Goal: Task Accomplishment & Management: Manage account settings

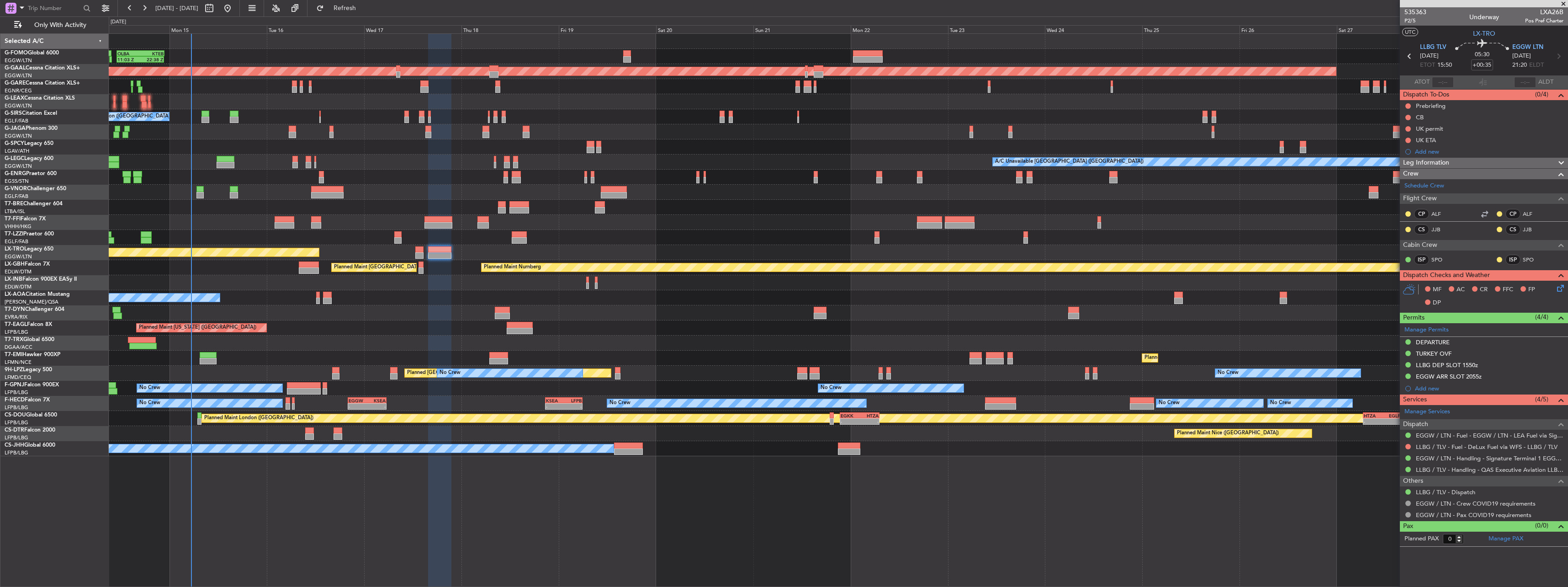
click at [581, 161] on span "Leg Information" at bounding box center [1426, 162] width 46 height 11
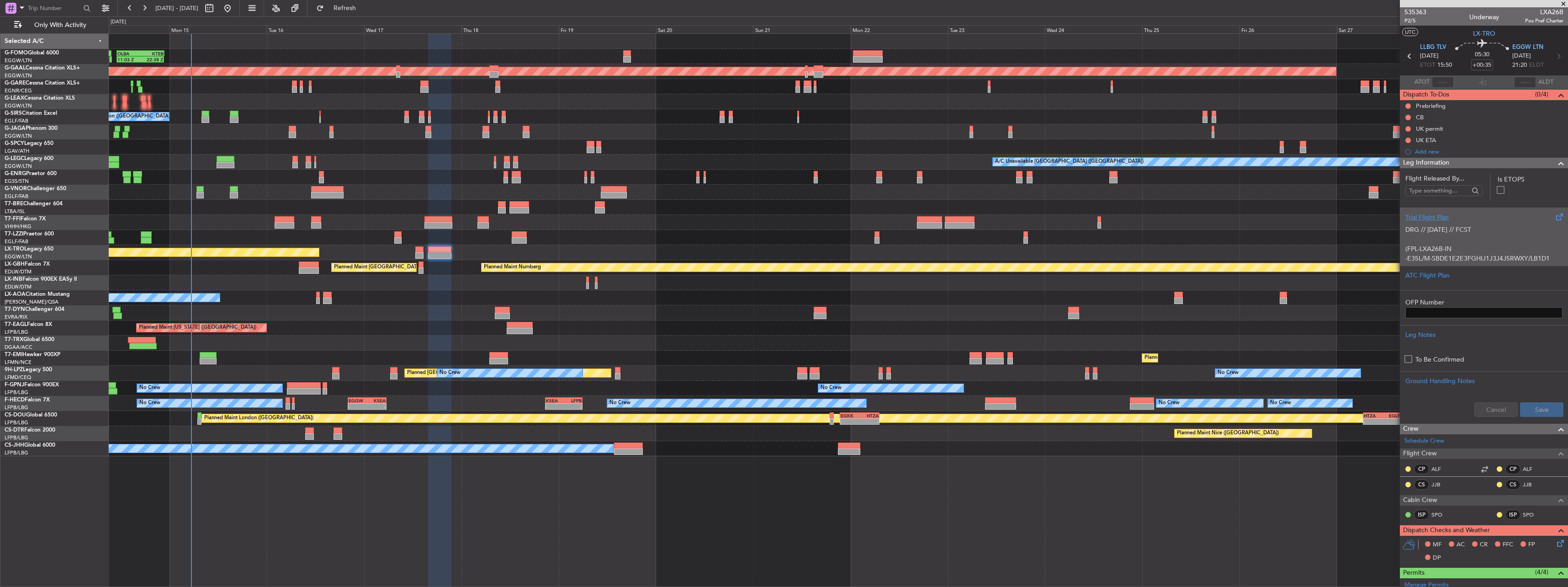
scroll to position [46, 0]
click at [581, 256] on p "DCT BENEM UN127 UFQUM/N0437F400 UN127 IMR UN128 RIKSO DCT FSK UL608" at bounding box center [1483, 265] width 157 height 19
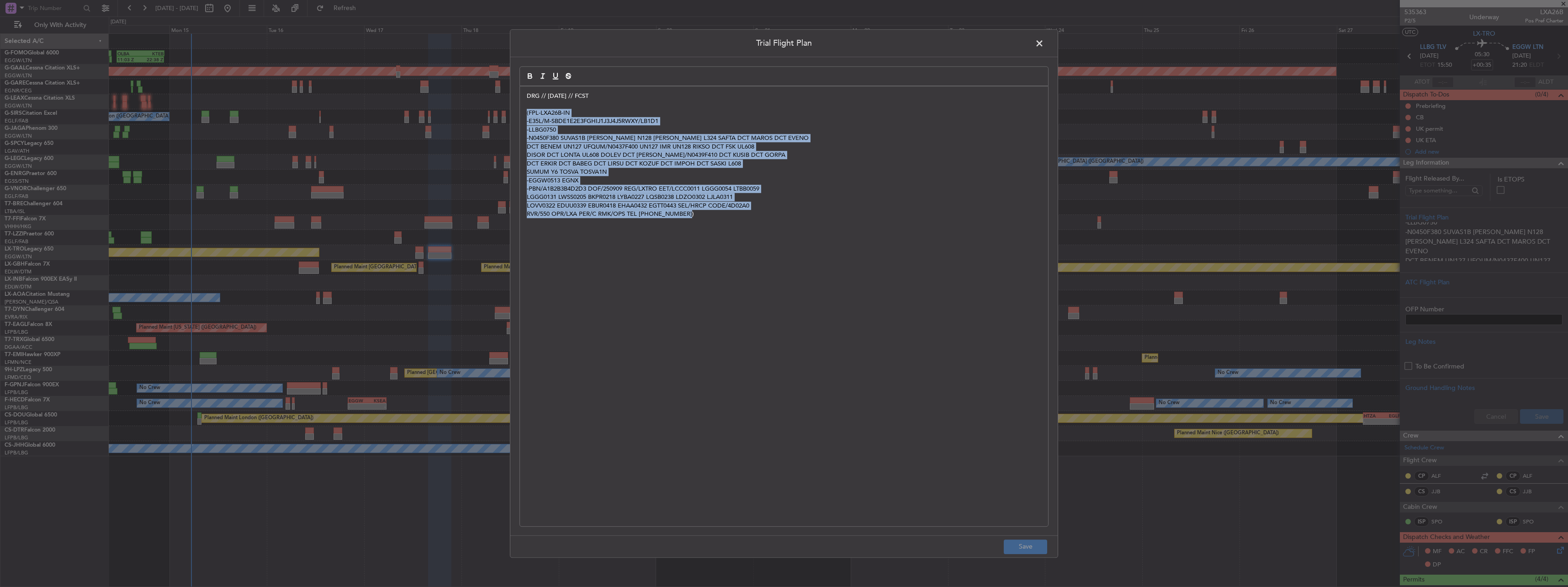
drag, startPoint x: 723, startPoint y: 214, endPoint x: 521, endPoint y: 114, distance: 225.4
click at [521, 114] on div "DRG // 07SEP // FCST (FPL-LXA26B-IN -E35L/M-SBDE1E2E3FGHIJ1J3J4J5RWXY/LB1D1 -LL…" at bounding box center [784, 306] width 528 height 440
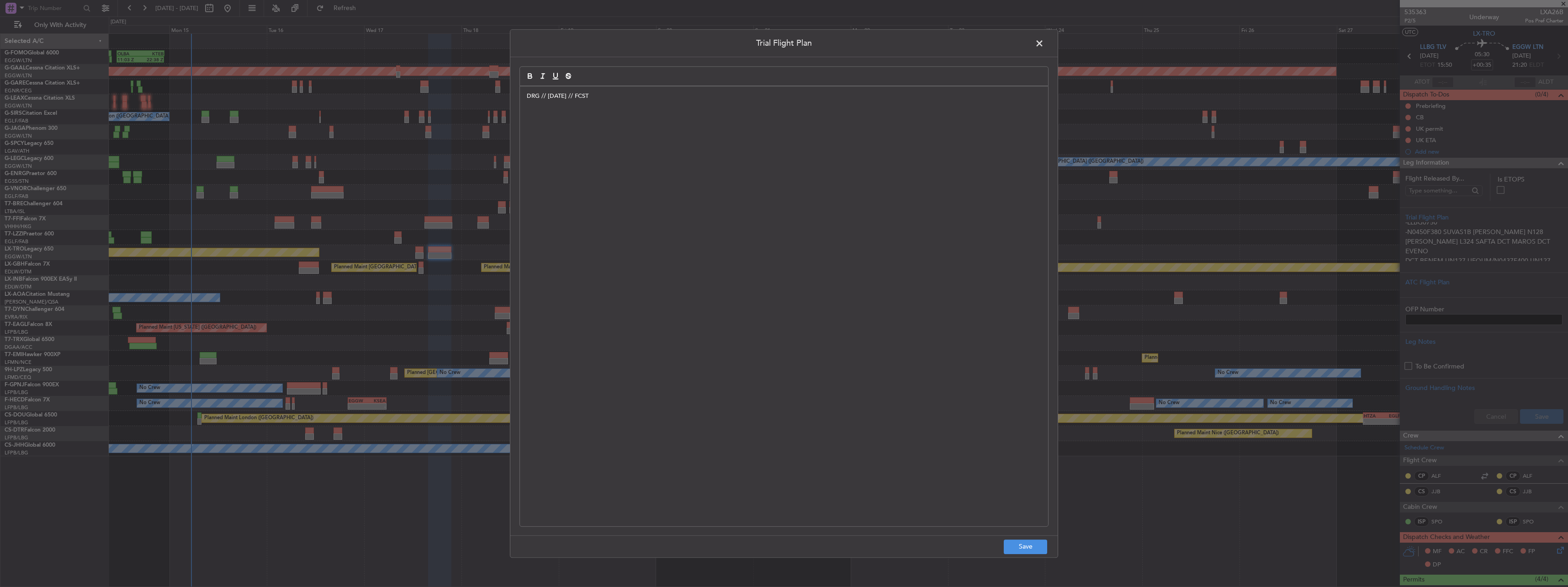
click at [581, 251] on div "DRG // [DATE] // FCST" at bounding box center [784, 306] width 528 height 440
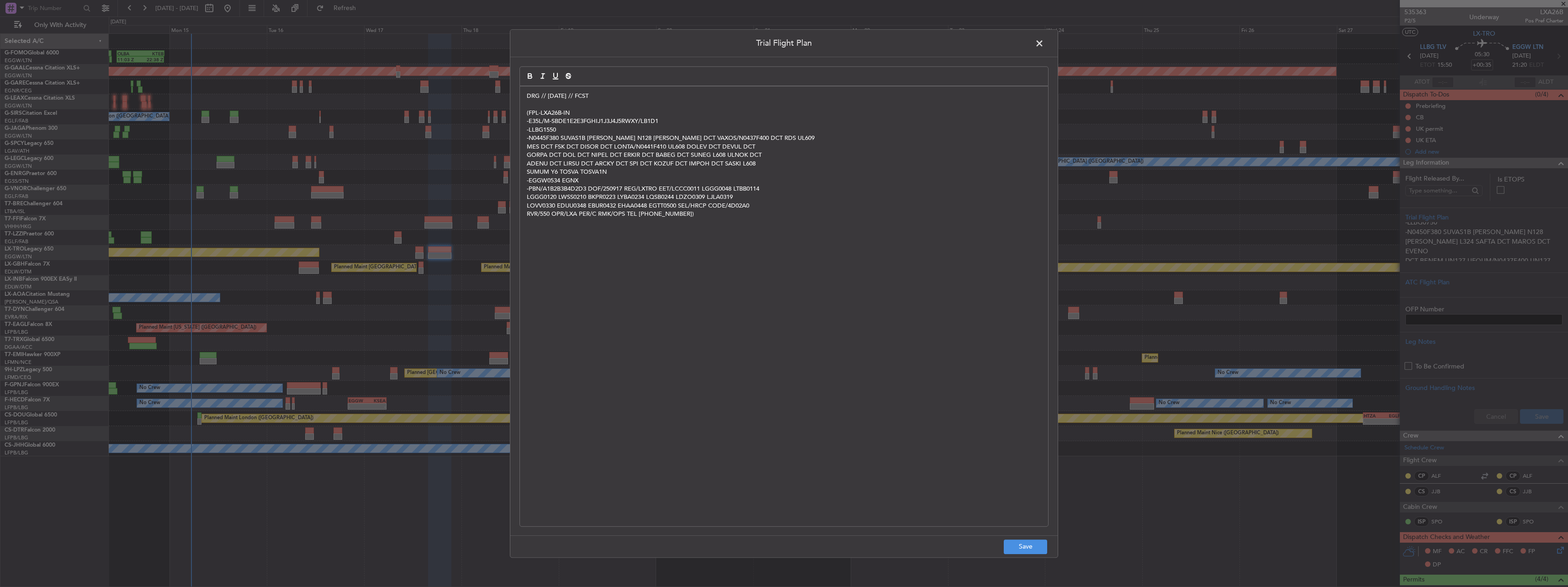
scroll to position [0, 0]
click at [581, 257] on button "Save" at bounding box center [1026, 546] width 44 height 15
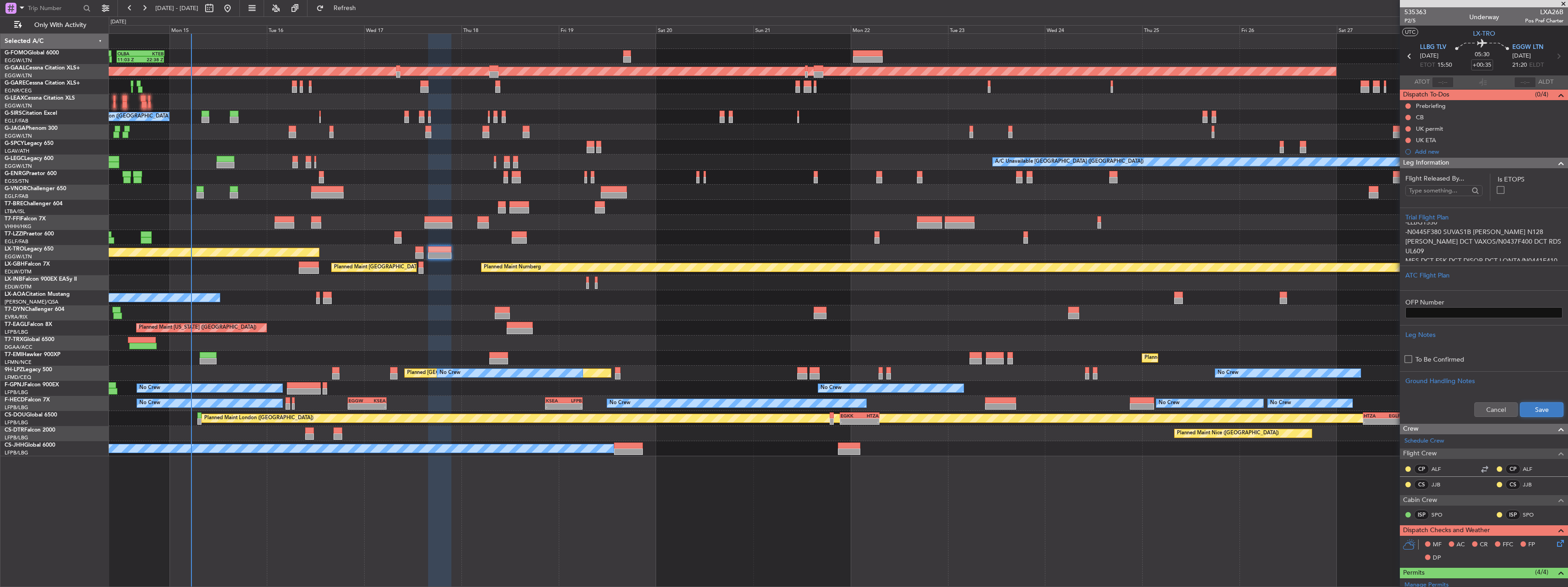
click at [581, 257] on button "Save" at bounding box center [1541, 409] width 44 height 15
click at [581, 21] on span "P2/5" at bounding box center [1416, 21] width 22 height 8
click at [581, 117] on button at bounding box center [1408, 118] width 6 height 6
drag, startPoint x: 1408, startPoint y: 159, endPoint x: 1408, endPoint y: 150, distance: 9.0
click at [581, 157] on span "Completed" at bounding box center [1412, 157] width 30 height 9
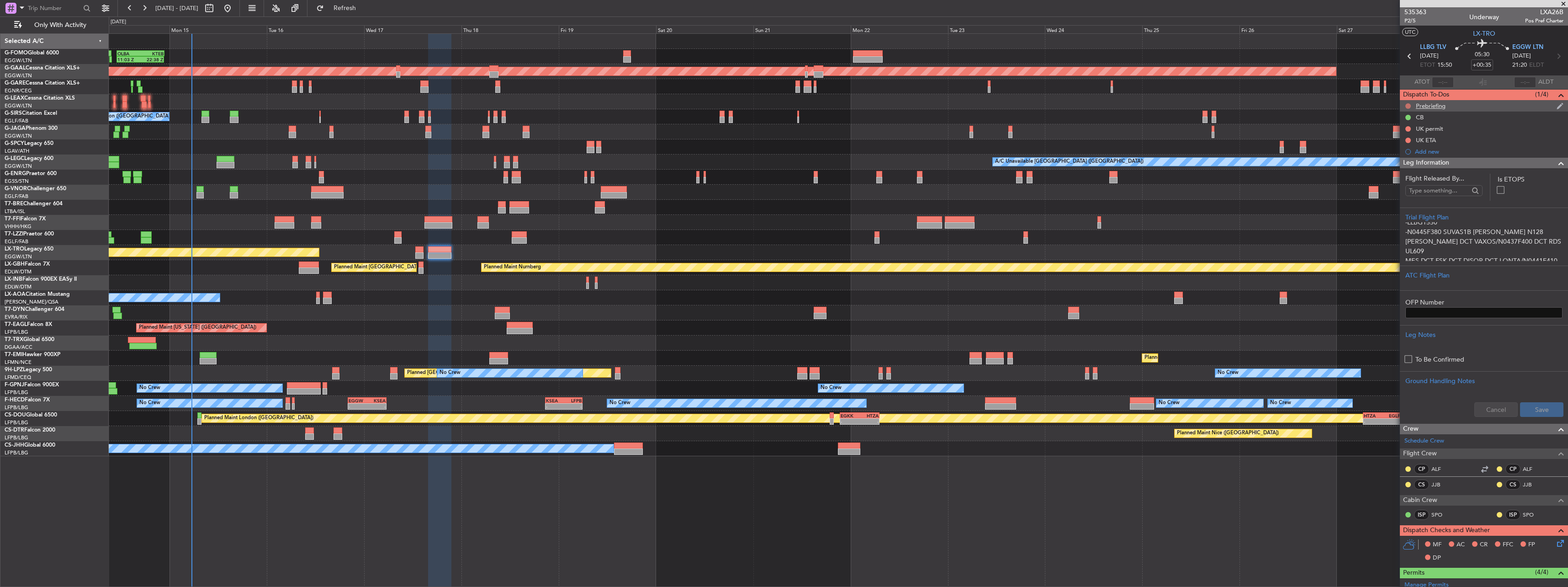
click at [581, 105] on button at bounding box center [1408, 106] width 6 height 6
click at [581, 134] on span "In Progress" at bounding box center [1412, 132] width 31 height 9
click at [581, 163] on mat-tooltip-component "UK ETA" at bounding box center [1426, 155] width 34 height 24
click at [581, 162] on span "Leg Information" at bounding box center [1426, 162] width 46 height 11
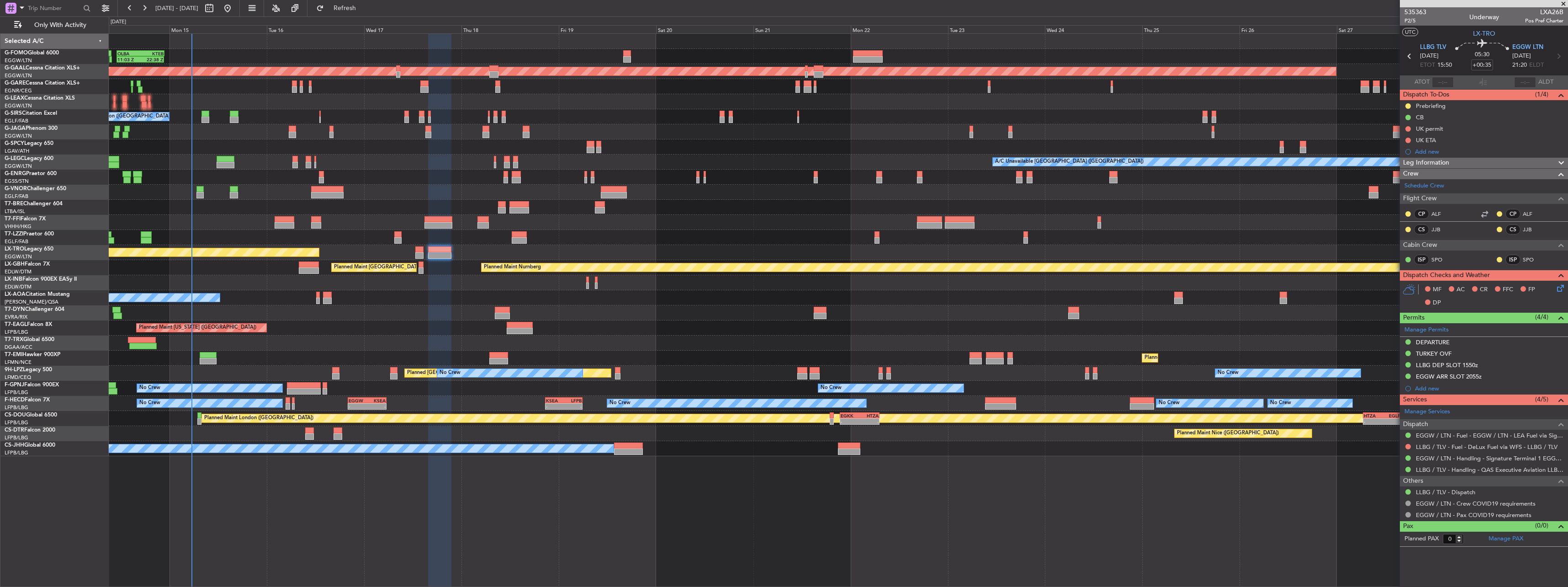
click at [581, 257] on icon at bounding box center [1558, 286] width 7 height 7
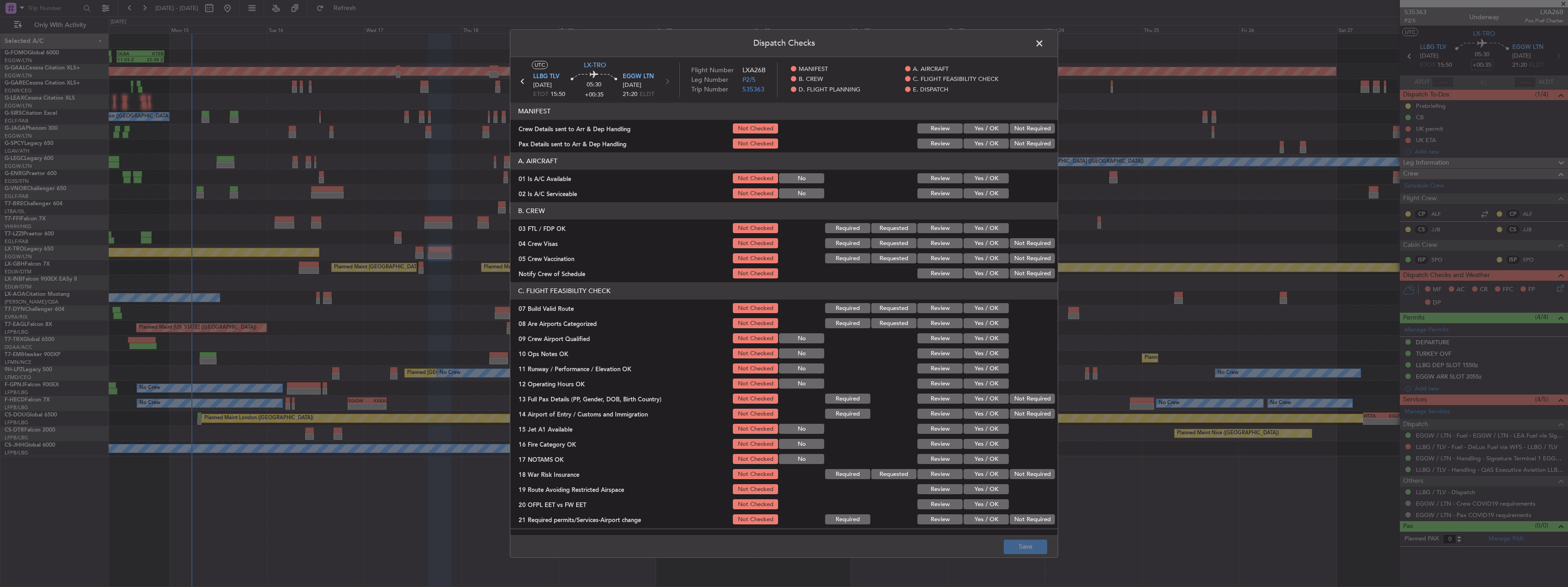
click at [581, 175] on button "Yes / OK" at bounding box center [986, 178] width 46 height 10
click at [581, 195] on button "Yes / OK" at bounding box center [986, 194] width 46 height 10
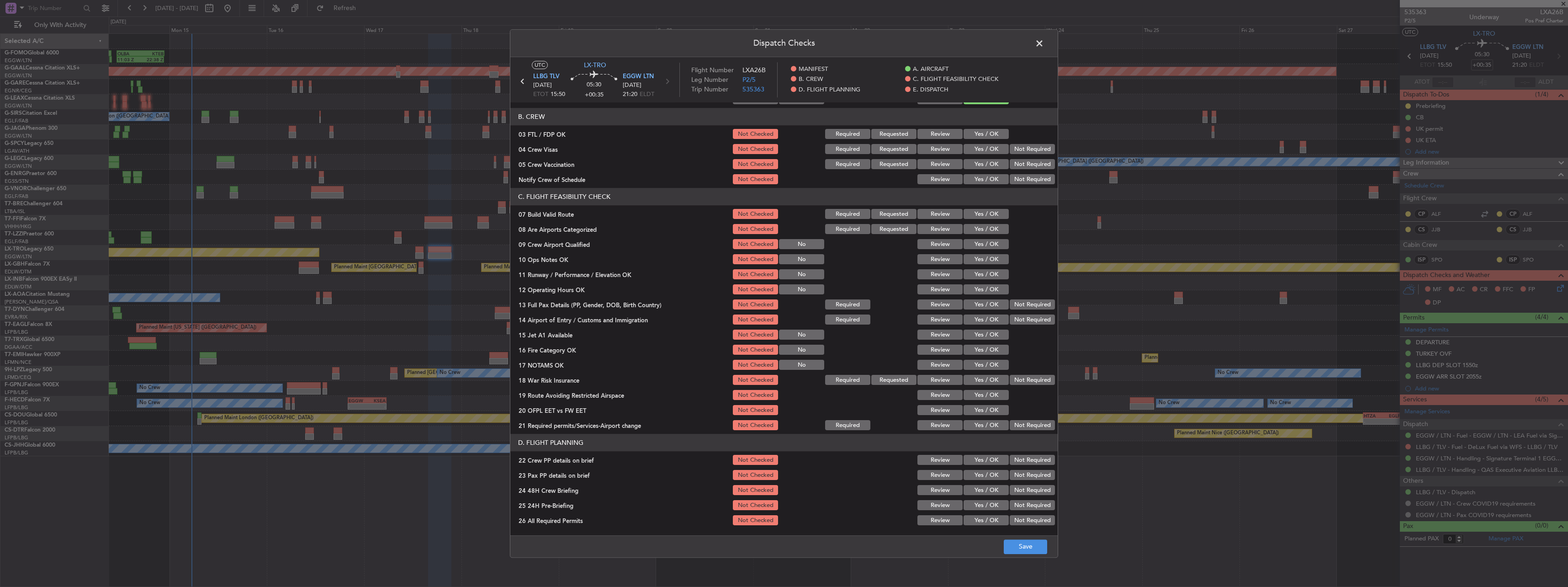
scroll to position [183, 0]
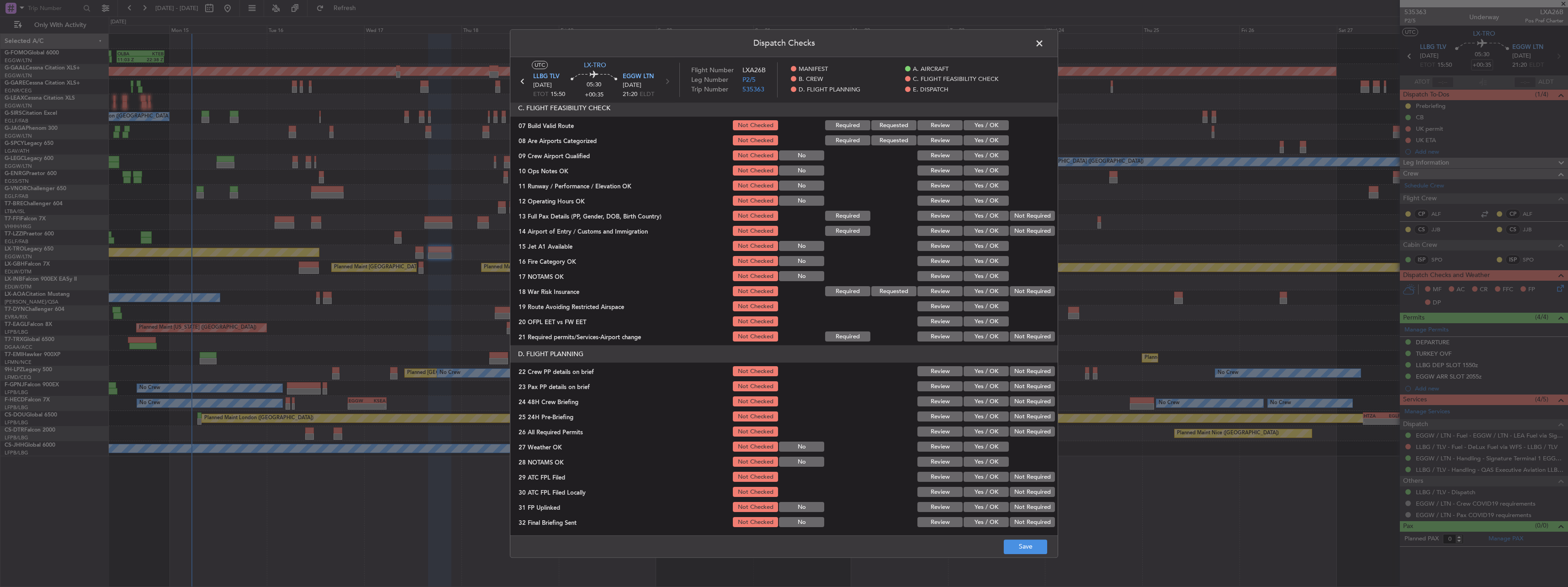
click at [581, 126] on button "Yes / OK" at bounding box center [986, 126] width 46 height 10
click at [581, 172] on button "Yes / OK" at bounding box center [986, 171] width 46 height 10
click at [581, 188] on button "Yes / OK" at bounding box center [986, 186] width 46 height 10
click at [581, 202] on button "Yes / OK" at bounding box center [986, 201] width 46 height 10
click at [581, 209] on section "C. FLIGHT FEASIBILITY CHECK 07 Build Valid Route Not Checked Required Requested…" at bounding box center [784, 222] width 547 height 244
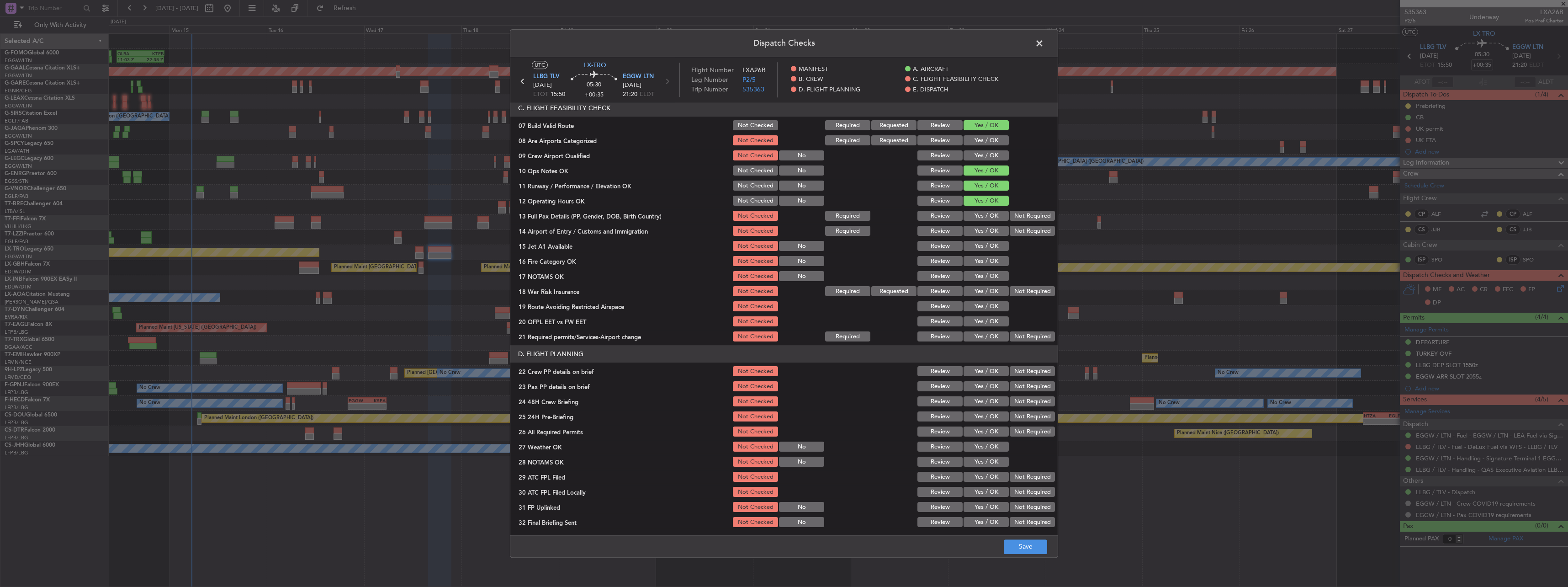
click at [581, 214] on button "Yes / OK" at bounding box center [986, 216] width 46 height 10
click at [581, 227] on button "Yes / OK" at bounding box center [986, 232] width 46 height 10
click at [581, 247] on button "Yes / OK" at bounding box center [986, 246] width 46 height 10
click at [581, 257] on section "C. FLIGHT FEASIBILITY CHECK 07 Build Valid Route Not Checked Required Requested…" at bounding box center [784, 222] width 547 height 244
drag, startPoint x: 992, startPoint y: 262, endPoint x: 994, endPoint y: 277, distance: 15.1
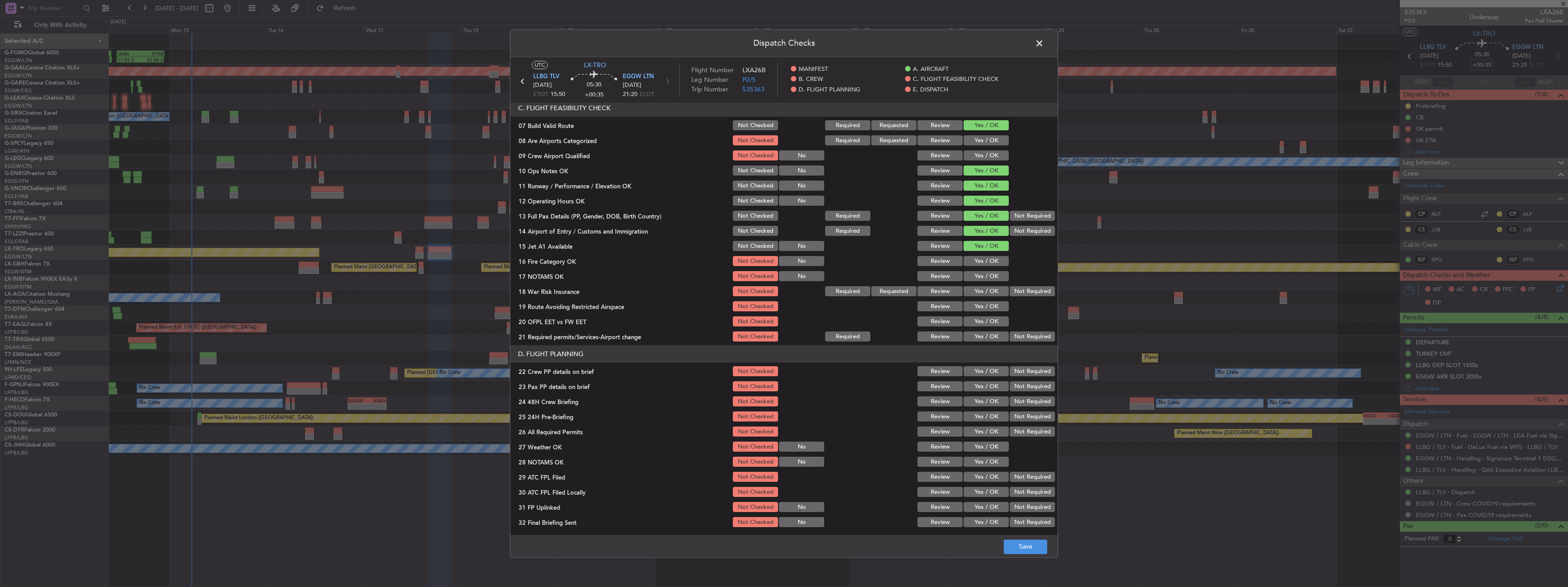
click at [581, 257] on button "Yes / OK" at bounding box center [986, 261] width 46 height 10
click at [581, 257] on div "Yes / OK" at bounding box center [985, 276] width 46 height 13
click at [581, 257] on button "Not Required" at bounding box center [1033, 292] width 46 height 10
drag, startPoint x: 975, startPoint y: 278, endPoint x: 978, endPoint y: 294, distance: 16.3
click at [581, 257] on button "Yes / OK" at bounding box center [986, 276] width 46 height 10
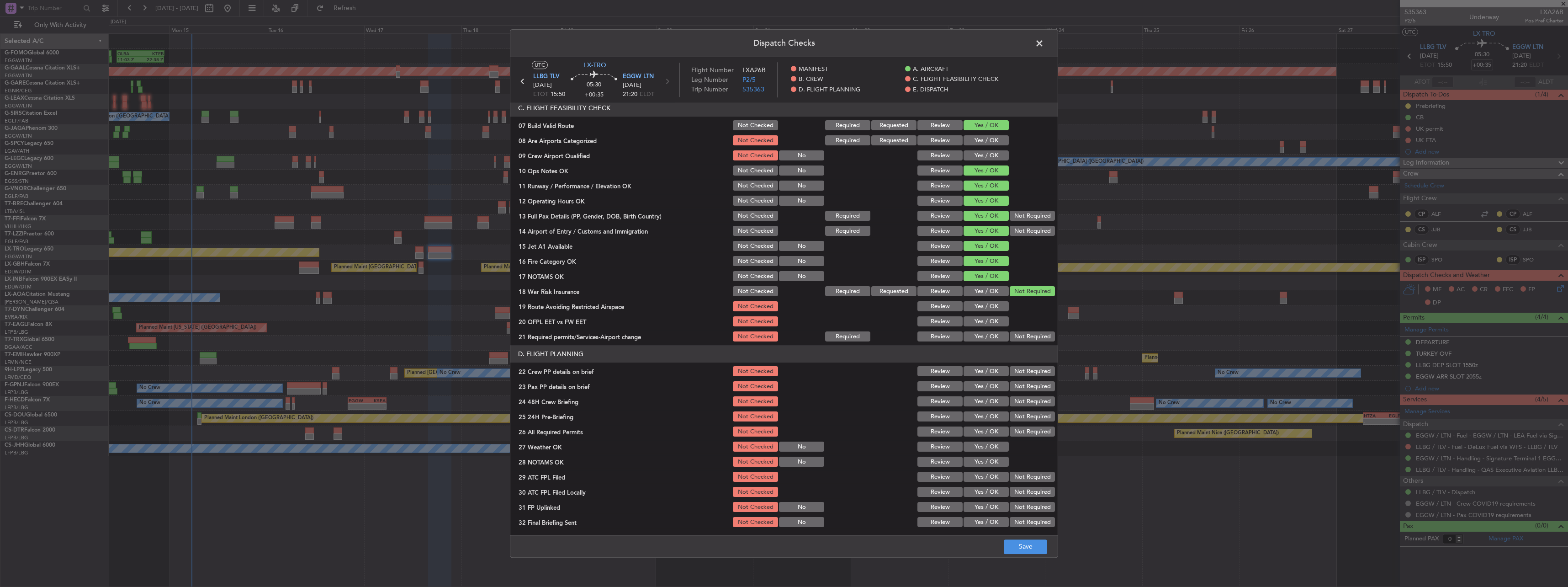
click at [581, 257] on button "Yes / OK" at bounding box center [986, 307] width 46 height 10
click at [581, 257] on section "C. FLIGHT FEASIBILITY CHECK 07 Build Valid Route Not Checked Required Requested…" at bounding box center [784, 222] width 547 height 244
drag, startPoint x: 982, startPoint y: 324, endPoint x: 985, endPoint y: 331, distance: 7.6
click at [581, 257] on button "Yes / OK" at bounding box center [986, 322] width 46 height 10
click at [581, 257] on button "Yes / OK" at bounding box center [986, 337] width 46 height 10
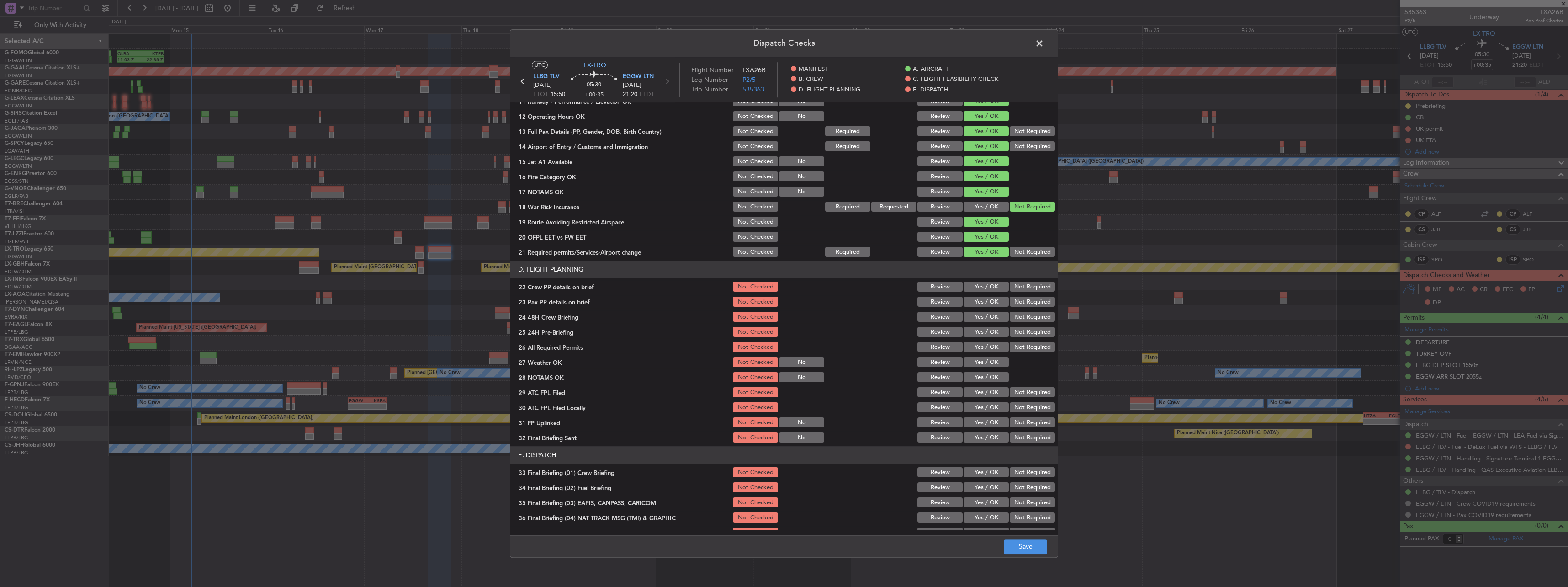
scroll to position [320, 0]
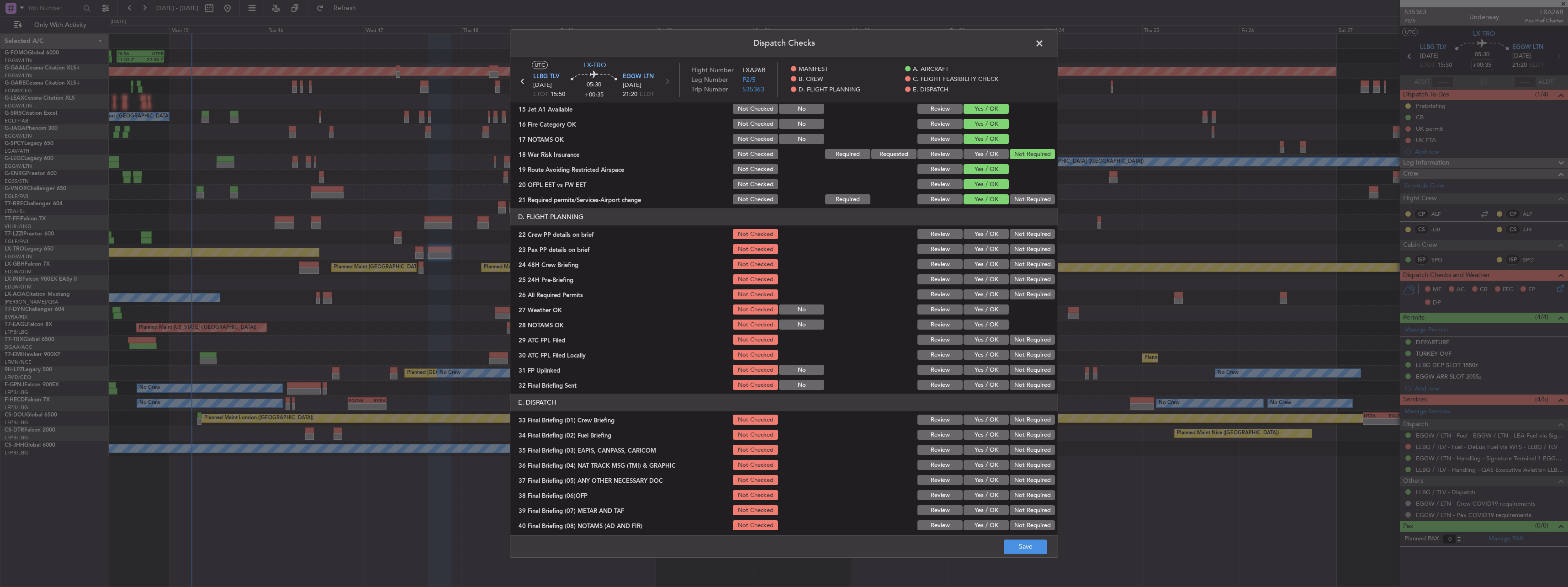
drag, startPoint x: 991, startPoint y: 235, endPoint x: 991, endPoint y: 245, distance: 10.0
click at [581, 235] on button "Yes / OK" at bounding box center [986, 235] width 46 height 10
click at [581, 247] on button "Yes / OK" at bounding box center [986, 249] width 46 height 10
click at [581, 257] on button "Yes / OK" at bounding box center [986, 264] width 46 height 10
click at [581, 257] on button "Not Required" at bounding box center [1033, 280] width 46 height 10
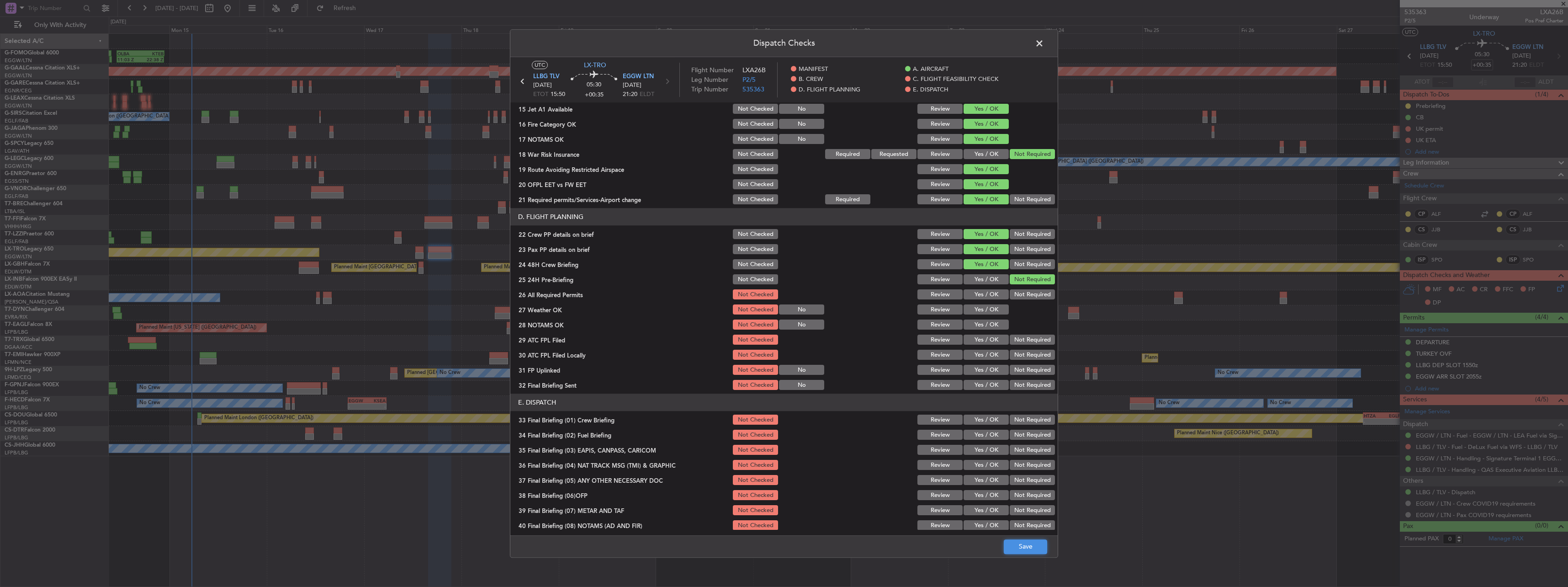
click at [581, 257] on button "Save" at bounding box center [1026, 546] width 44 height 15
click at [581, 45] on span at bounding box center [1044, 46] width 0 height 18
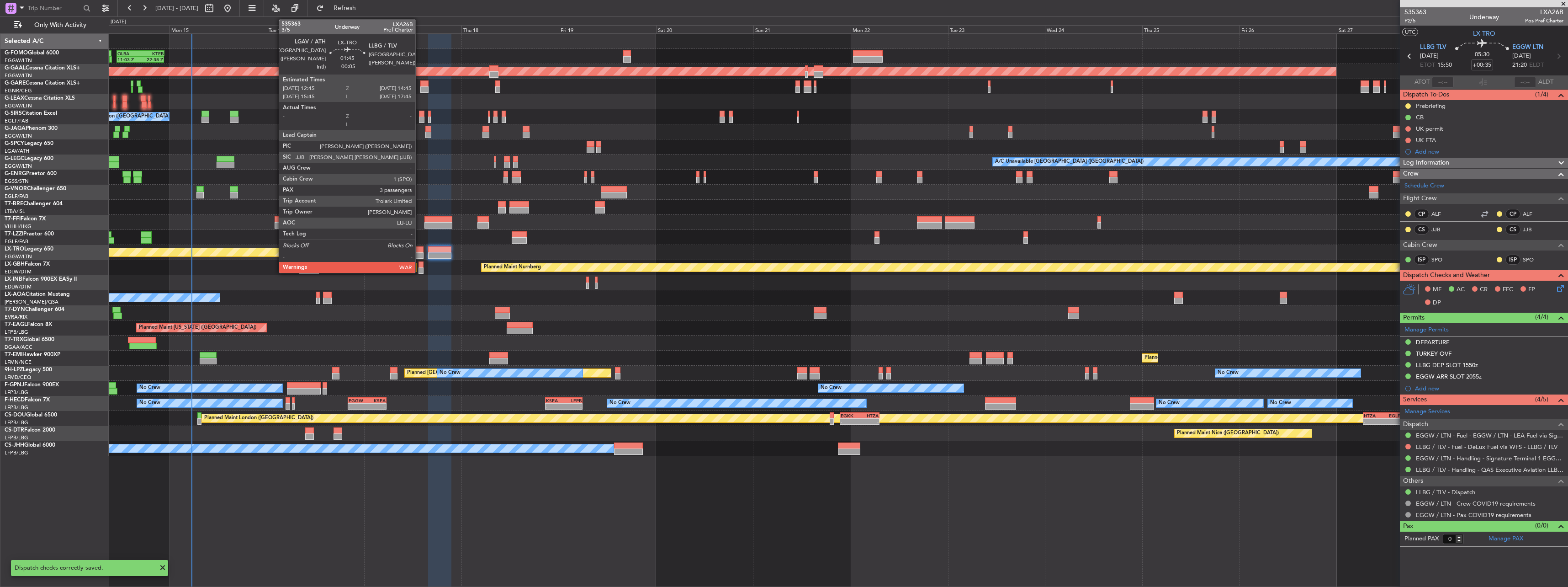
click at [419, 248] on div at bounding box center [419, 249] width 8 height 6
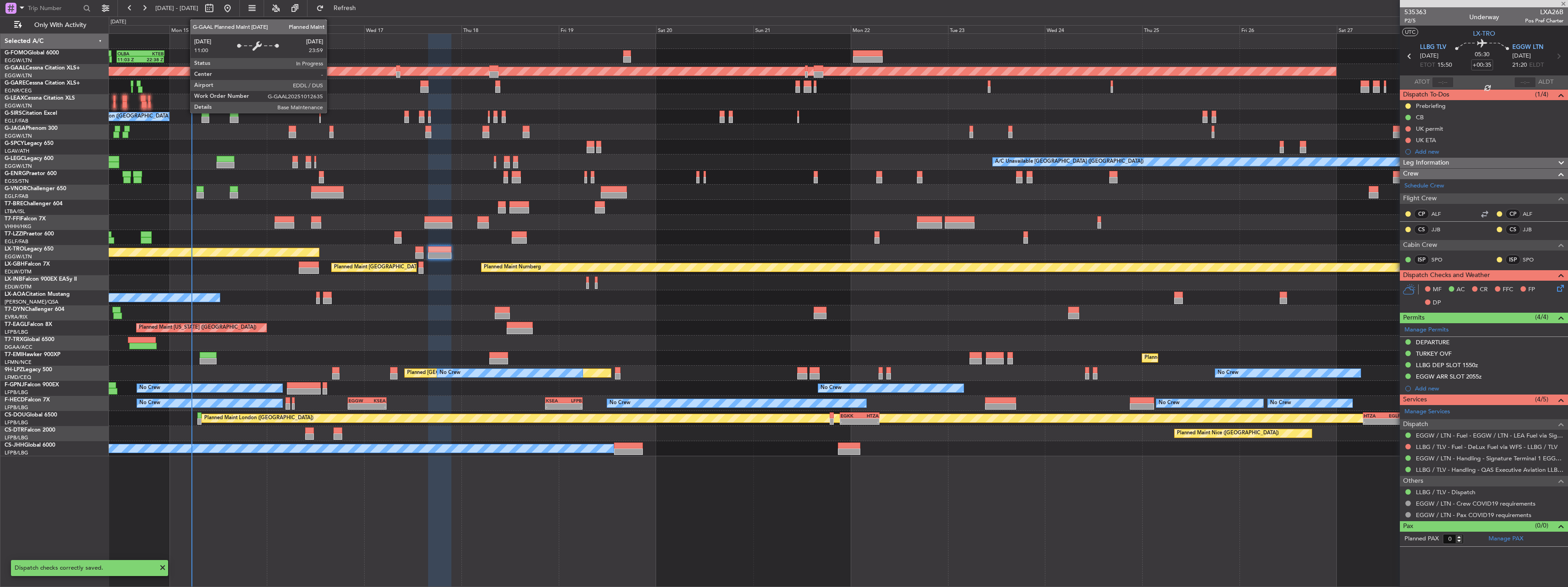
type input "-00:05"
type input "3"
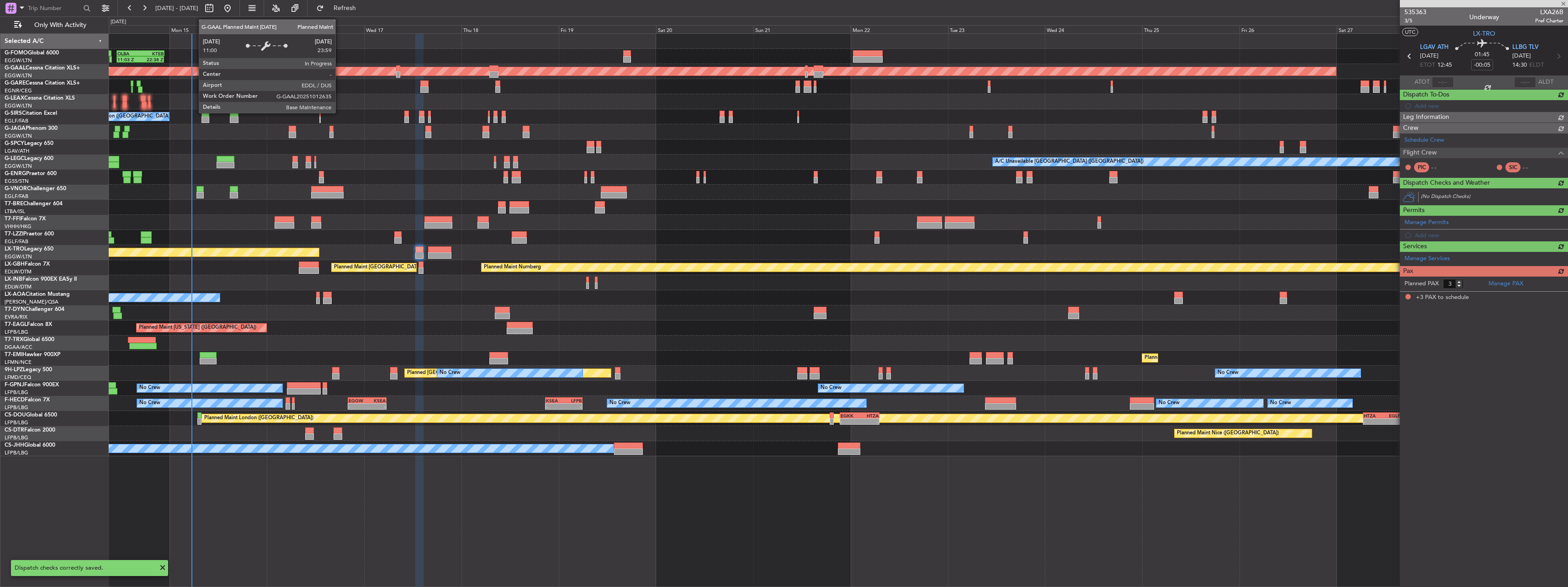
scroll to position [0, 0]
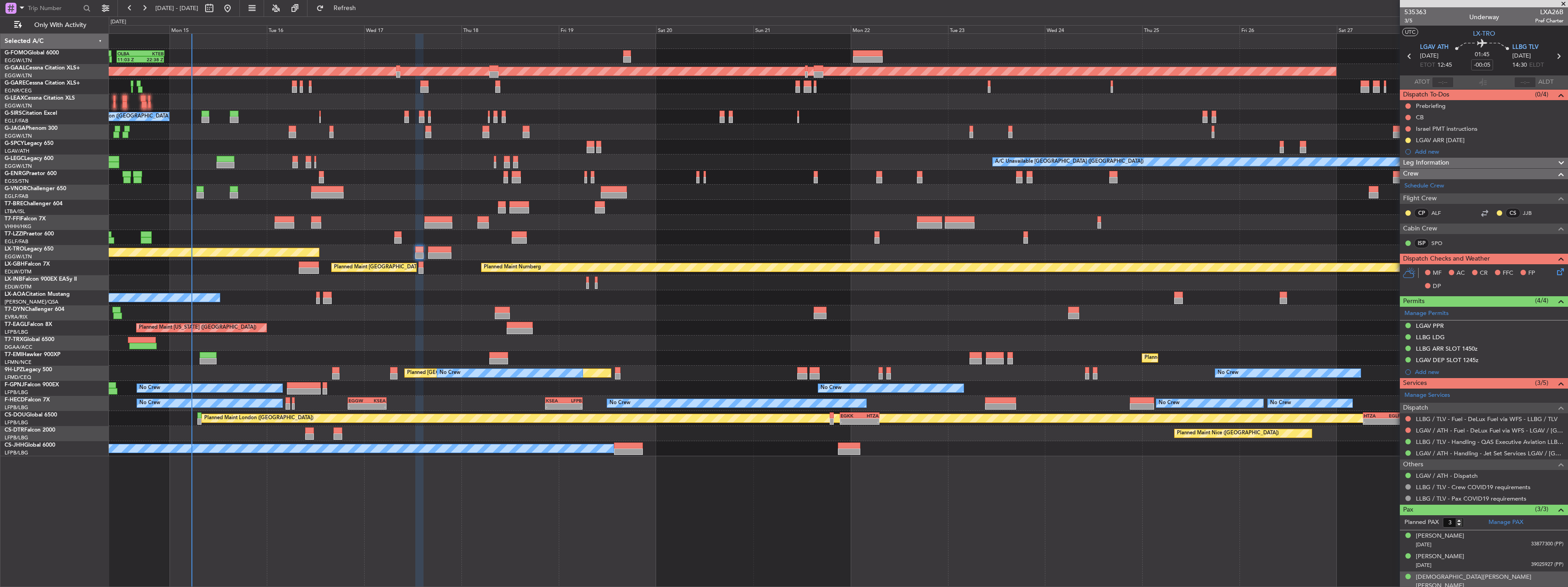
click at [581, 257] on icon at bounding box center [1558, 269] width 7 height 7
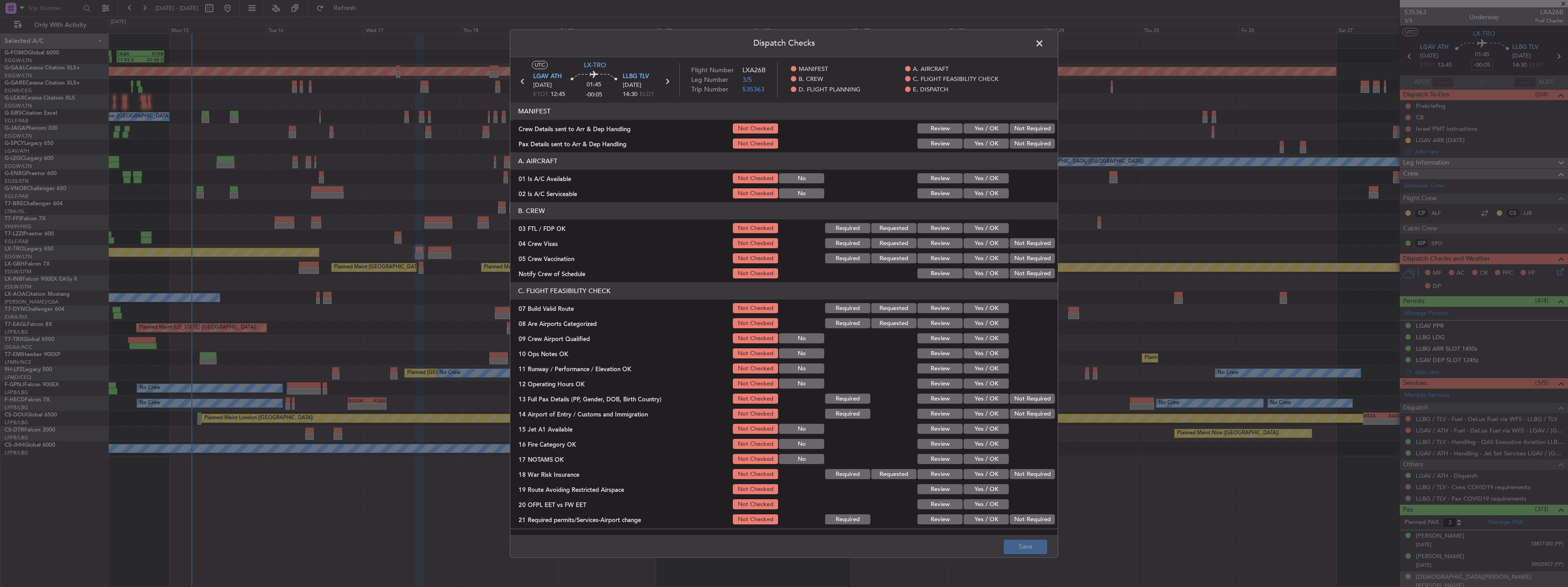
click at [581, 124] on button "Yes / OK" at bounding box center [986, 129] width 46 height 10
click at [581, 146] on button "Yes / OK" at bounding box center [986, 144] width 46 height 10
click at [581, 181] on button "Yes / OK" at bounding box center [986, 178] width 46 height 10
click at [581, 191] on button "Yes / OK" at bounding box center [986, 194] width 46 height 10
click at [581, 125] on button "Not Checked" at bounding box center [756, 129] width 46 height 10
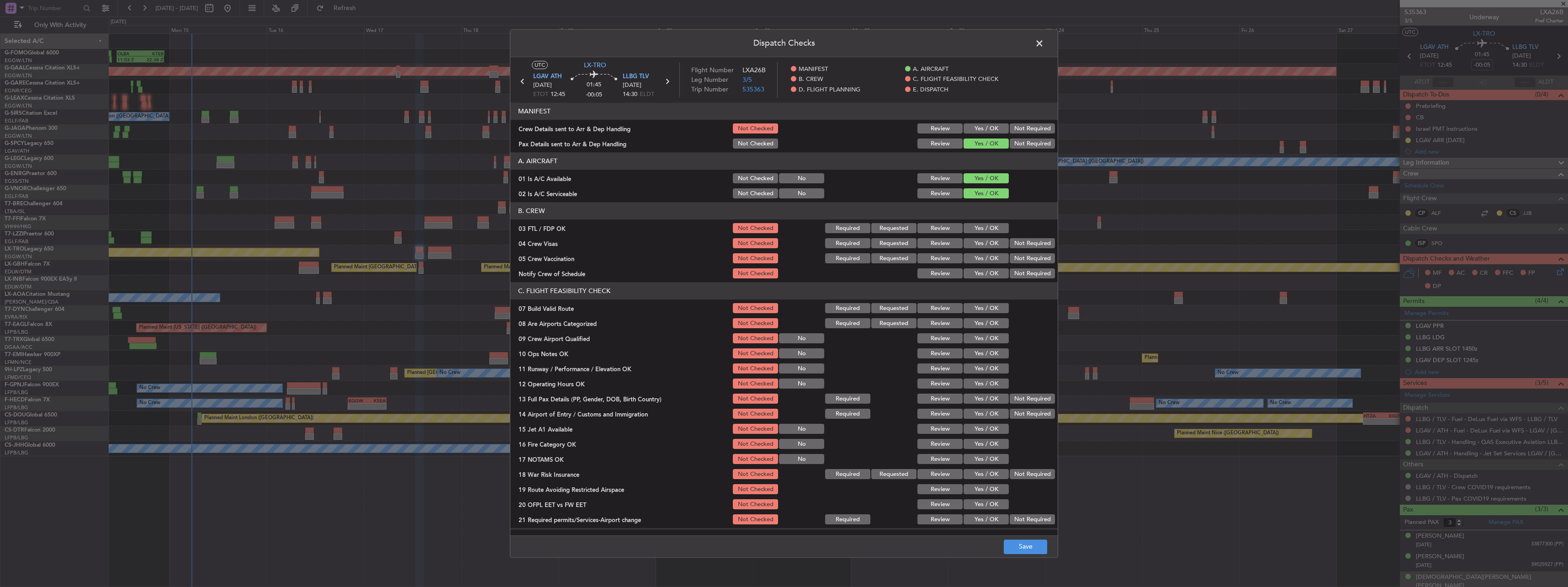
click at [581, 144] on button "Not Checked" at bounding box center [756, 144] width 46 height 10
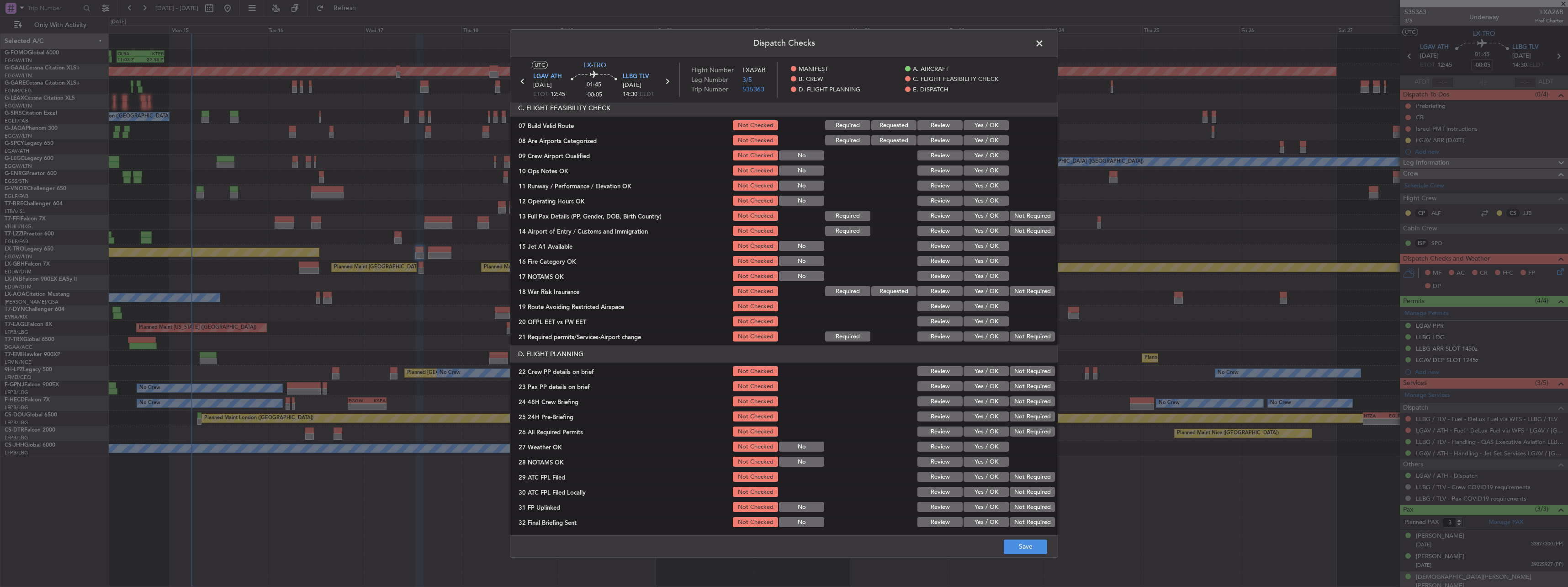
scroll to position [91, 0]
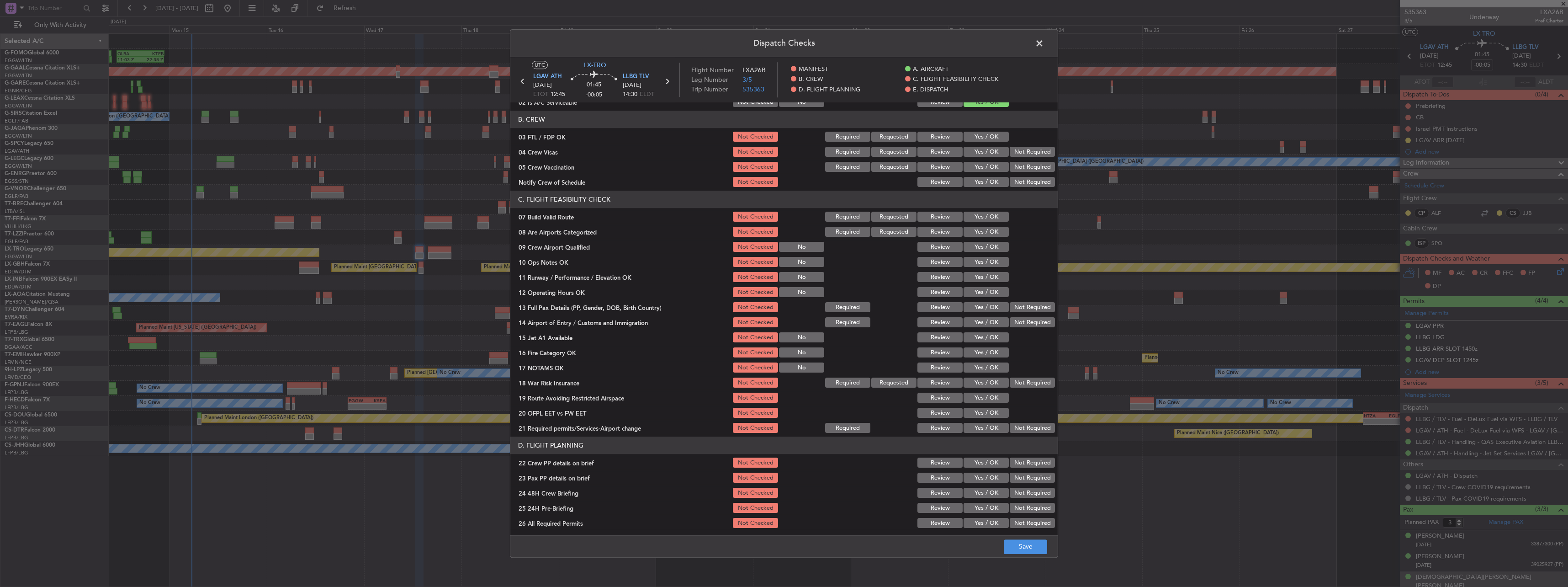
click at [581, 213] on button "Yes / OK" at bounding box center [986, 217] width 46 height 10
drag, startPoint x: 1000, startPoint y: 270, endPoint x: 994, endPoint y: 264, distance: 8.5
click at [581, 257] on div "Yes / OK" at bounding box center [985, 277] width 46 height 13
click at [581, 257] on button "Yes / OK" at bounding box center [986, 262] width 46 height 10
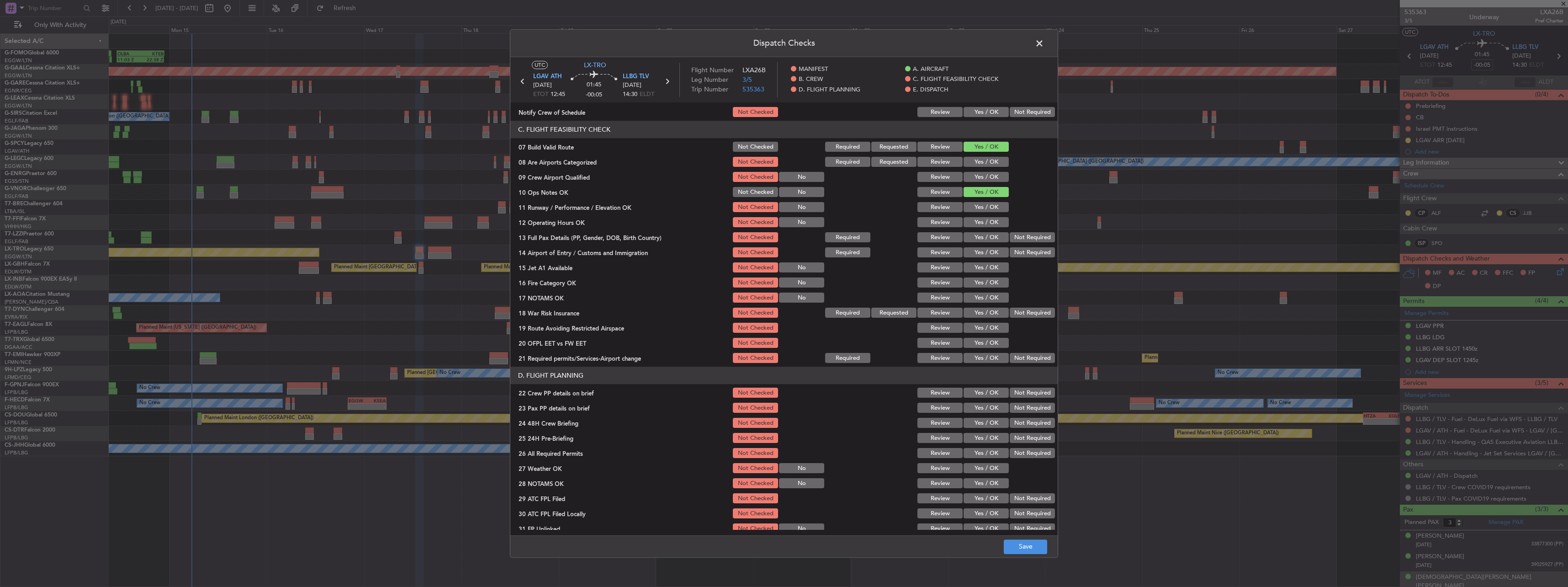
scroll to position [183, 0]
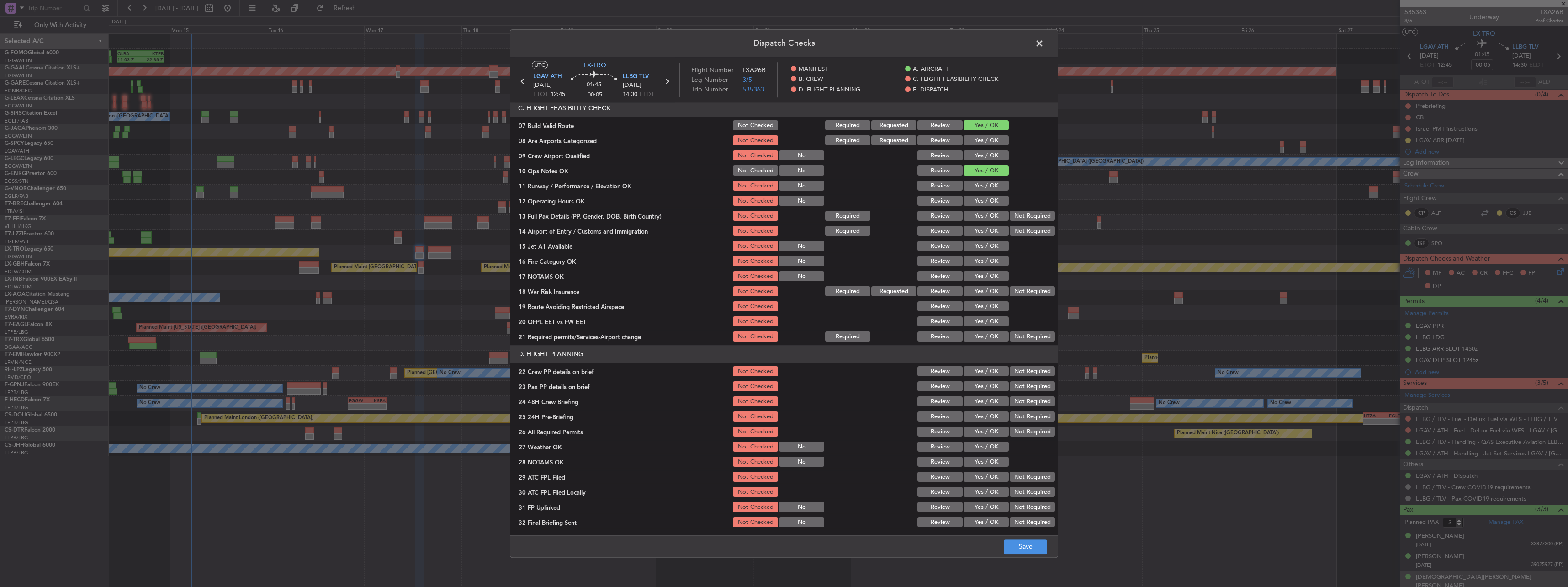
click at [581, 188] on button "Yes / OK" at bounding box center [986, 186] width 46 height 10
click at [581, 198] on button "Yes / OK" at bounding box center [986, 201] width 46 height 10
click at [581, 209] on section "C. FLIGHT FEASIBILITY CHECK 07 Build Valid Route Not Checked Required Requested…" at bounding box center [784, 222] width 547 height 244
click at [581, 219] on button "Yes / OK" at bounding box center [986, 216] width 46 height 10
drag, startPoint x: 984, startPoint y: 228, endPoint x: 982, endPoint y: 237, distance: 9.2
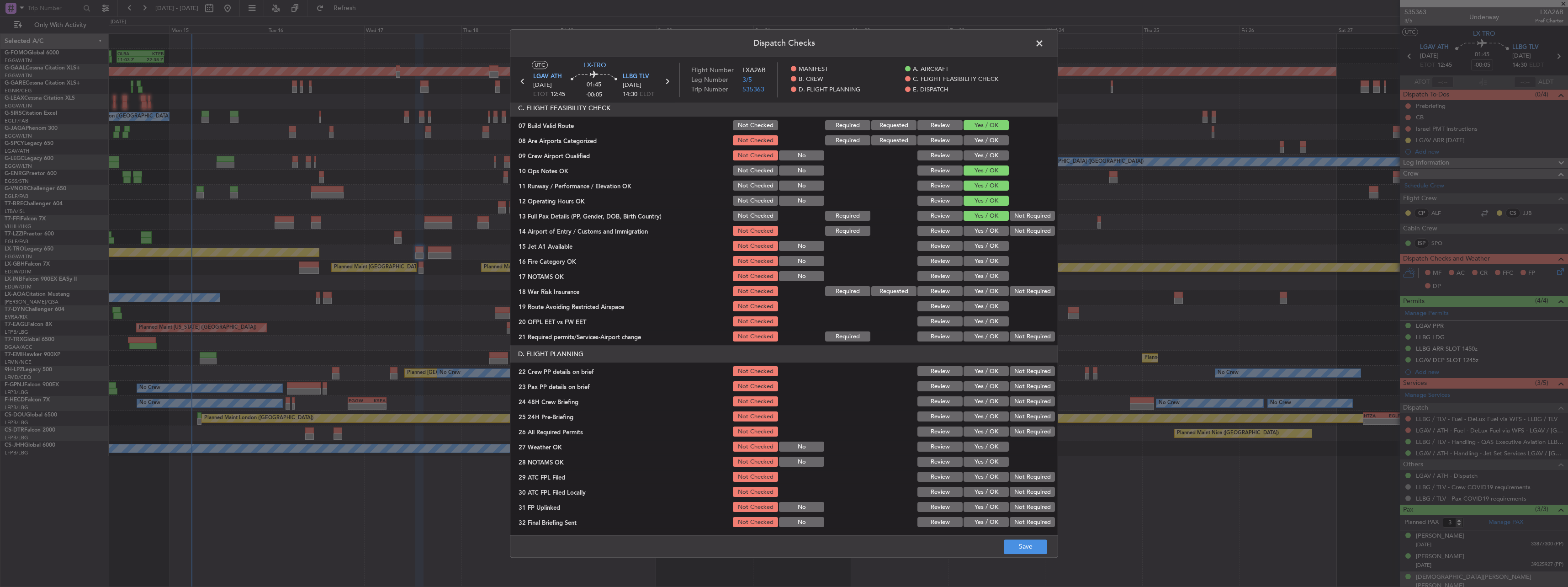
click at [581, 228] on button "Yes / OK" at bounding box center [986, 232] width 46 height 10
click at [581, 243] on button "Yes / OK" at bounding box center [986, 246] width 46 height 10
click at [581, 257] on button "Yes / OK" at bounding box center [986, 261] width 46 height 10
click at [581, 257] on button "Yes / OK" at bounding box center [986, 276] width 46 height 10
click at [581, 257] on button "Not Required" at bounding box center [1033, 292] width 46 height 10
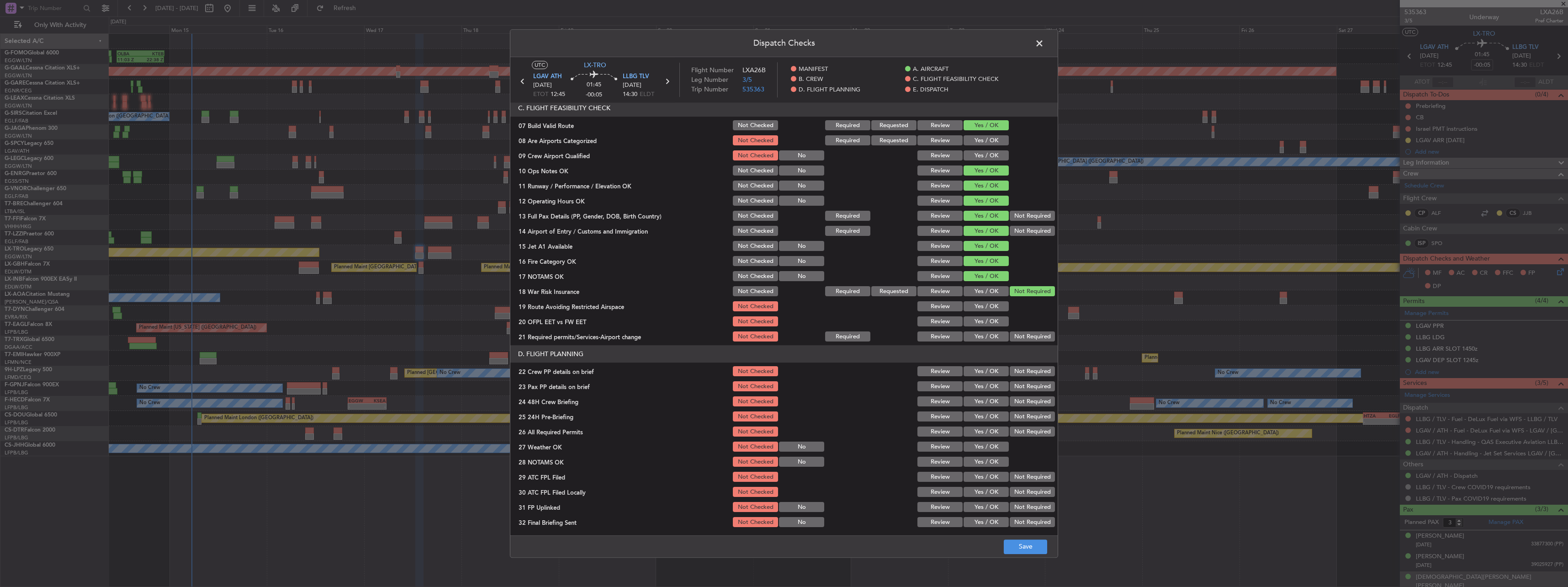
click at [581, 257] on button "Yes / OK" at bounding box center [986, 307] width 46 height 10
click at [581, 257] on button "Yes / OK" at bounding box center [986, 322] width 46 height 10
click at [581, 257] on button "Yes / OK" at bounding box center [986, 337] width 46 height 10
click at [581, 257] on div "Yes / OK" at bounding box center [985, 371] width 46 height 13
click at [581, 257] on button "Yes / OK" at bounding box center [986, 371] width 46 height 10
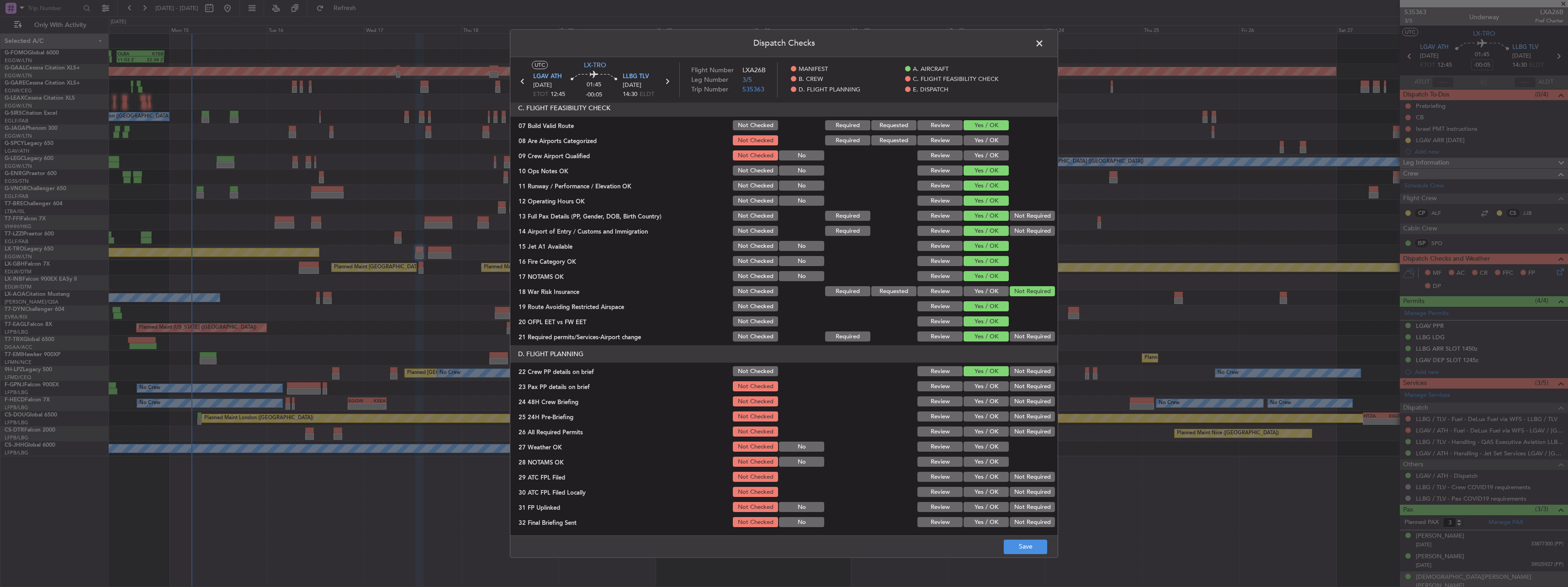
click at [581, 257] on button "Yes / OK" at bounding box center [986, 387] width 46 height 10
click at [581, 257] on button "Yes / OK" at bounding box center [986, 402] width 46 height 10
click at [581, 257] on section "D. FLIGHT PLANNING 22 Crew PP details on brief Not Checked Review Yes / OK Not …" at bounding box center [784, 437] width 547 height 183
click at [581, 257] on button "Not Required" at bounding box center [1033, 417] width 46 height 10
click at [581, 257] on button "Save" at bounding box center [1026, 546] width 44 height 15
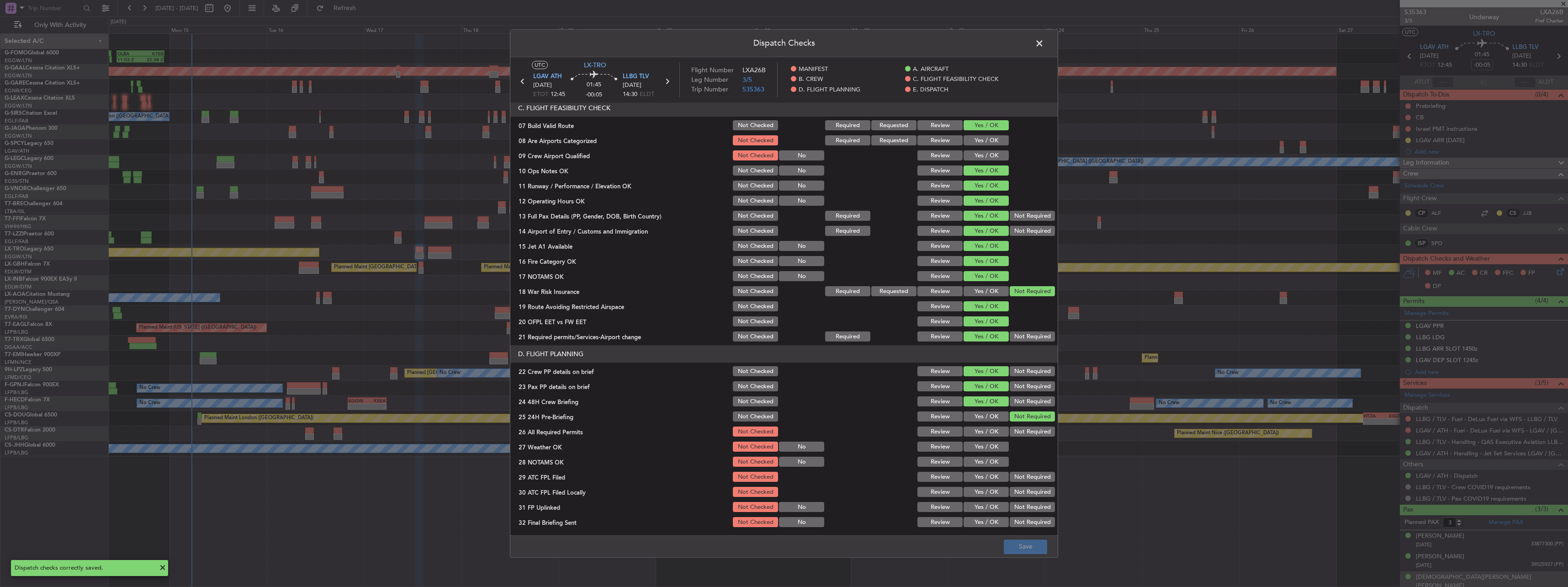
click at [581, 44] on span at bounding box center [1044, 46] width 0 height 18
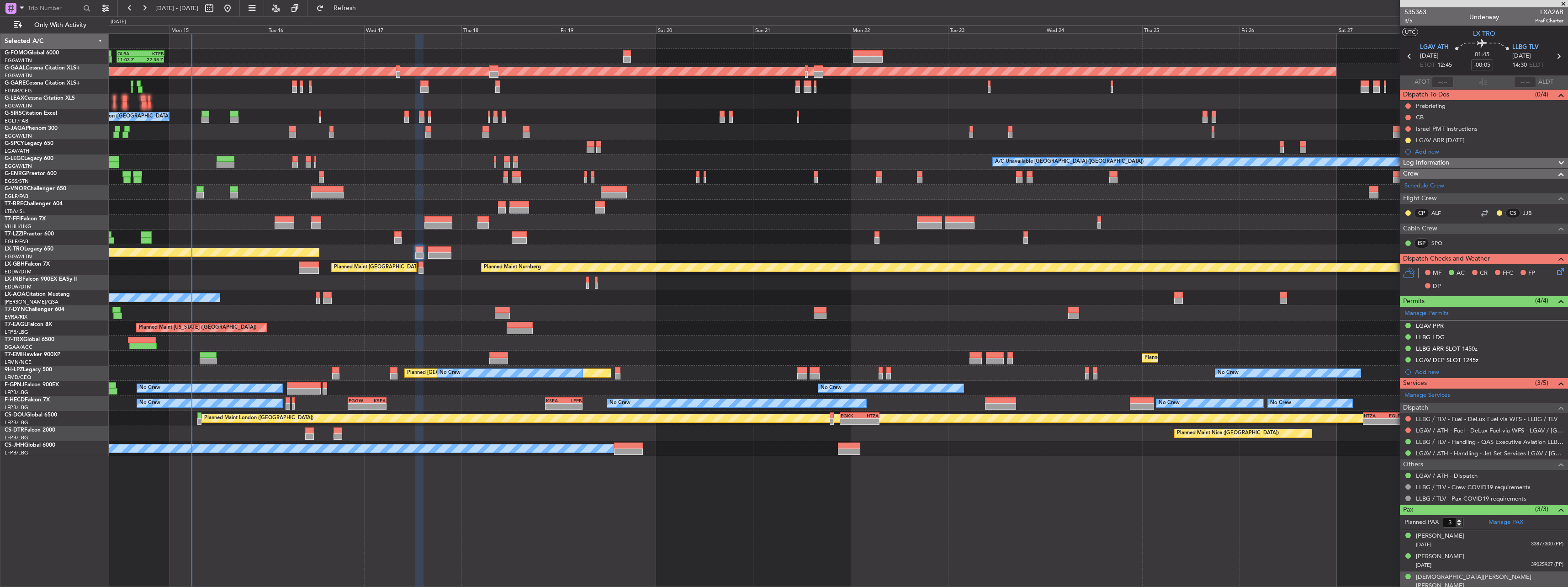
click at [423, 257] on div at bounding box center [421, 270] width 6 height 6
click at [422, 257] on div at bounding box center [421, 264] width 6 height 6
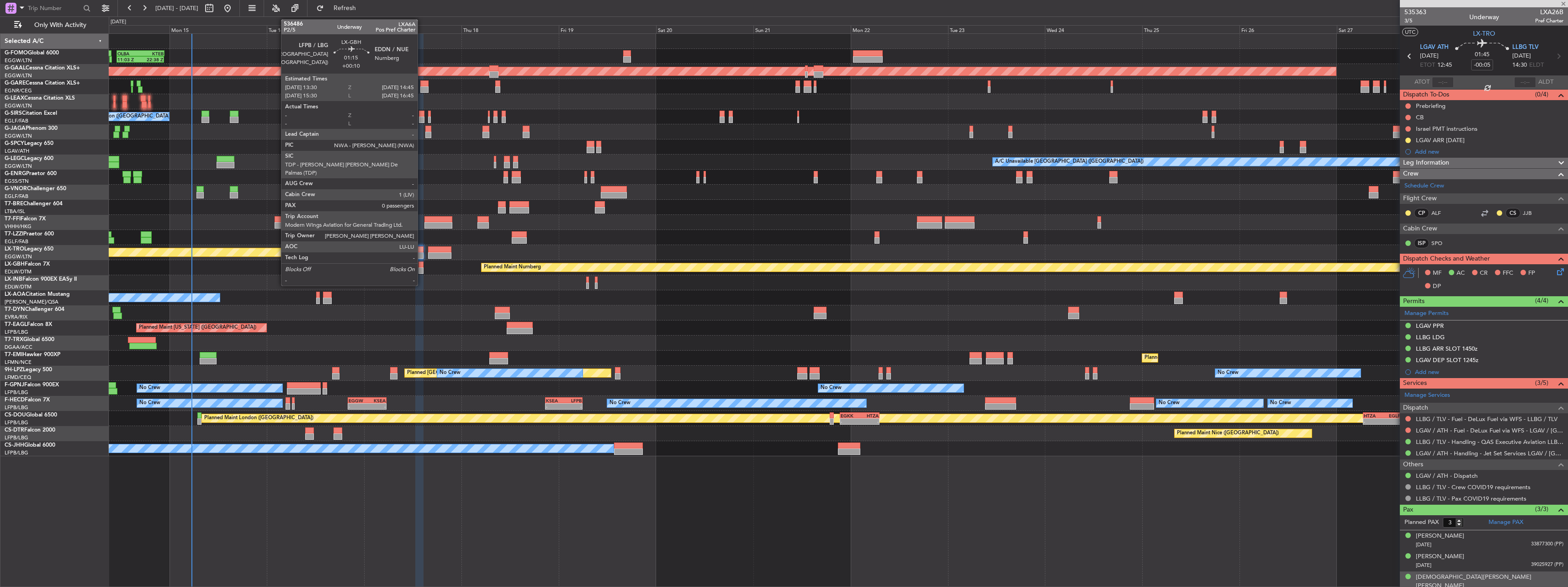
type input "+00:10"
type input "0"
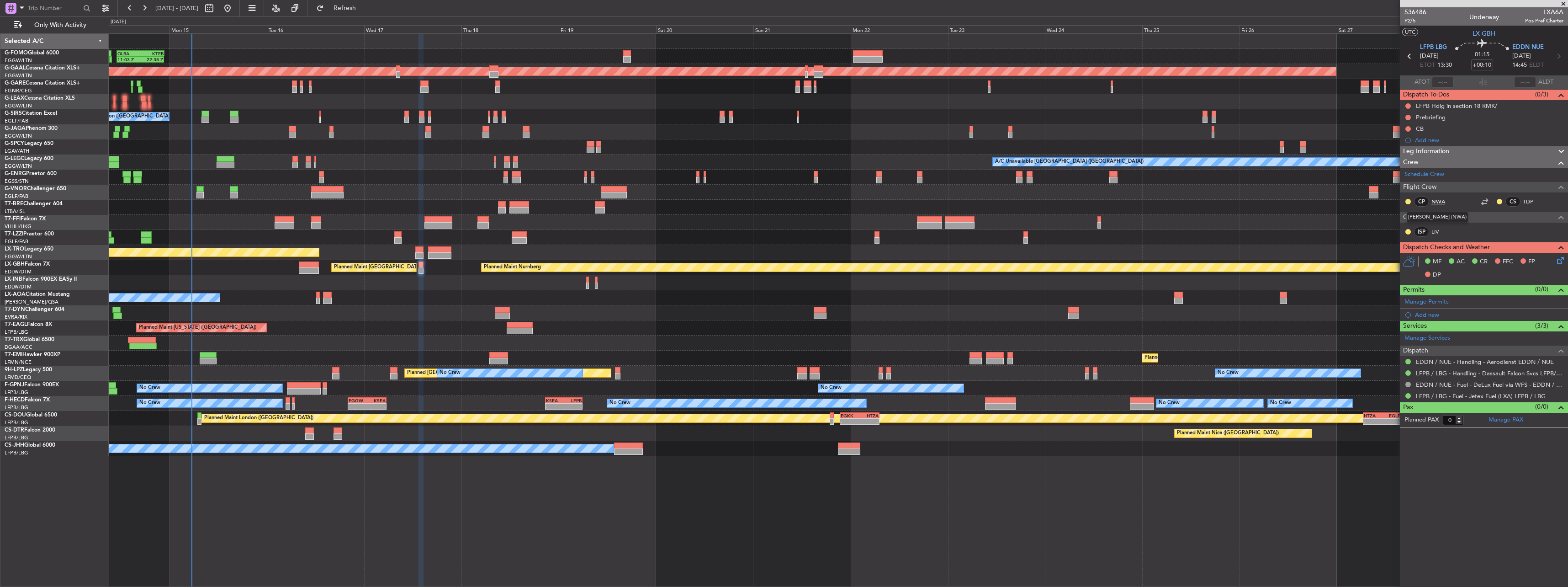
click at [581, 202] on link "NWA" at bounding box center [1441, 201] width 21 height 8
click at [581, 231] on link "LIV" at bounding box center [1441, 232] width 21 height 8
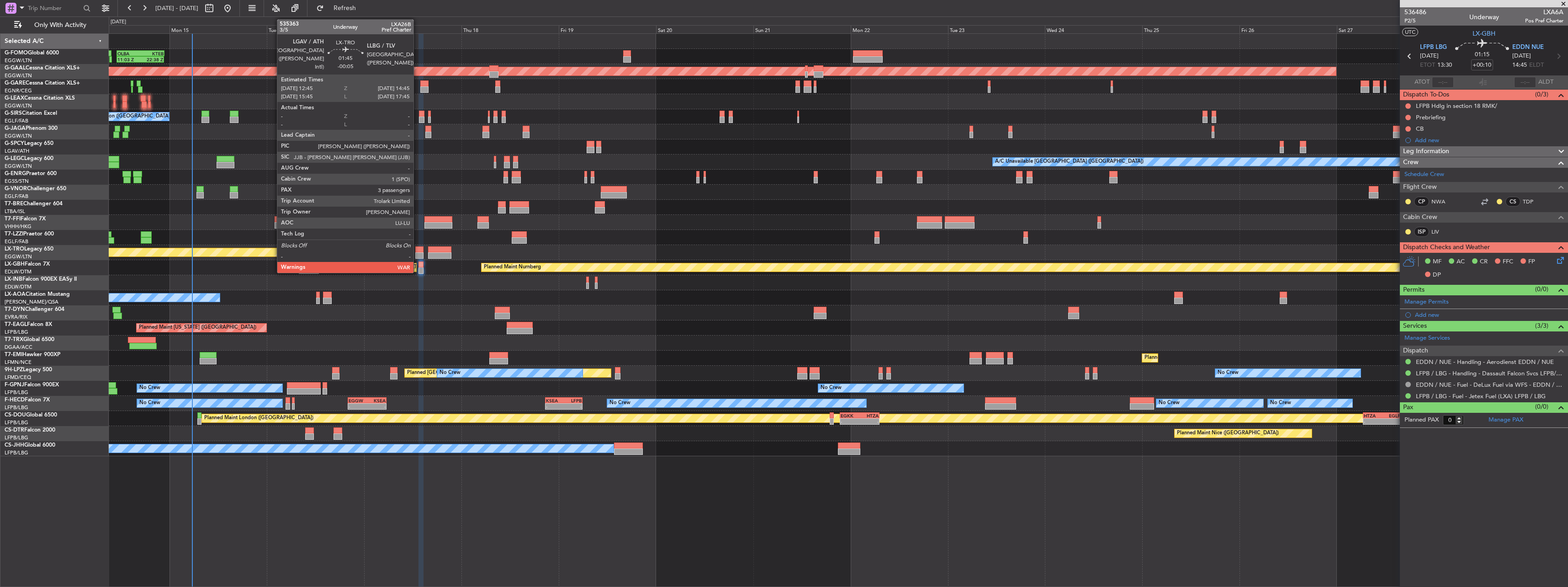
click at [417, 253] on div at bounding box center [419, 255] width 8 height 6
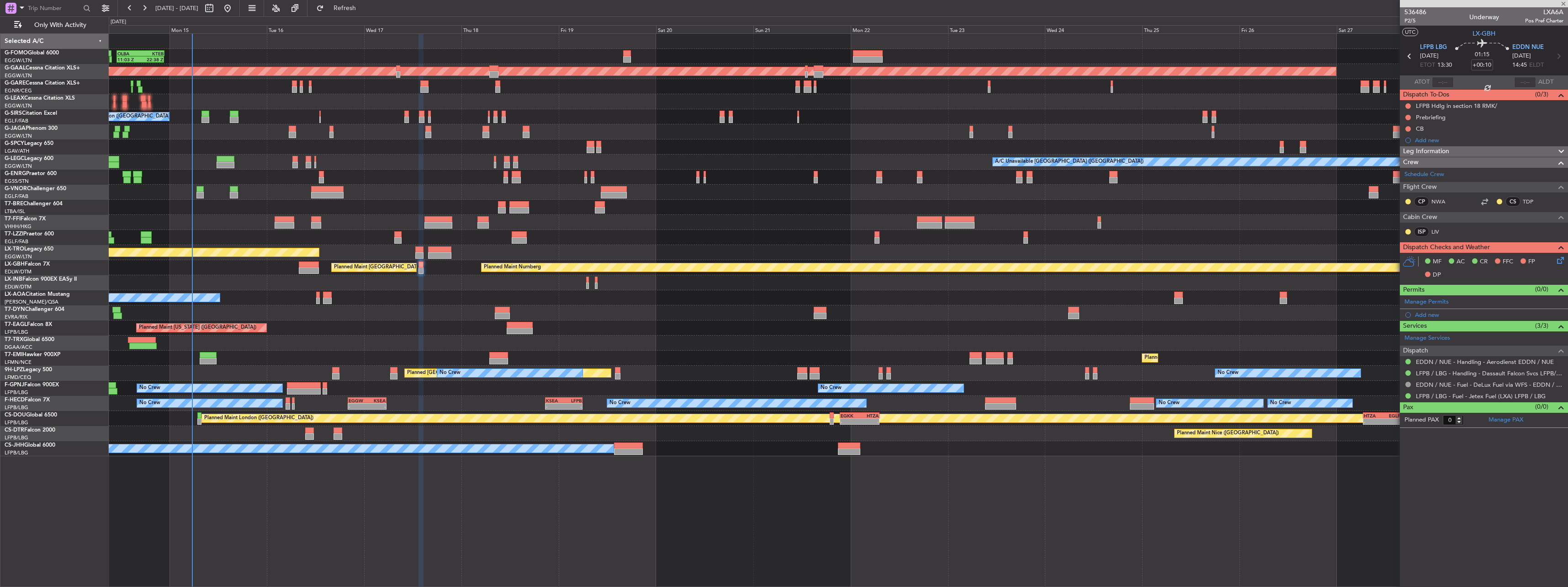
type input "-00:05"
type input "3"
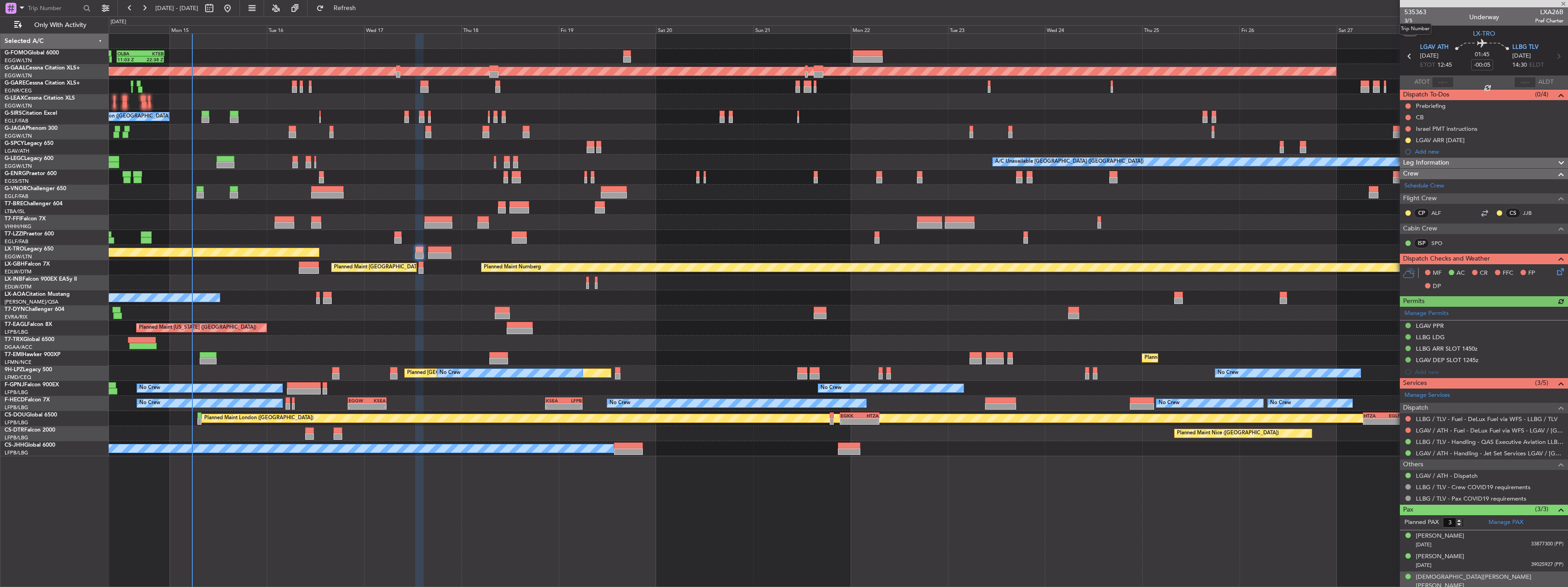
click at [581, 20] on mat-tooltip-component "Trip Number" at bounding box center [1415, 29] width 46 height 24
click at [581, 22] on span "3/5" at bounding box center [1416, 21] width 22 height 8
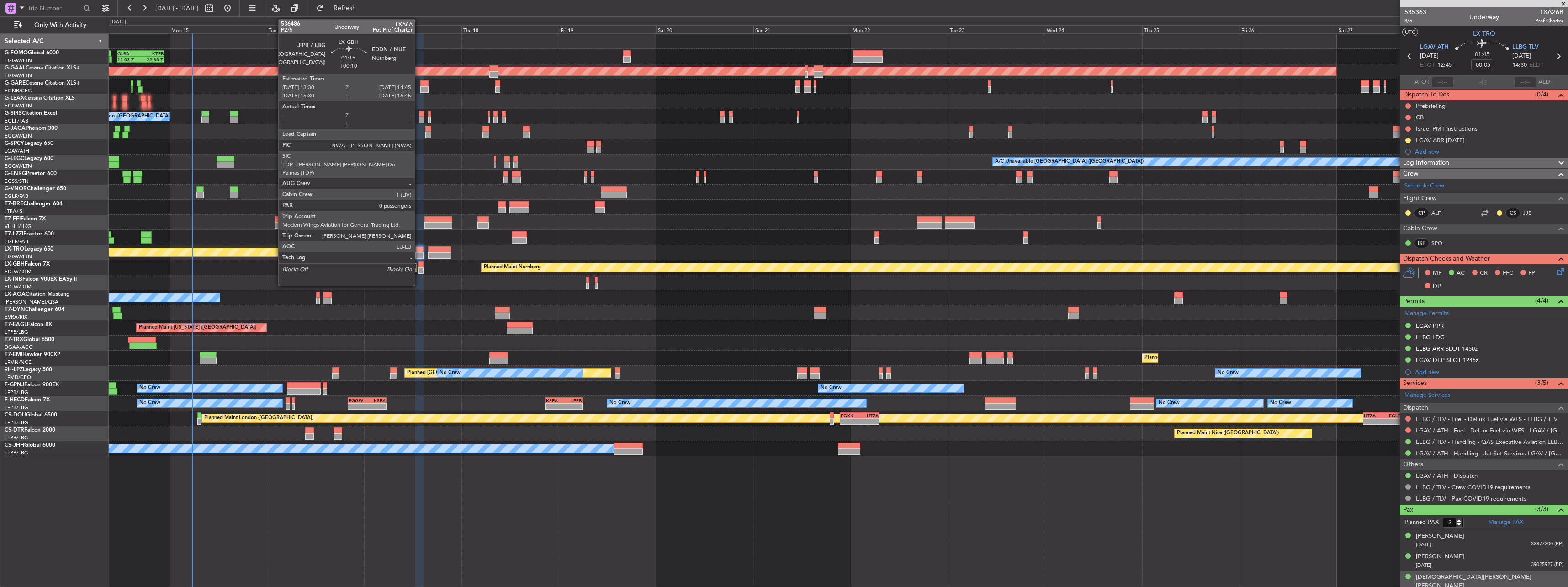
click at [418, 257] on div at bounding box center [421, 264] width 6 height 6
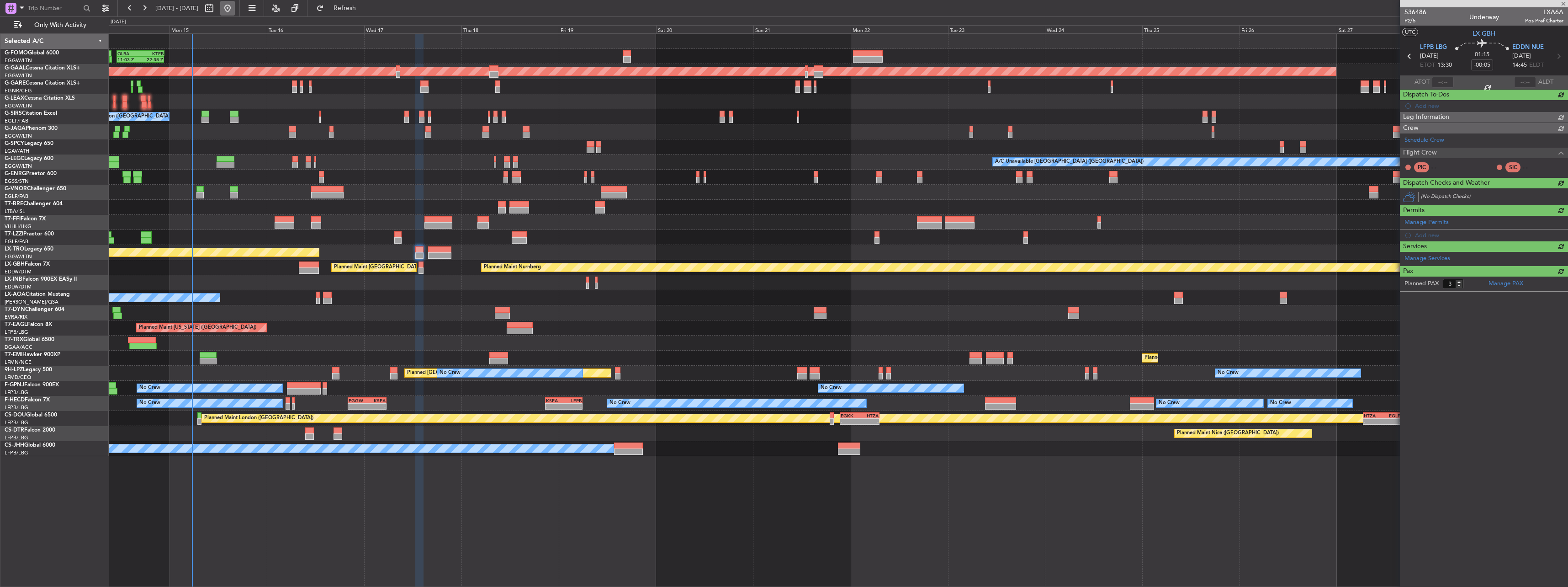
type input "+00:10"
type input "0"
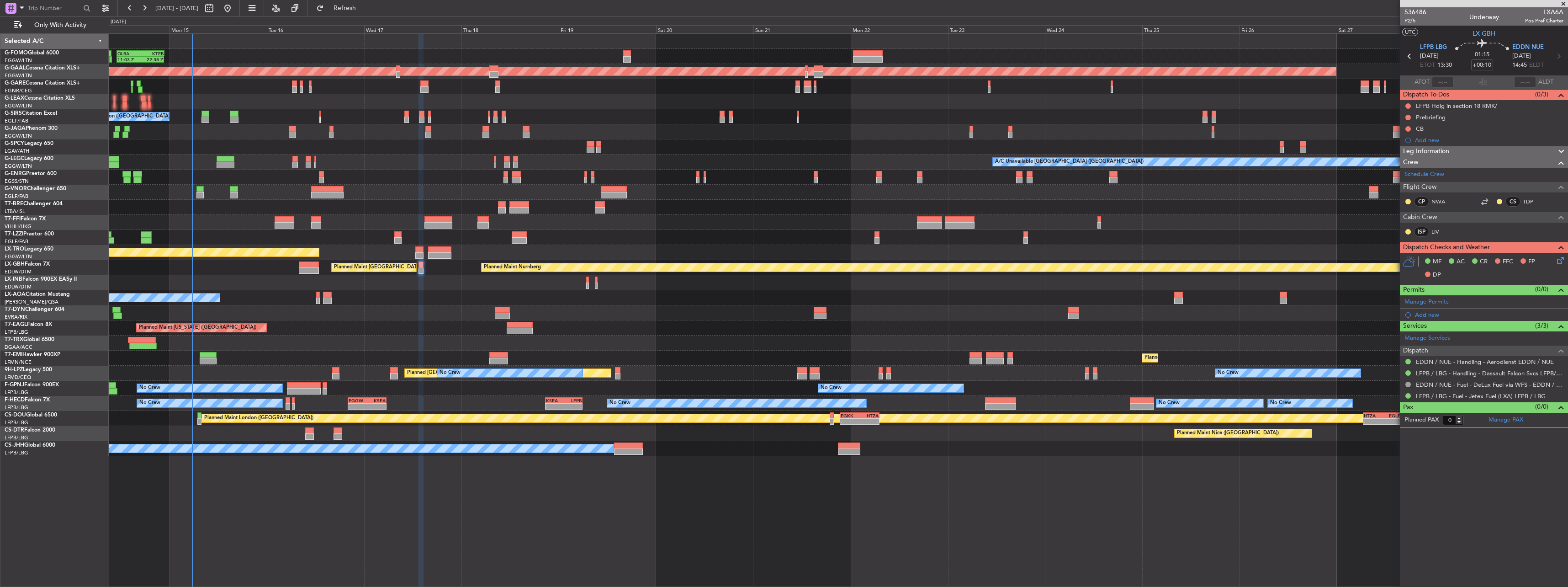
click at [581, 148] on span "Leg Information" at bounding box center [1426, 151] width 46 height 11
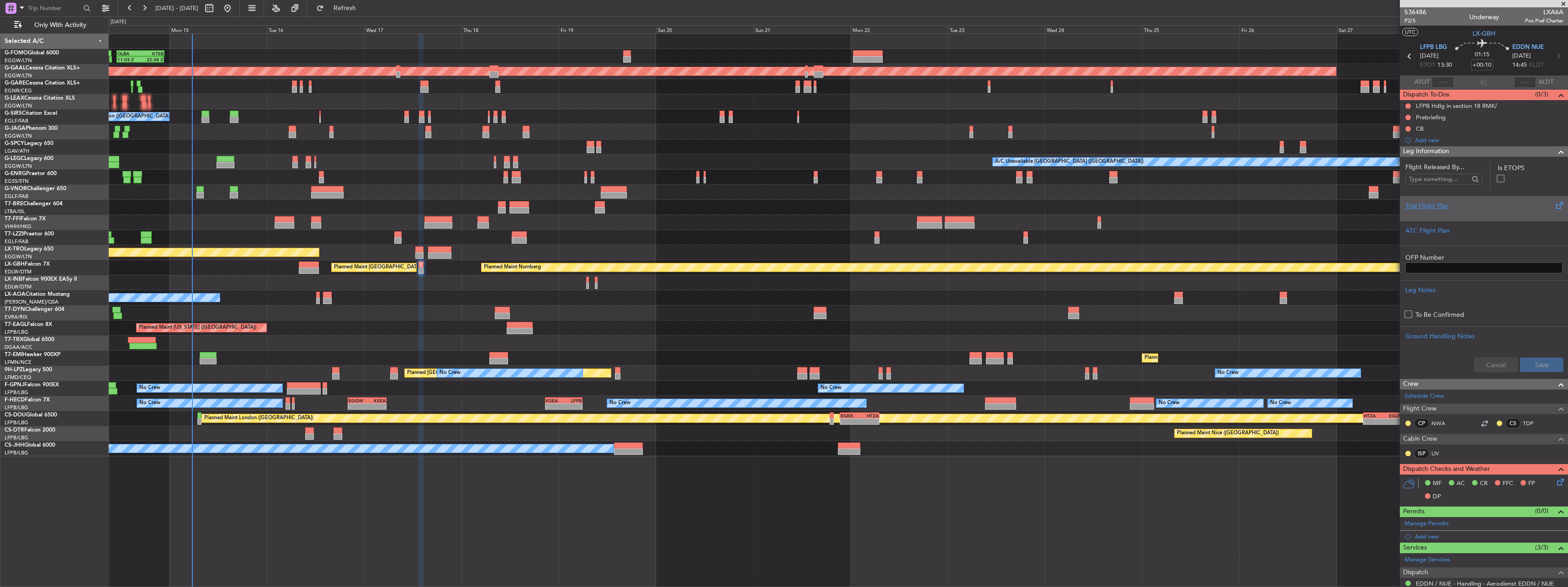
click at [581, 208] on div "Trial Flight Plan" at bounding box center [1483, 206] width 157 height 10
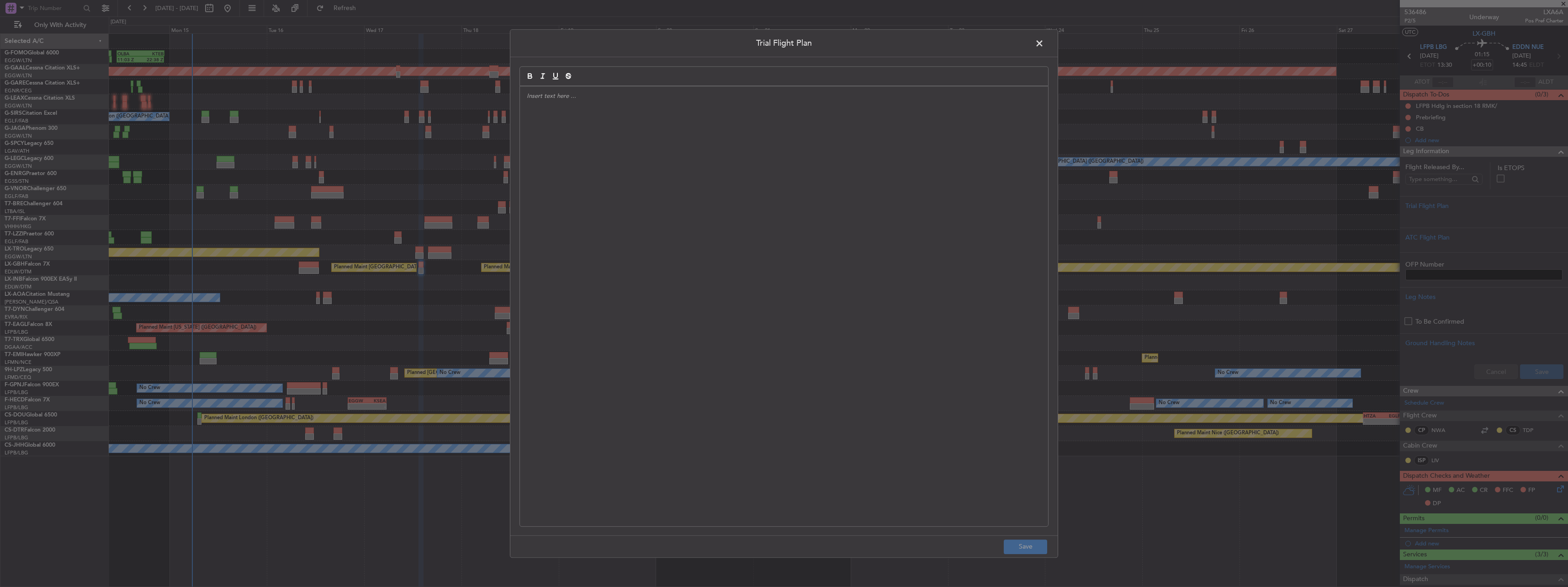
click at [581, 138] on div at bounding box center [784, 306] width 528 height 440
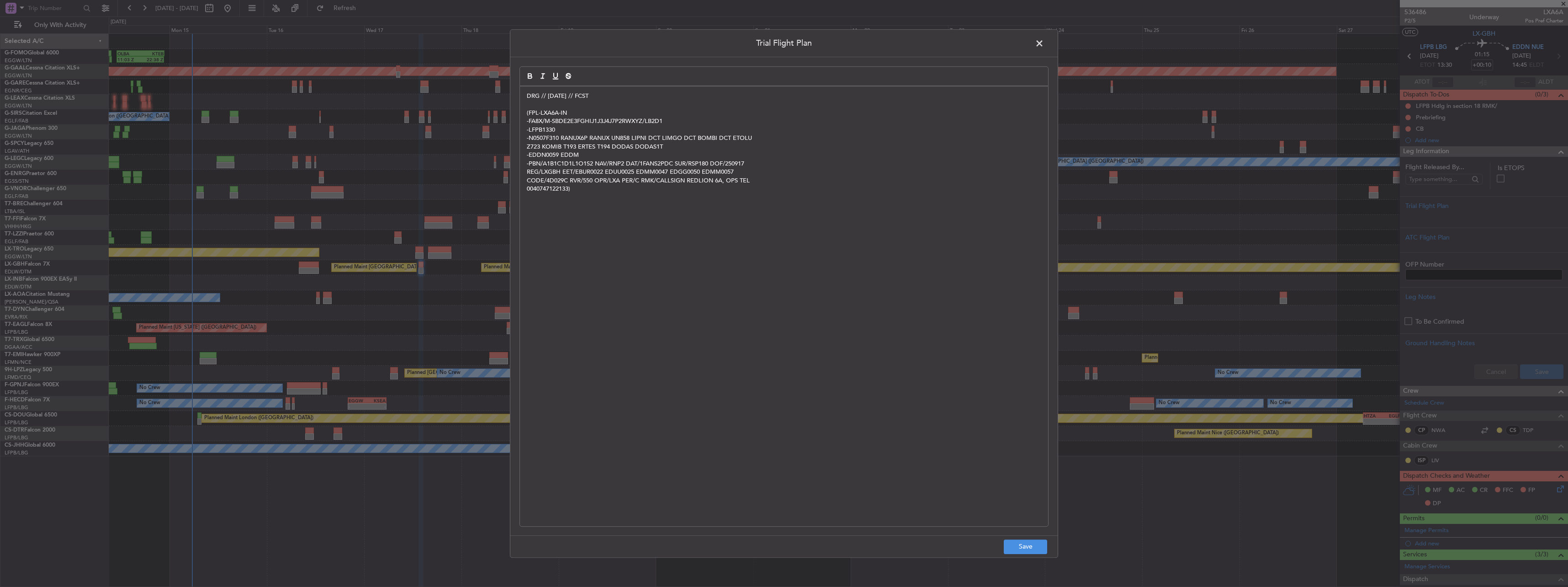
scroll to position [0, 0]
click at [581, 257] on button "Save" at bounding box center [1026, 546] width 44 height 15
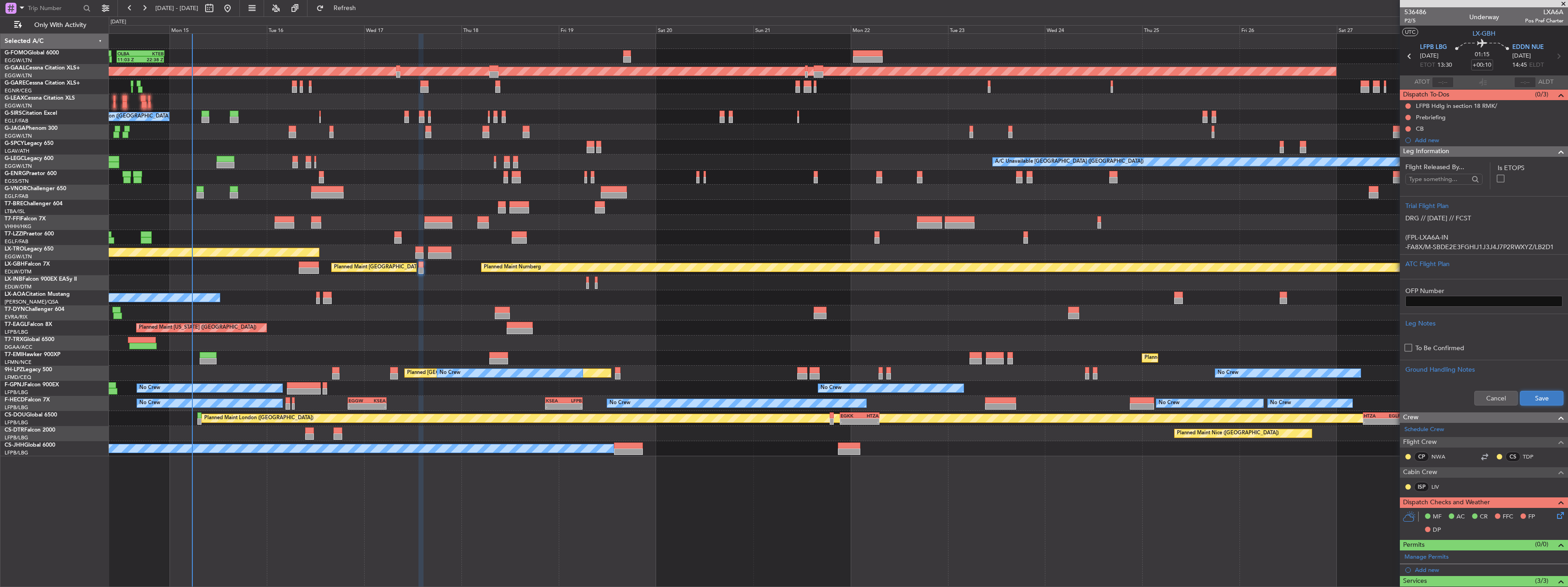
click at [581, 257] on button "Save" at bounding box center [1541, 398] width 44 height 15
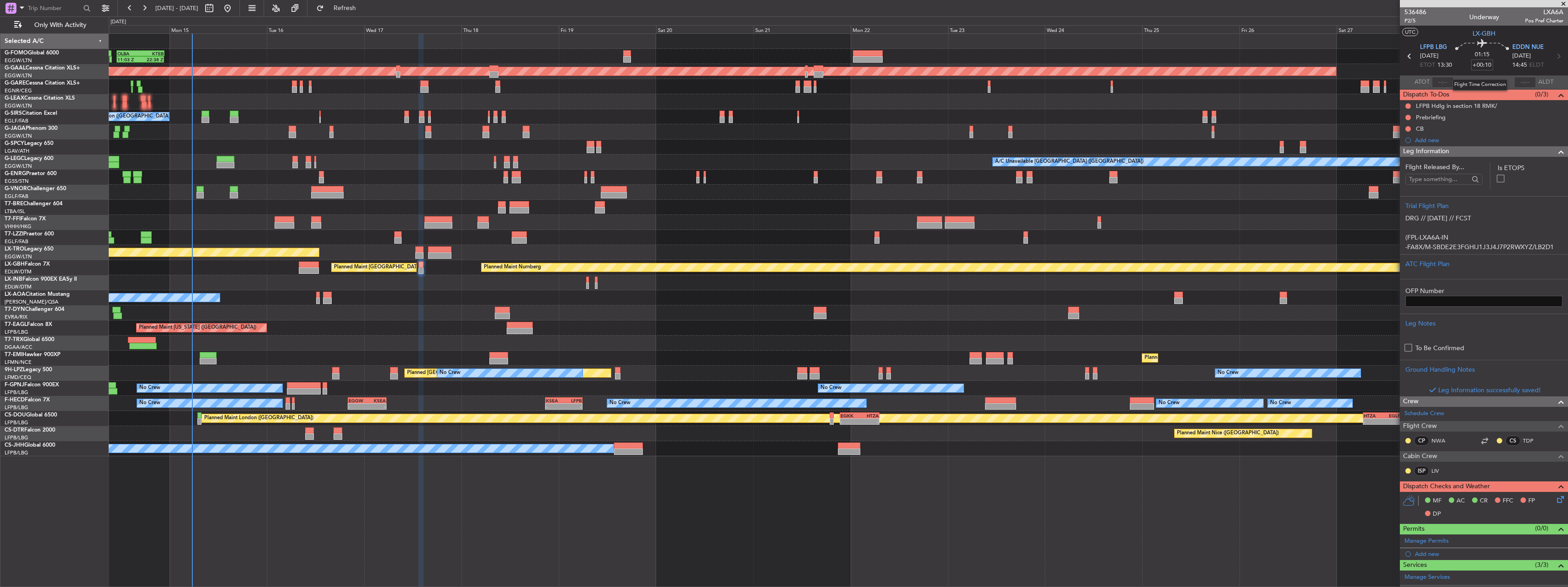
click at [581, 67] on input "+00:10" at bounding box center [1482, 64] width 22 height 11
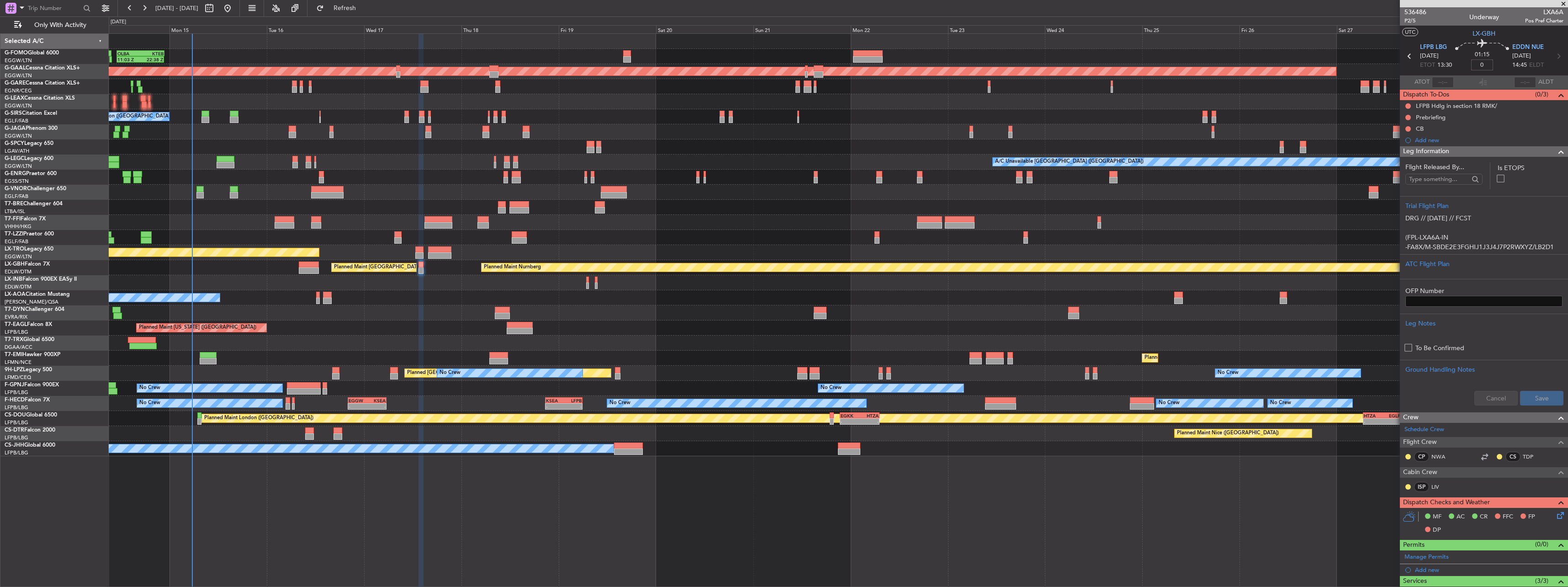
type input "+00:00"
type input "-00:05"
click at [581, 18] on span "P2/5" at bounding box center [1416, 21] width 22 height 8
click at [581, 129] on button at bounding box center [1408, 129] width 6 height 6
click at [581, 171] on span "Completed" at bounding box center [1412, 168] width 30 height 9
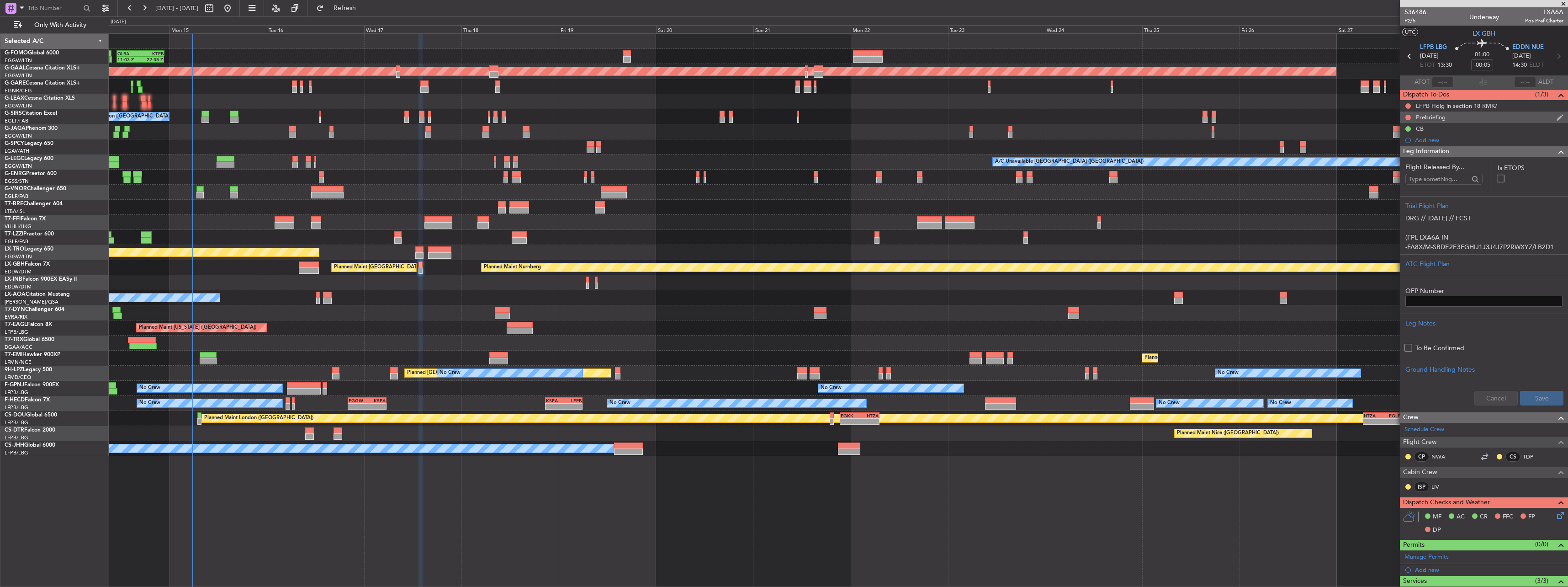
click at [581, 114] on div at bounding box center [1408, 117] width 7 height 7
click at [581, 116] on button at bounding box center [1408, 118] width 6 height 6
click at [581, 146] on span "In Progress" at bounding box center [1412, 144] width 31 height 9
click at [581, 150] on span "Leg Information" at bounding box center [1426, 151] width 46 height 11
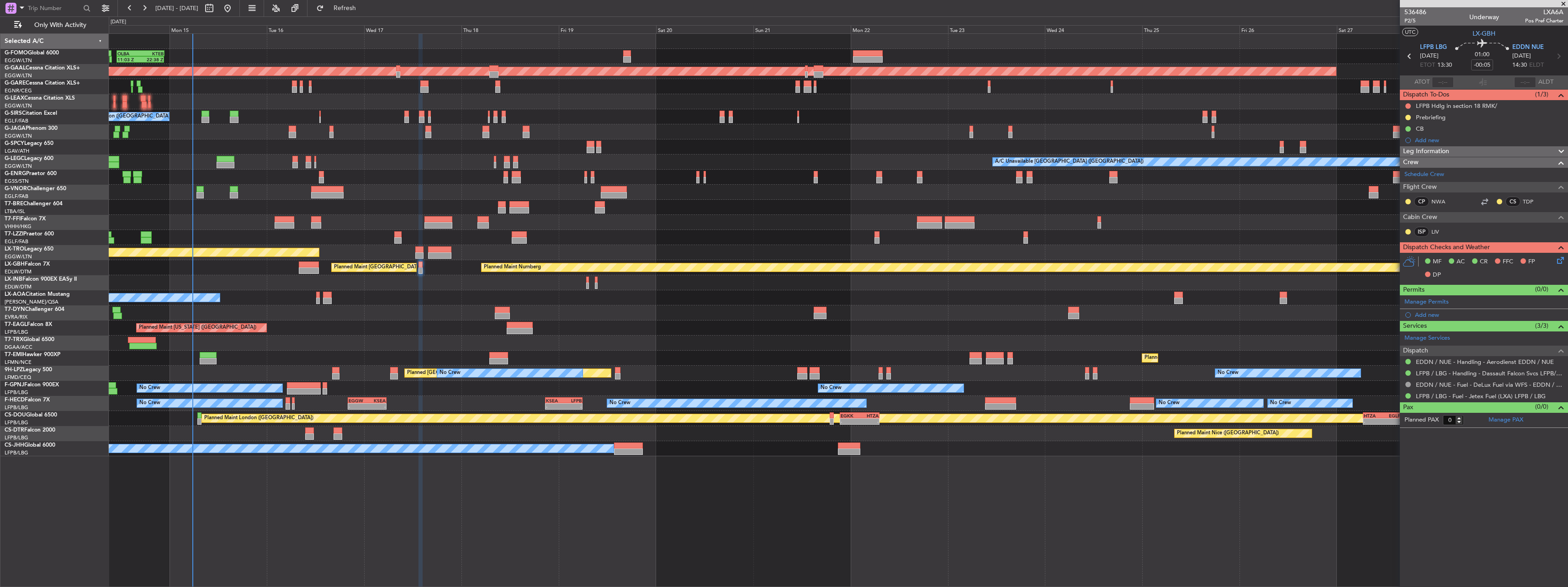
click at [581, 256] on icon at bounding box center [1558, 258] width 7 height 7
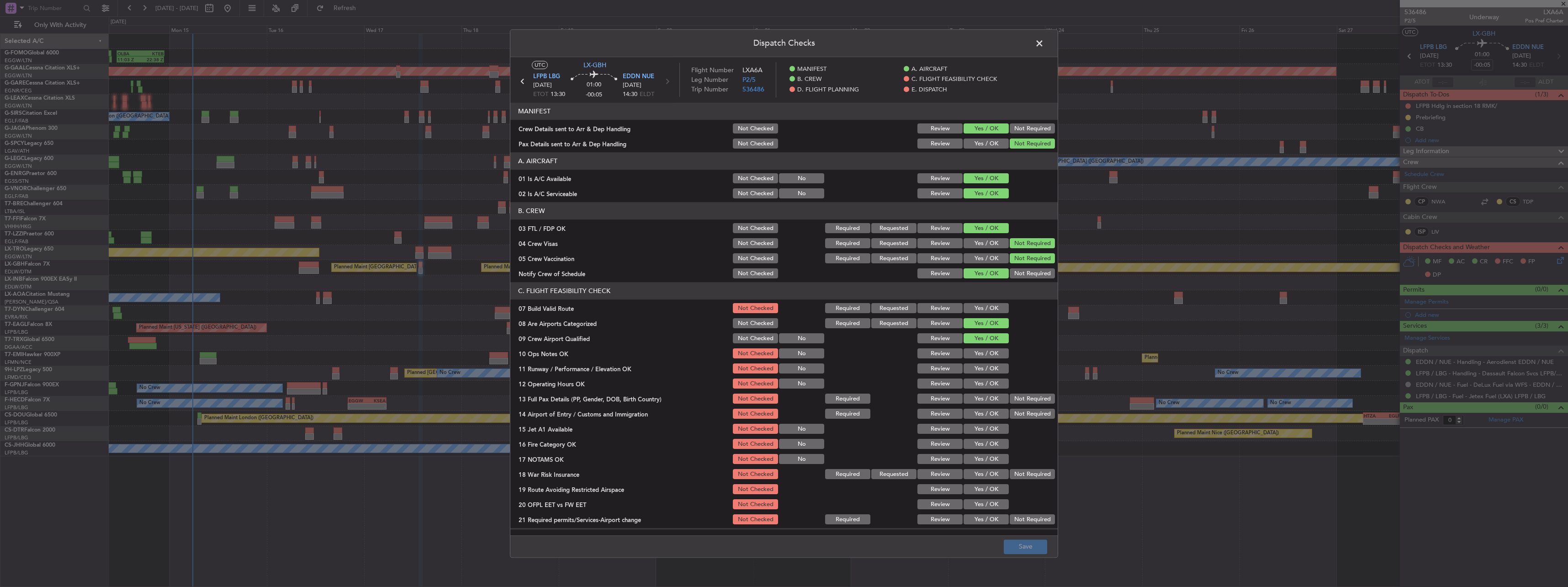
click at [581, 257] on button "Yes / OK" at bounding box center [986, 309] width 46 height 10
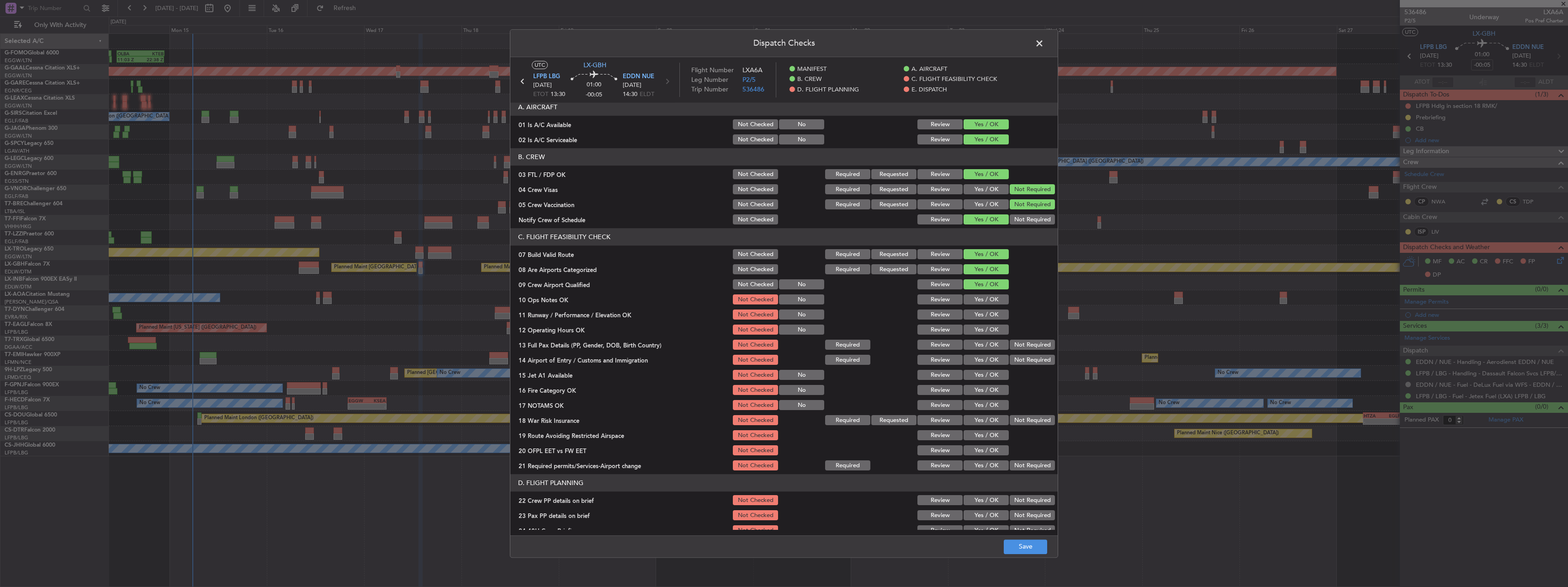
scroll to position [138, 0]
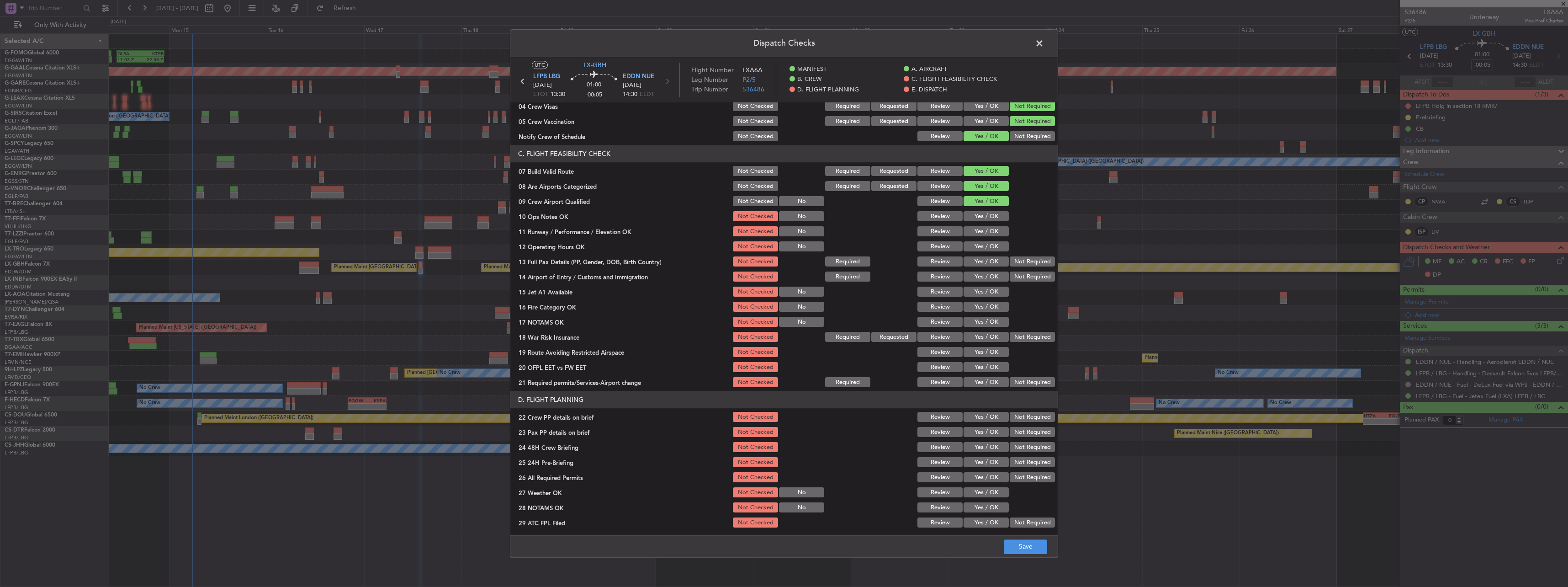
click at [581, 218] on button "Yes / OK" at bounding box center [986, 217] width 46 height 10
click at [581, 232] on button "Yes / OK" at bounding box center [986, 232] width 46 height 10
drag, startPoint x: 992, startPoint y: 241, endPoint x: 992, endPoint y: 248, distance: 7.0
click at [581, 241] on div "Yes / OK" at bounding box center [985, 246] width 46 height 13
click at [581, 248] on button "Yes / OK" at bounding box center [986, 246] width 46 height 10
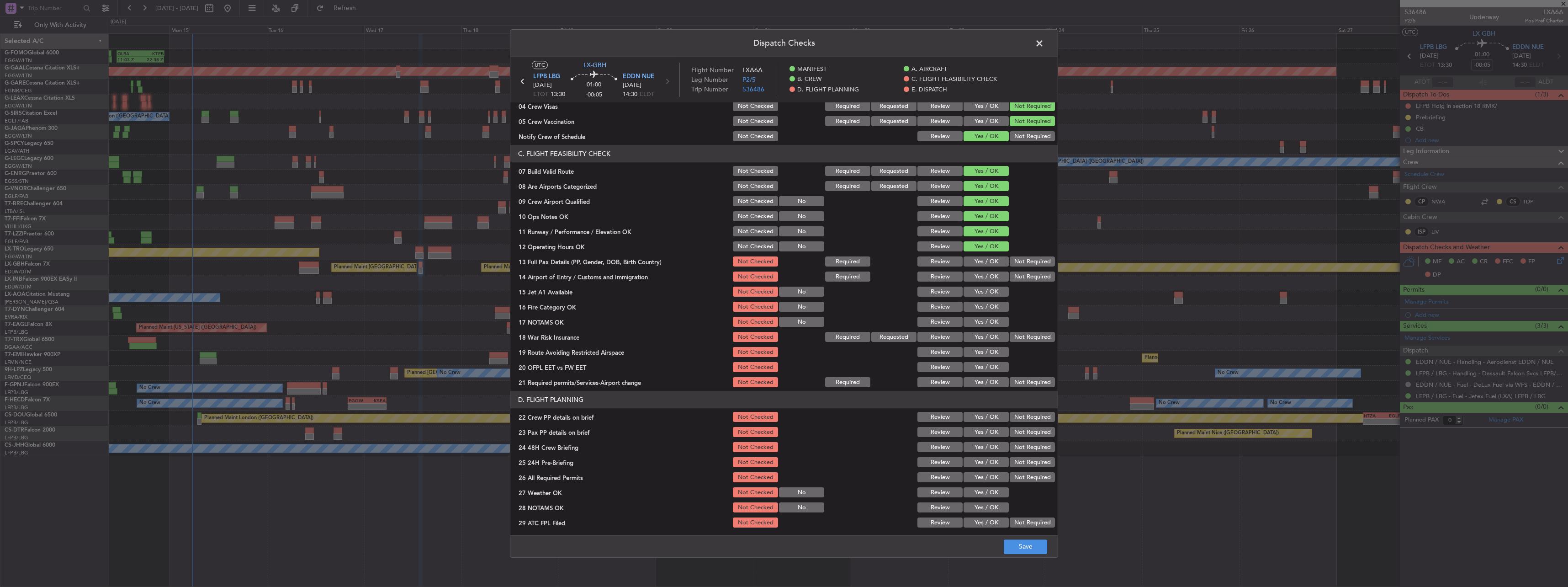
click at [581, 257] on div "Yes / OK" at bounding box center [985, 261] width 46 height 13
click at [581, 257] on button "Yes / OK" at bounding box center [986, 262] width 46 height 10
click at [581, 257] on button "Yes / OK" at bounding box center [986, 277] width 46 height 10
drag, startPoint x: 992, startPoint y: 296, endPoint x: 992, endPoint y: 303, distance: 7.0
click at [581, 257] on button "Yes / OK" at bounding box center [986, 292] width 46 height 10
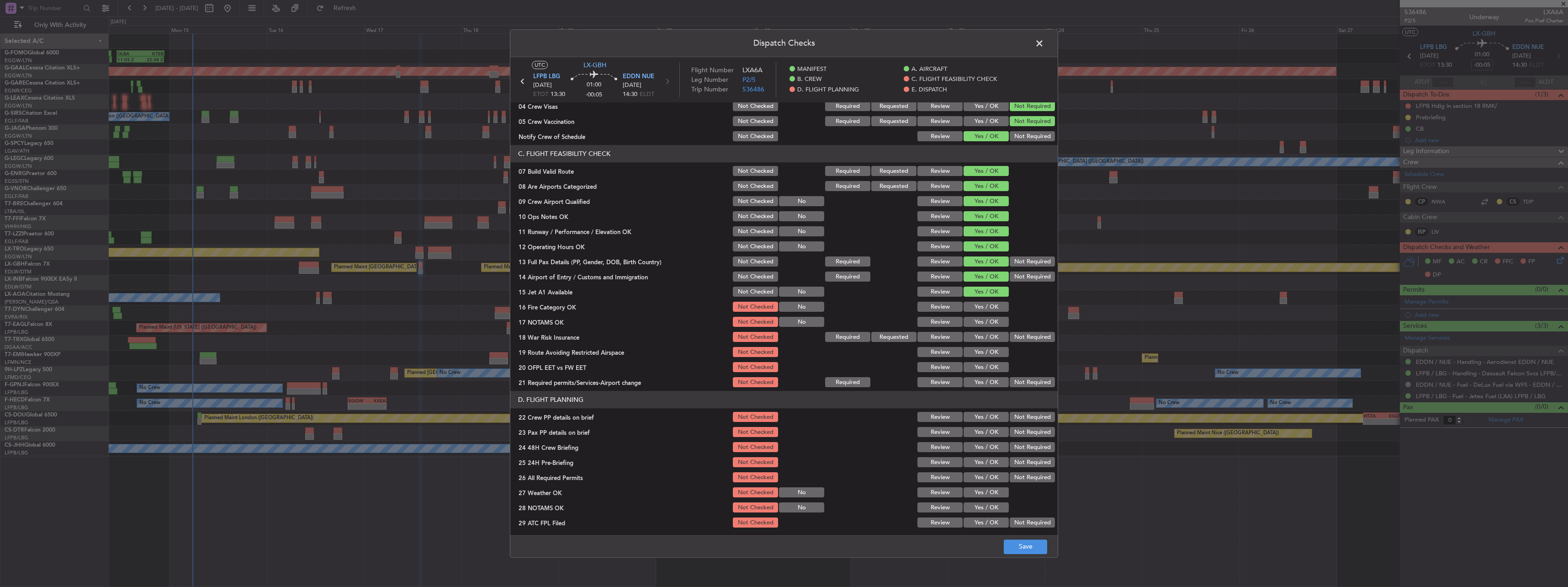
click at [581, 257] on button "Yes / OK" at bounding box center [986, 307] width 46 height 10
click at [581, 257] on button "Yes / OK" at bounding box center [986, 322] width 46 height 10
click at [581, 257] on button "Not Required" at bounding box center [1033, 338] width 46 height 10
click at [581, 257] on button "Yes / OK" at bounding box center [986, 352] width 46 height 10
click at [581, 257] on button "Yes / OK" at bounding box center [986, 367] width 46 height 10
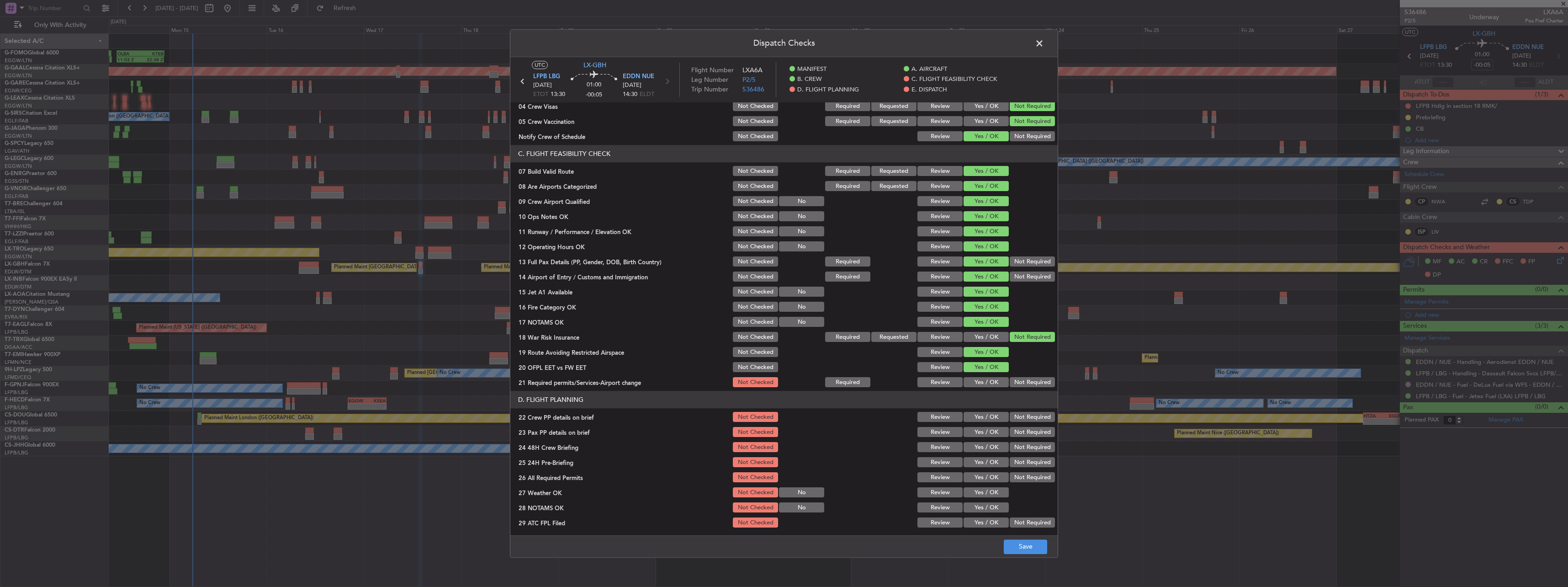
click at [581, 257] on button "Yes / OK" at bounding box center [986, 382] width 46 height 10
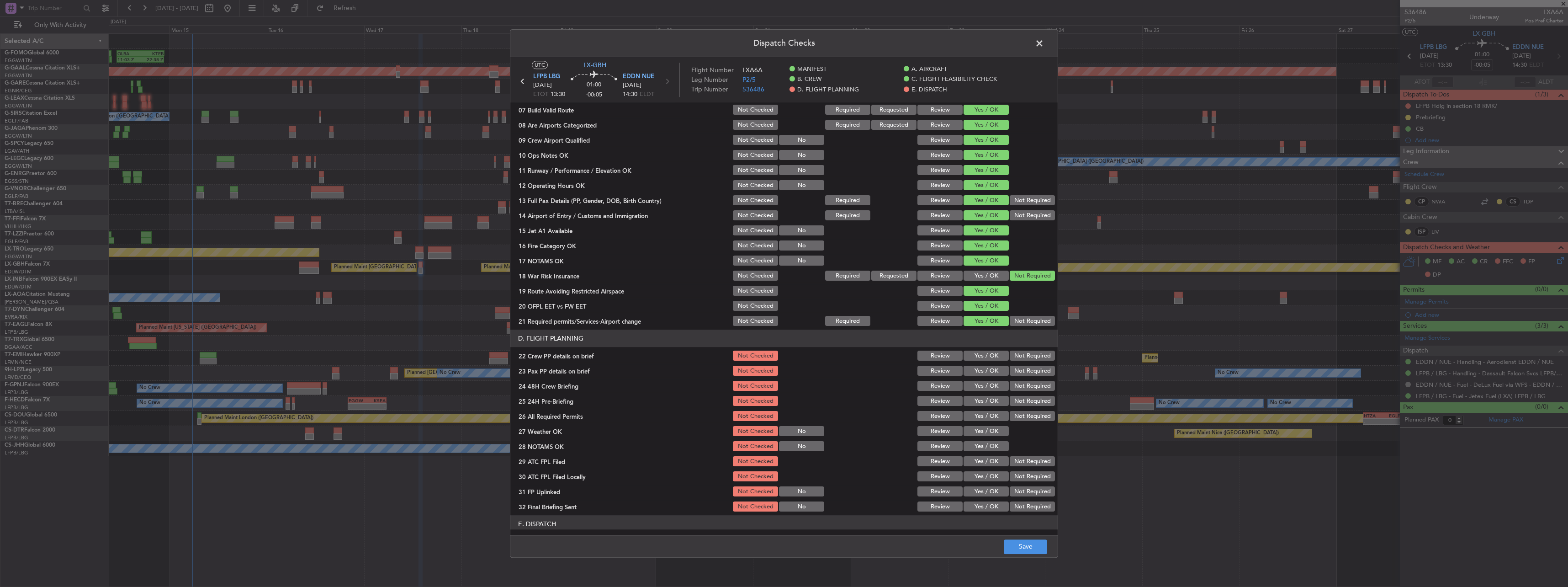
scroll to position [274, 0]
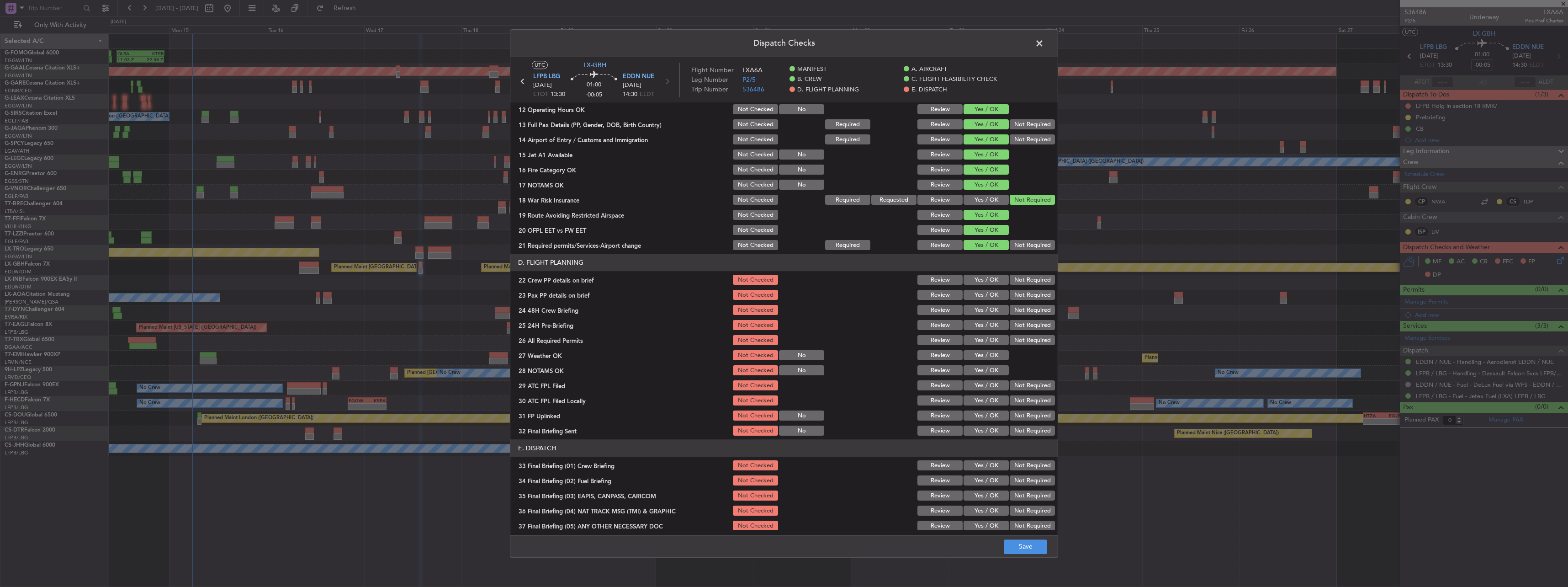
click at [581, 257] on button "Yes / OK" at bounding box center [986, 280] width 46 height 10
click at [581, 257] on div "Yes / OK" at bounding box center [985, 295] width 46 height 13
click at [581, 257] on button "Yes / OK" at bounding box center [986, 295] width 46 height 10
click at [581, 257] on button "Yes / OK" at bounding box center [986, 310] width 46 height 10
click at [581, 257] on button "Not Required" at bounding box center [1033, 326] width 46 height 10
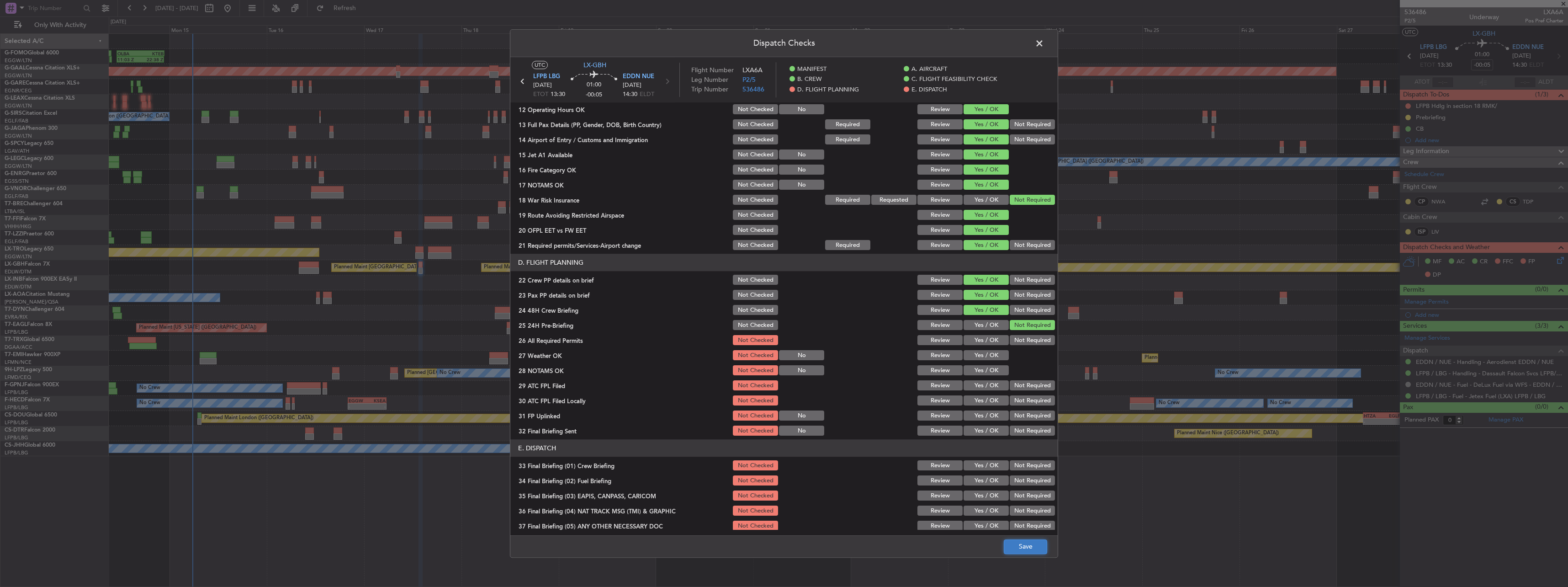
click at [581, 257] on button "Save" at bounding box center [1026, 546] width 44 height 15
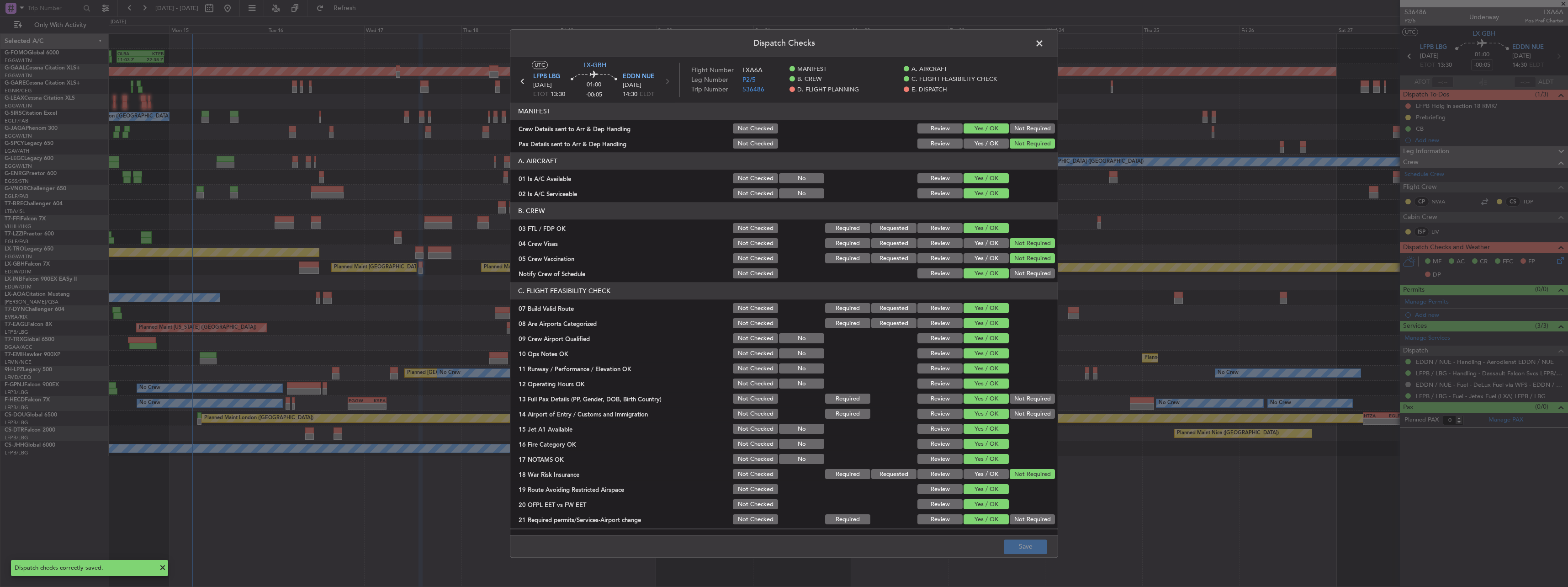
click at [581, 41] on span at bounding box center [1044, 46] width 0 height 18
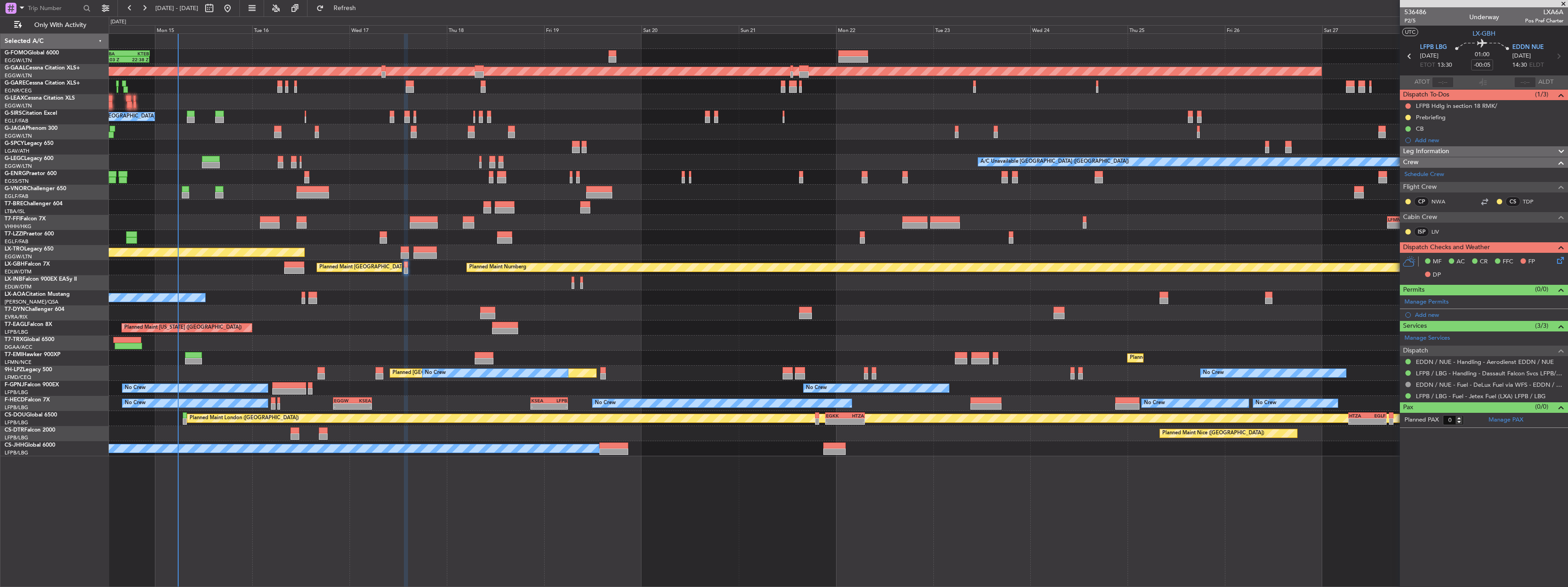
click at [272, 257] on div "Planned Maint [GEOGRAPHIC_DATA]" at bounding box center [838, 357] width 1458 height 15
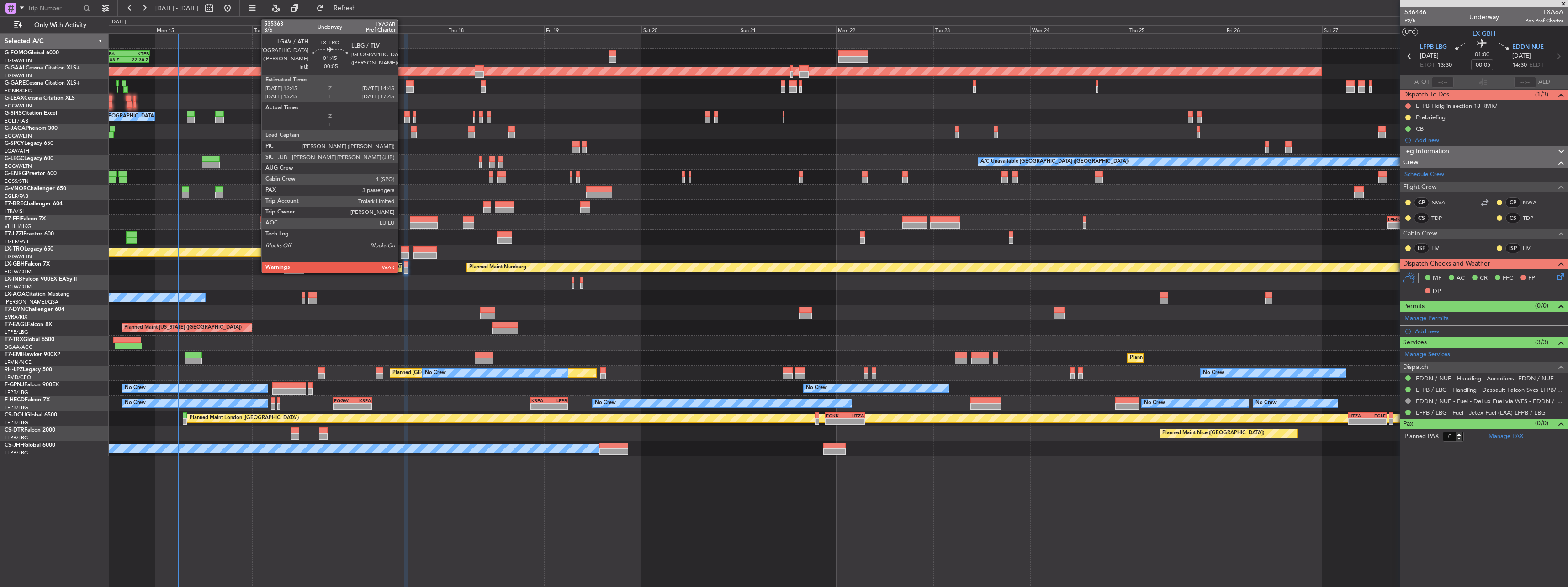
click at [403, 250] on div at bounding box center [405, 249] width 8 height 6
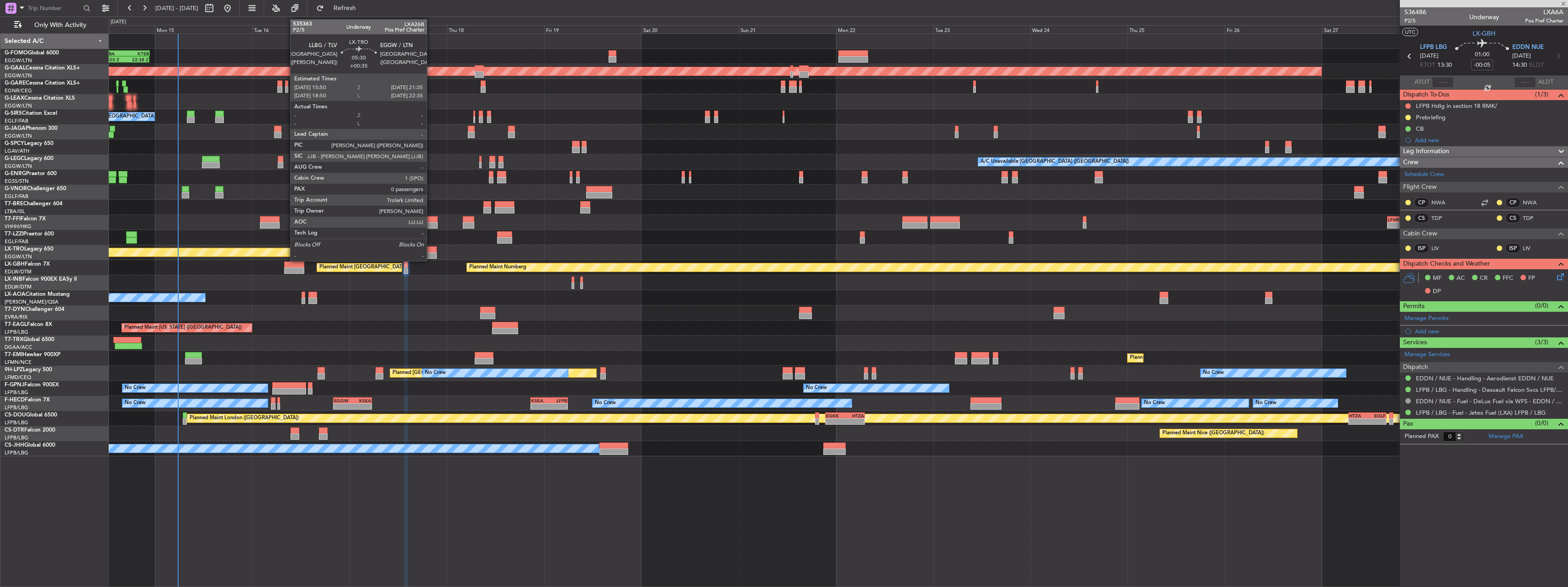
type input "3"
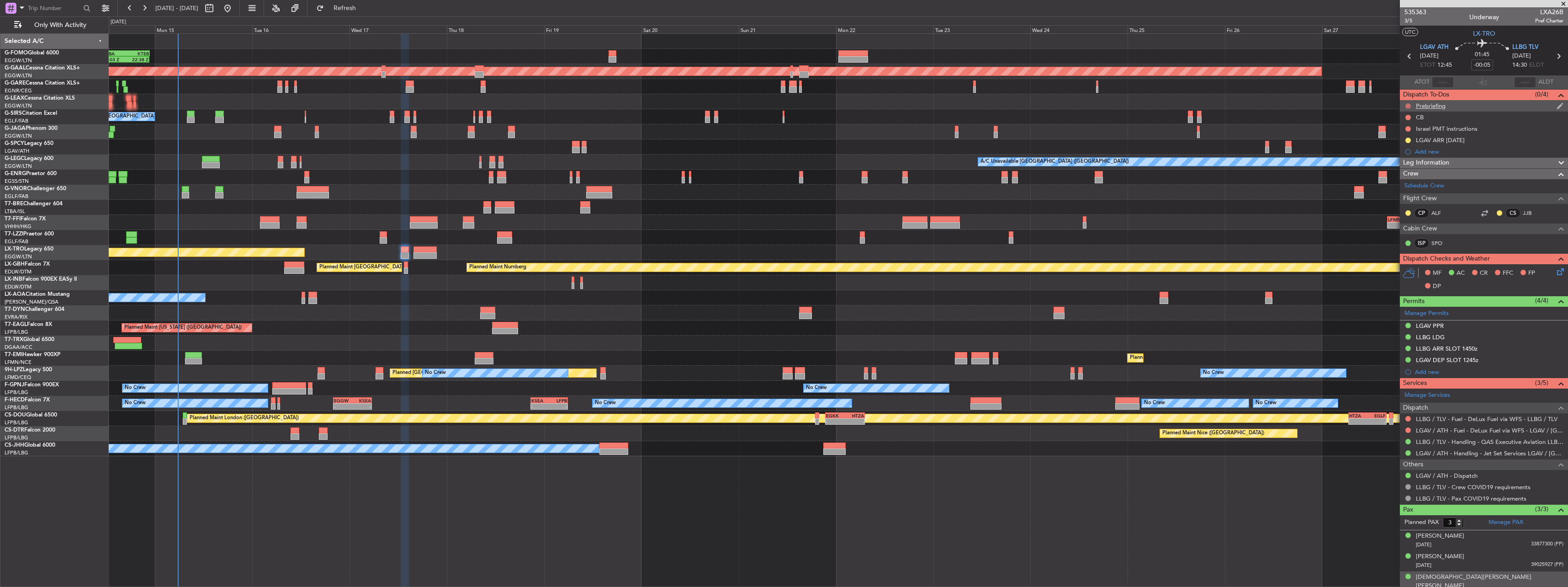
click at [581, 103] on button at bounding box center [1408, 106] width 6 height 6
click at [581, 132] on span "In Progress" at bounding box center [1412, 132] width 31 height 9
click at [581, 117] on button at bounding box center [1408, 118] width 6 height 6
click at [581, 155] on span "Completed" at bounding box center [1412, 157] width 30 height 9
click at [581, 257] on div "MF AC CR FFC FP DP" at bounding box center [1484, 280] width 168 height 32
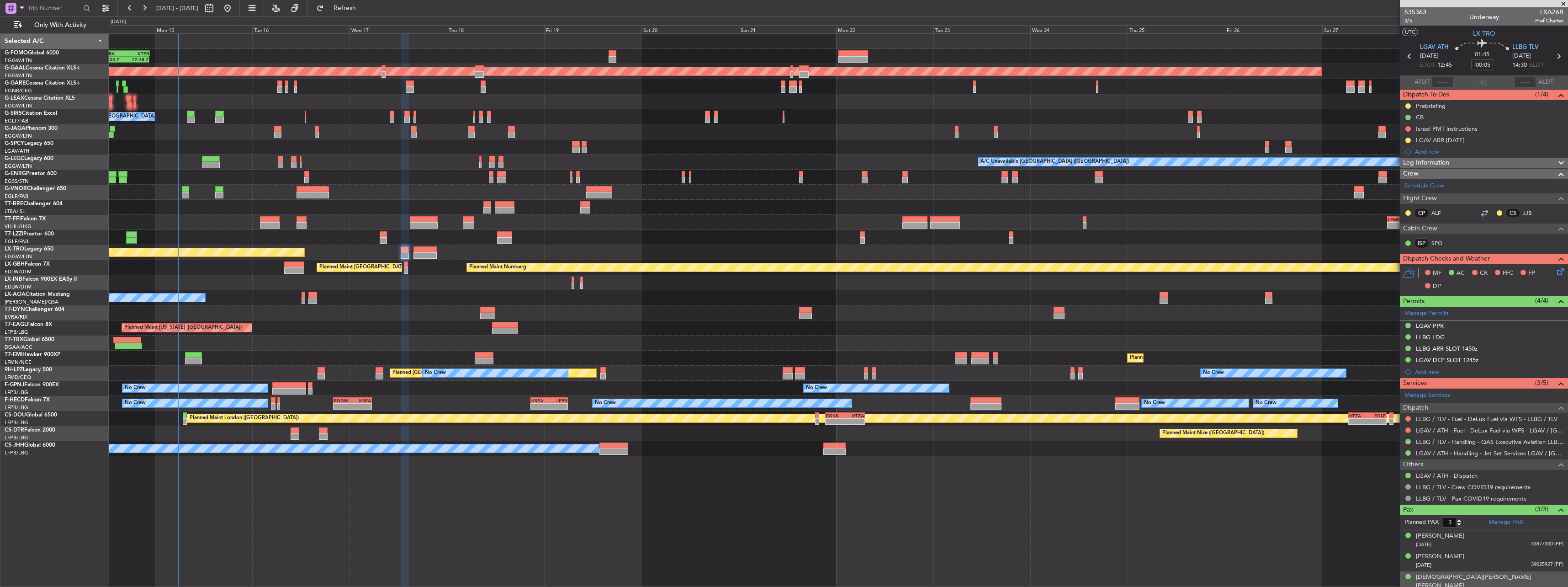
click at [581, 257] on icon at bounding box center [1558, 269] width 7 height 7
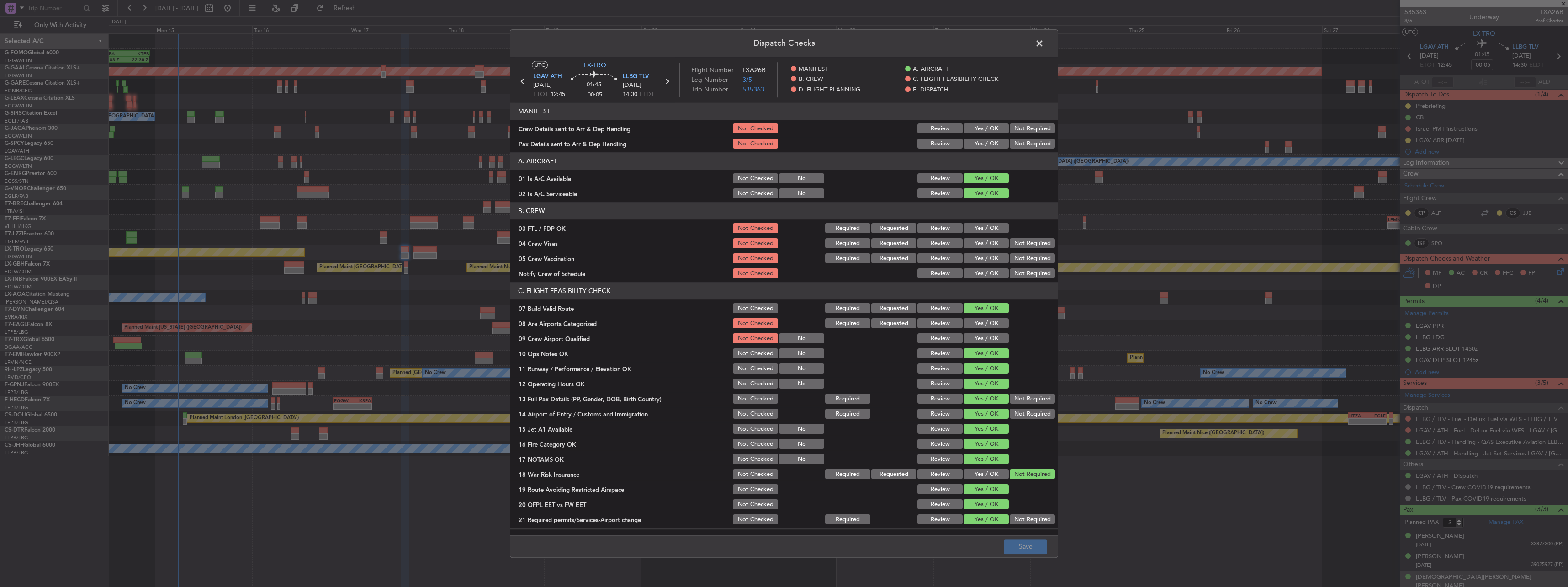
click at [581, 41] on span at bounding box center [1044, 46] width 0 height 18
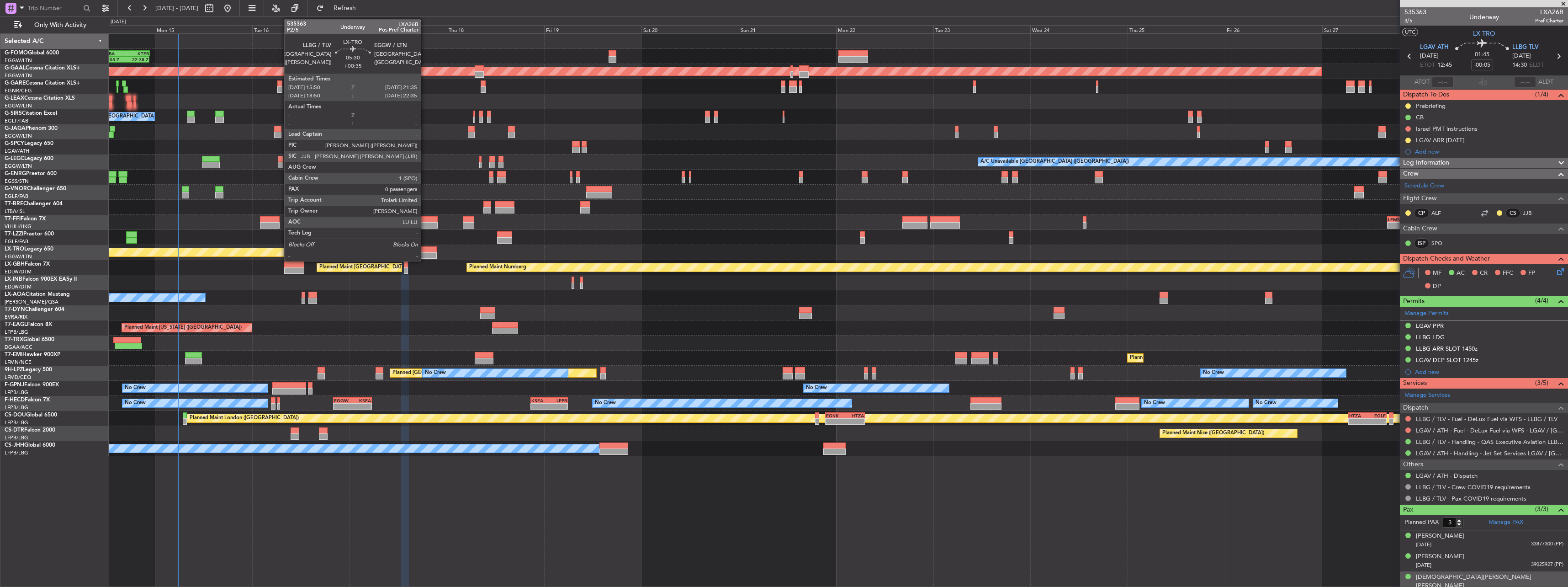
click at [423, 251] on div at bounding box center [425, 249] width 24 height 6
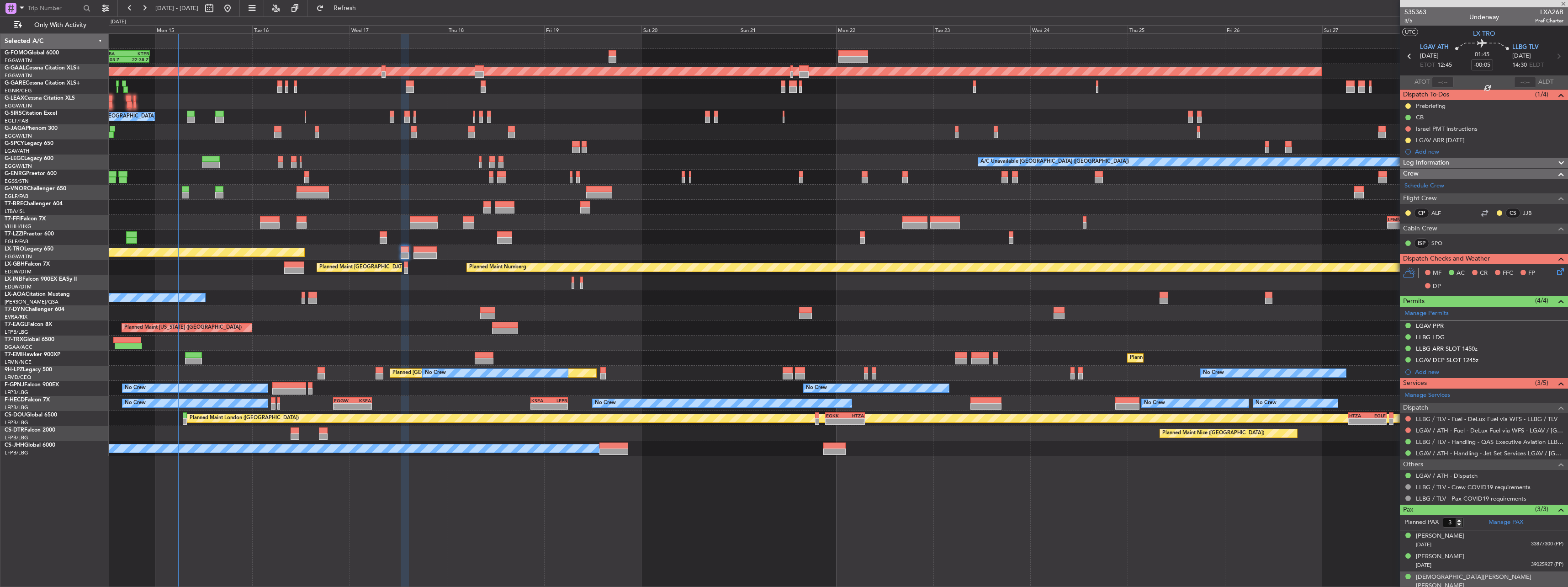
type input "+00:35"
type input "0"
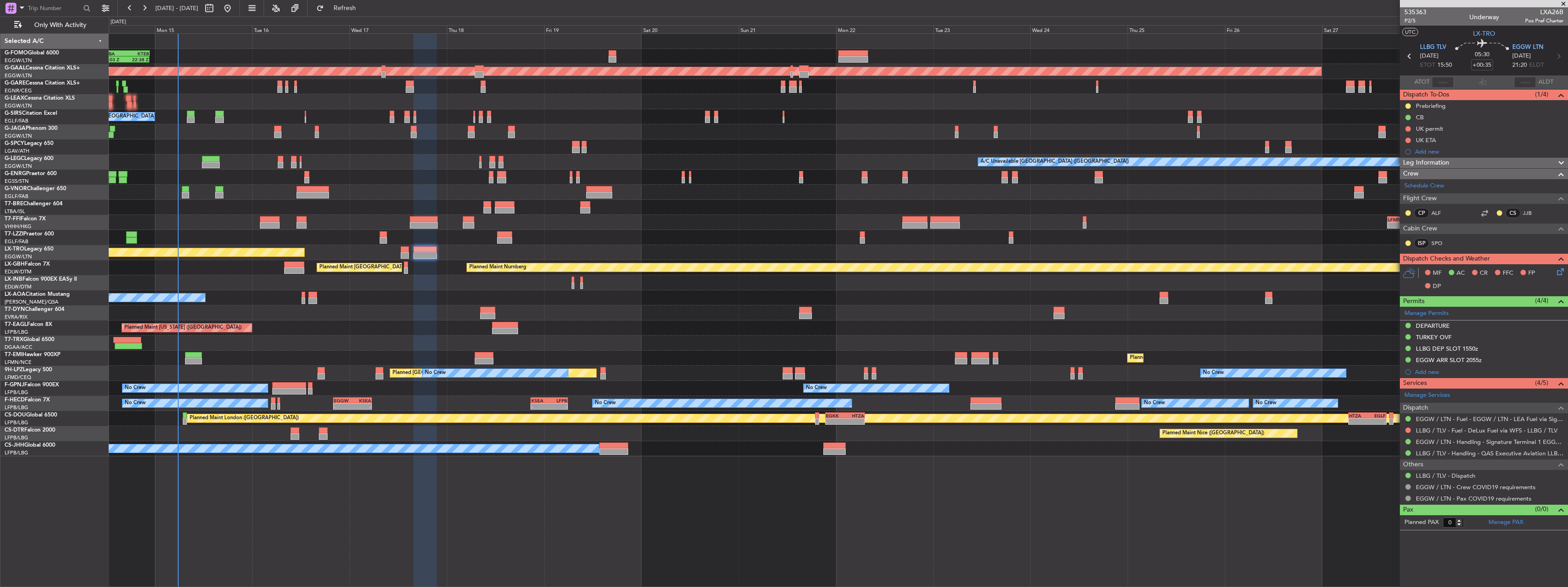
click at [581, 257] on icon at bounding box center [1558, 269] width 7 height 7
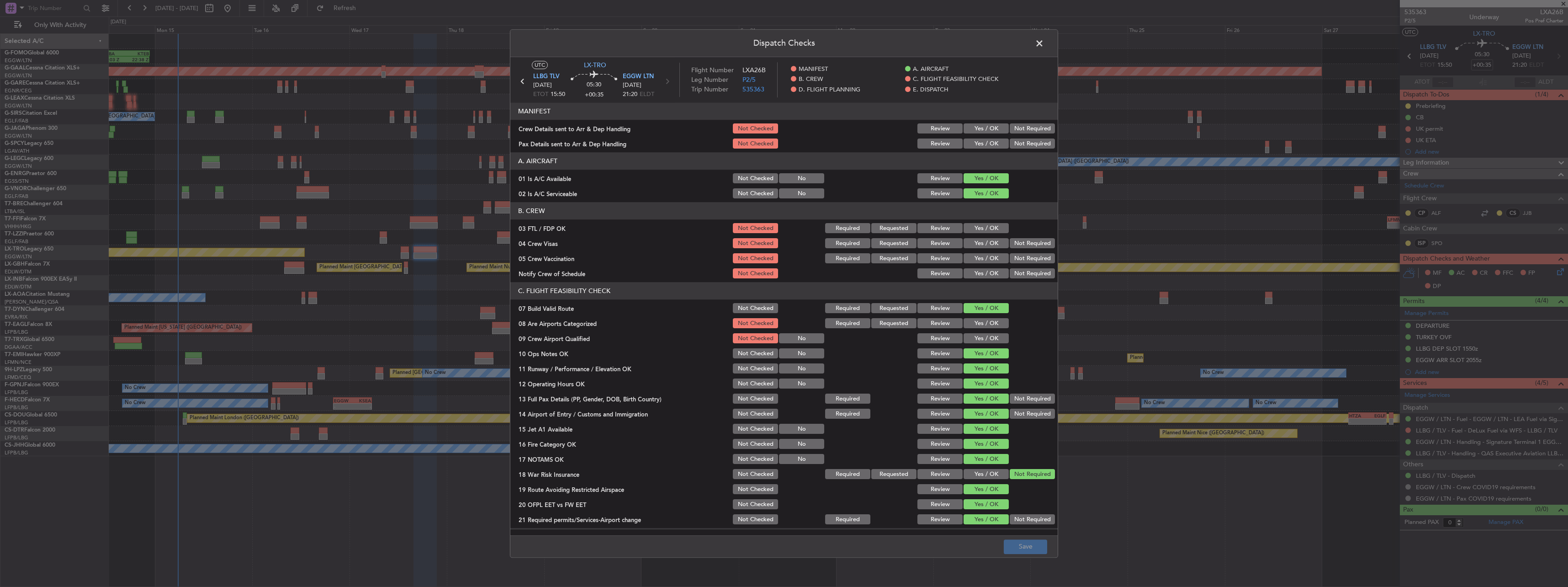
click at [581, 39] on span at bounding box center [1044, 46] width 0 height 18
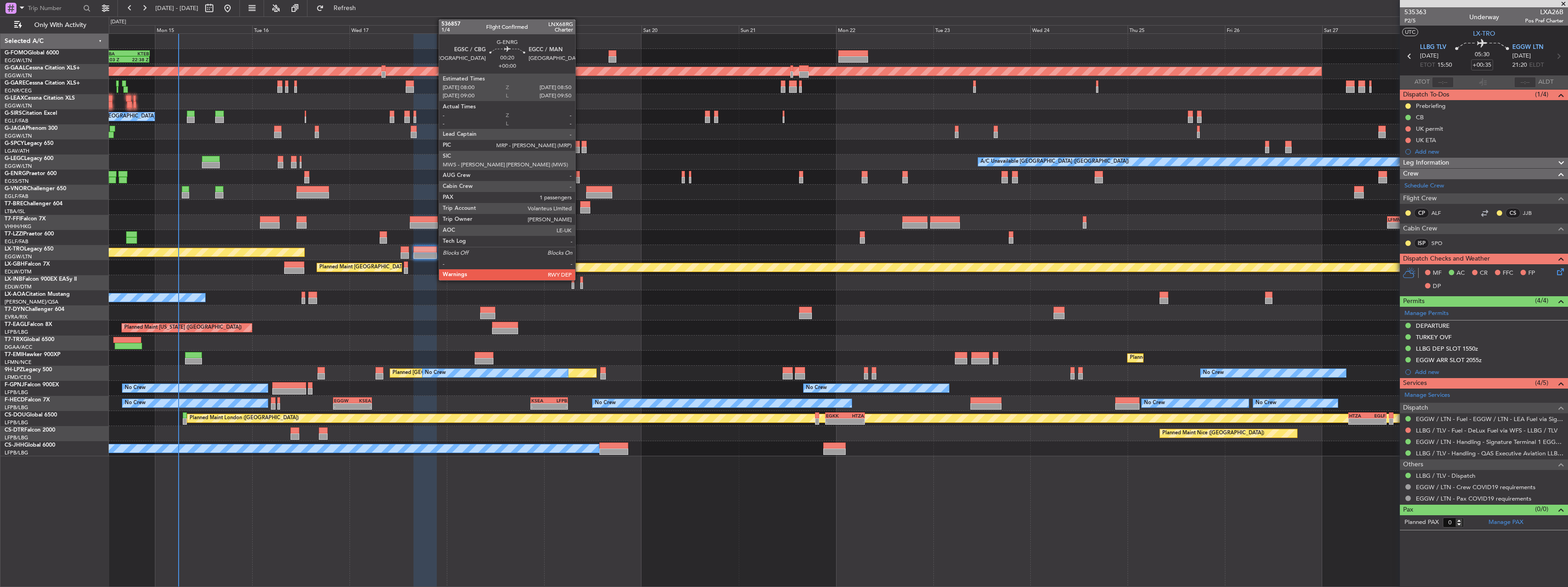
click at [580, 175] on div at bounding box center [578, 174] width 4 height 6
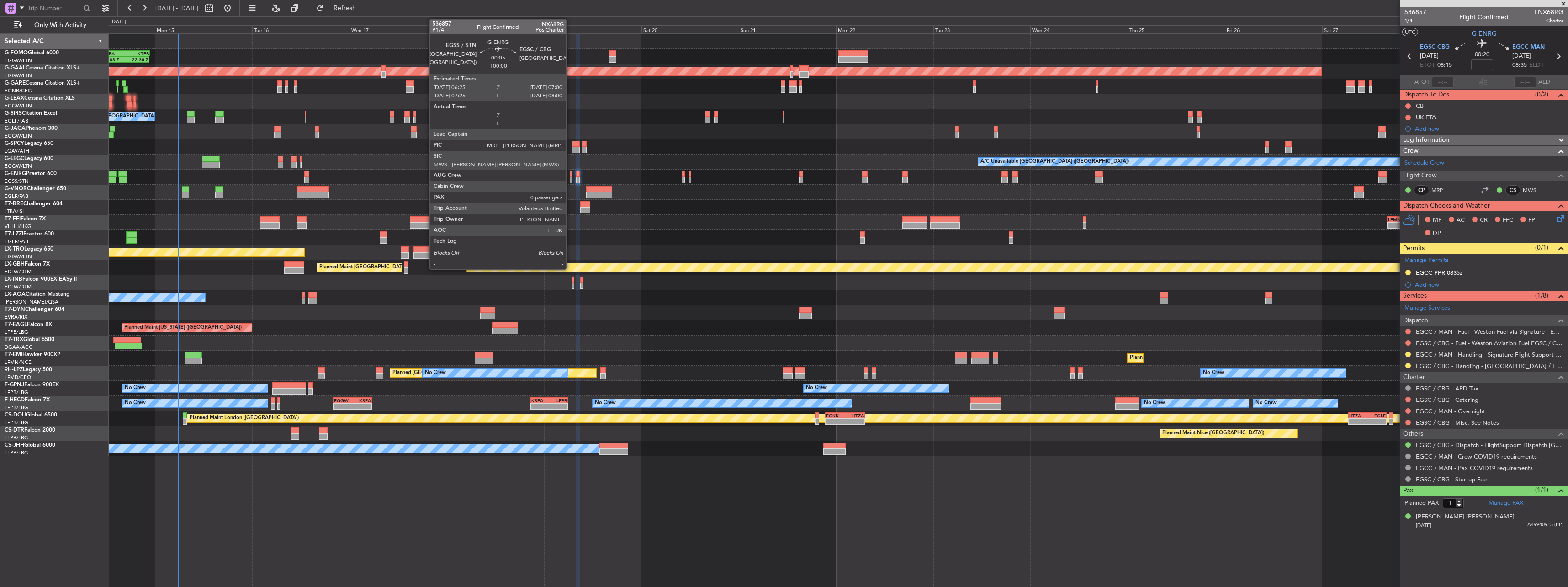
click at [570, 174] on div at bounding box center [571, 174] width 3 height 6
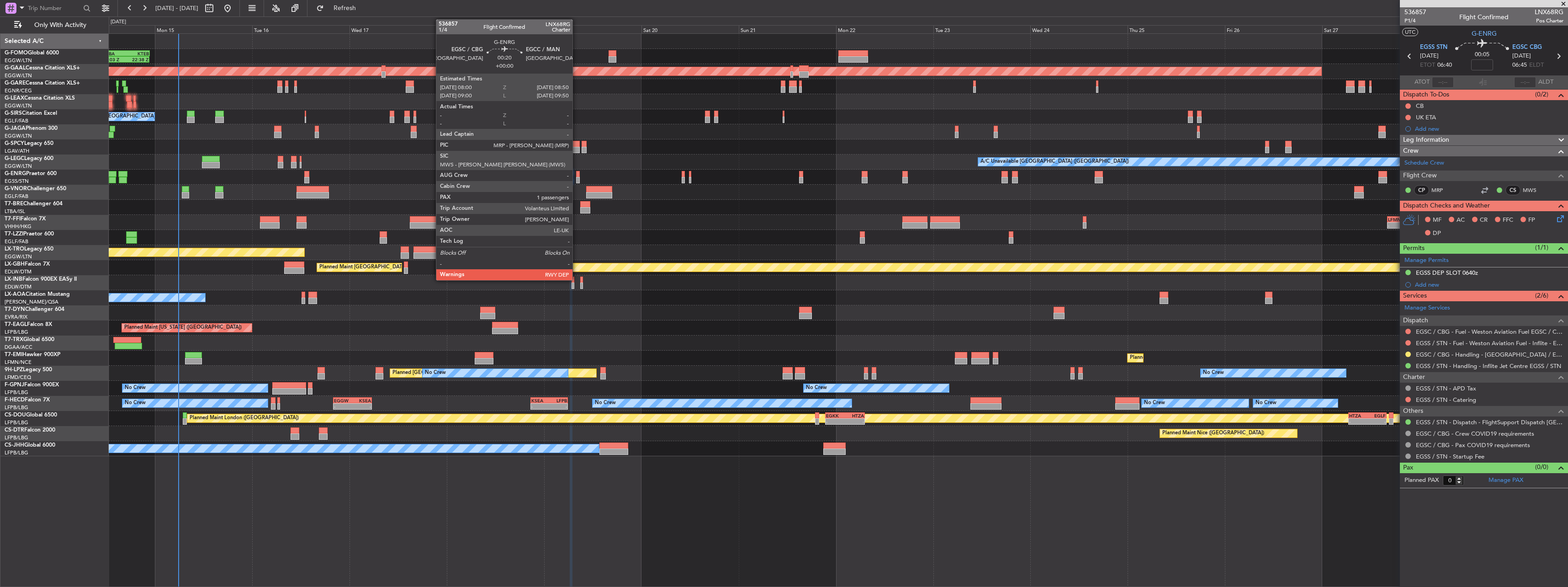
click at [577, 178] on div at bounding box center [578, 180] width 4 height 6
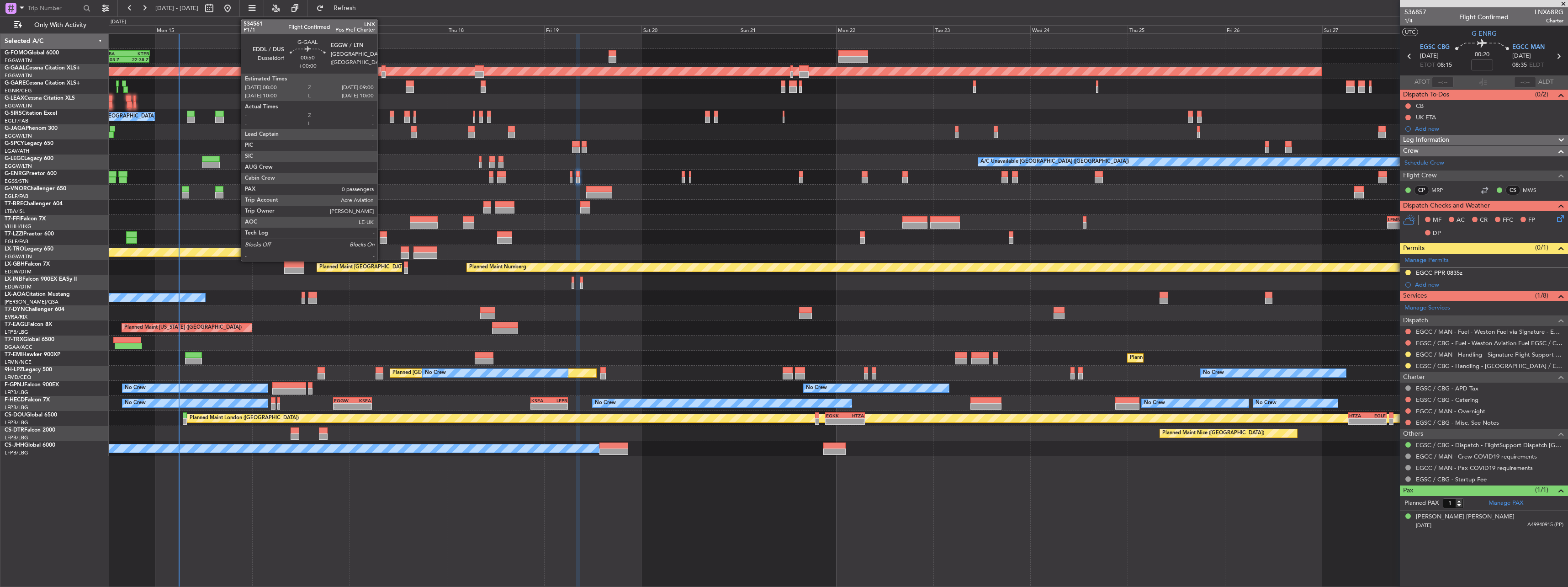
click at [382, 73] on div at bounding box center [384, 74] width 4 height 6
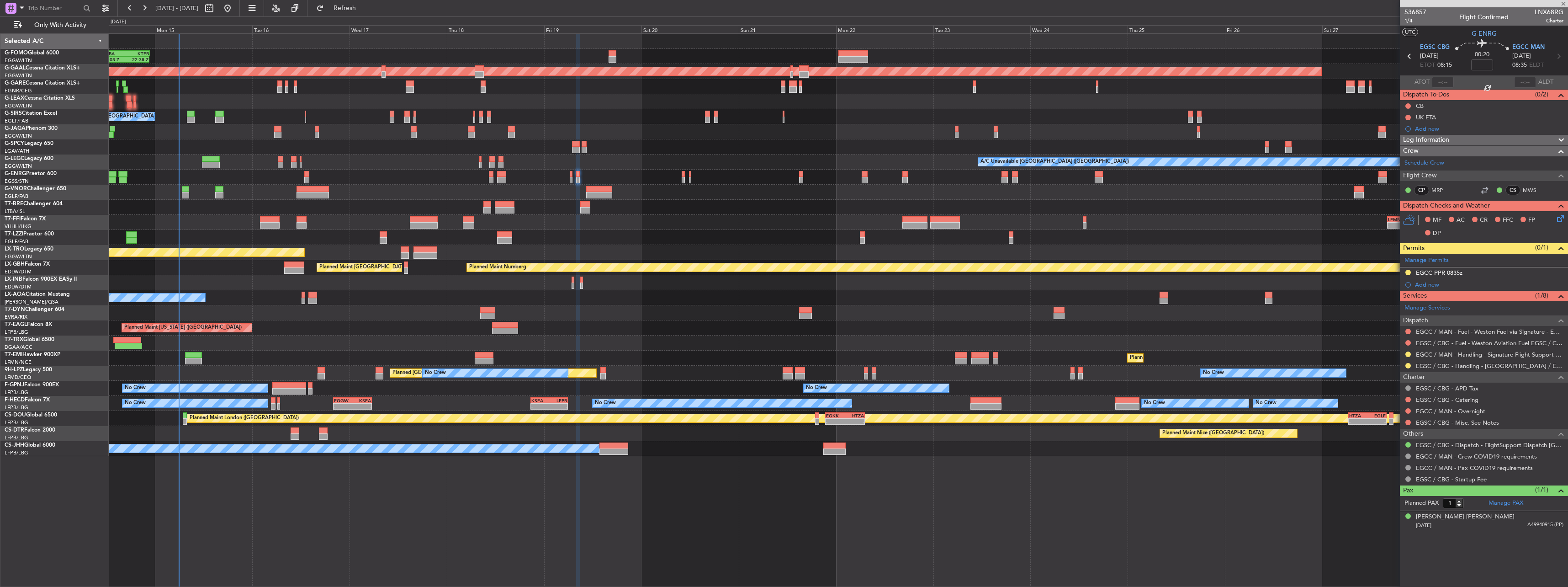
type input "0"
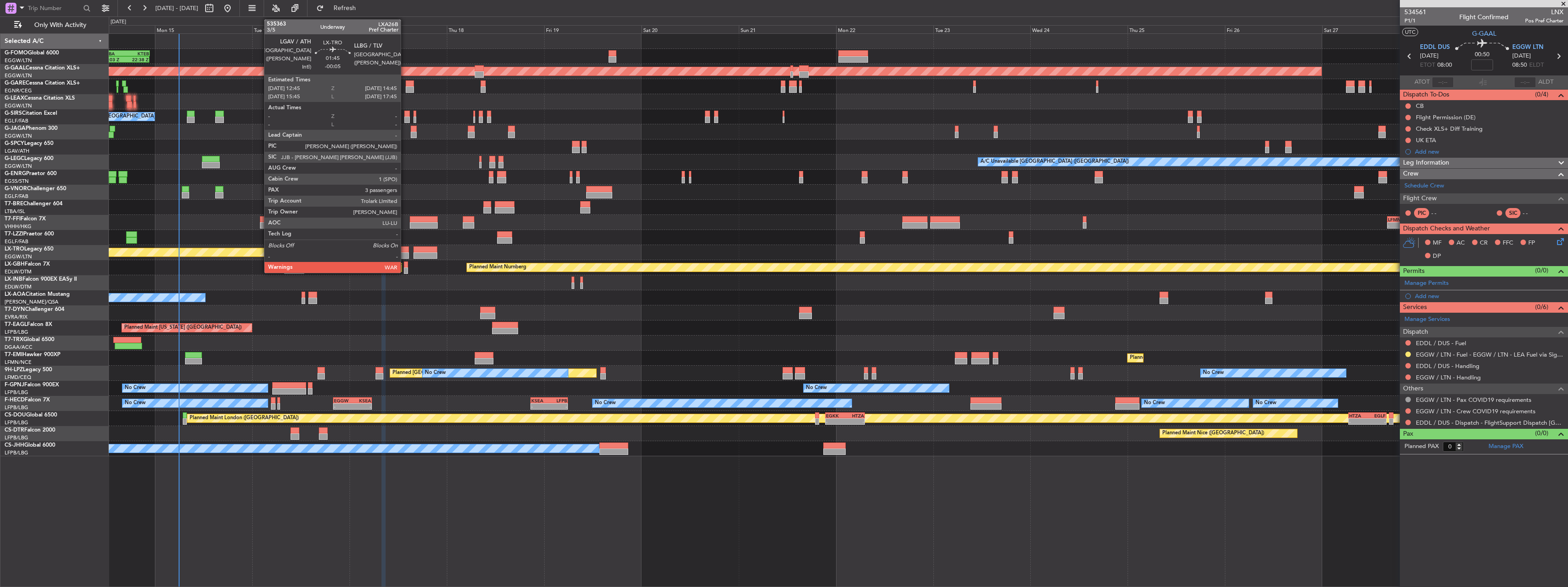
click at [405, 253] on div at bounding box center [405, 255] width 8 height 6
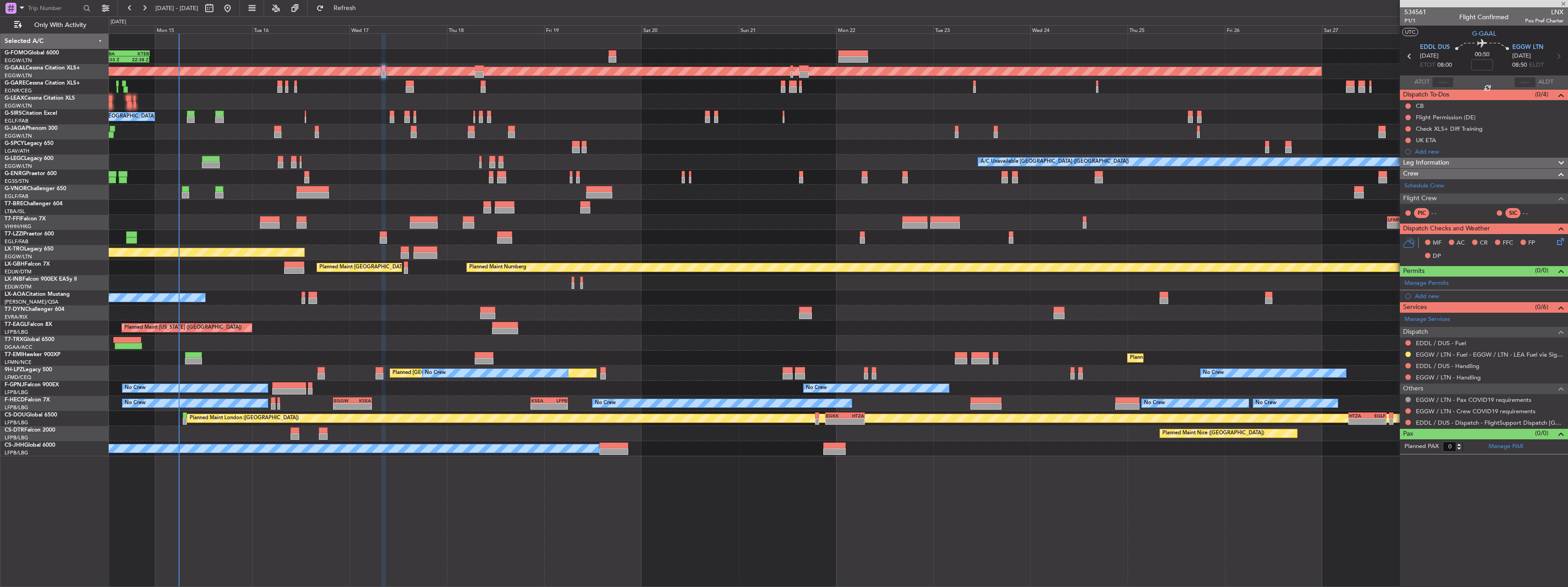
type input "-00:05"
type input "3"
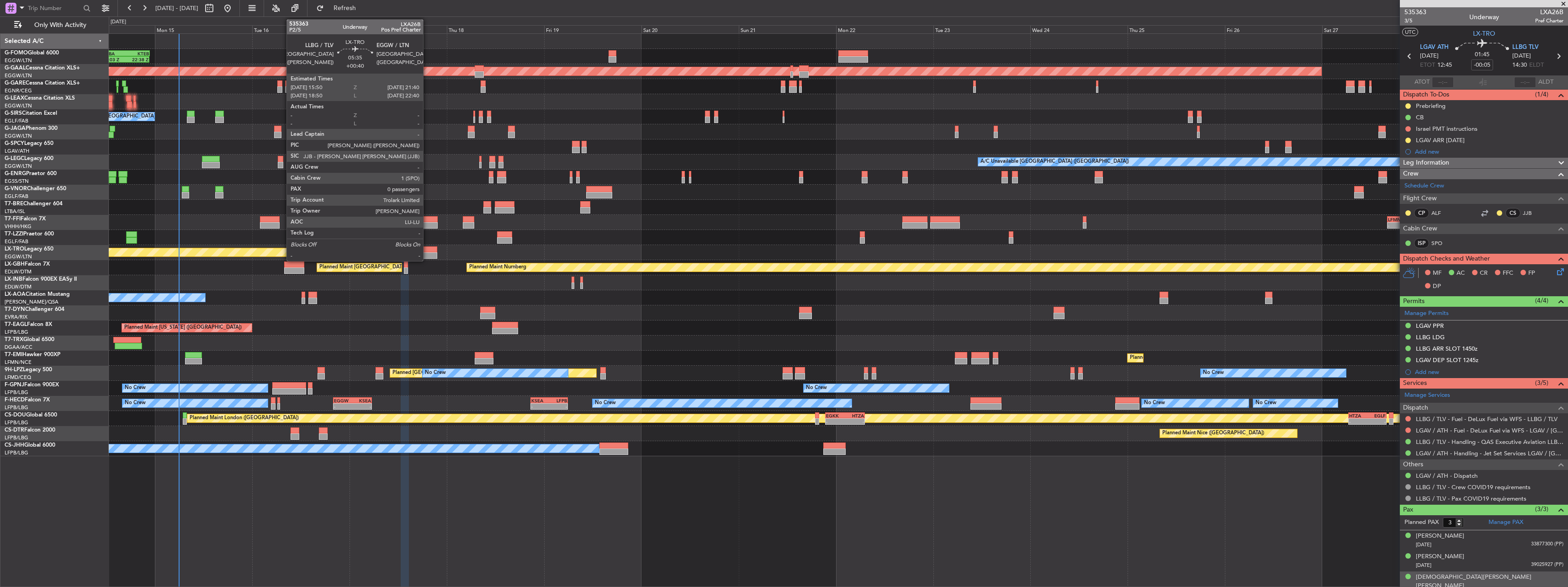
click at [427, 249] on div at bounding box center [425, 249] width 24 height 6
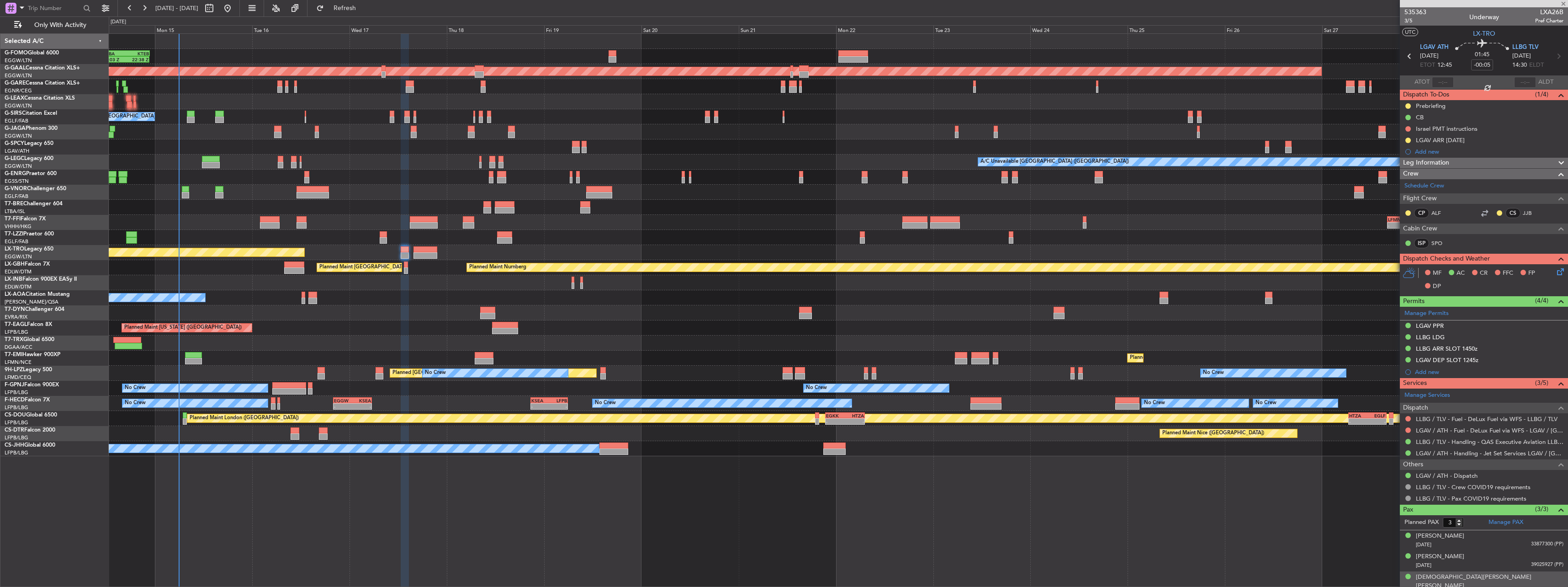
type input "+00:40"
type input "0"
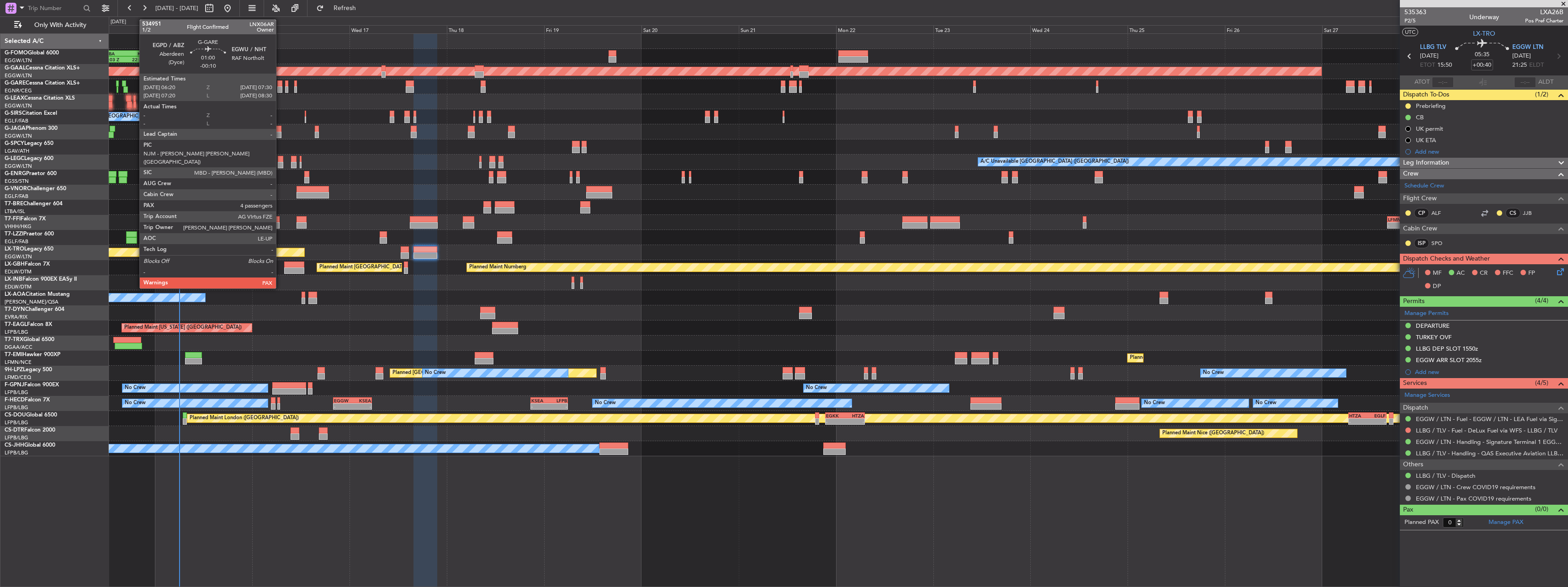
click at [280, 85] on div at bounding box center [279, 83] width 5 height 6
type input "-00:10"
type input "4"
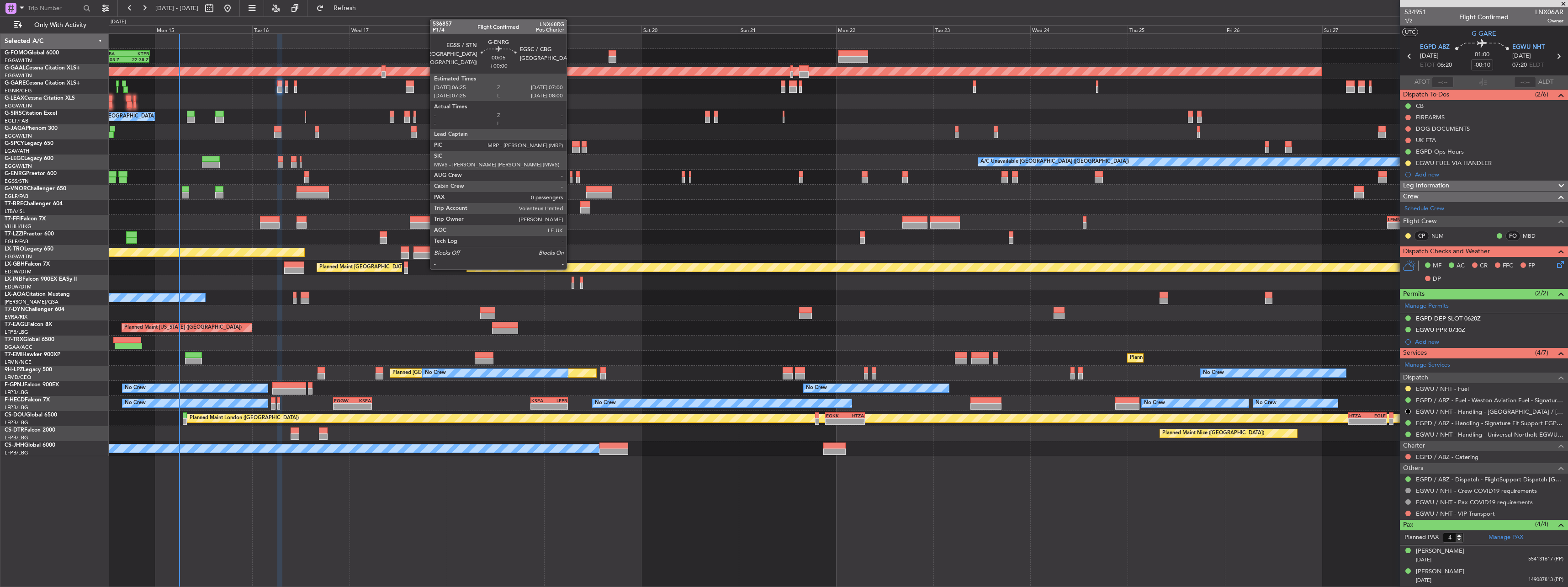
click at [571, 177] on div at bounding box center [571, 180] width 3 height 6
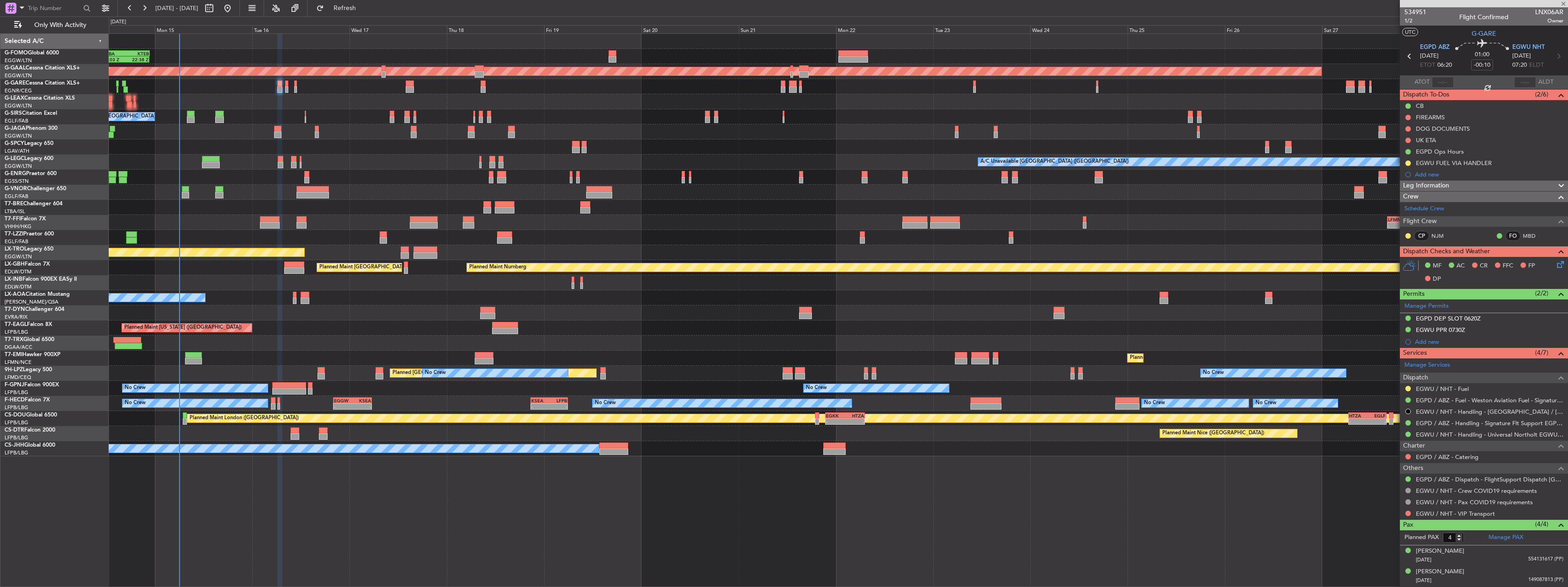
type input "0"
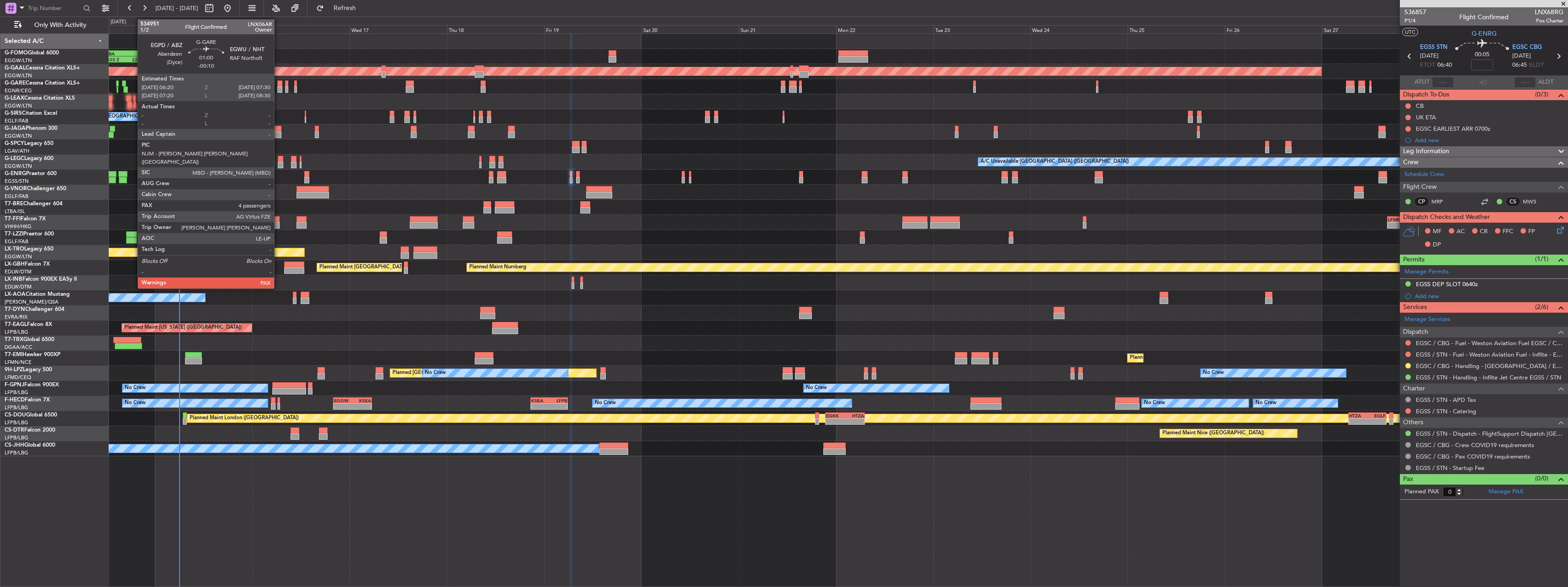
click at [278, 84] on div at bounding box center [279, 83] width 5 height 6
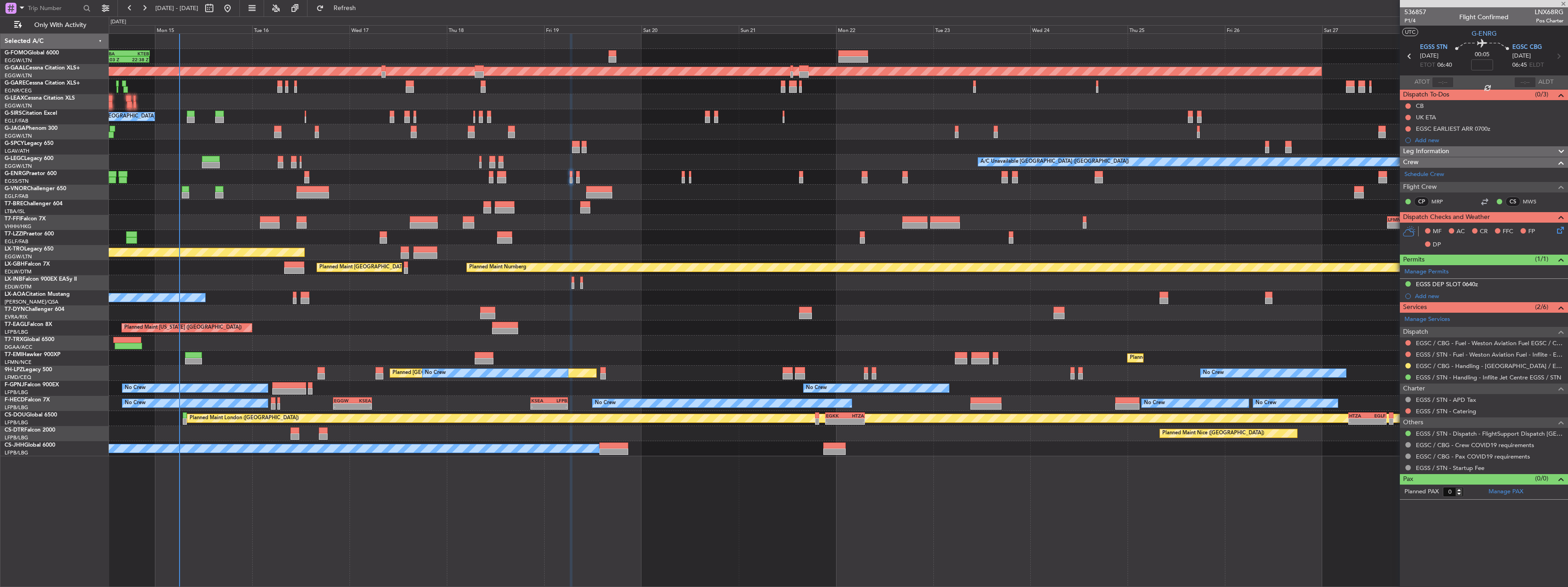
type input "-00:10"
type input "4"
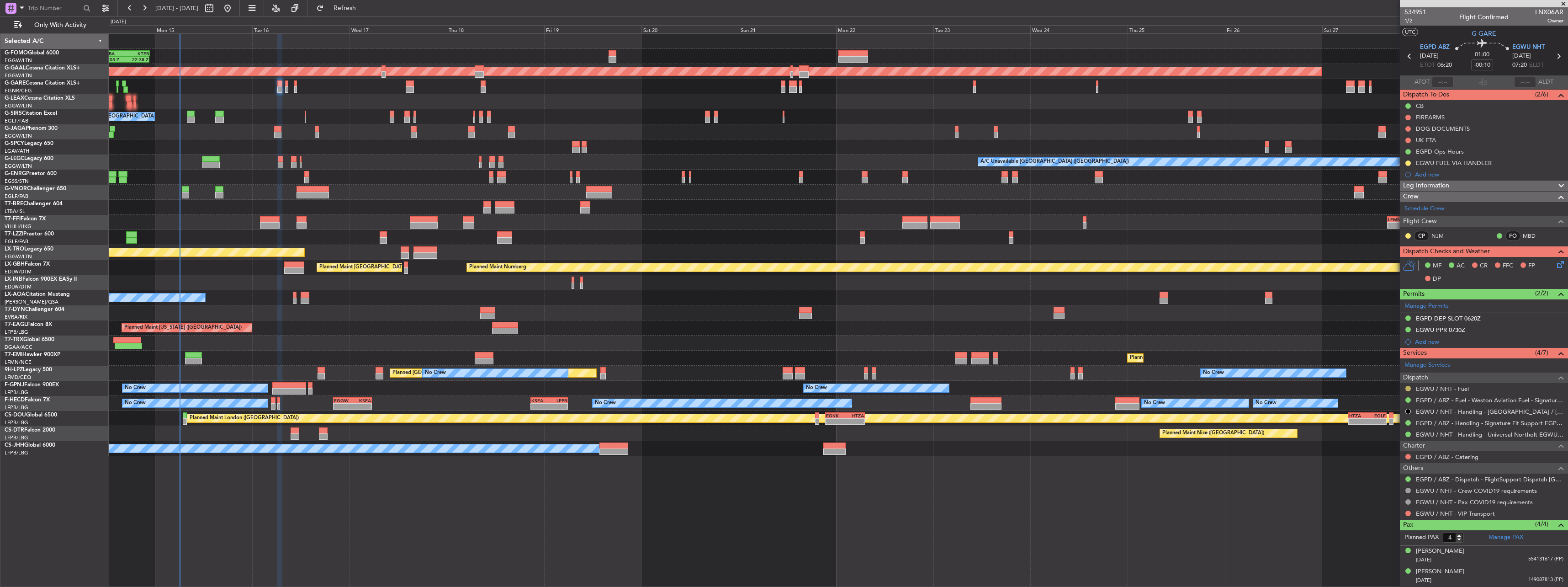
click at [1409, 388] on button at bounding box center [1408, 389] width 6 height 6
click at [1361, 500] on span at bounding box center [1361, 498] width 6 height 6
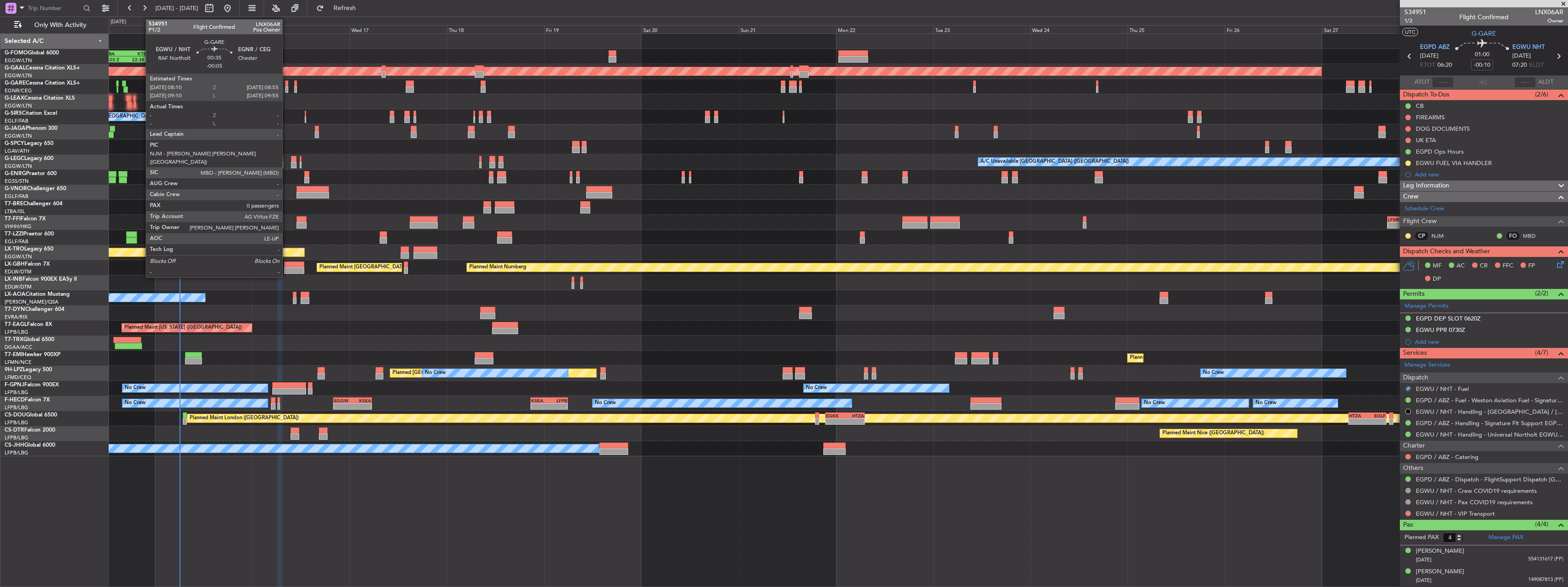
click at [287, 84] on div at bounding box center [286, 83] width 3 height 6
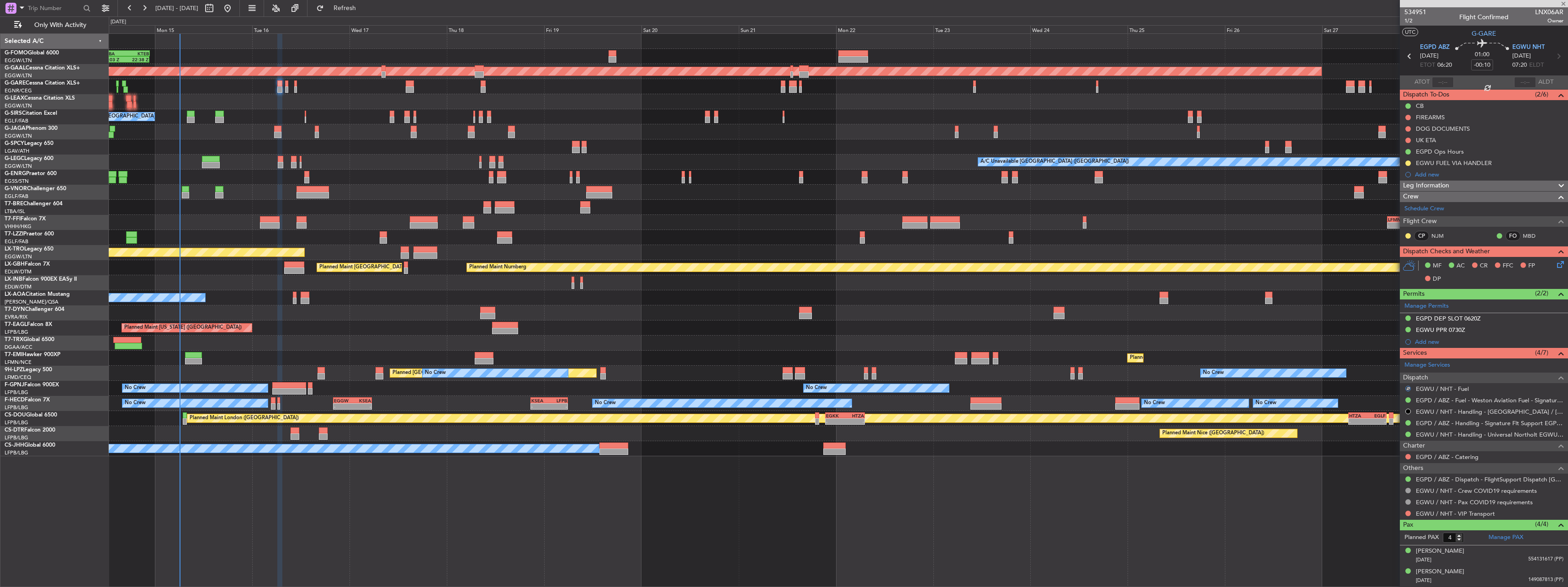
type input "-00:05"
type input "0"
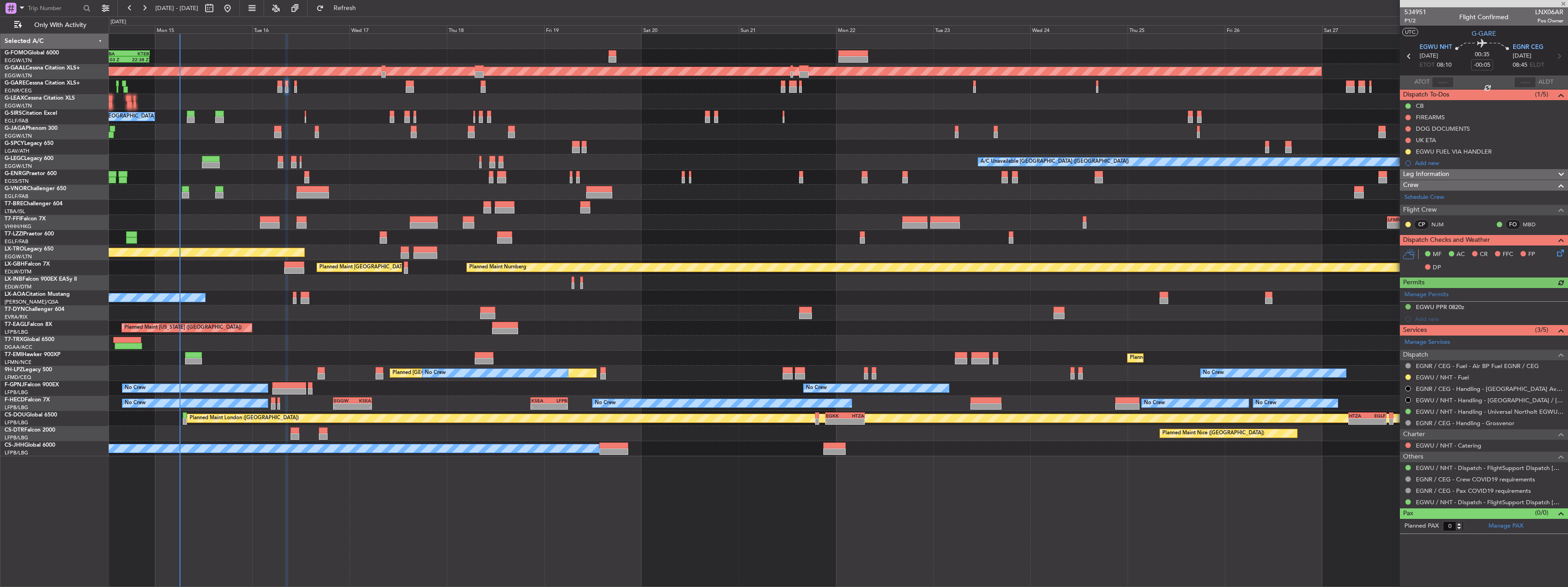
click at [1404, 375] on div "EGWU / NHT - Fuel" at bounding box center [1484, 377] width 168 height 12
click at [1408, 376] on button at bounding box center [1408, 377] width 6 height 6
click at [1386, 487] on span "Confirmed" at bounding box center [1382, 485] width 29 height 9
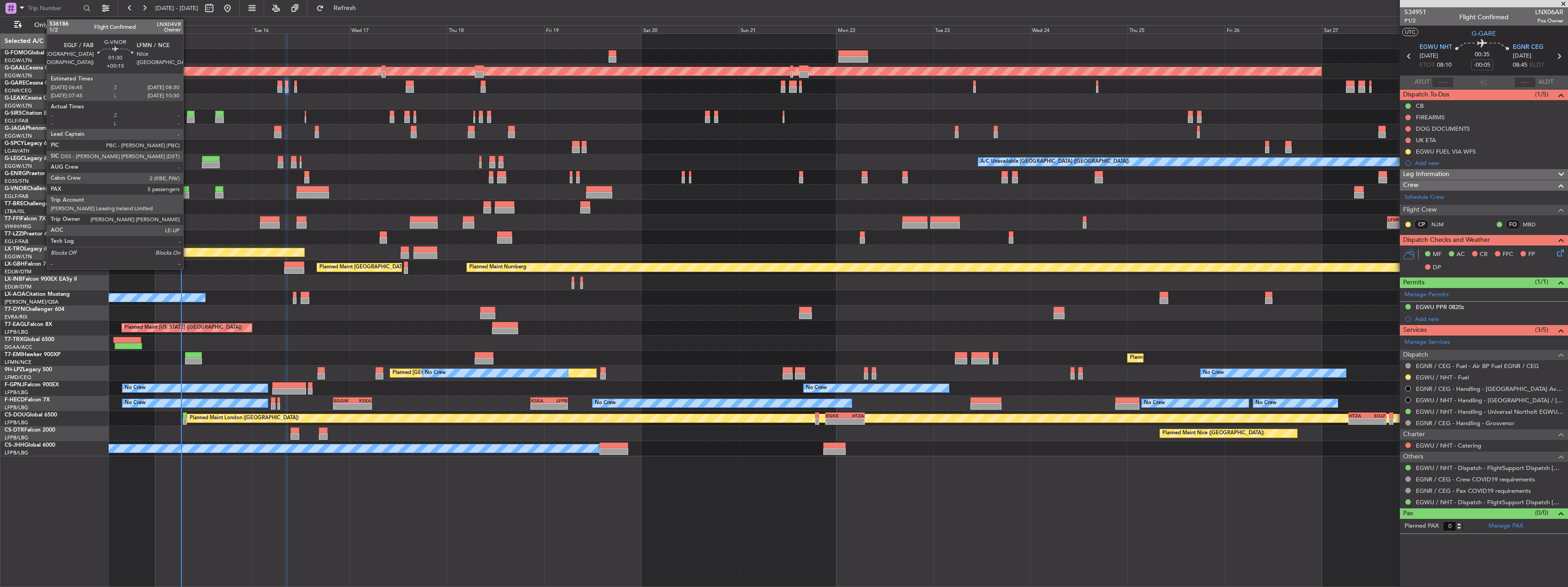
click at [187, 190] on div at bounding box center [185, 189] width 7 height 6
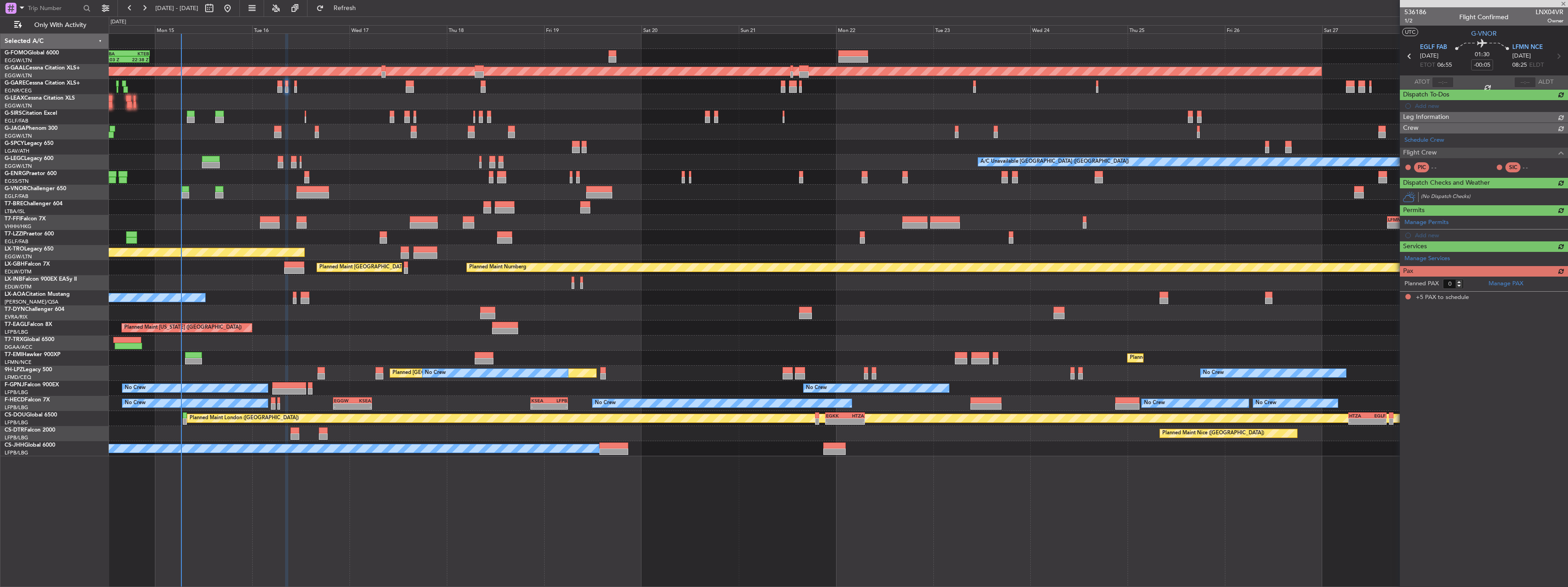
type input "+00:15"
type input "5"
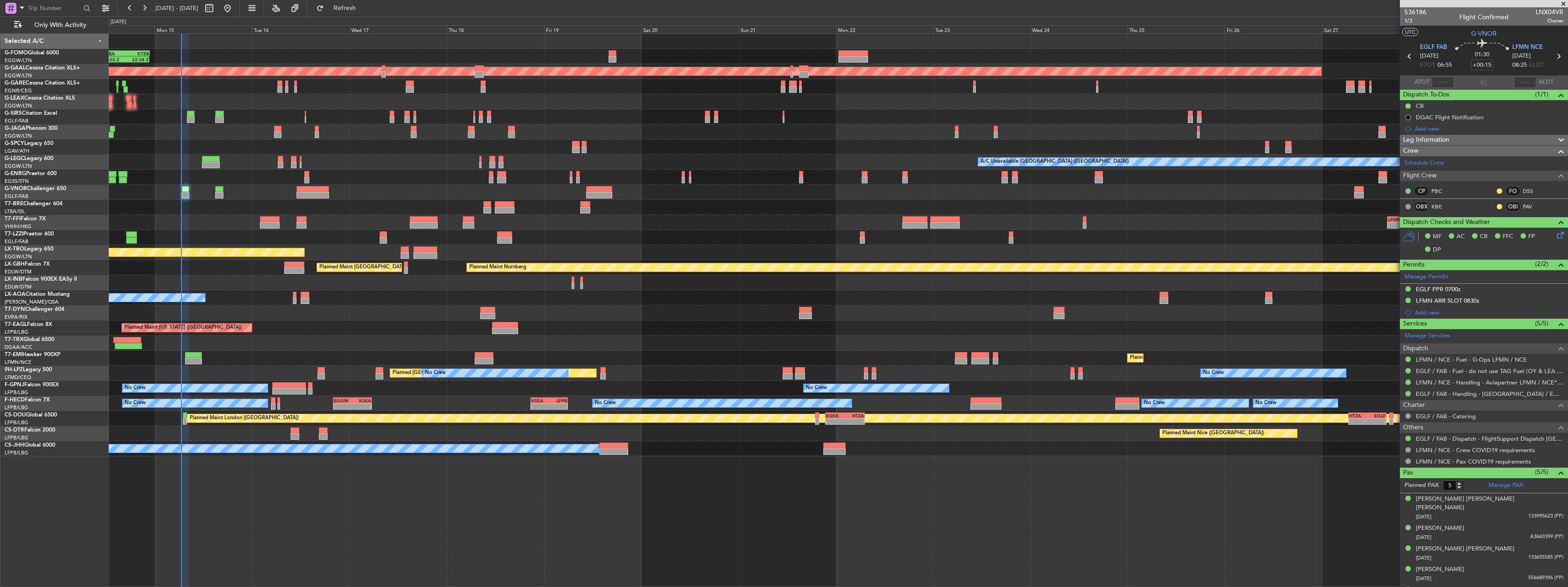
click at [1438, 31] on section "UTC G-VNOR" at bounding box center [1484, 33] width 168 height 14
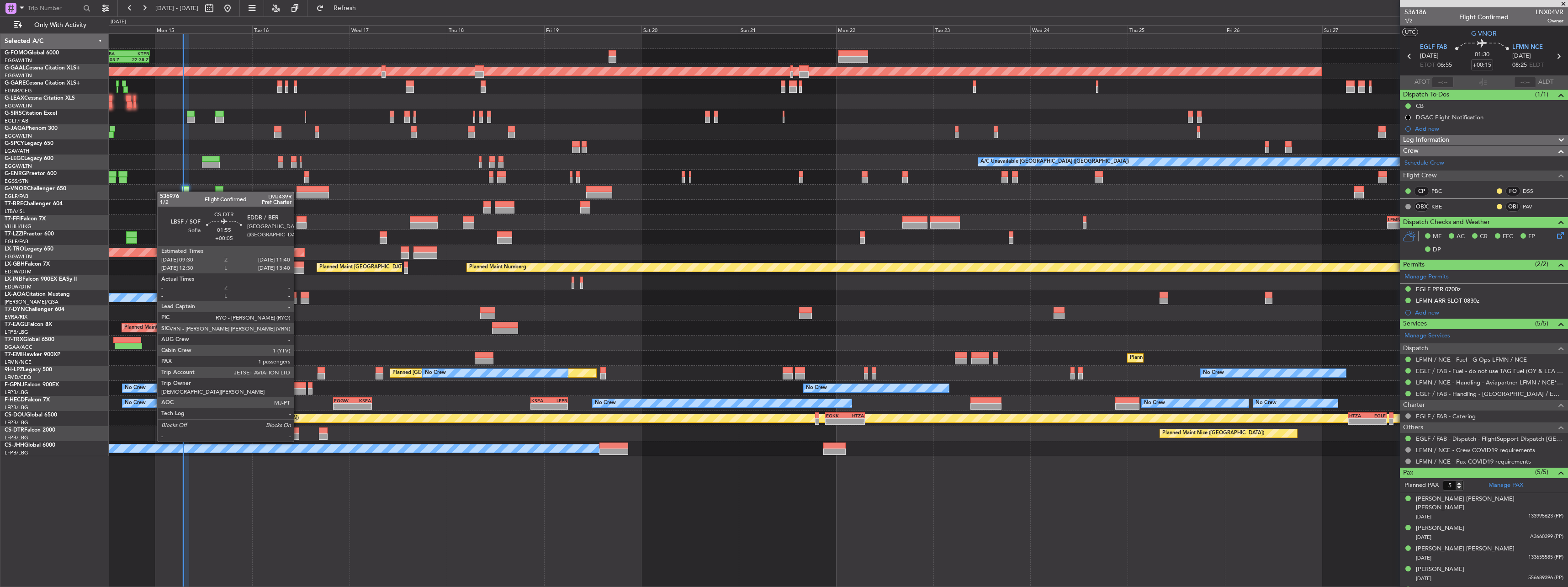
click at [298, 433] on div at bounding box center [295, 431] width 9 height 6
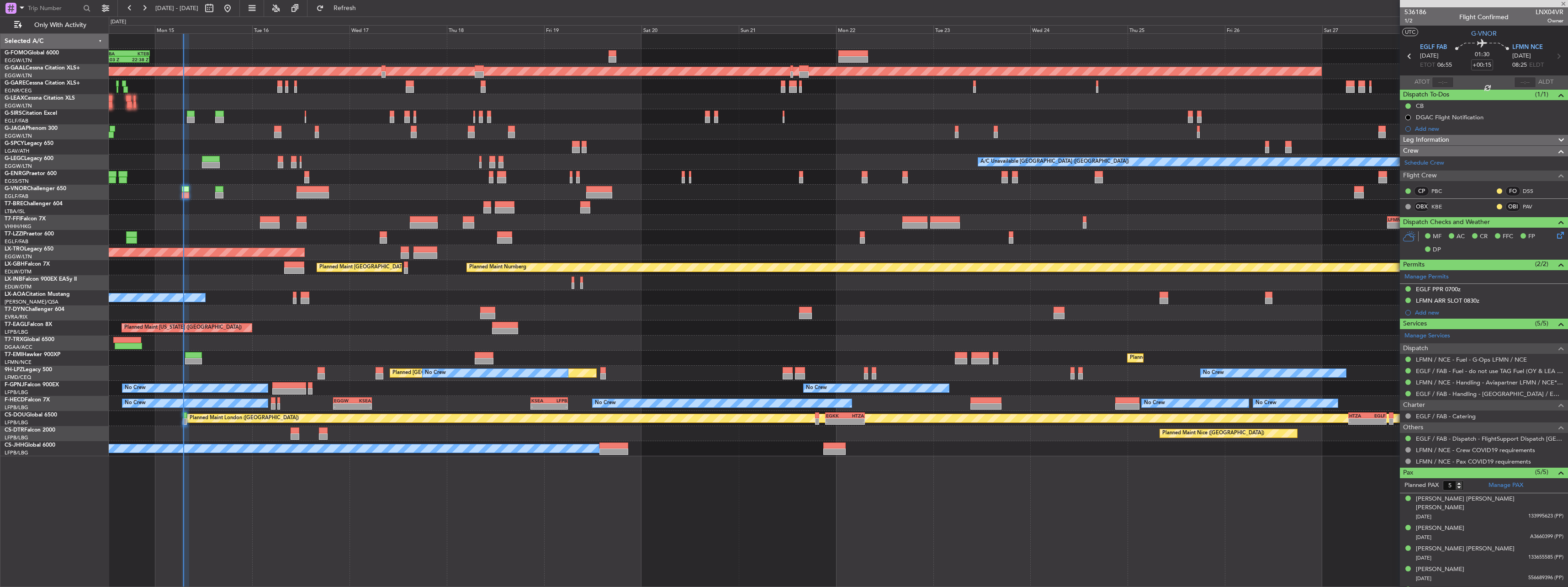
type input "+00:05"
type input "1"
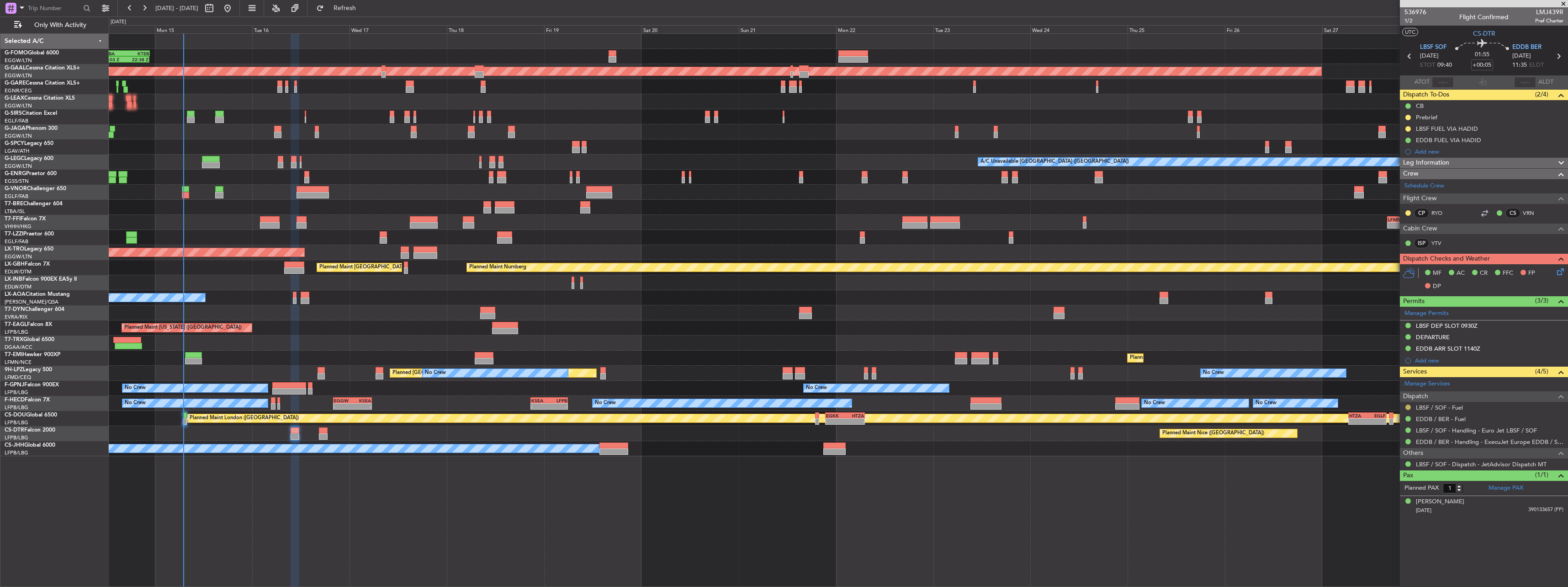
click at [1408, 407] on button at bounding box center [1408, 408] width 6 height 6
click at [1387, 518] on span "Confirmed" at bounding box center [1382, 516] width 29 height 9
click at [1408, 129] on button at bounding box center [1408, 129] width 6 height 6
click at [1410, 167] on span "Completed" at bounding box center [1412, 168] width 30 height 9
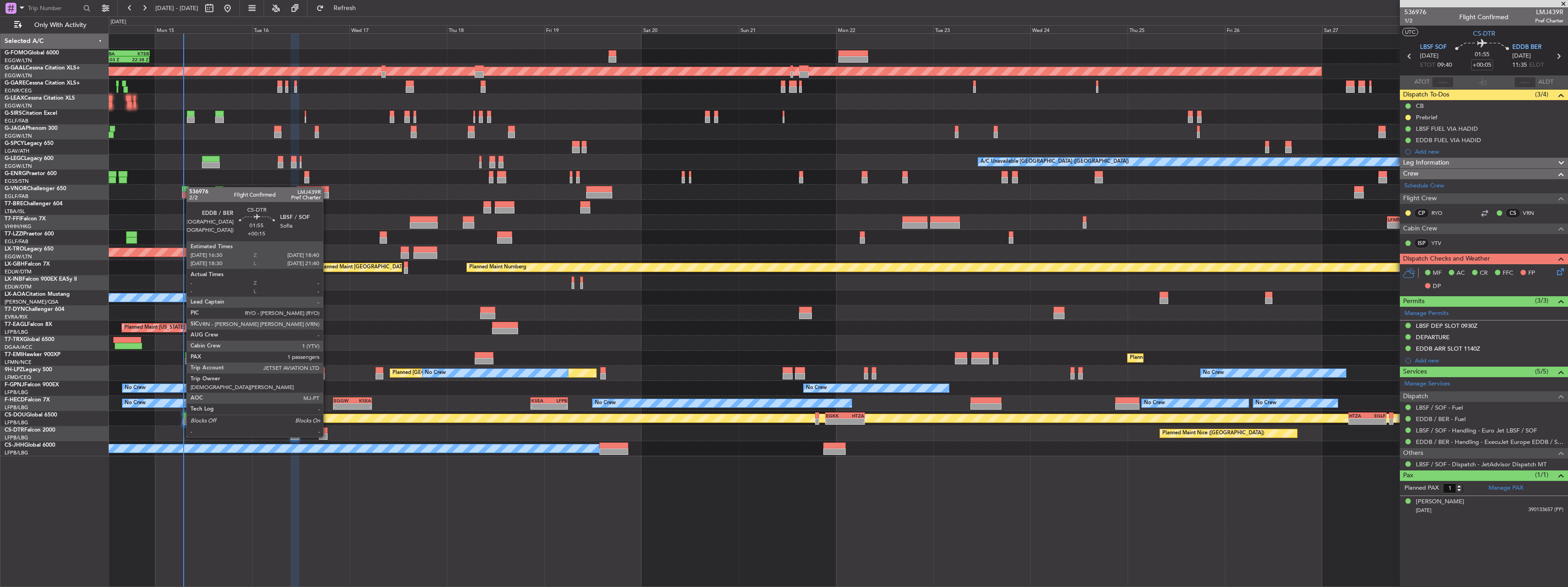
click at [327, 428] on div at bounding box center [323, 431] width 9 height 6
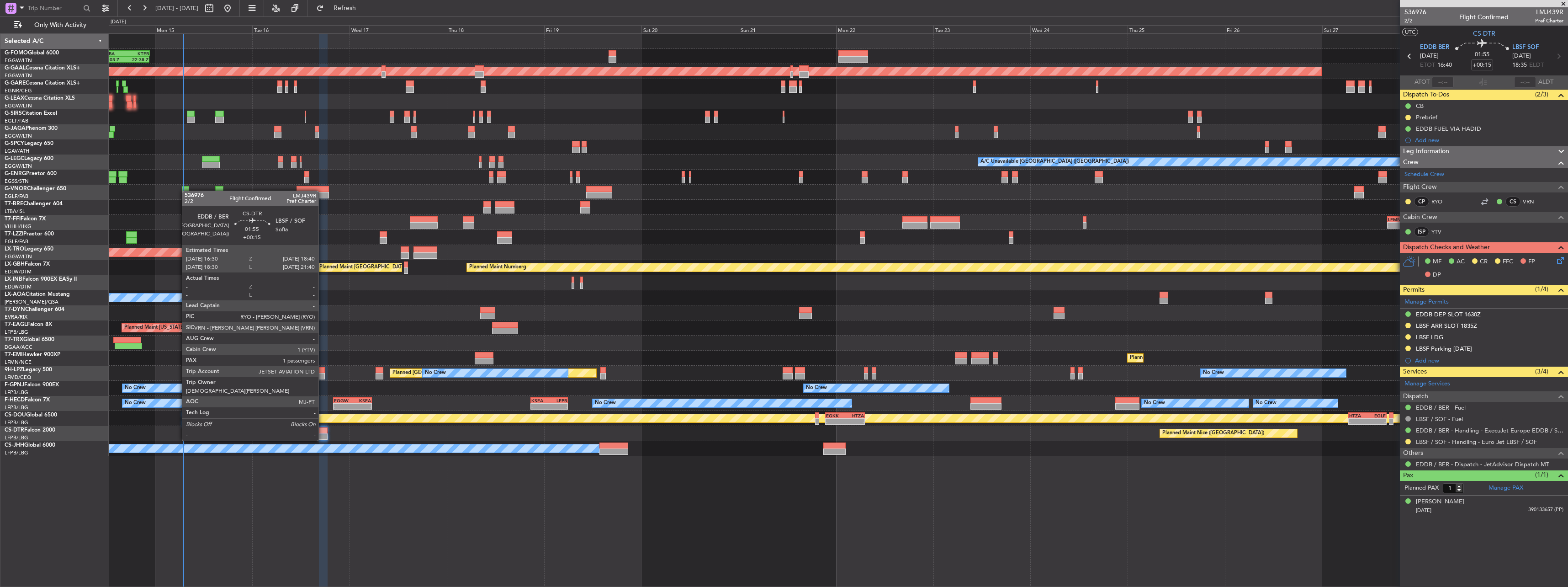
click at [326, 431] on div at bounding box center [323, 431] width 9 height 6
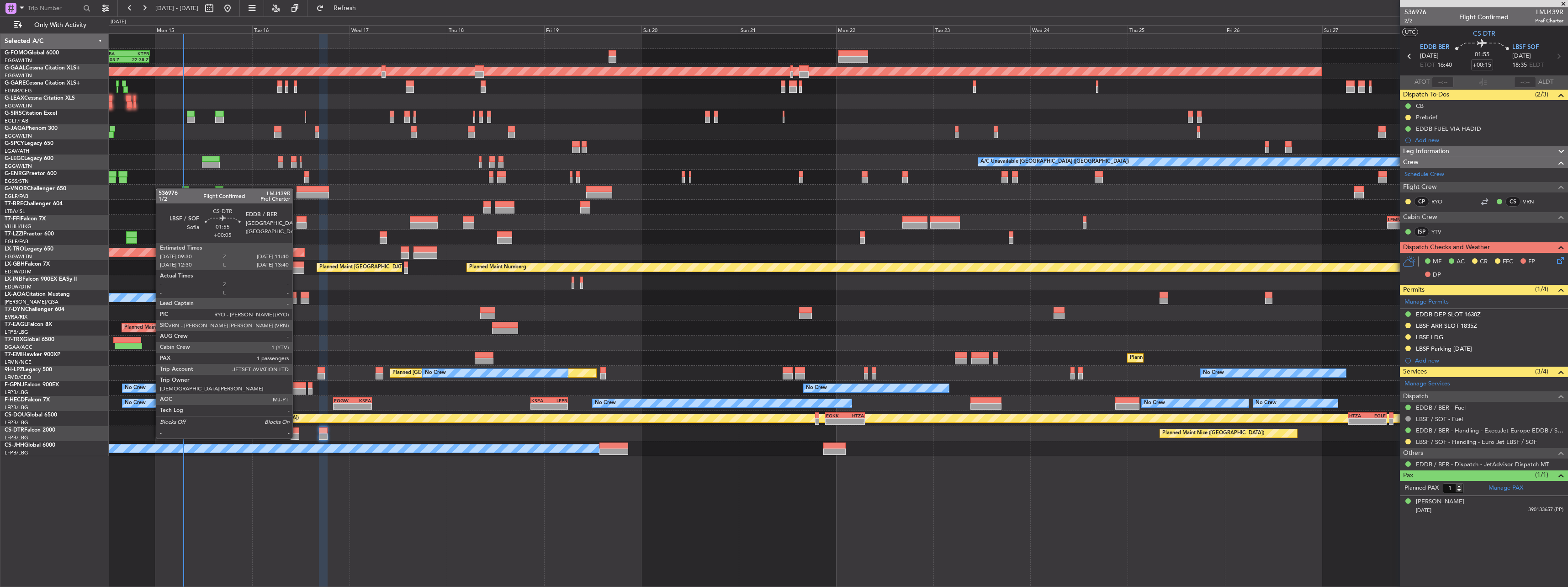
click at [297, 430] on div at bounding box center [295, 431] width 9 height 6
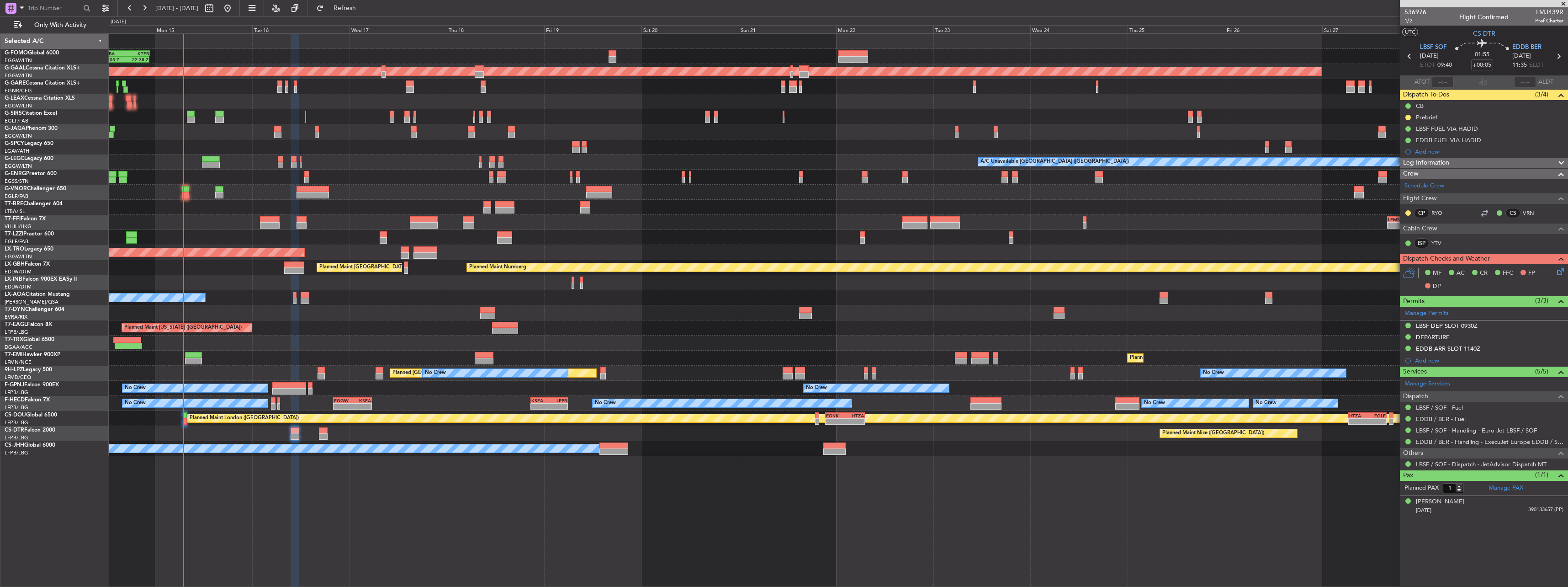
click at [187, 198] on div at bounding box center [838, 192] width 1458 height 15
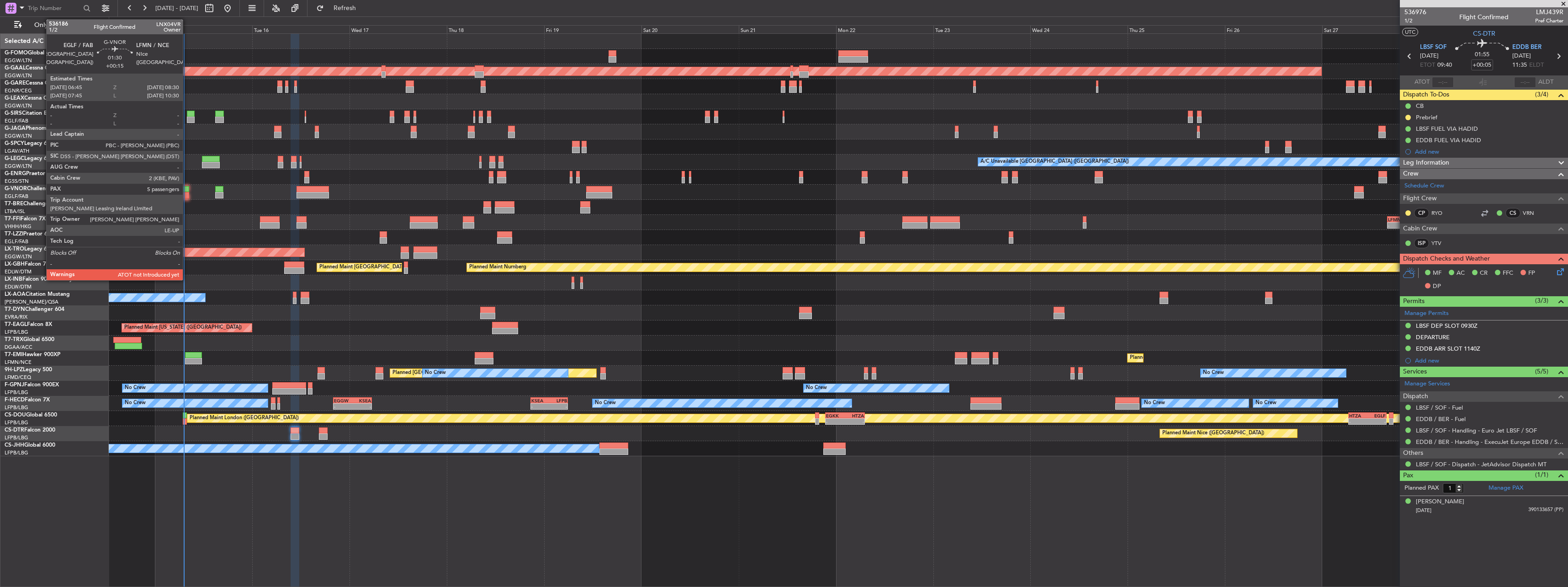
click at [187, 190] on div at bounding box center [185, 189] width 7 height 6
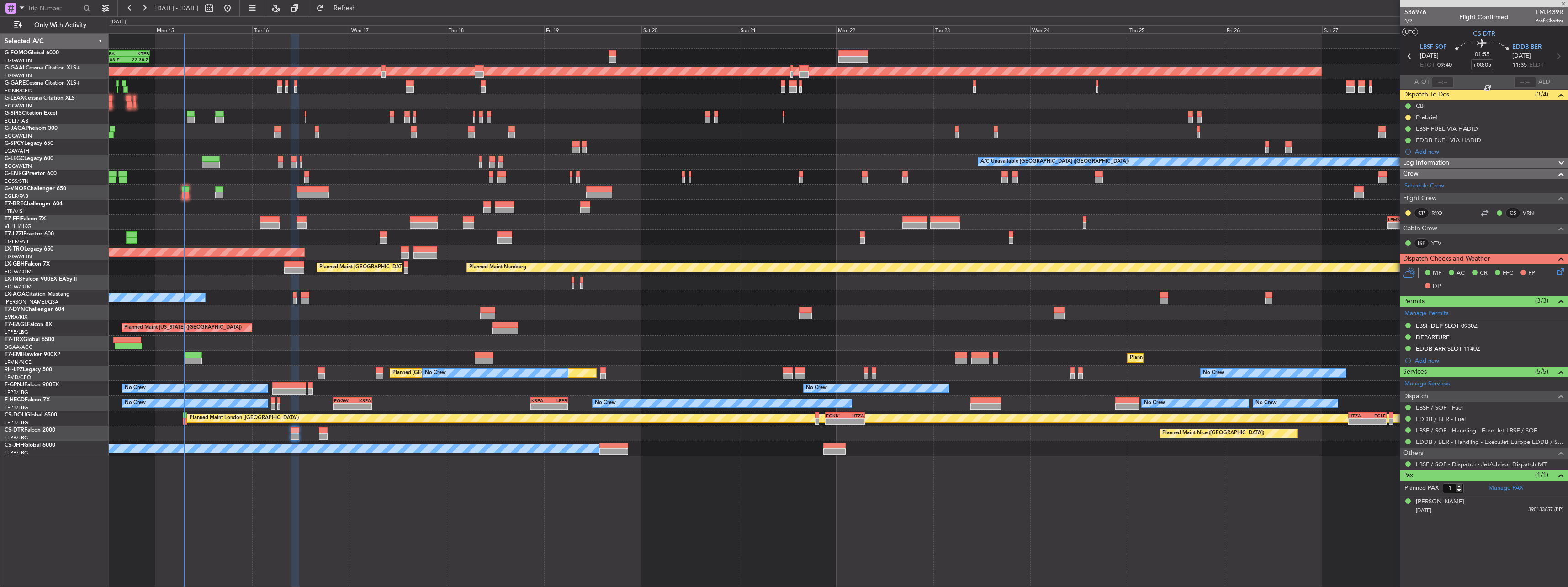
type input "+00:15"
type input "5"
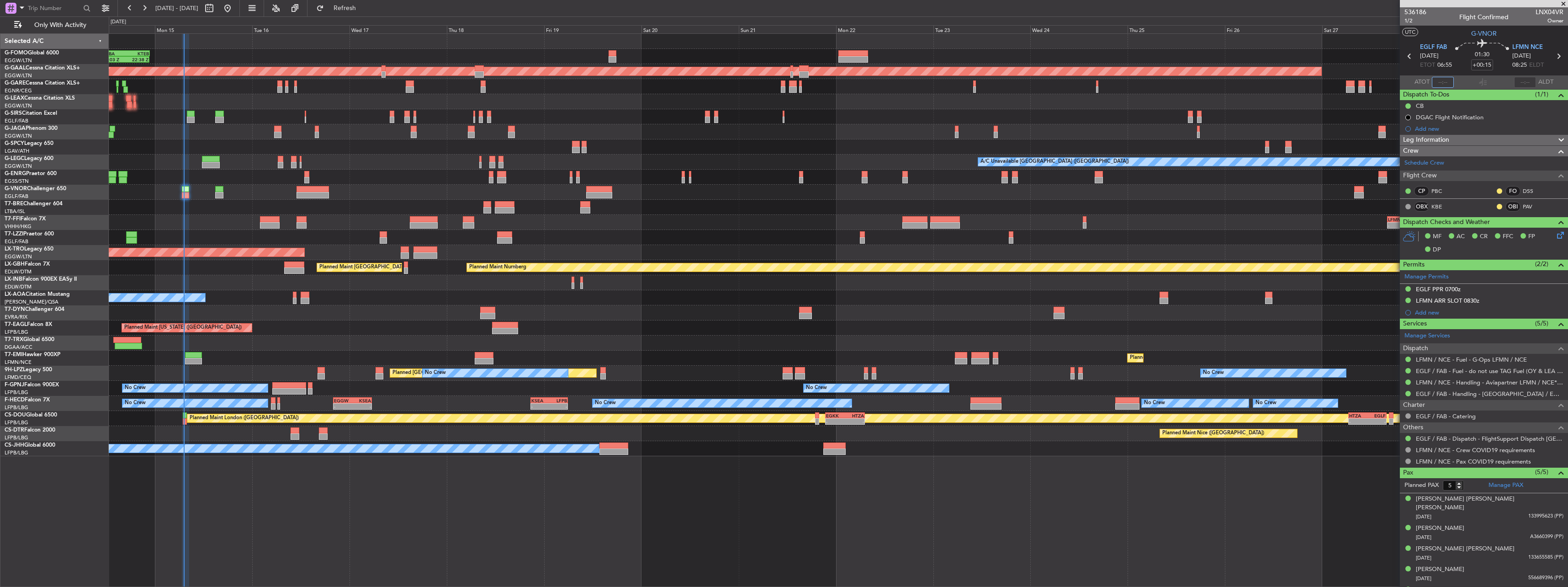
click at [1437, 78] on input "text" at bounding box center [1442, 82] width 22 height 11
type input "07:08"
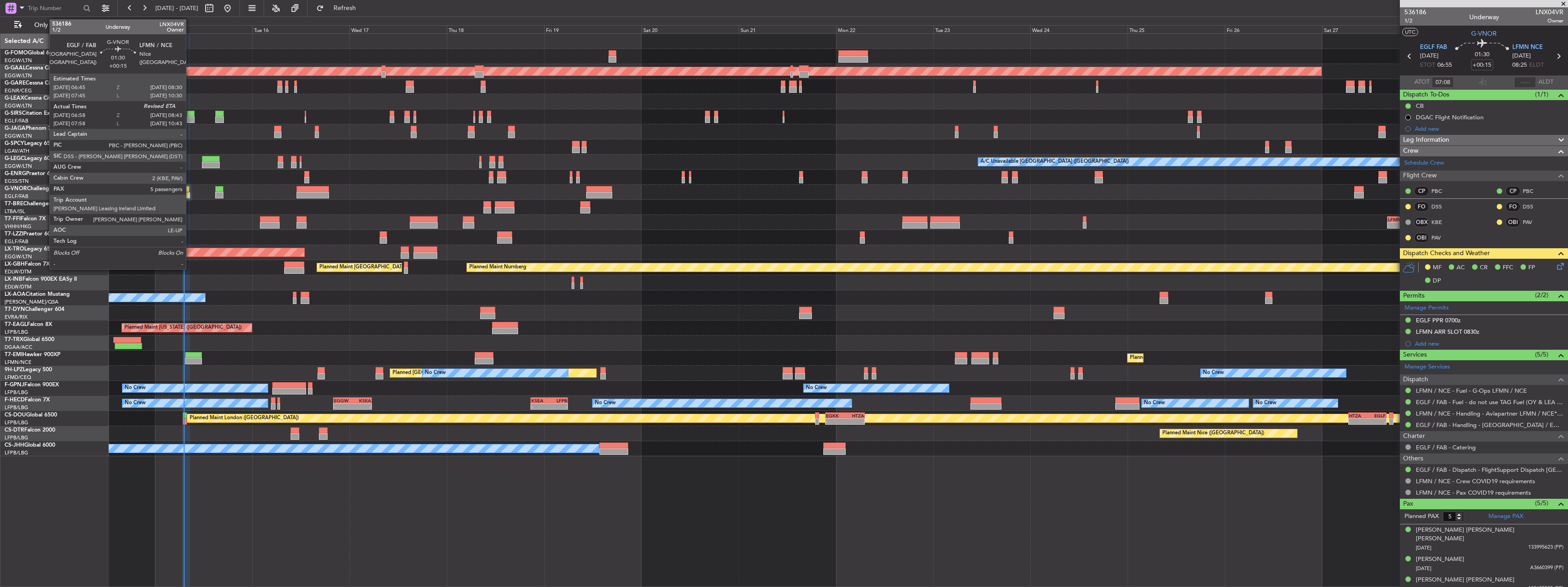
click at [190, 194] on div at bounding box center [186, 195] width 7 height 6
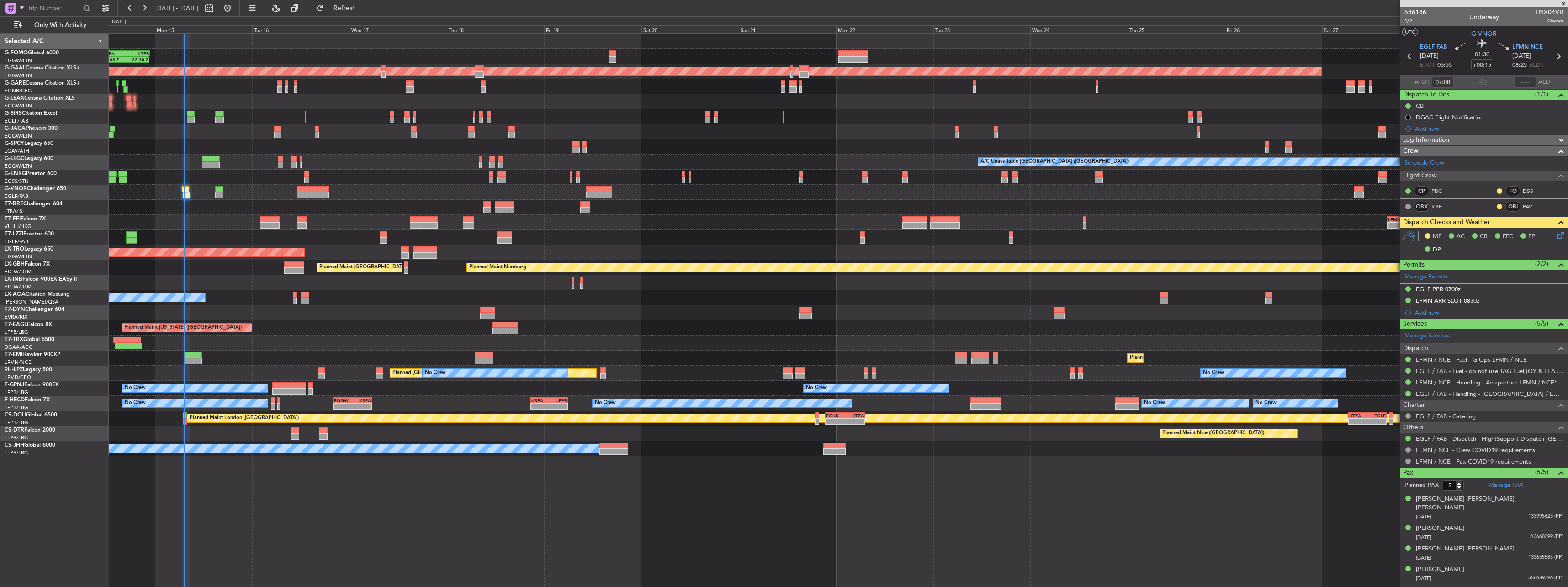
click at [1555, 235] on icon at bounding box center [1558, 233] width 7 height 7
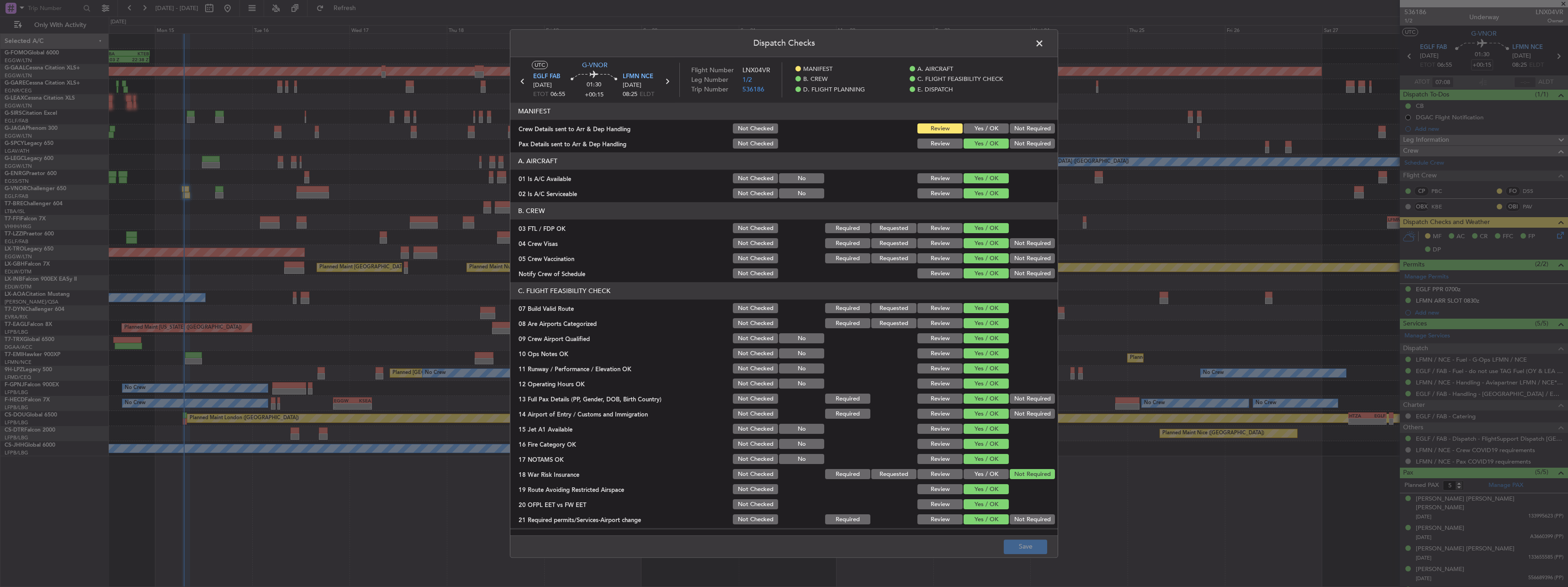
click at [1044, 44] on span at bounding box center [1044, 46] width 0 height 18
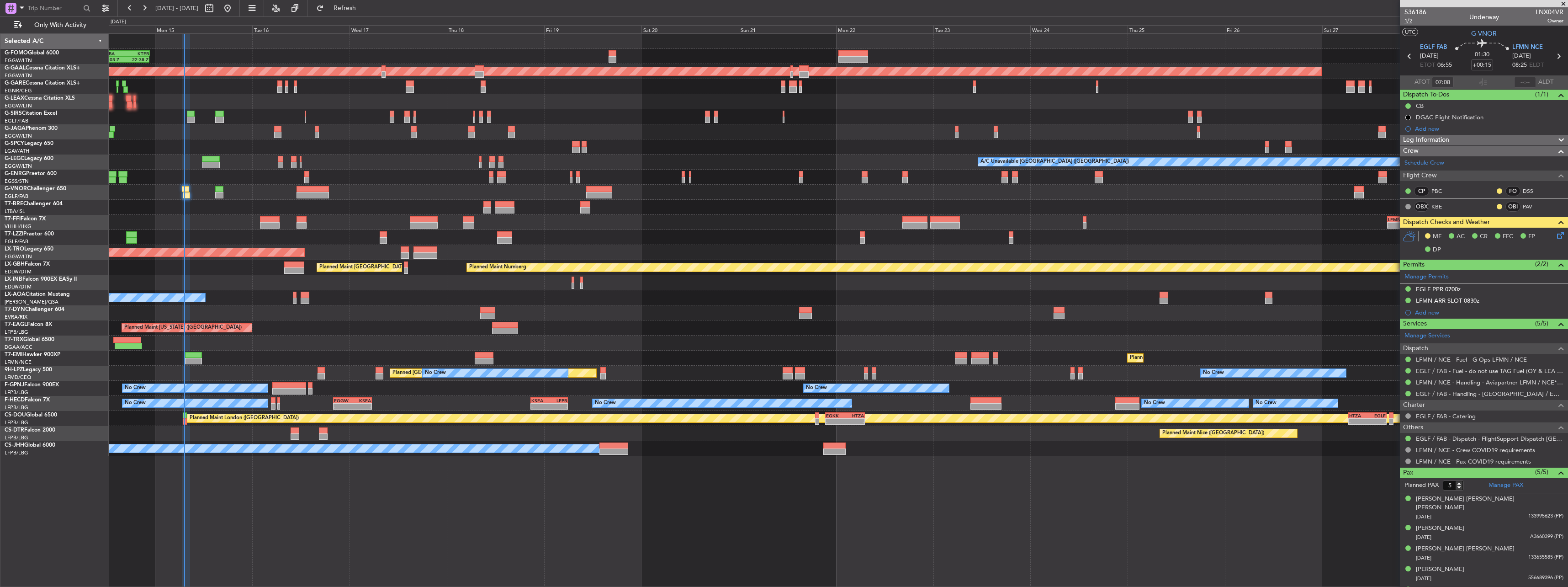
click at [1407, 21] on span "1/2" at bounding box center [1416, 21] width 22 height 8
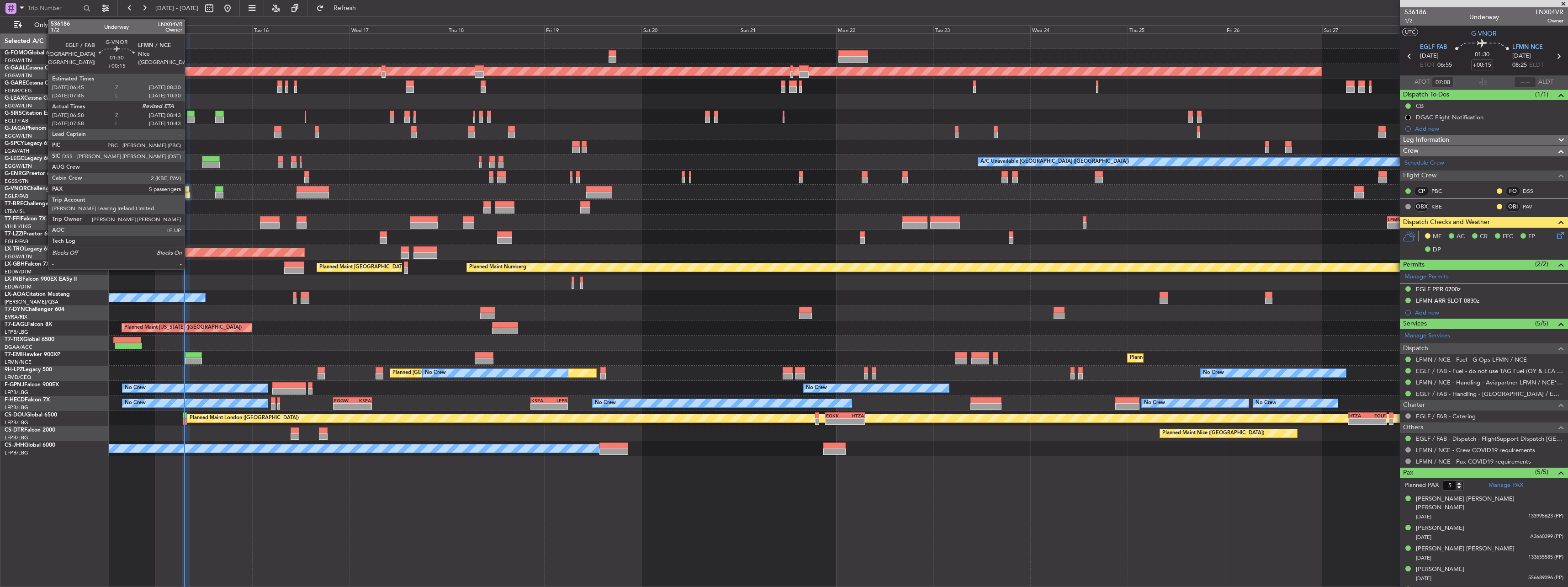
click at [189, 194] on div at bounding box center [186, 195] width 7 height 6
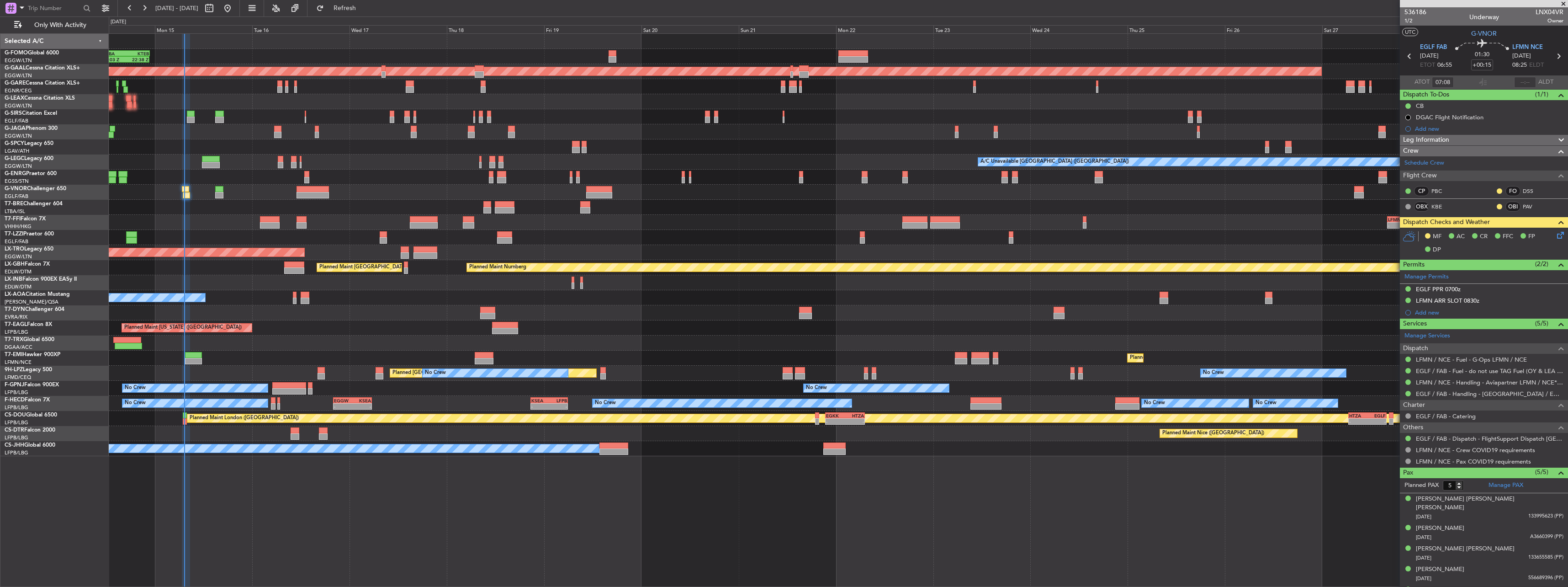
click at [1555, 235] on icon at bounding box center [1558, 233] width 7 height 7
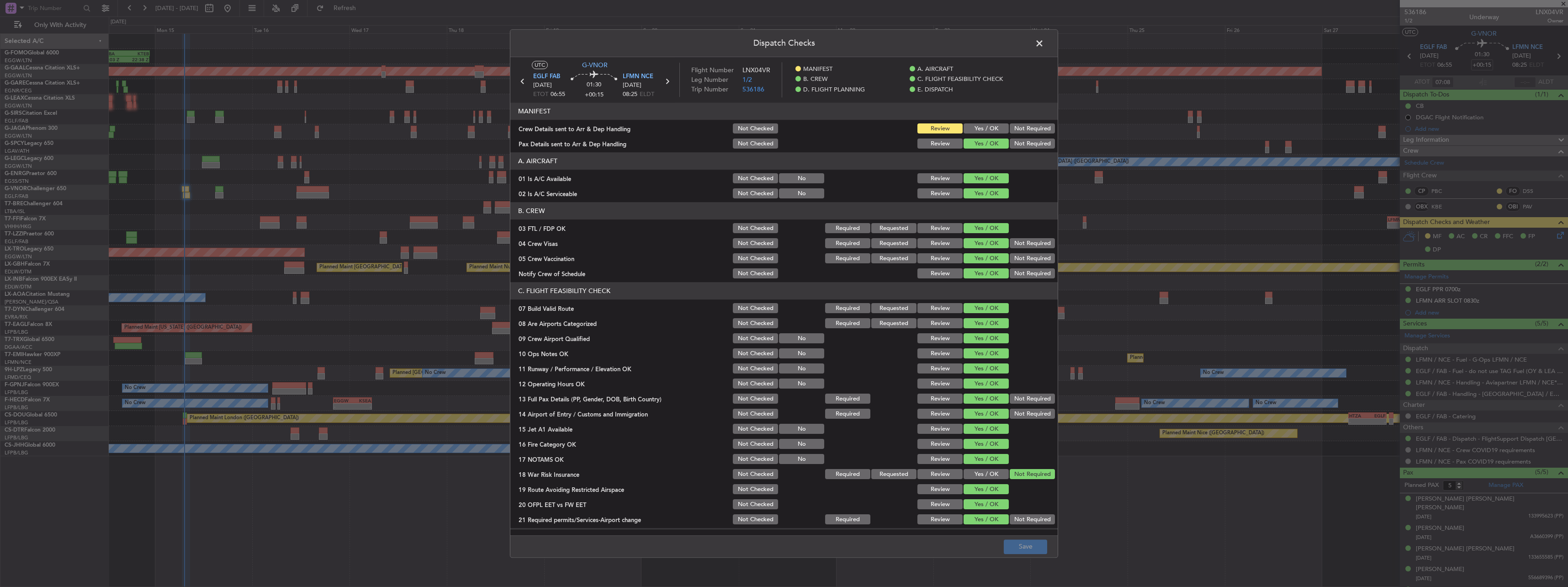
click at [1044, 43] on span at bounding box center [1044, 46] width 0 height 18
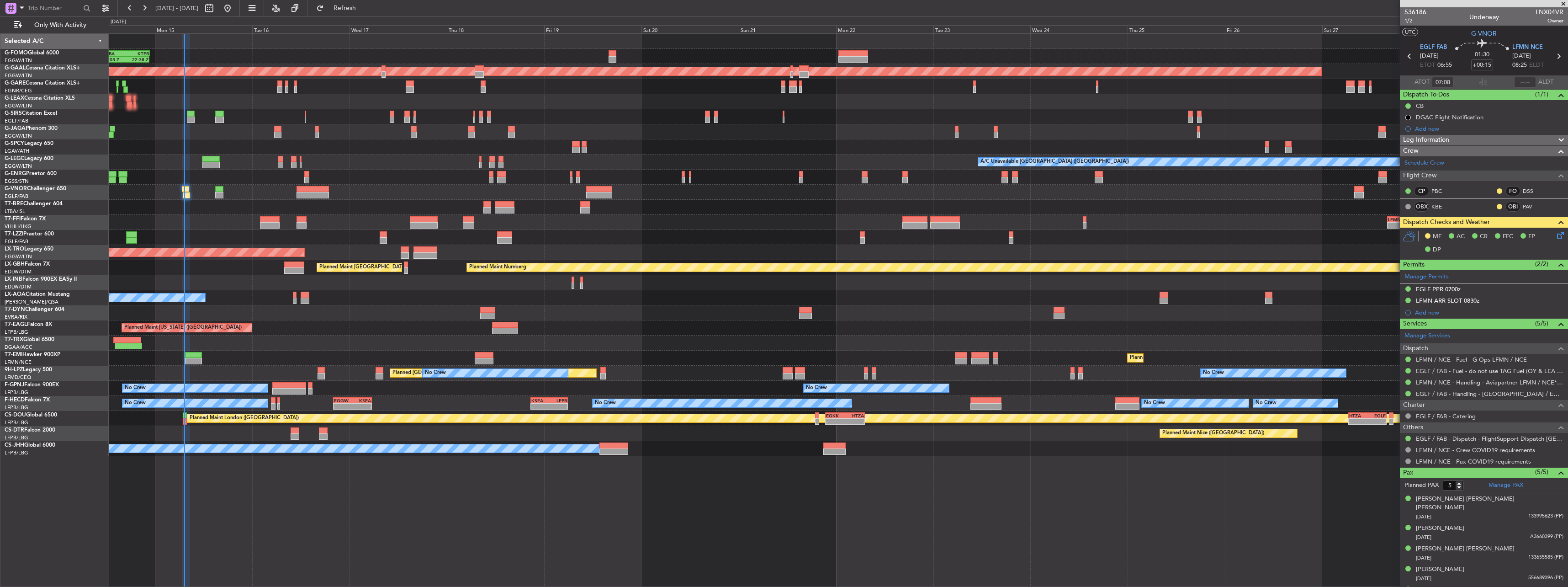
click at [1555, 236] on icon at bounding box center [1558, 233] width 7 height 7
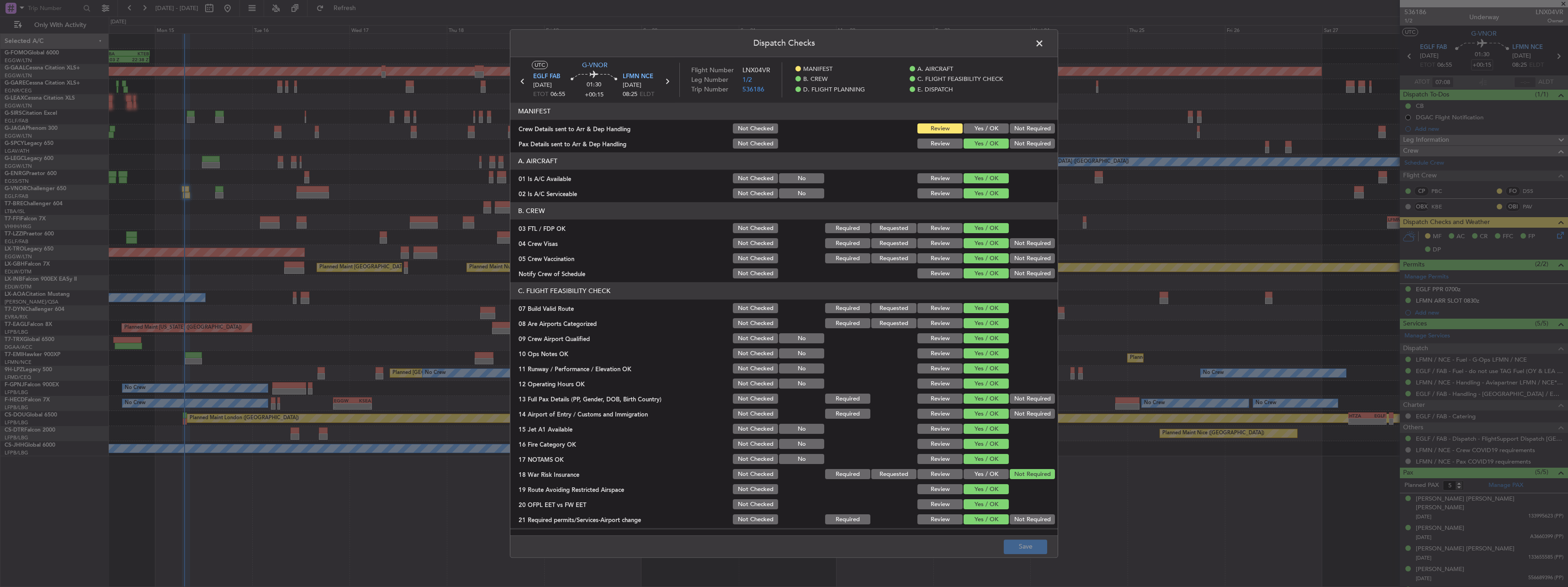
click at [1010, 126] on button "Not Required" at bounding box center [1033, 129] width 46 height 10
click at [992, 128] on button "Yes / OK" at bounding box center [986, 129] width 46 height 10
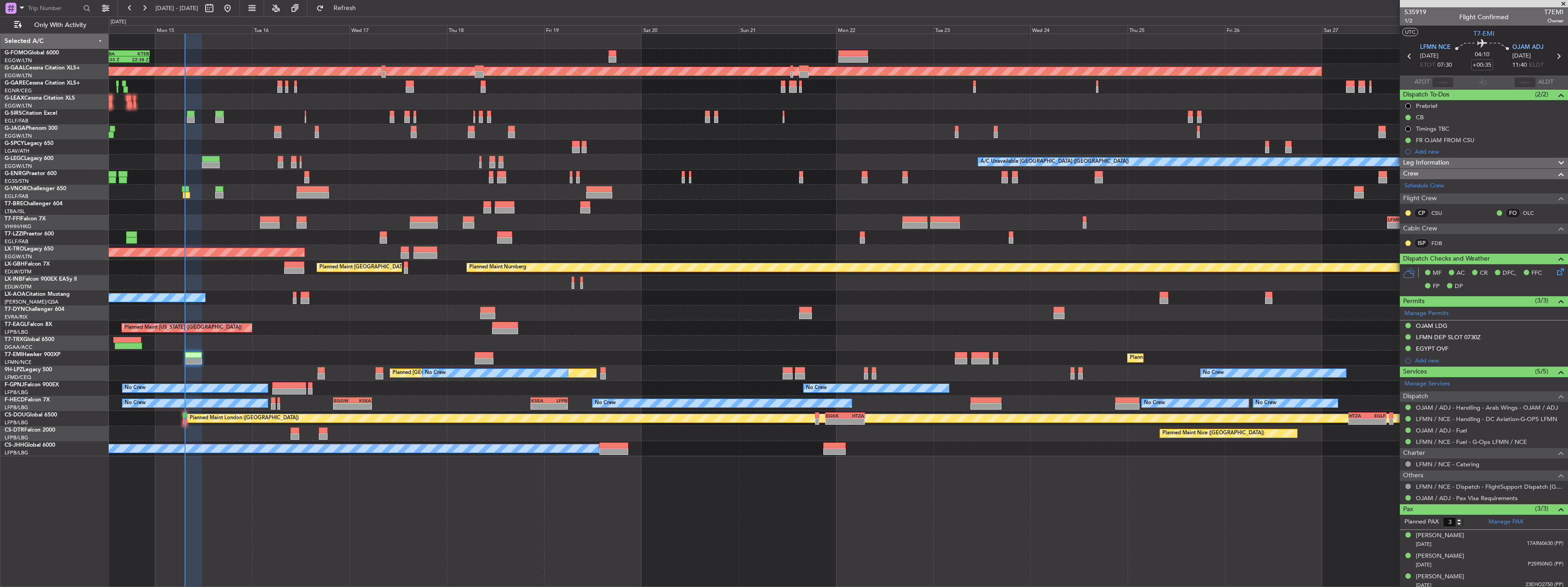
click at [1424, 161] on span "Leg Information" at bounding box center [1426, 162] width 46 height 11
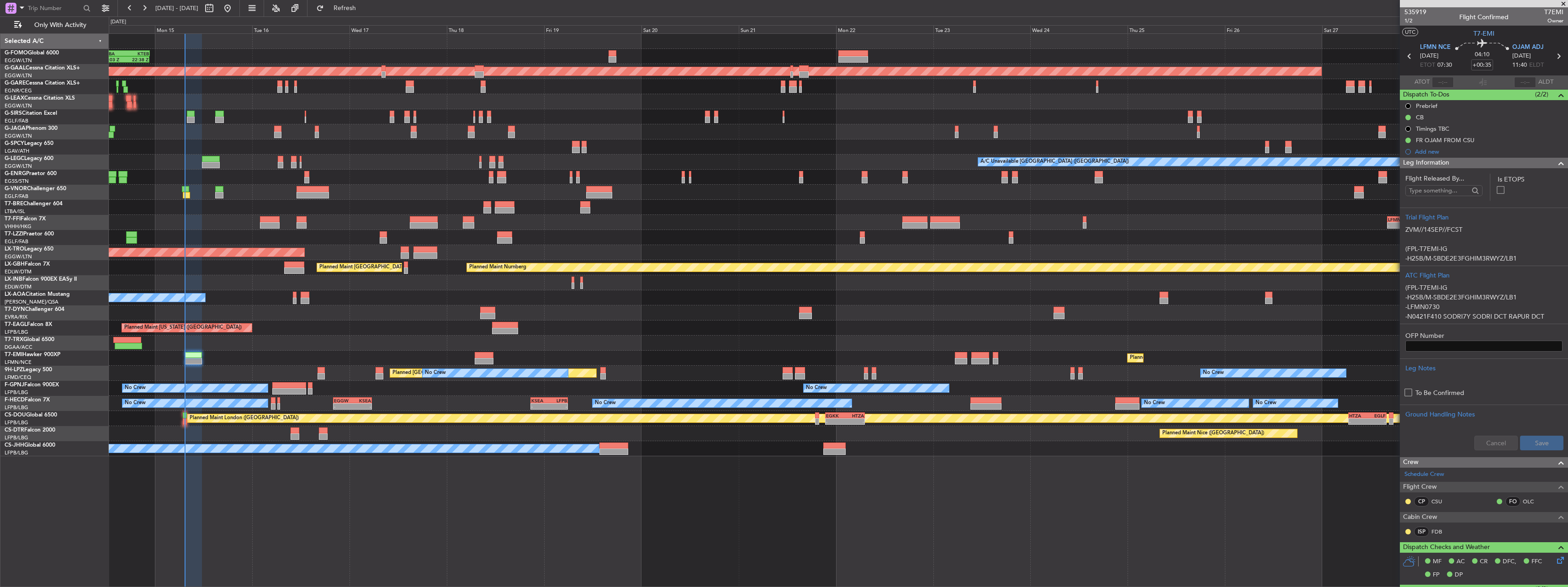
click at [1429, 161] on span "Leg Information" at bounding box center [1426, 162] width 46 height 11
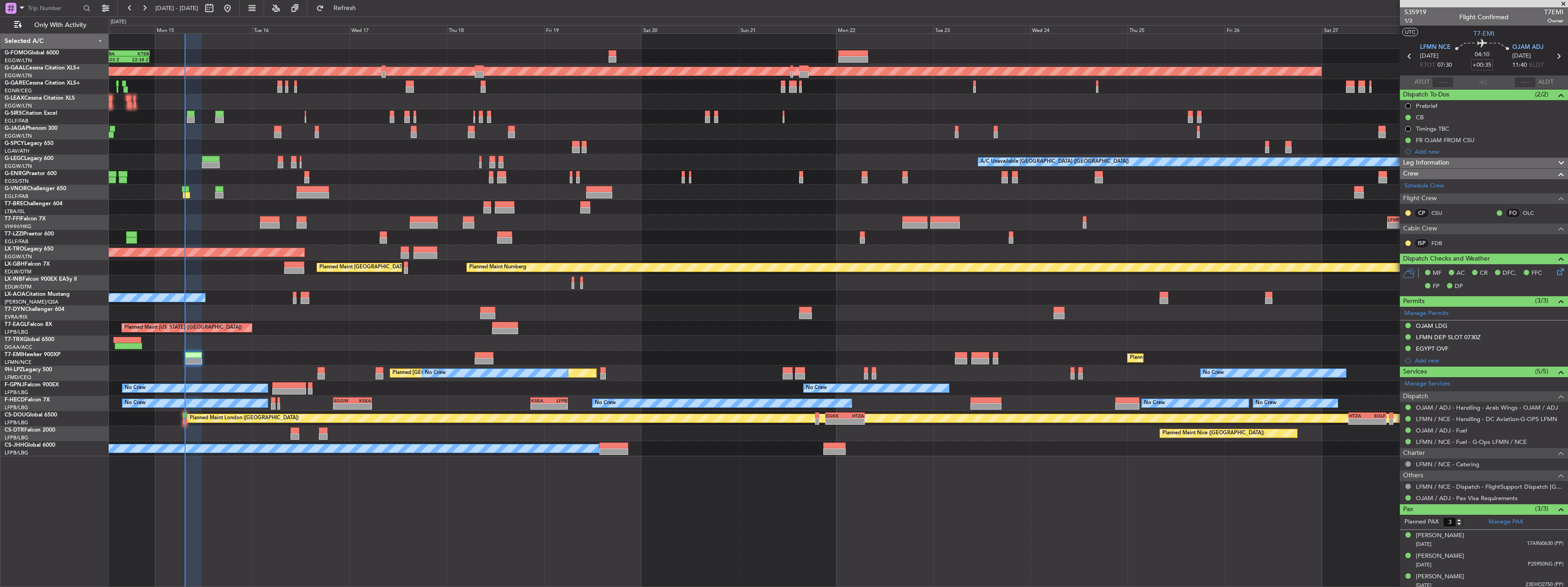
click at [1555, 274] on icon at bounding box center [1558, 269] width 7 height 7
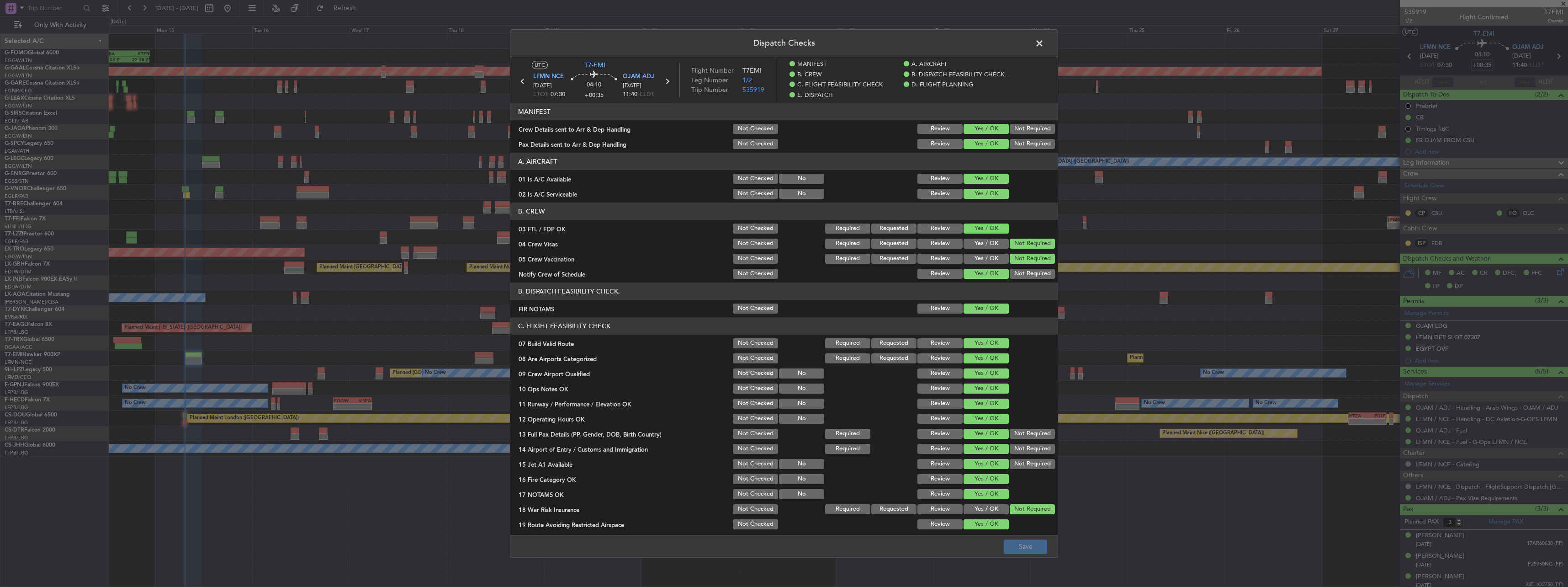
click at [1044, 43] on span at bounding box center [1044, 46] width 0 height 18
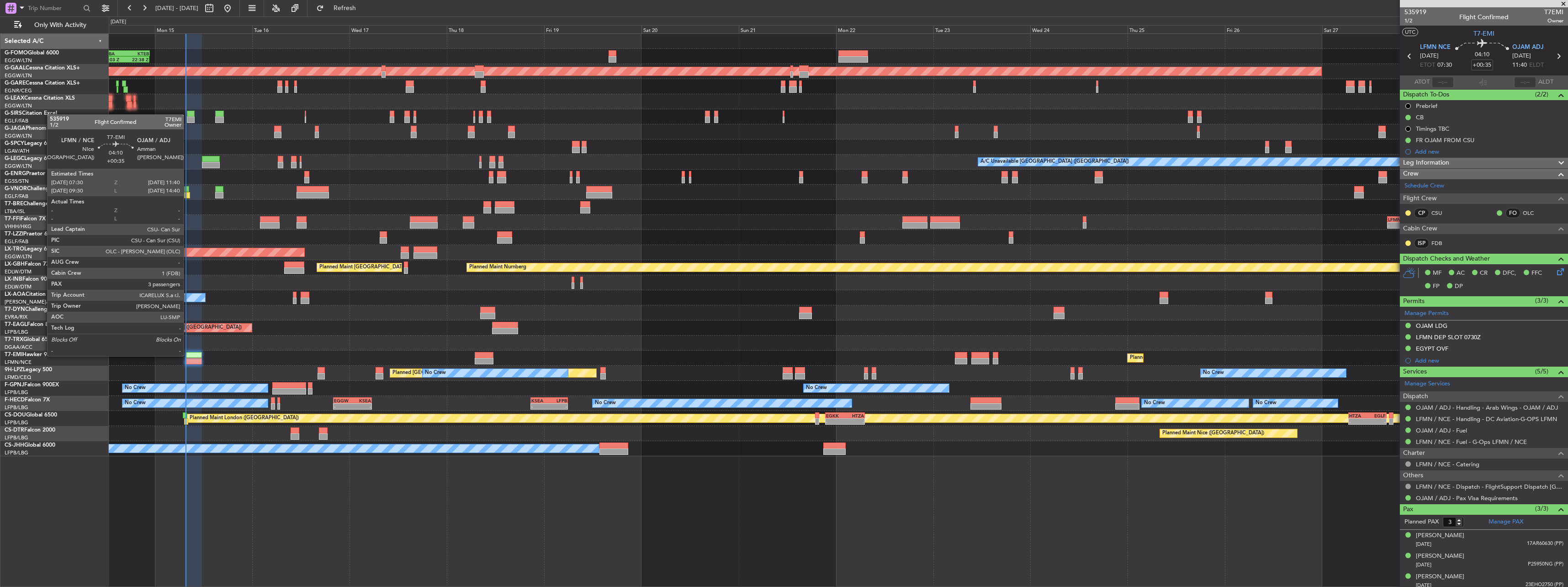
click at [188, 355] on div at bounding box center [193, 355] width 17 height 6
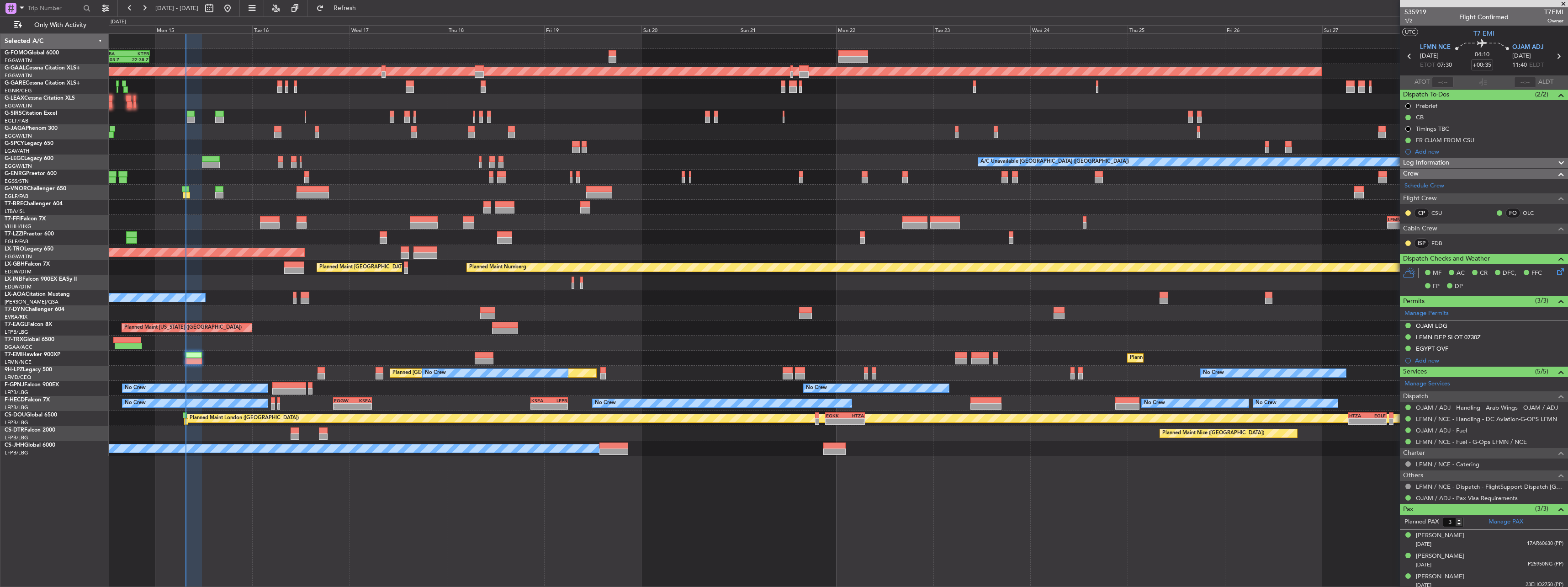
click at [1544, 11] on span "T7EMI" at bounding box center [1553, 12] width 19 height 10
copy span "T7EMI"
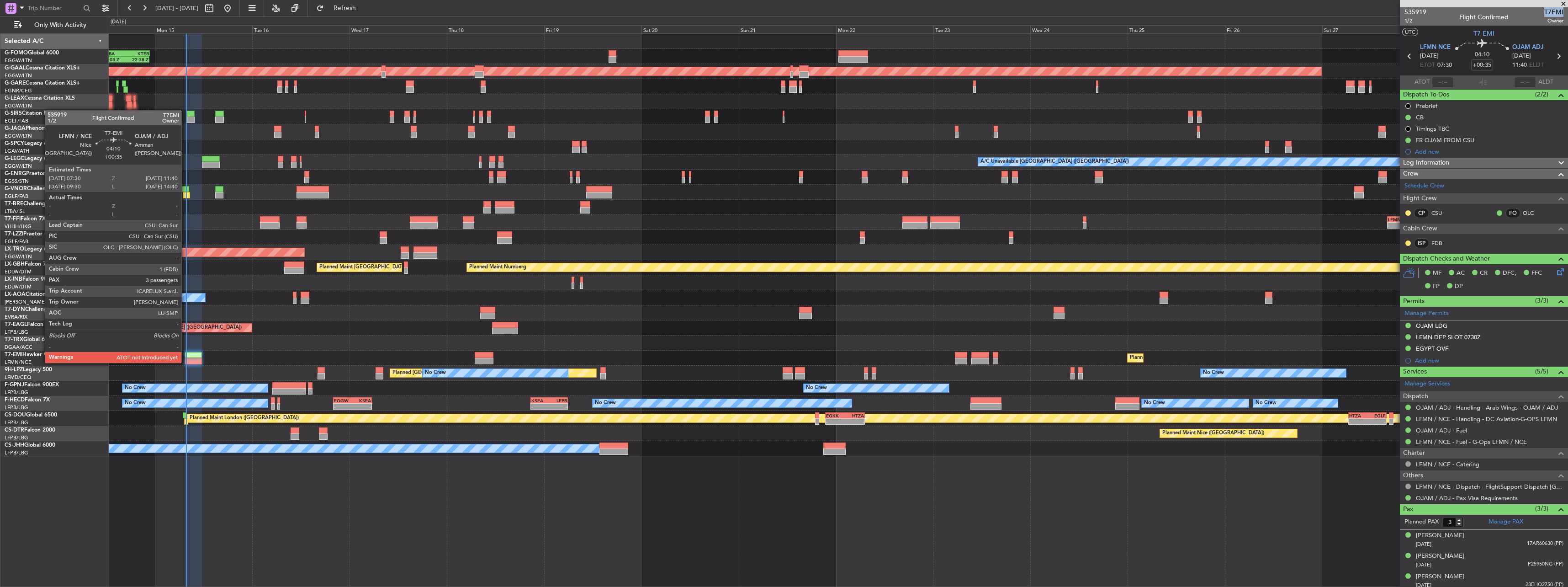
click at [192, 362] on div at bounding box center [193, 361] width 17 height 6
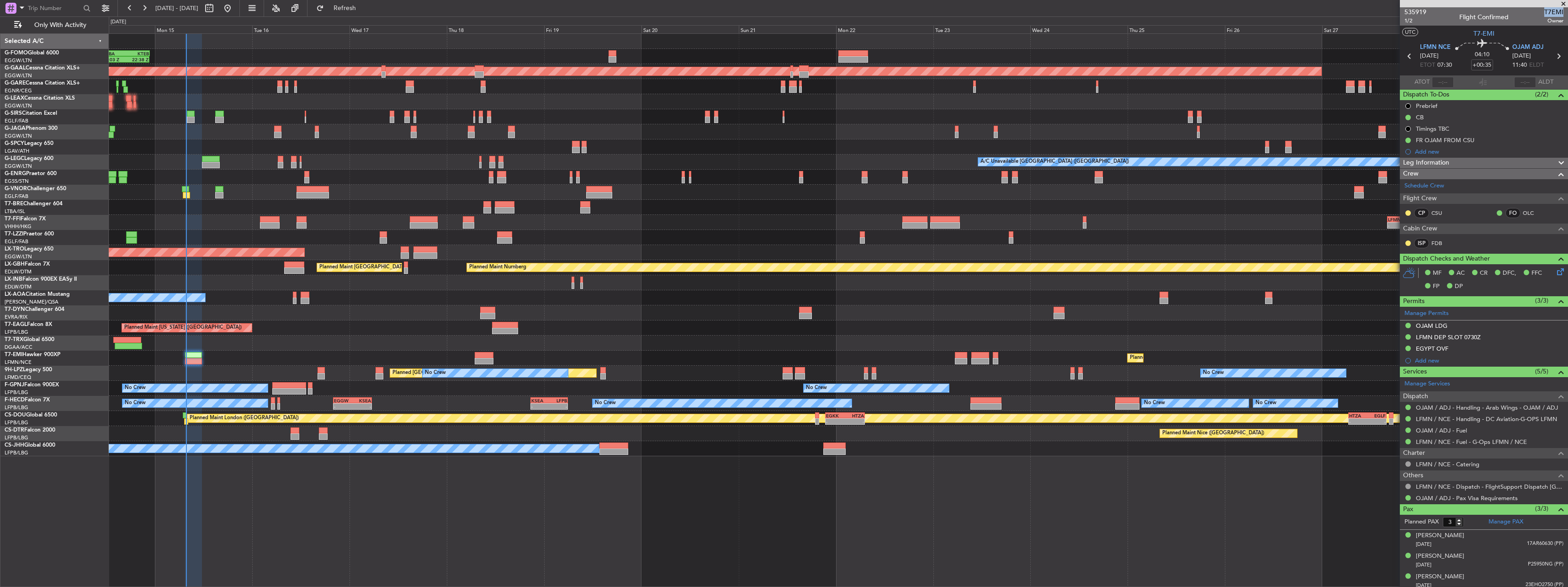
click at [331, 435] on div "Planned Maint Nice (Côte d'Azur Airport) AOG Maint Sofia" at bounding box center [838, 433] width 1458 height 15
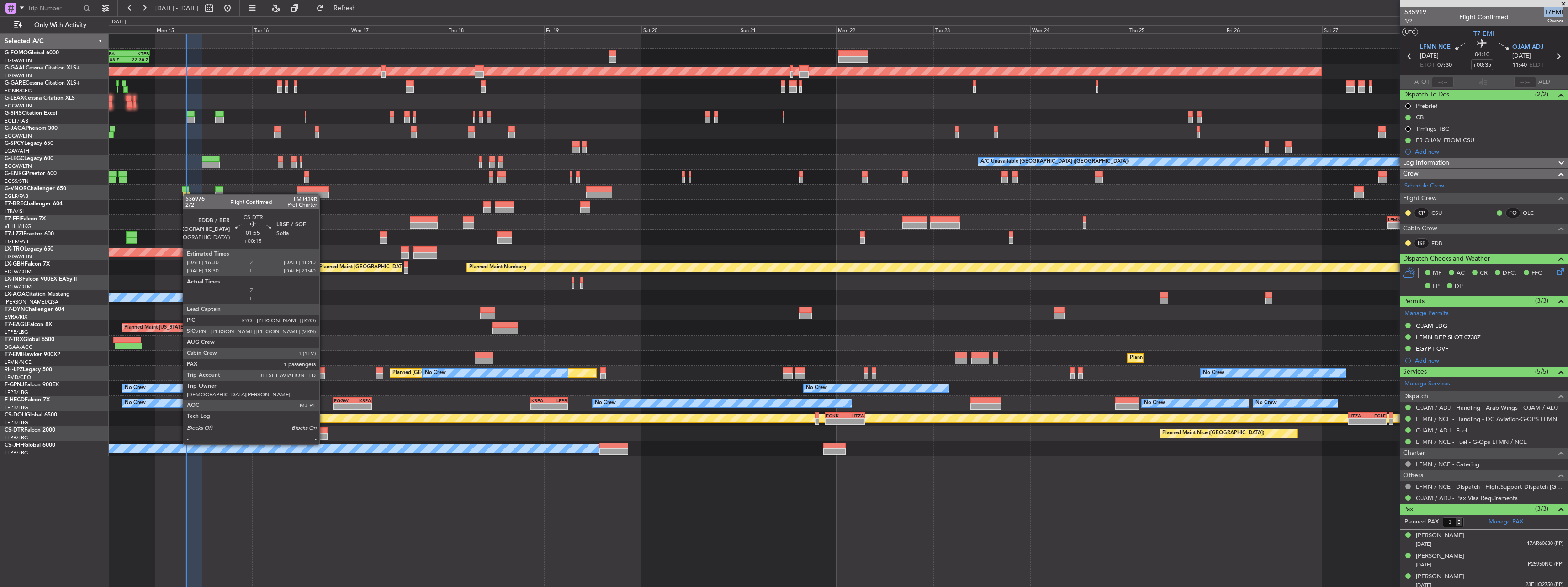
click at [323, 435] on div at bounding box center [323, 437] width 9 height 6
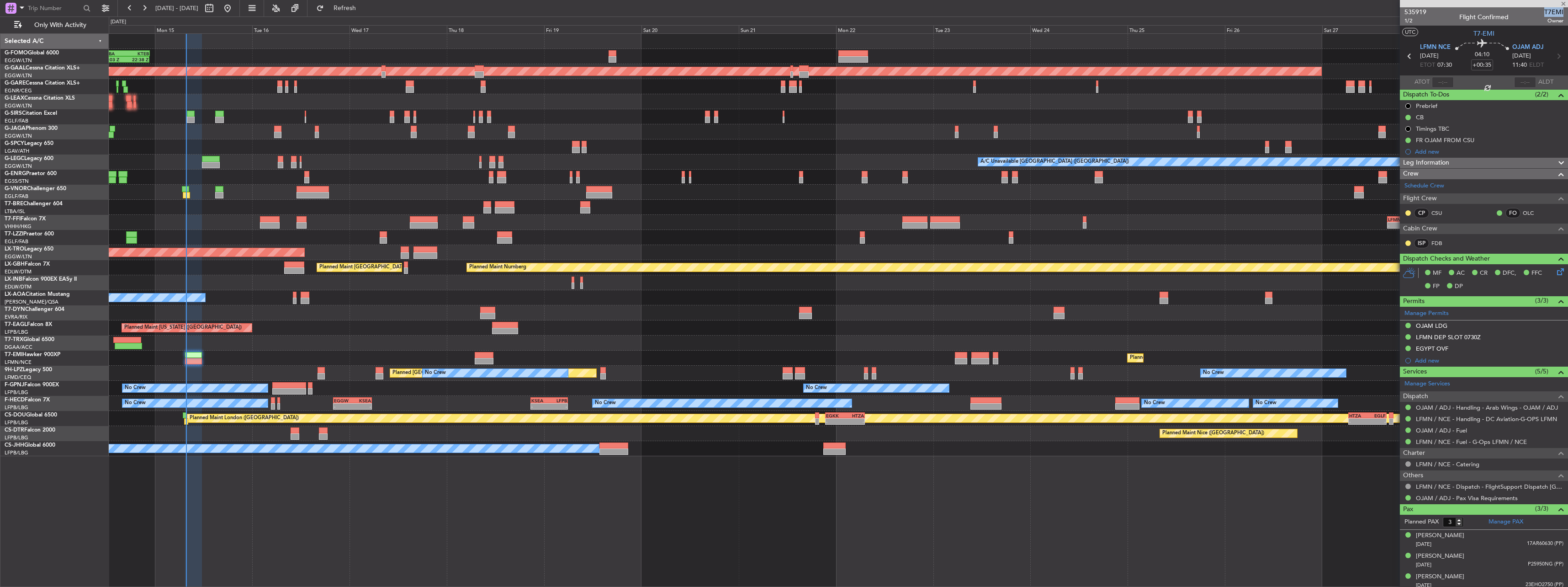
type input "+00:15"
type input "1"
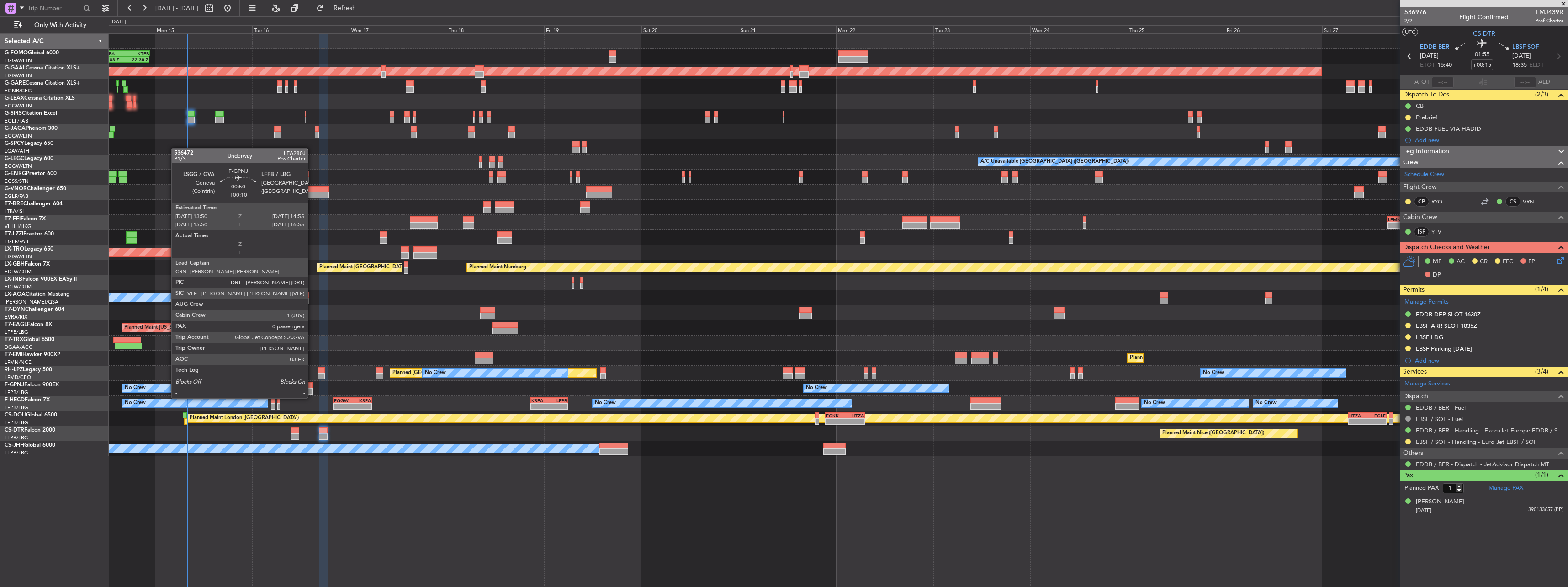
click at [300, 387] on div at bounding box center [289, 385] width 34 height 6
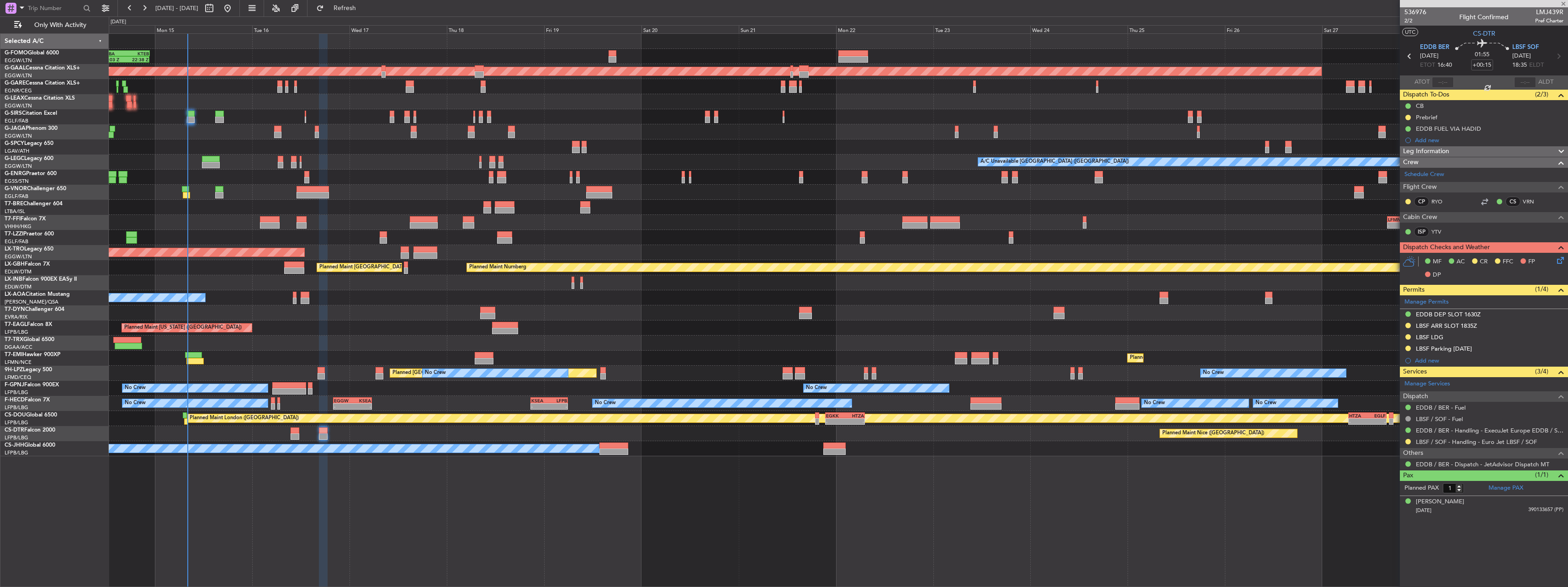
type input "+00:55"
type input "2"
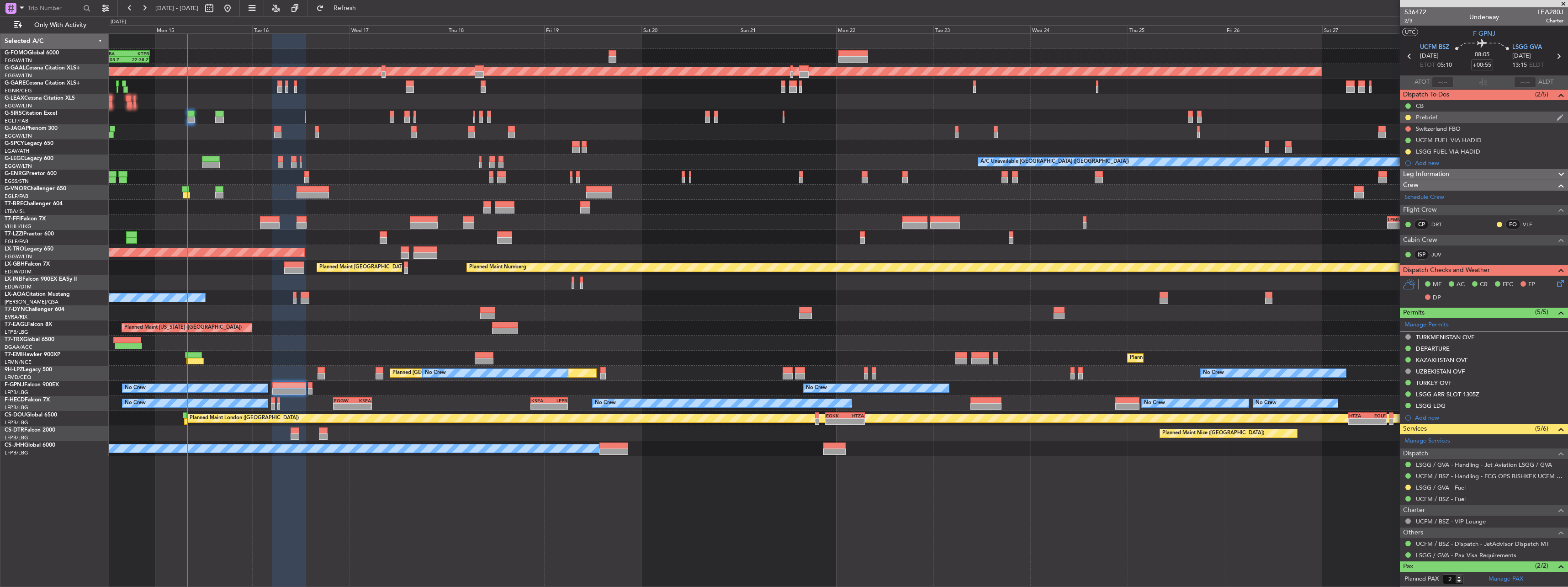
click at [1430, 118] on div "Prebrief" at bounding box center [1427, 118] width 22 height 8
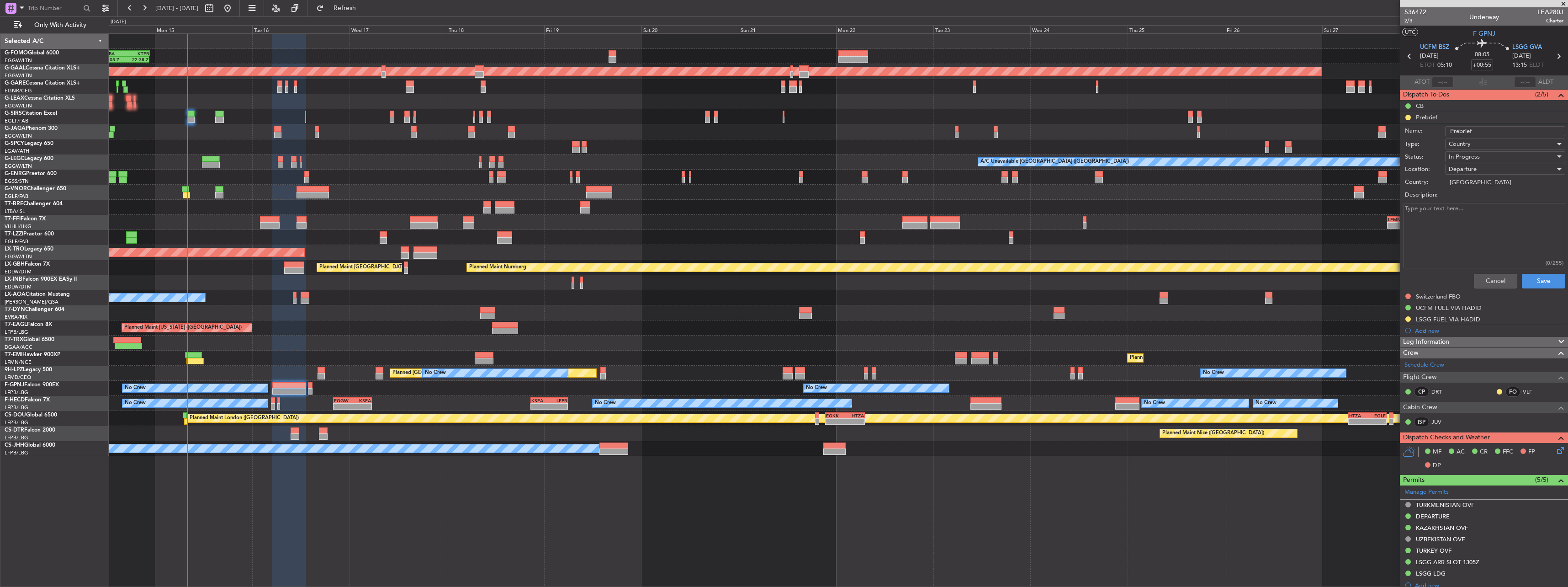
click at [1475, 227] on textarea "Description:" at bounding box center [1484, 236] width 161 height 65
paste textarea "full fuel tomorrow from UMCF. Then 6000lbs from LSGG."
click at [1406, 209] on textarea "full fuel tomorrow from UMCF. Then 6000lbs from LSGG." at bounding box center [1484, 236] width 161 height 65
click at [1420, 228] on textarea "Full fuel tomorrow from UMCF. Then 6000lbs from LSGG." at bounding box center [1484, 236] width 161 height 65
type textarea "Full fuel tomorrow from UMCF. 6000lbs from LSGG."
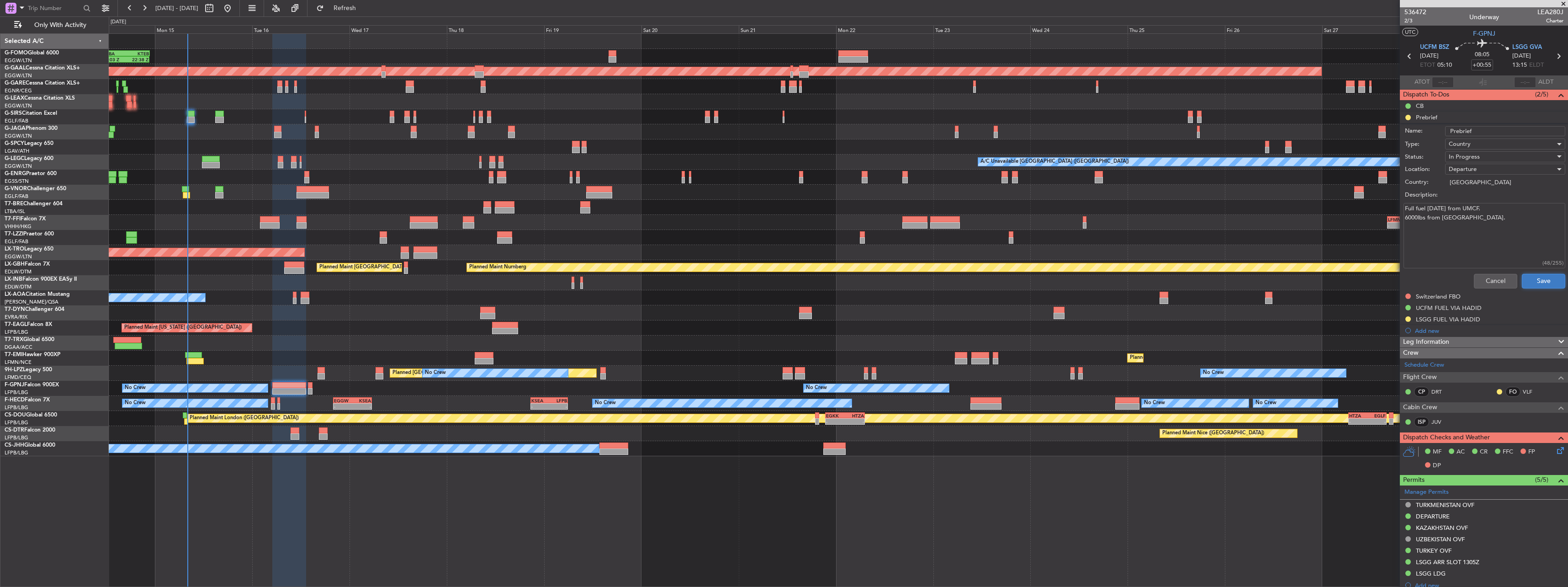
click at [1532, 281] on button "Save" at bounding box center [1543, 281] width 44 height 15
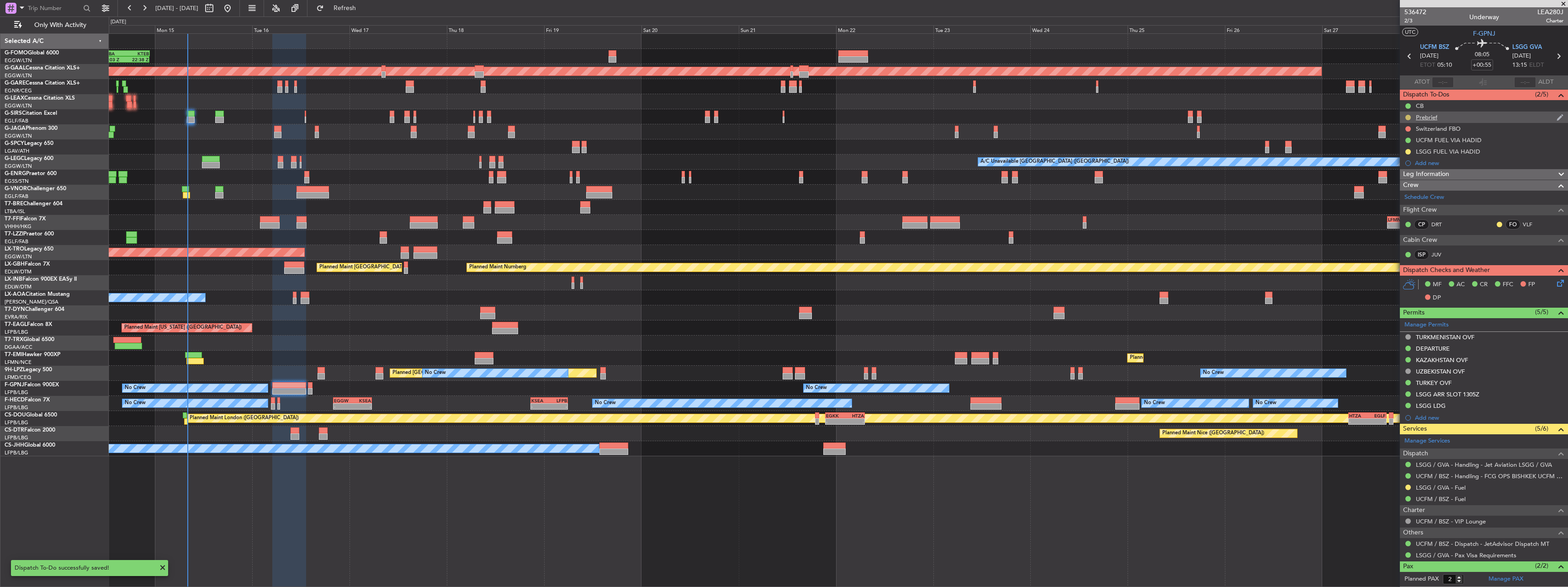
click at [1410, 118] on button at bounding box center [1408, 118] width 6 height 6
click at [1410, 159] on span "Completed" at bounding box center [1412, 157] width 30 height 9
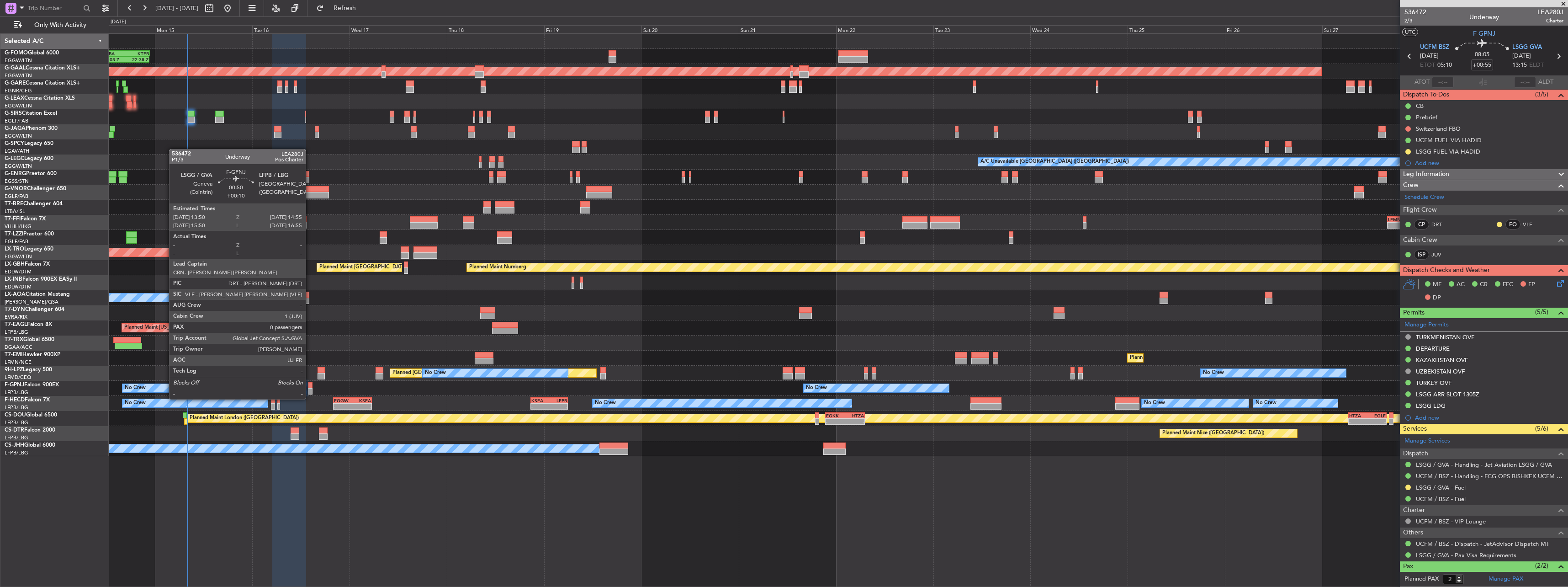
click at [310, 390] on div at bounding box center [310, 391] width 5 height 6
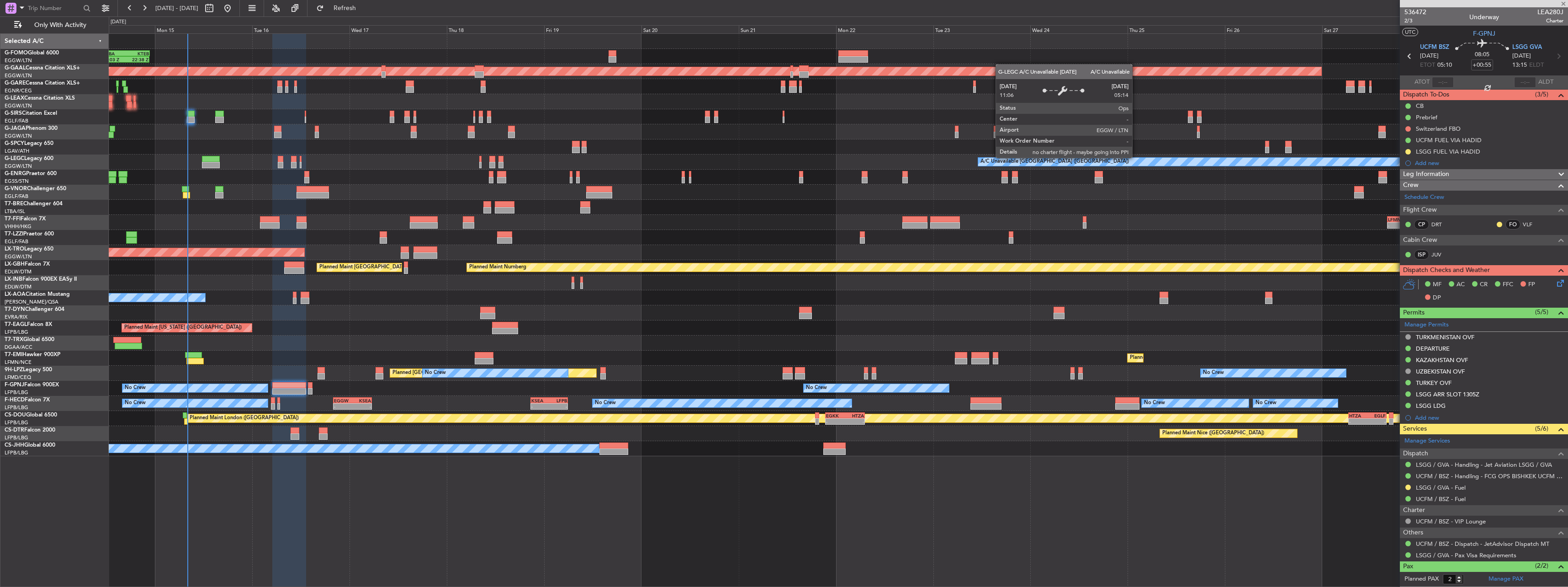
type input "+00:10"
type input "0"
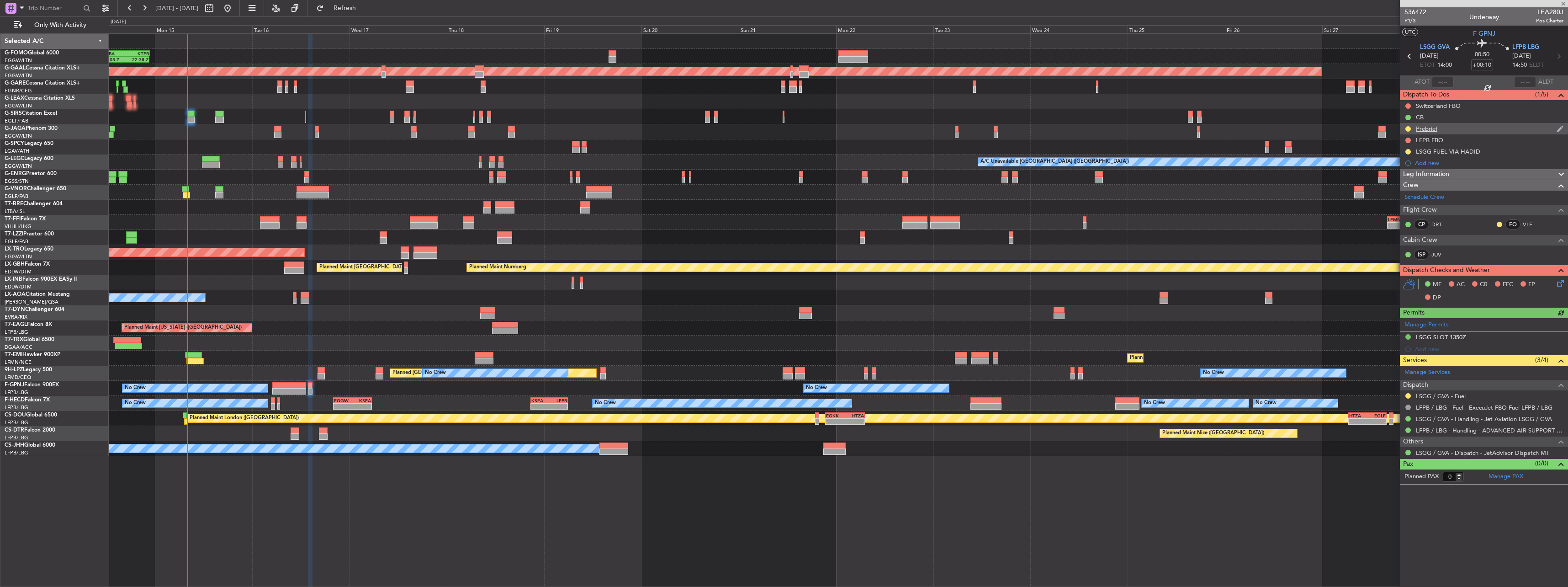
click at [1419, 131] on div "Prebrief" at bounding box center [1427, 129] width 22 height 8
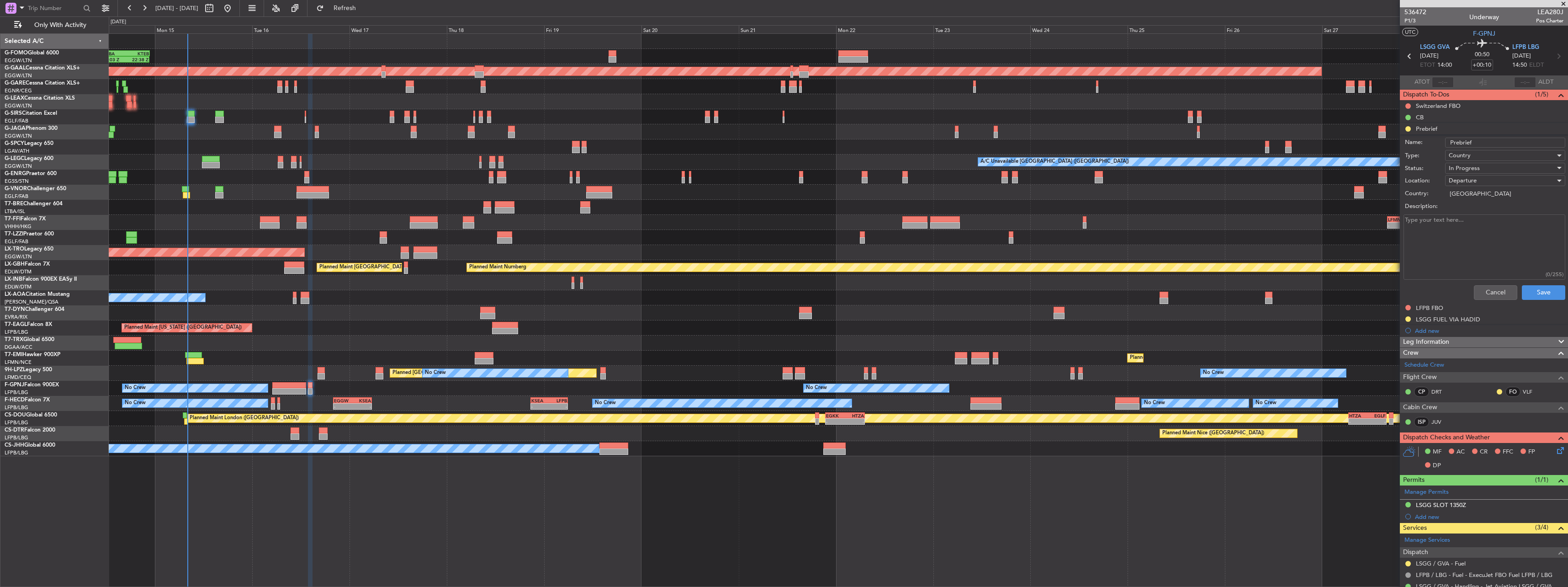
click at [1460, 221] on textarea "Description:" at bounding box center [1484, 247] width 161 height 65
paste textarea "6000lbs from LSGG."
type textarea "6000lbs from LSGG."
click at [1475, 169] on span "In Progress" at bounding box center [1463, 168] width 31 height 8
click at [1485, 215] on span "Completed" at bounding box center [1501, 214] width 107 height 14
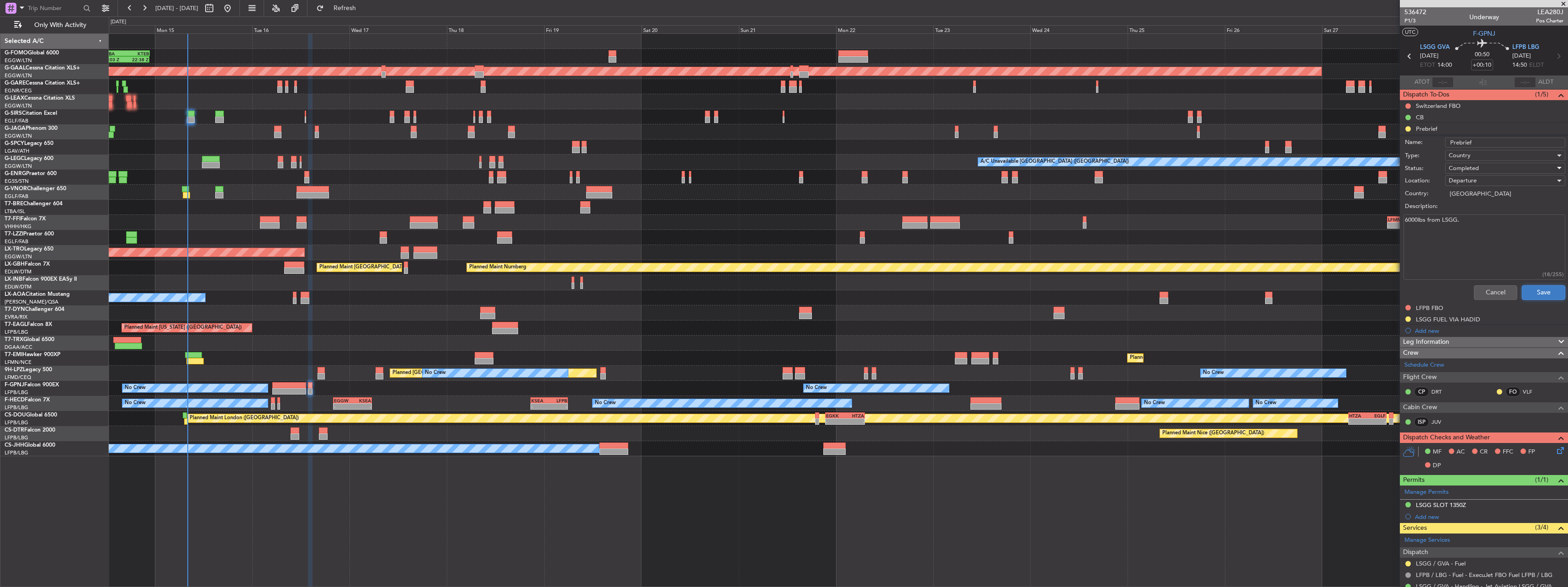
click at [1529, 293] on button "Save" at bounding box center [1543, 292] width 44 height 15
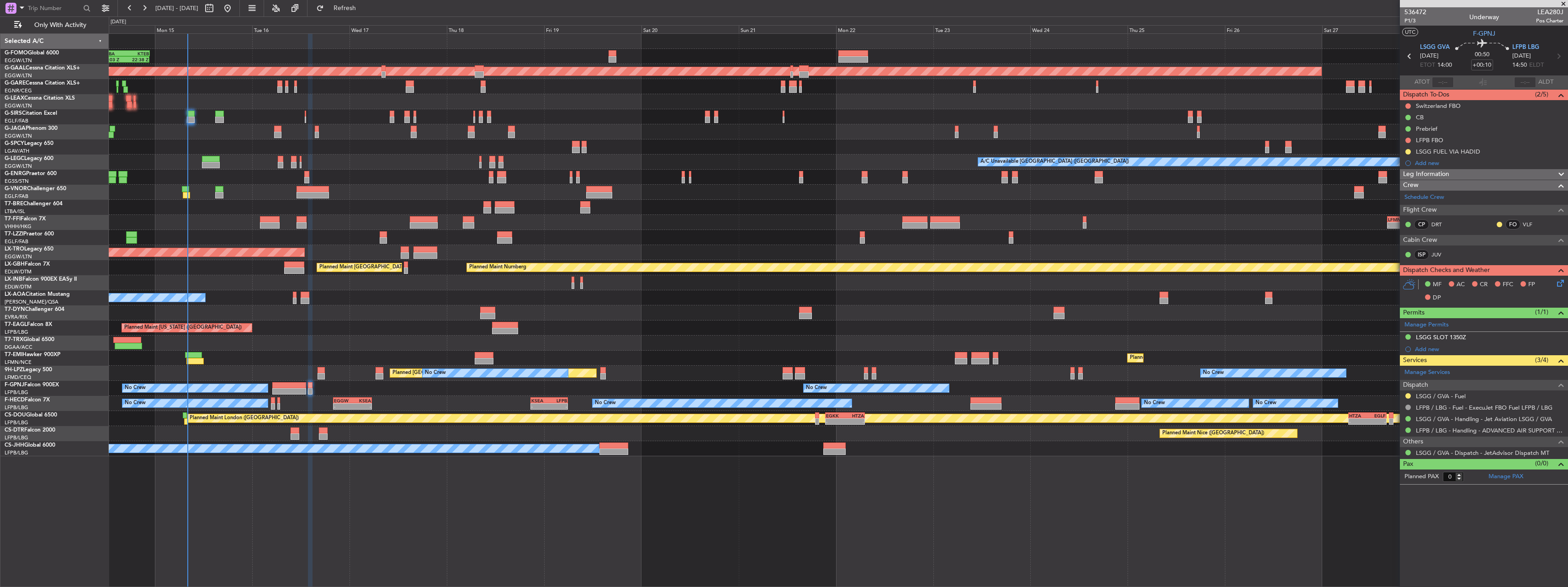
click at [195, 117] on div "Planned Maint [GEOGRAPHIC_DATA] ([GEOGRAPHIC_DATA])" at bounding box center [838, 116] width 1458 height 15
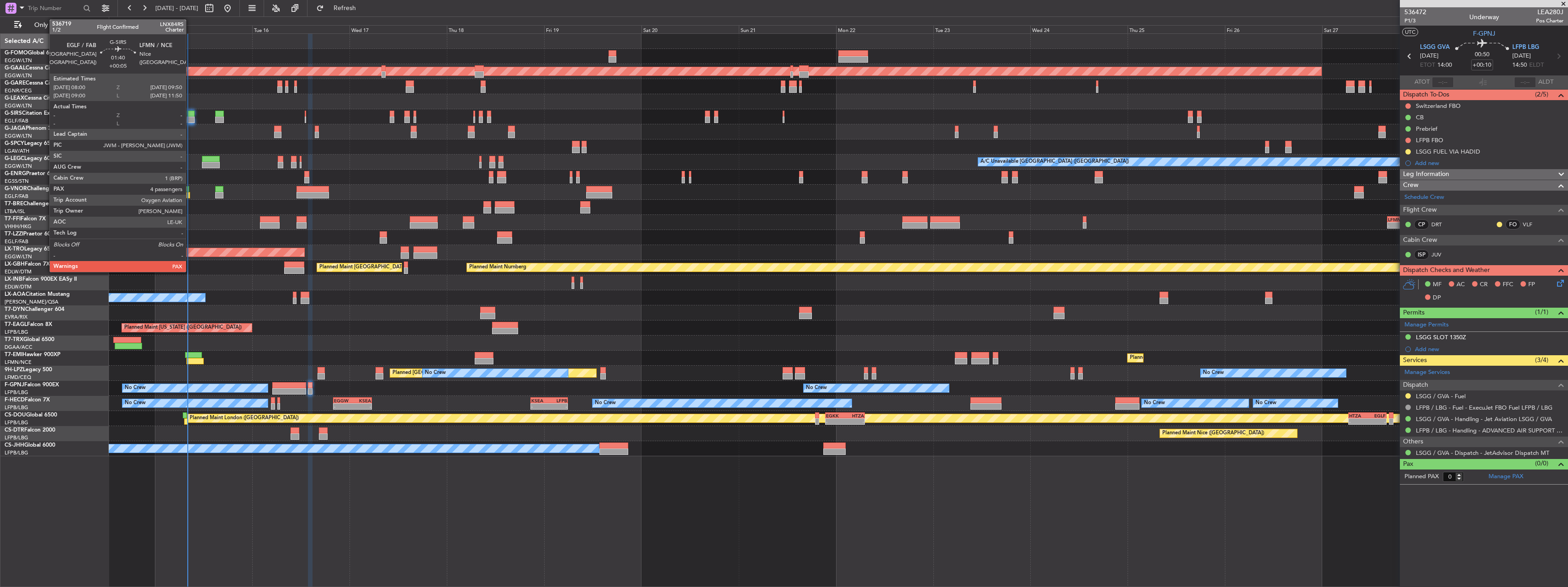
click at [190, 114] on div at bounding box center [191, 114] width 8 height 6
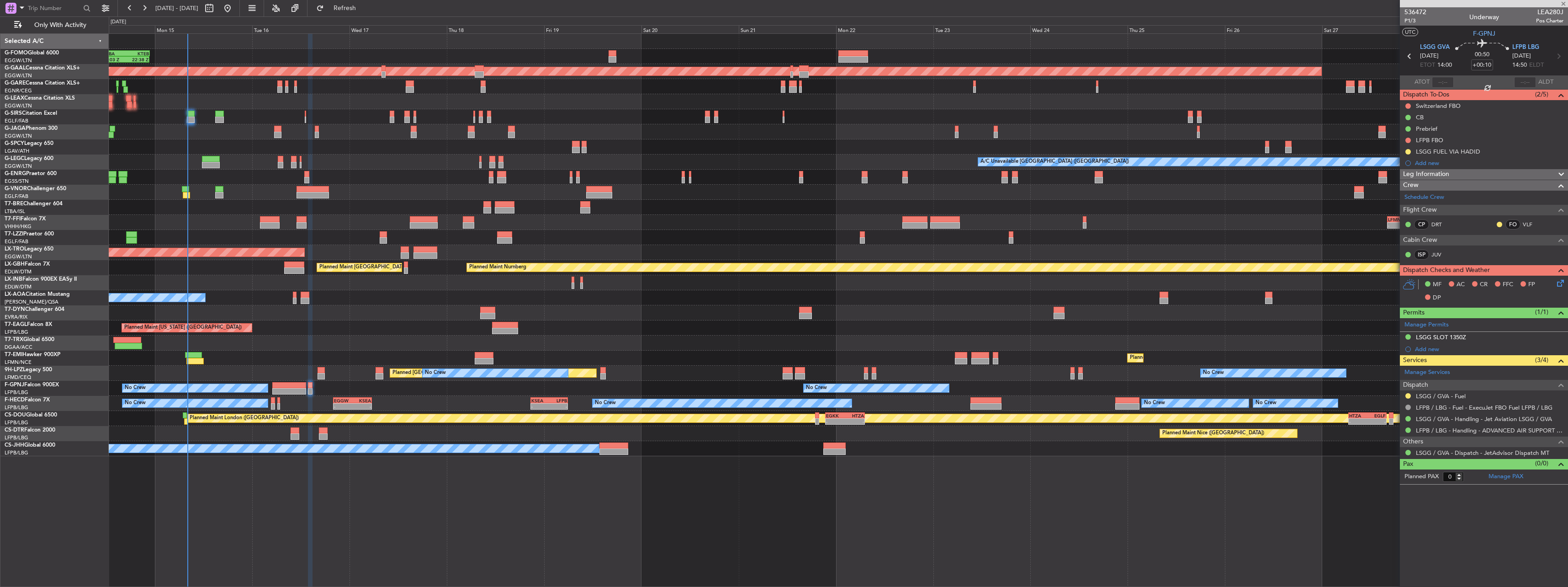
type input "+00:05"
type input "4"
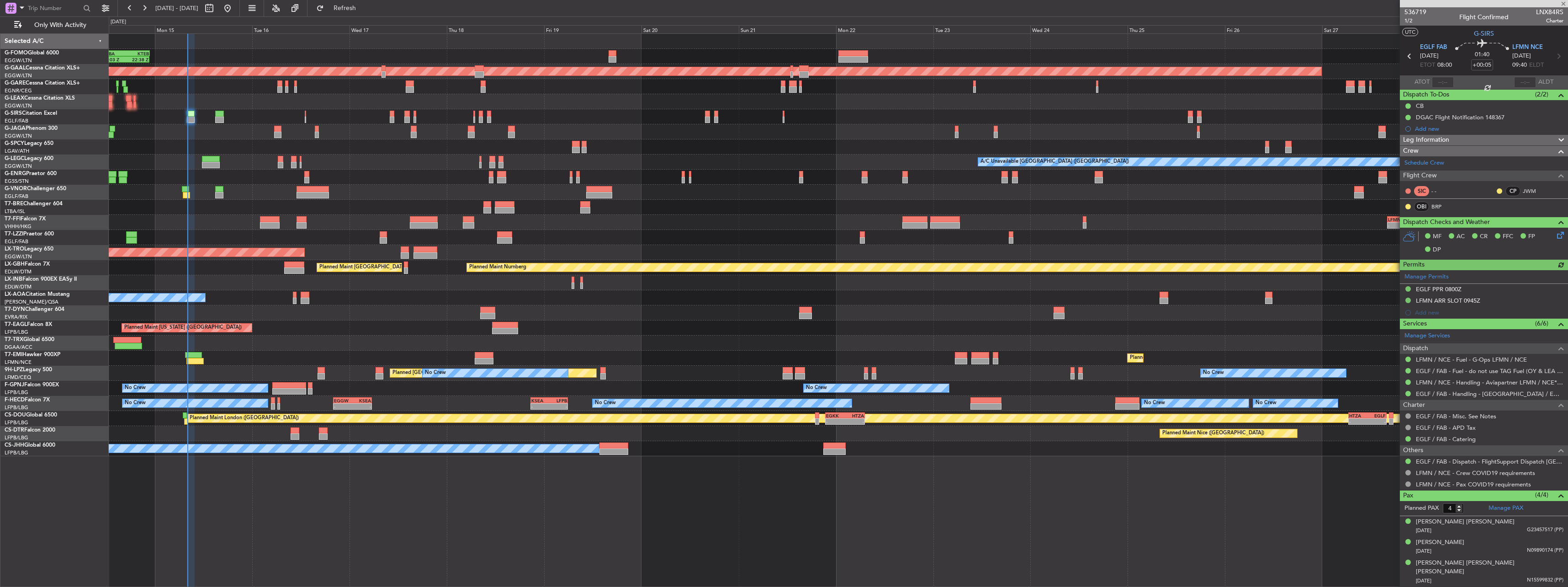
click at [1549, 12] on span "LNX84RS" at bounding box center [1549, 12] width 28 height 10
copy span "LNX84RS"
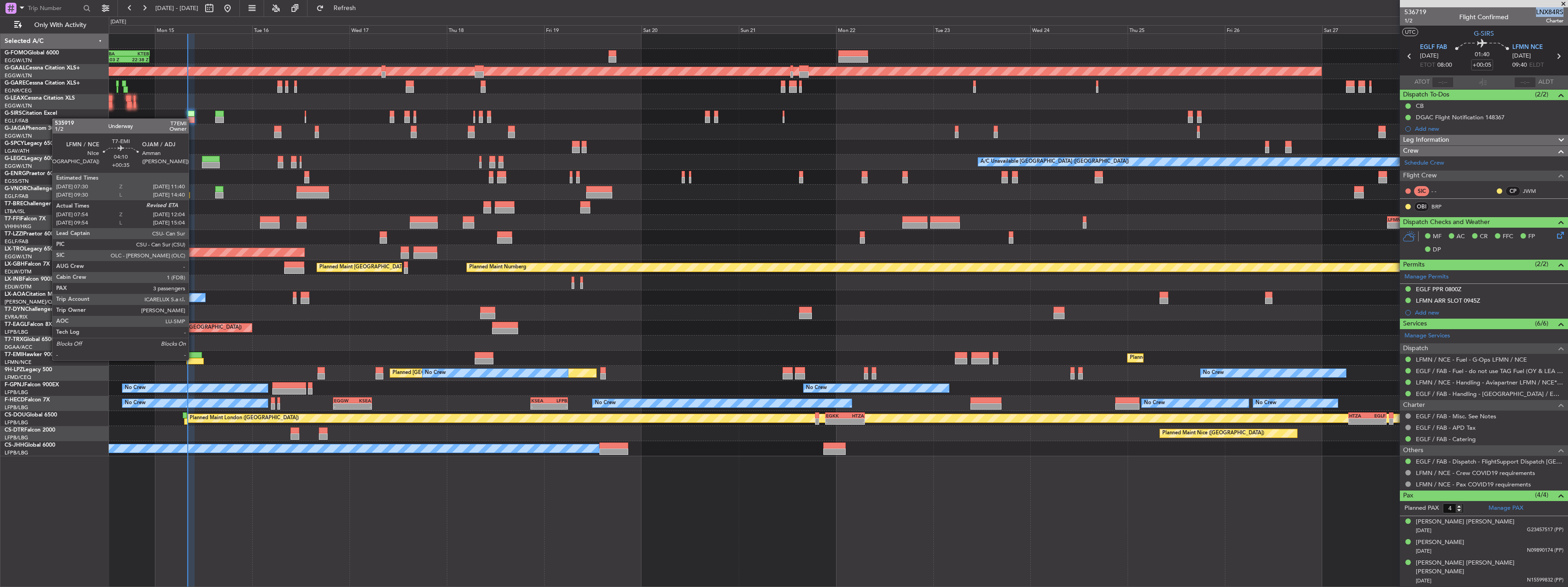
click at [193, 359] on div at bounding box center [194, 361] width 17 height 6
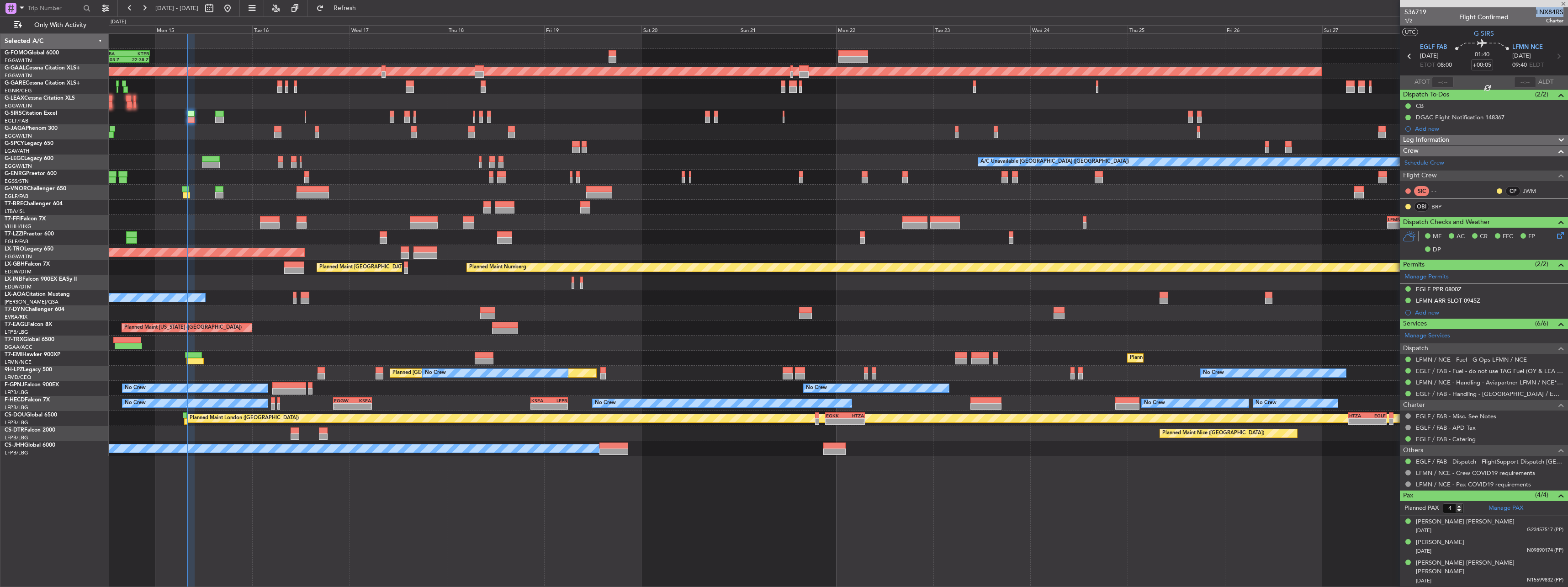
type input "+00:35"
type input "07:54"
type input "3"
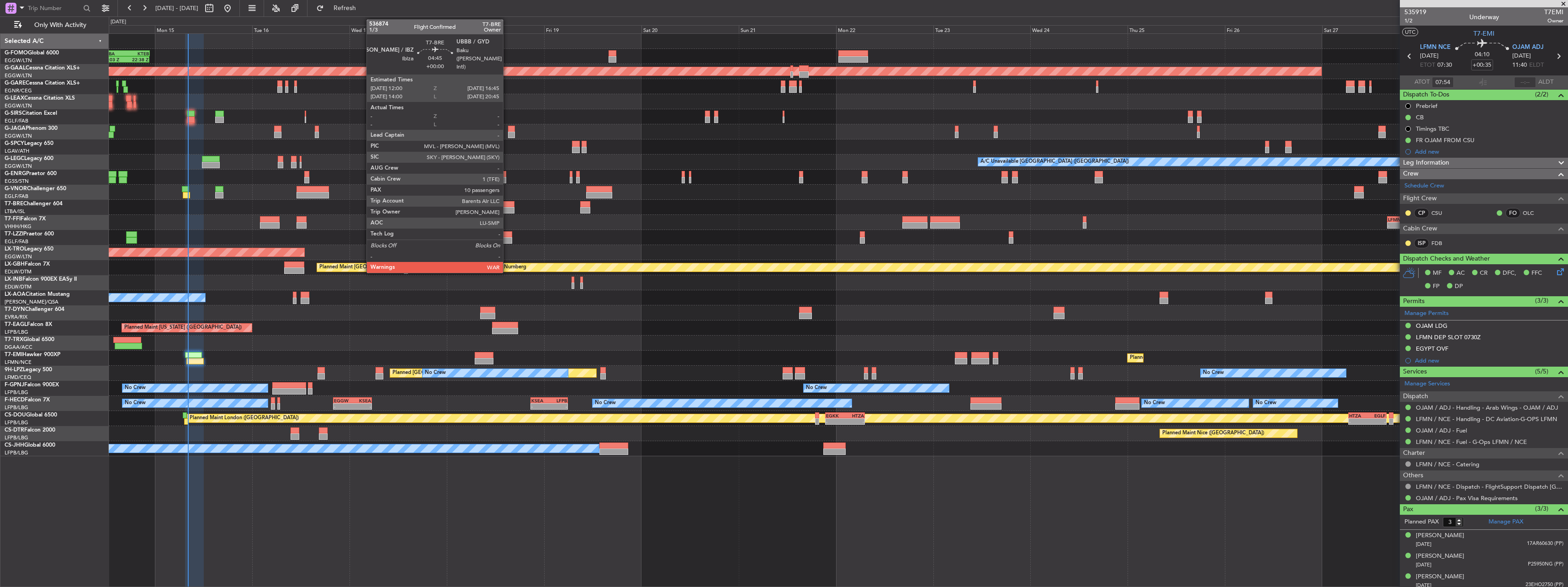
click at [507, 207] on div at bounding box center [505, 204] width 20 height 6
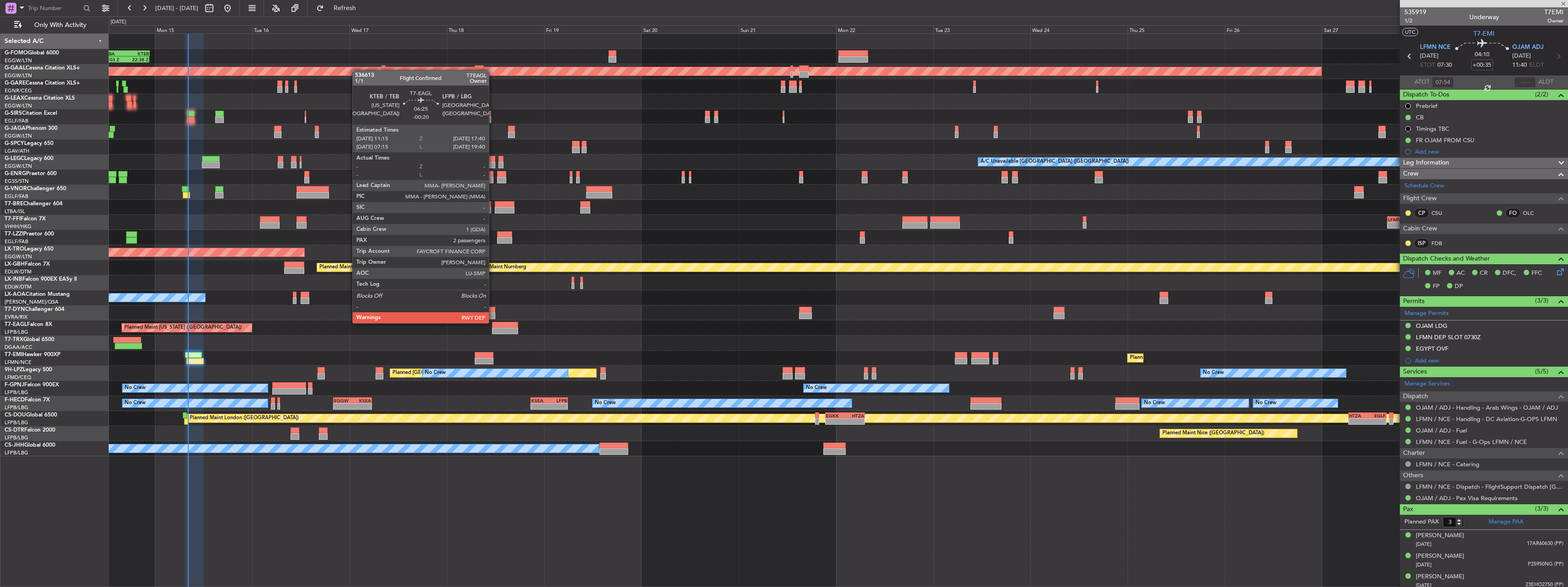
type input "10"
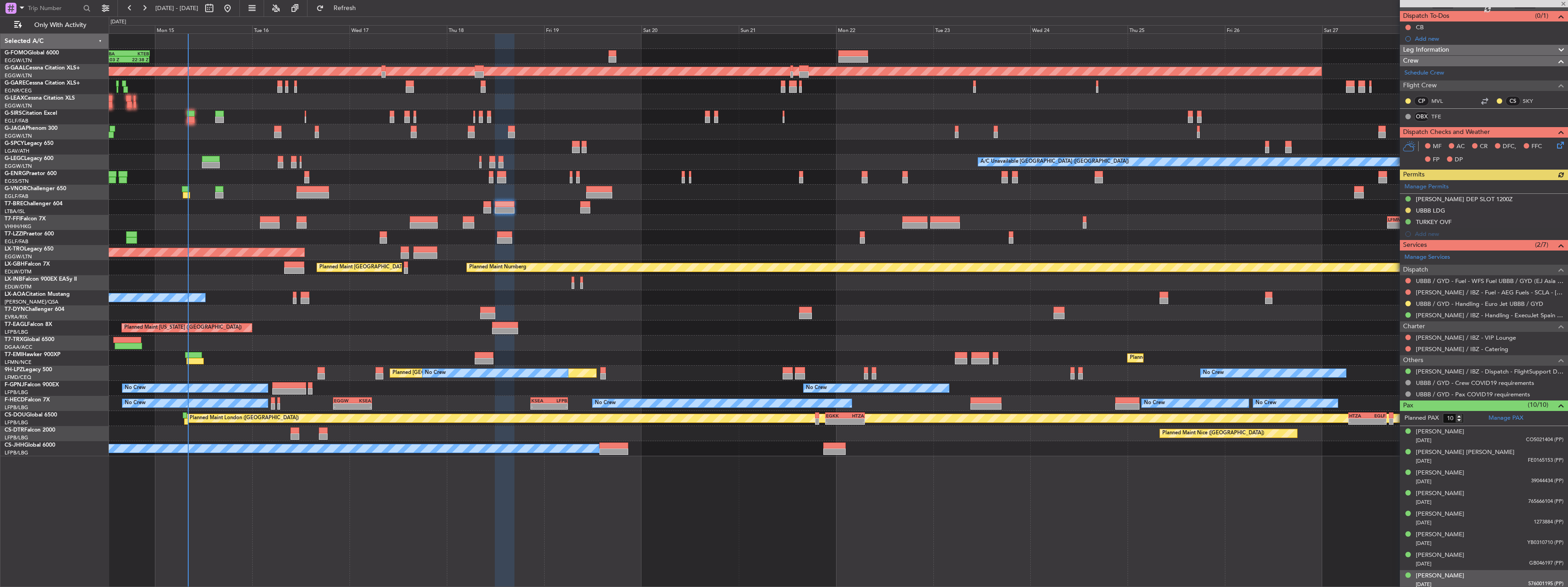
scroll to position [123, 0]
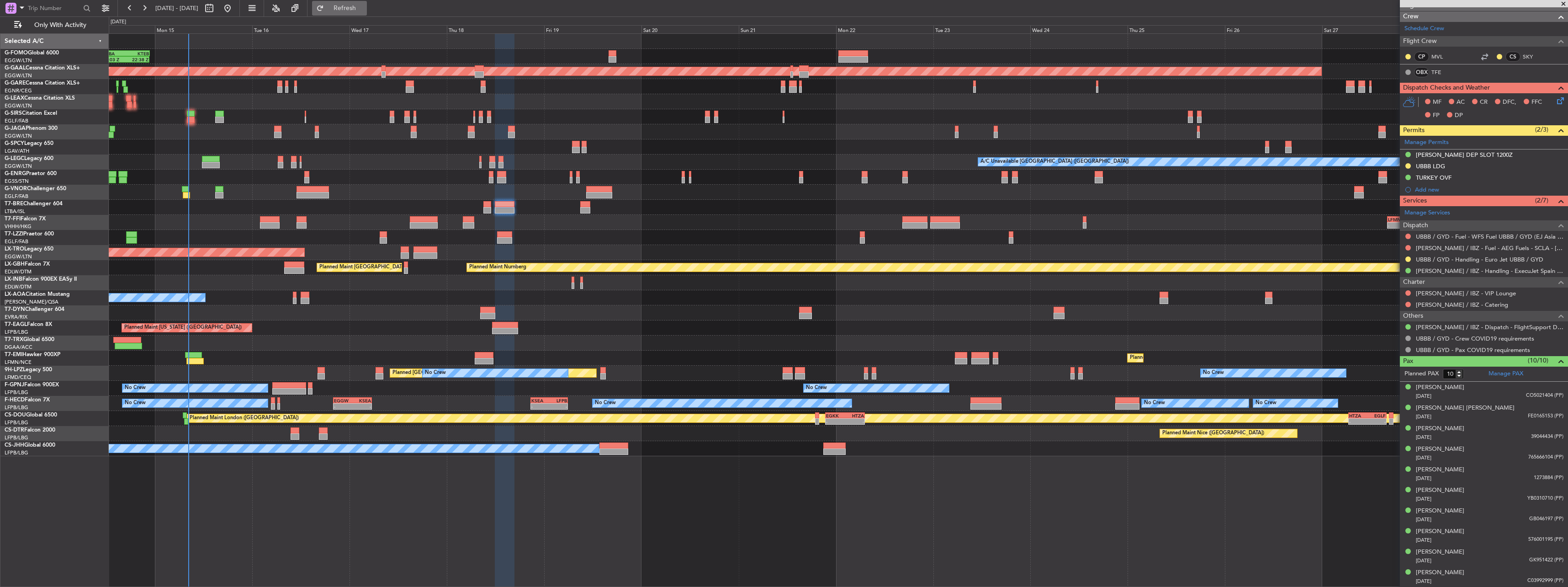
click at [367, 5] on button "Refresh" at bounding box center [338, 8] width 54 height 15
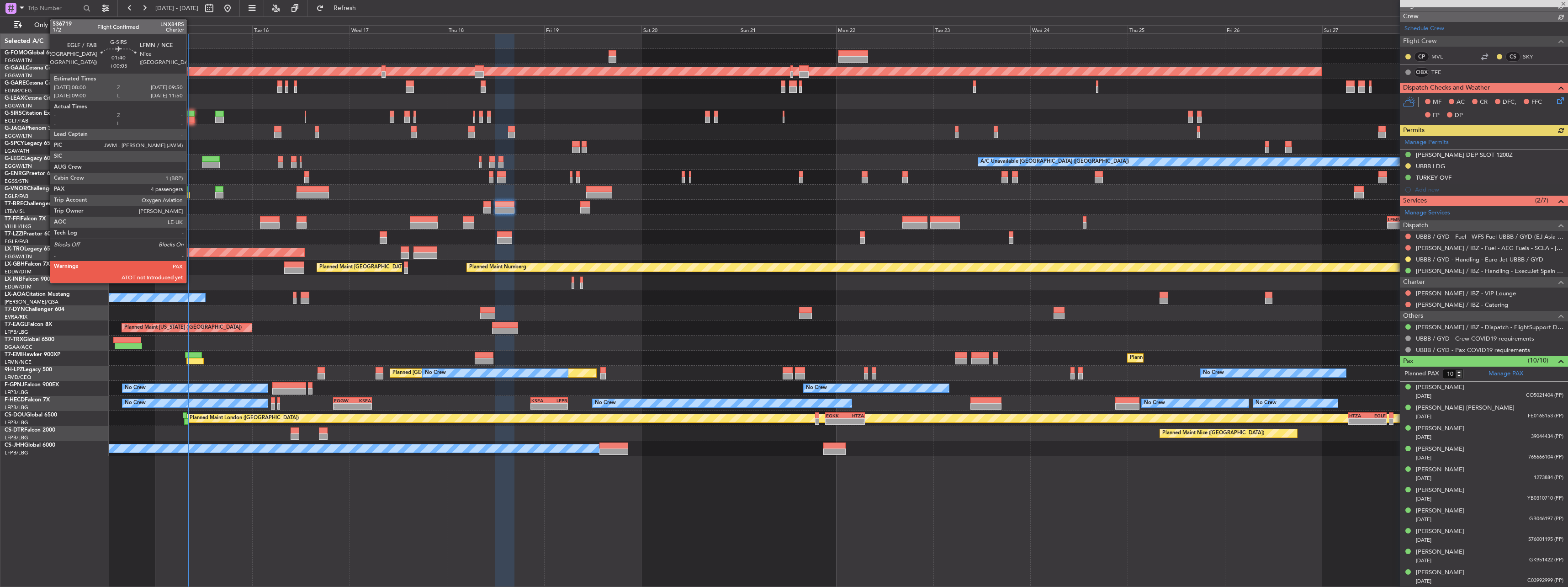
click at [191, 114] on div at bounding box center [191, 114] width 8 height 6
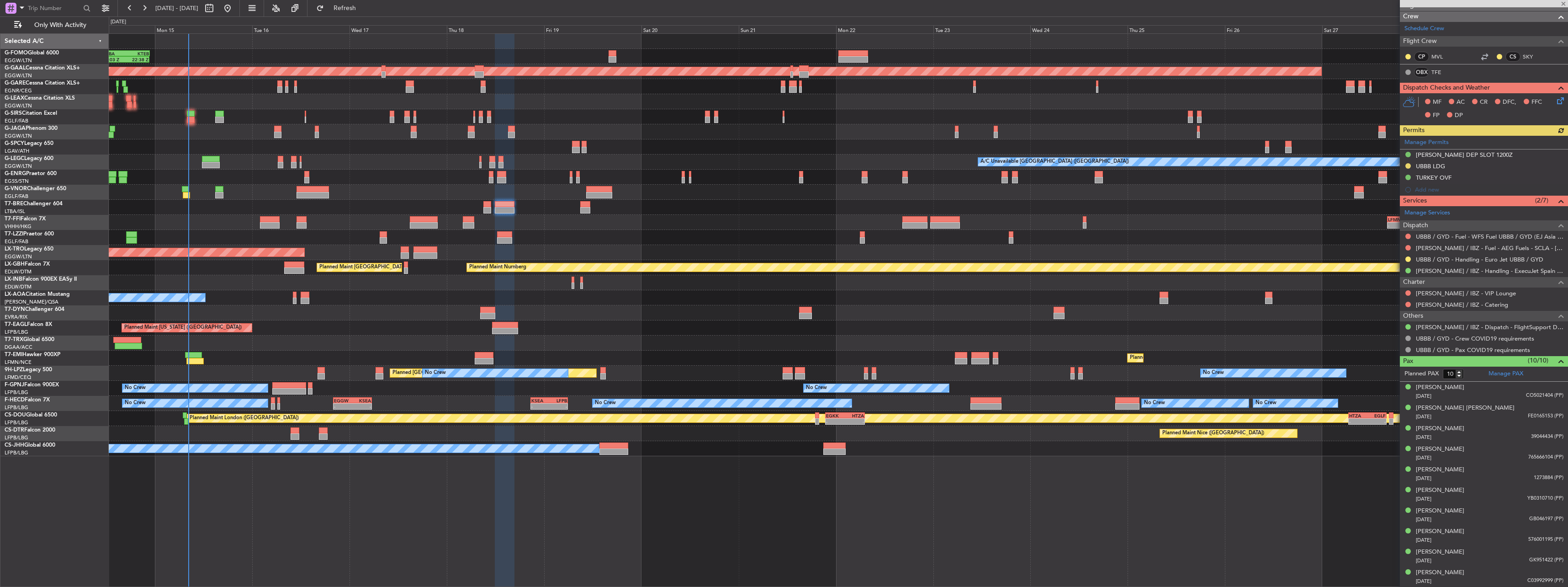
type input "+00:05"
type input "4"
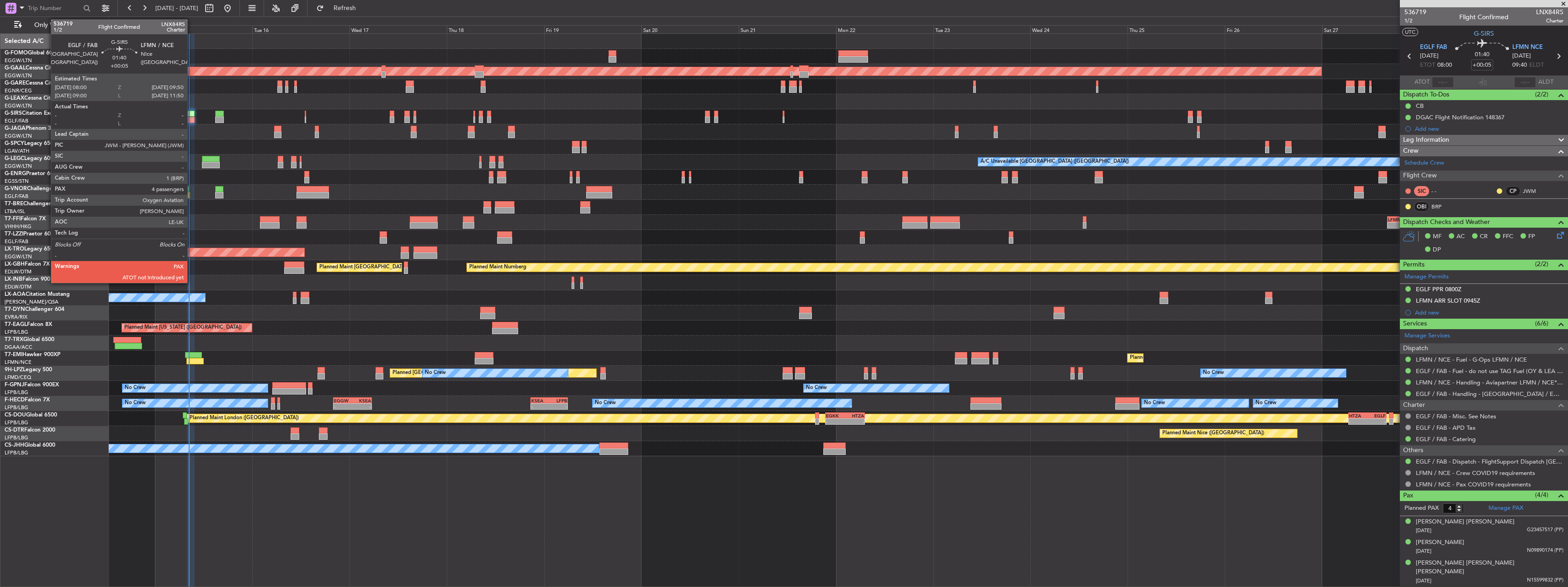
click at [191, 117] on div at bounding box center [191, 120] width 8 height 6
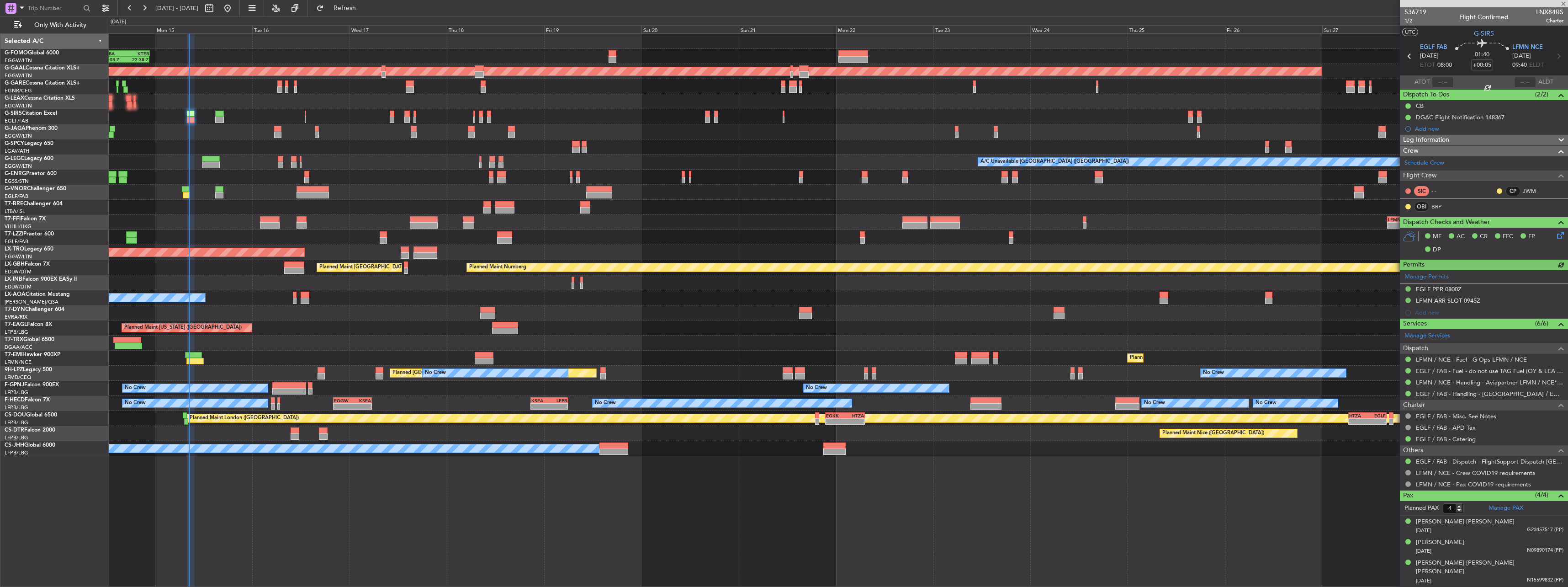
click at [1538, 12] on span "LNX84RS" at bounding box center [1549, 12] width 28 height 10
copy span "LNX84RS"
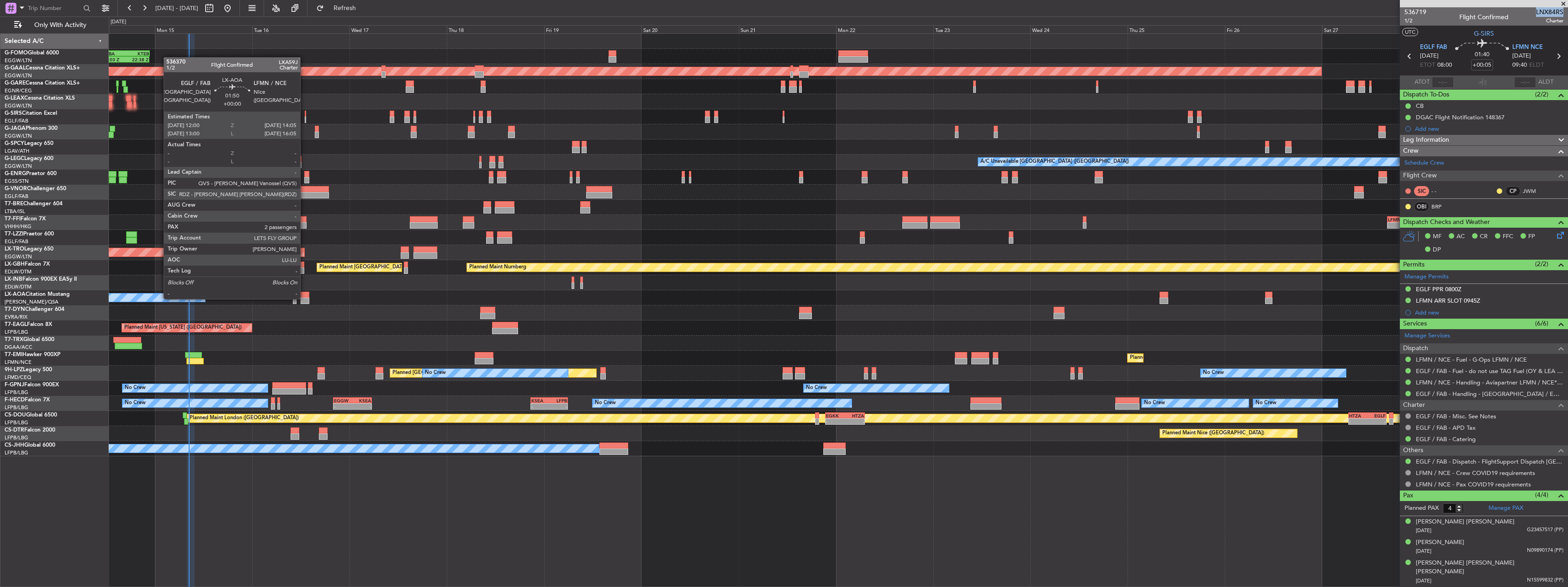
click at [305, 298] on div at bounding box center [305, 301] width 9 height 6
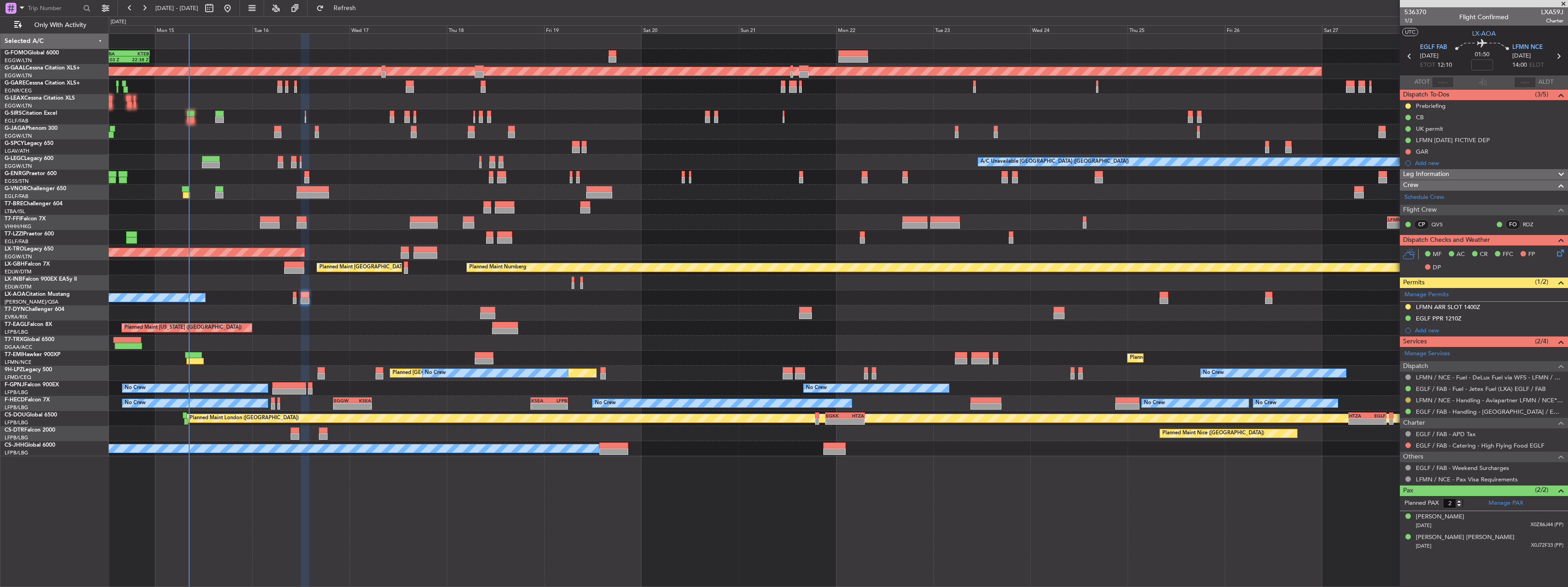
click at [1407, 398] on button at bounding box center [1408, 400] width 6 height 6
drag, startPoint x: 1384, startPoint y: 514, endPoint x: 1386, endPoint y: 499, distance: 15.1
click at [1385, 514] on li "Confirmed" at bounding box center [1408, 509] width 106 height 14
drag, startPoint x: 1443, startPoint y: 308, endPoint x: 1451, endPoint y: 315, distance: 10.6
click at [1444, 308] on div "LFMN ARR SLOT 1400Z" at bounding box center [1447, 307] width 64 height 8
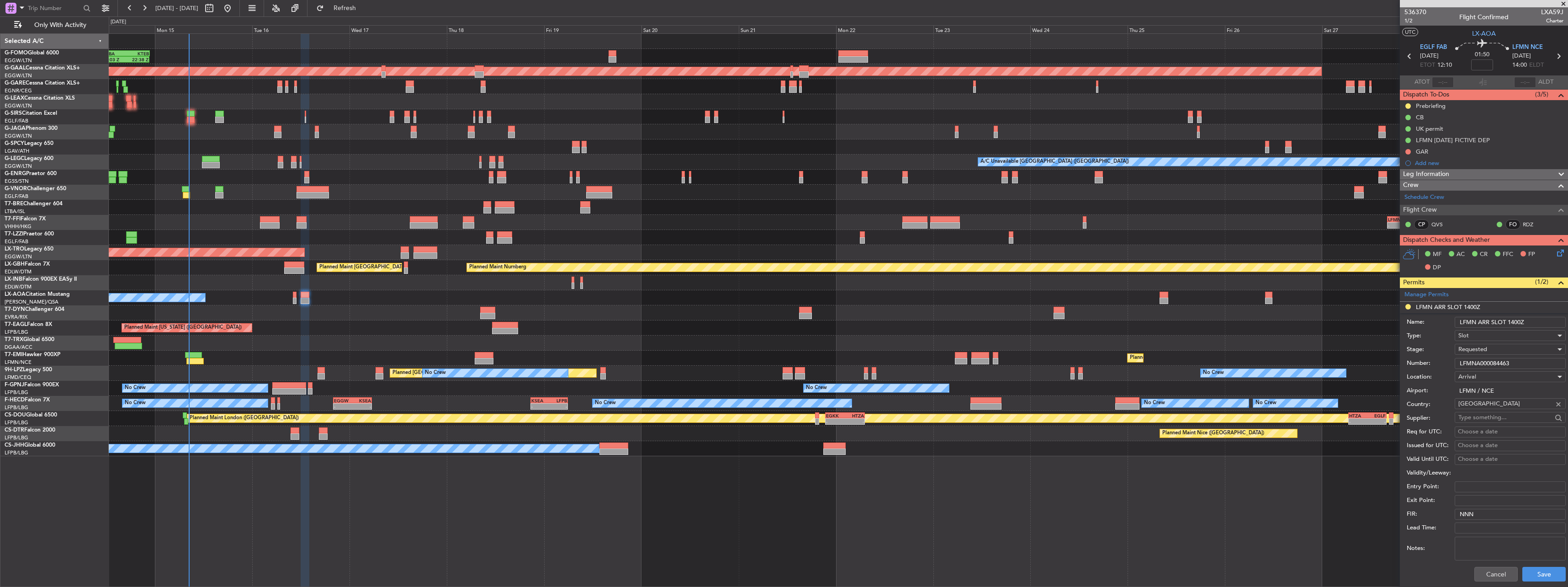
click at [1523, 358] on input "LFMNA000084463" at bounding box center [1510, 363] width 111 height 11
click at [1488, 344] on div "Requested" at bounding box center [1507, 349] width 97 height 14
click at [1499, 423] on span "Received OK" at bounding box center [1506, 419] width 96 height 14
click at [1540, 571] on button "Save" at bounding box center [1544, 574] width 44 height 15
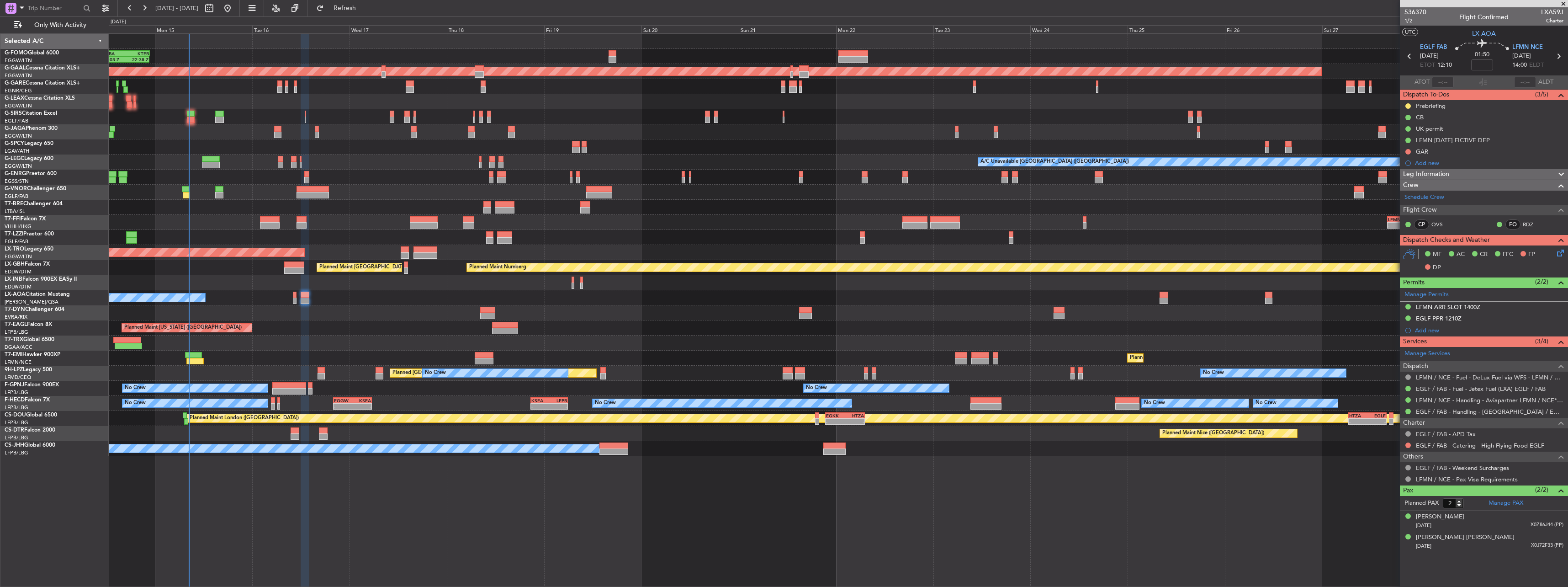
click at [1168, 298] on div "No Crew Chester" at bounding box center [838, 297] width 1458 height 15
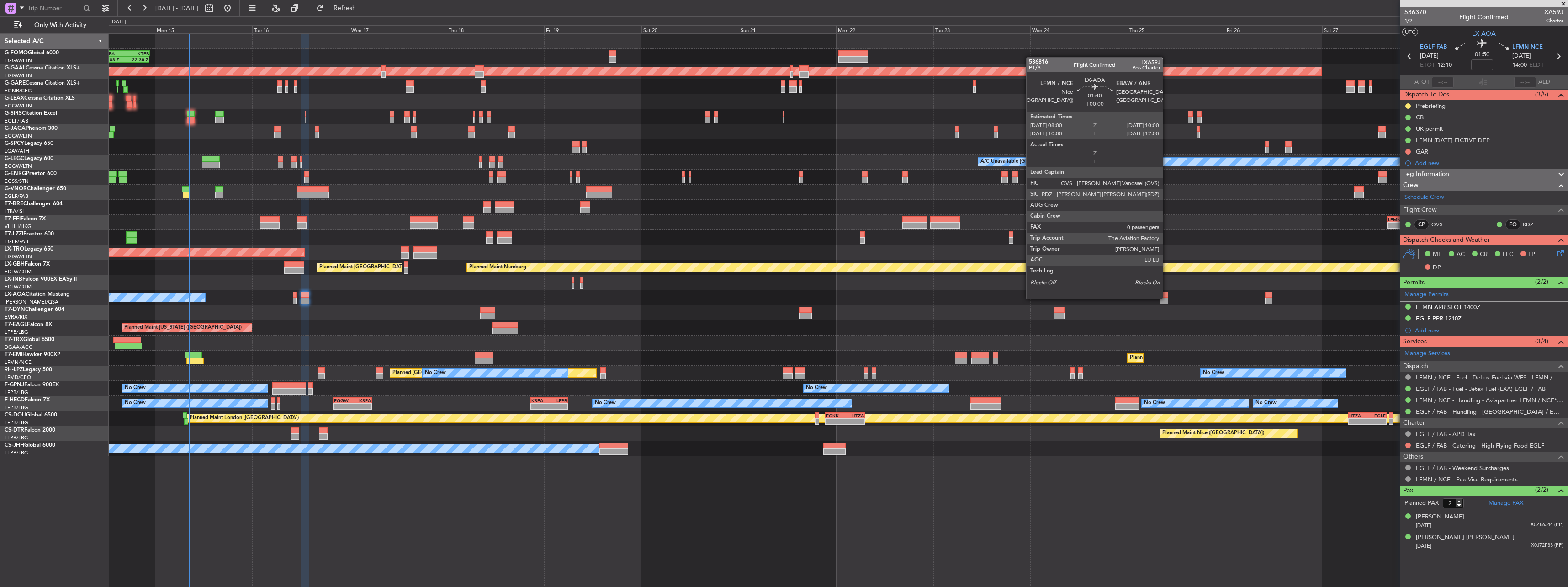
click at [1166, 298] on div at bounding box center [1163, 301] width 8 height 6
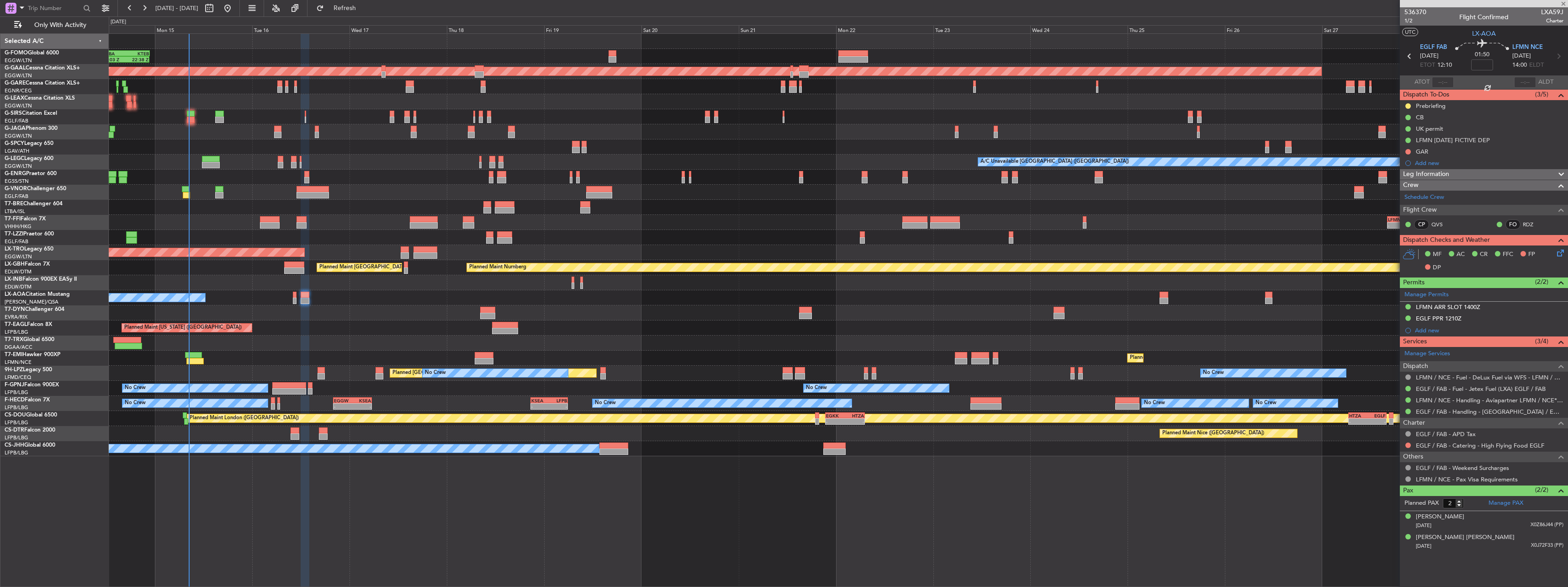
type input "0"
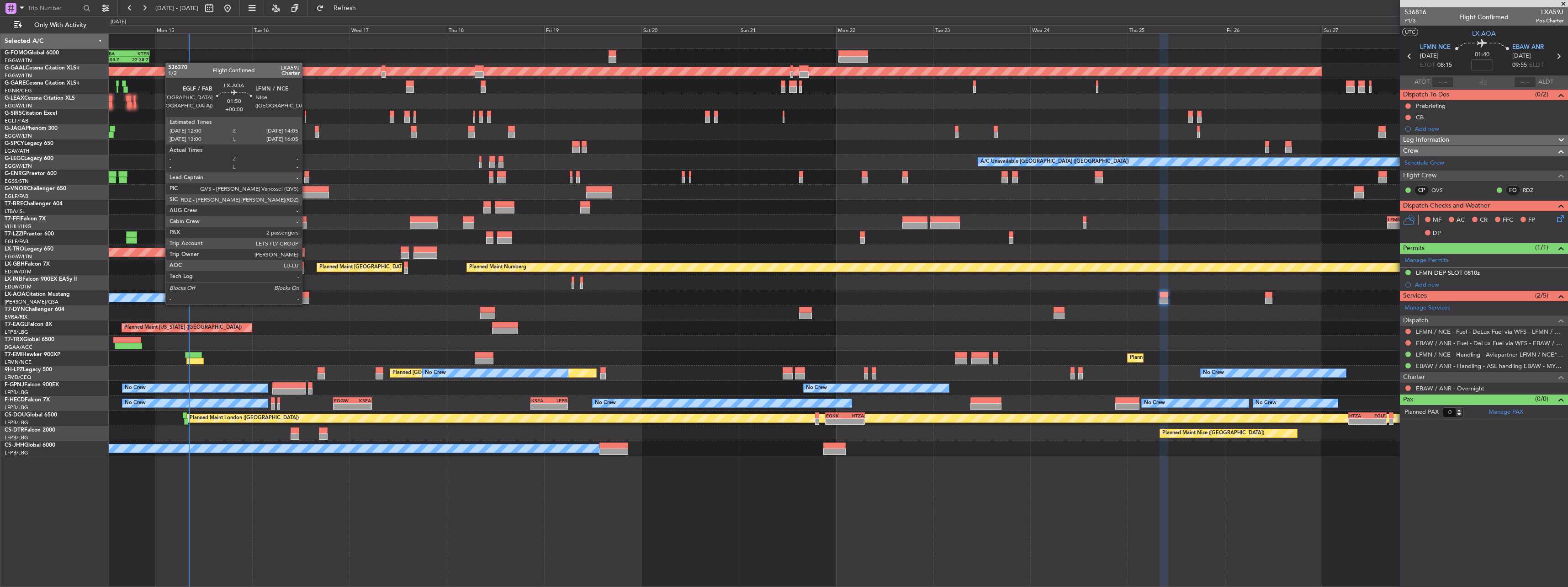
click at [306, 304] on div at bounding box center [305, 301] width 9 height 6
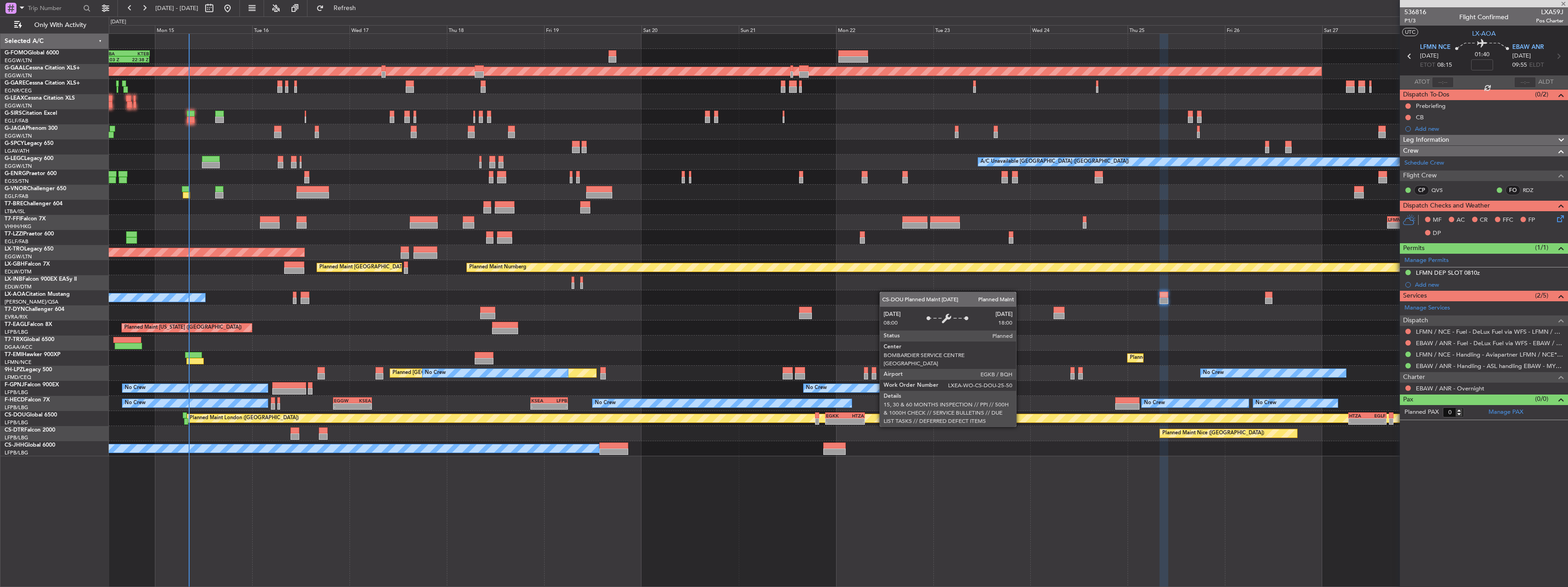
type input "2"
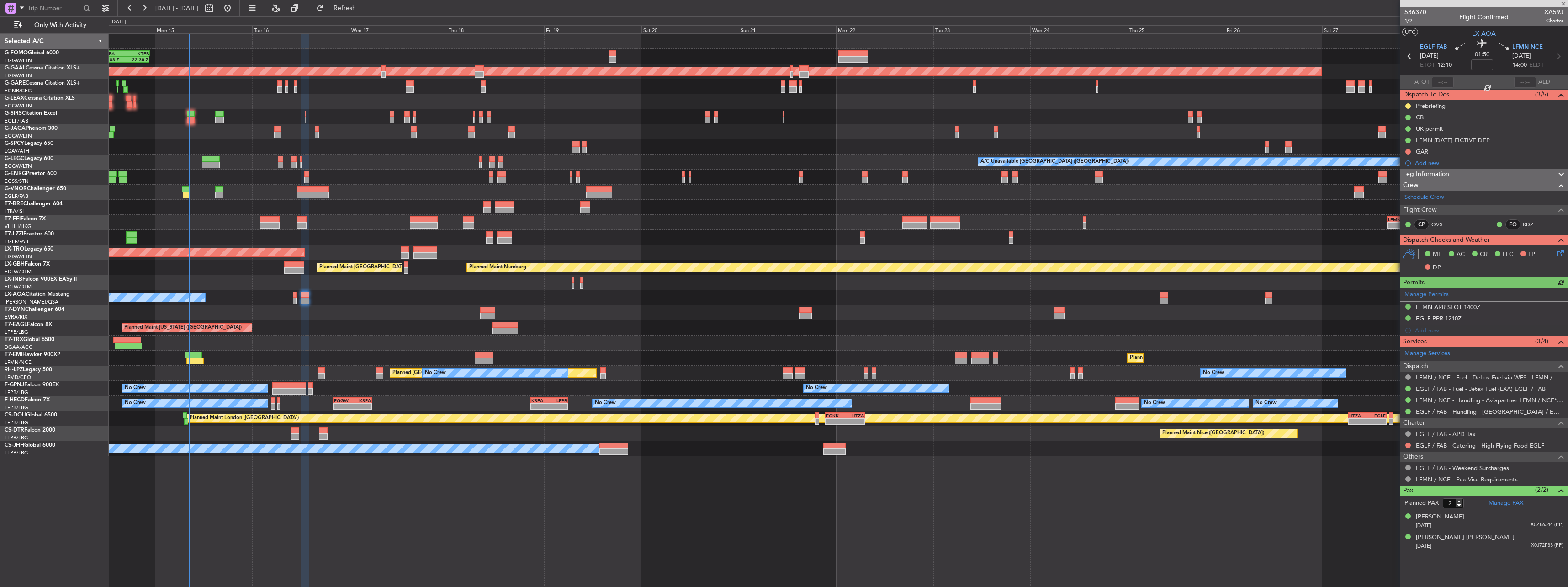
click at [1450, 304] on div "Manage Permits LFMN ARR SLOT 1400Z EGLF PPR 1210Z Add new" at bounding box center [1484, 312] width 168 height 49
click at [1450, 311] on div "Manage Permits LFMN ARR SLOT 1400Z EGLF PPR 1210Z Add new" at bounding box center [1484, 312] width 168 height 49
click at [1465, 309] on div "Manage Permits LFMN ARR SLOT 1400Z EGLF PPR 1210Z Add new" at bounding box center [1484, 312] width 168 height 49
click at [1465, 309] on div "LFMN ARR SLOT 1400Z" at bounding box center [1447, 307] width 64 height 8
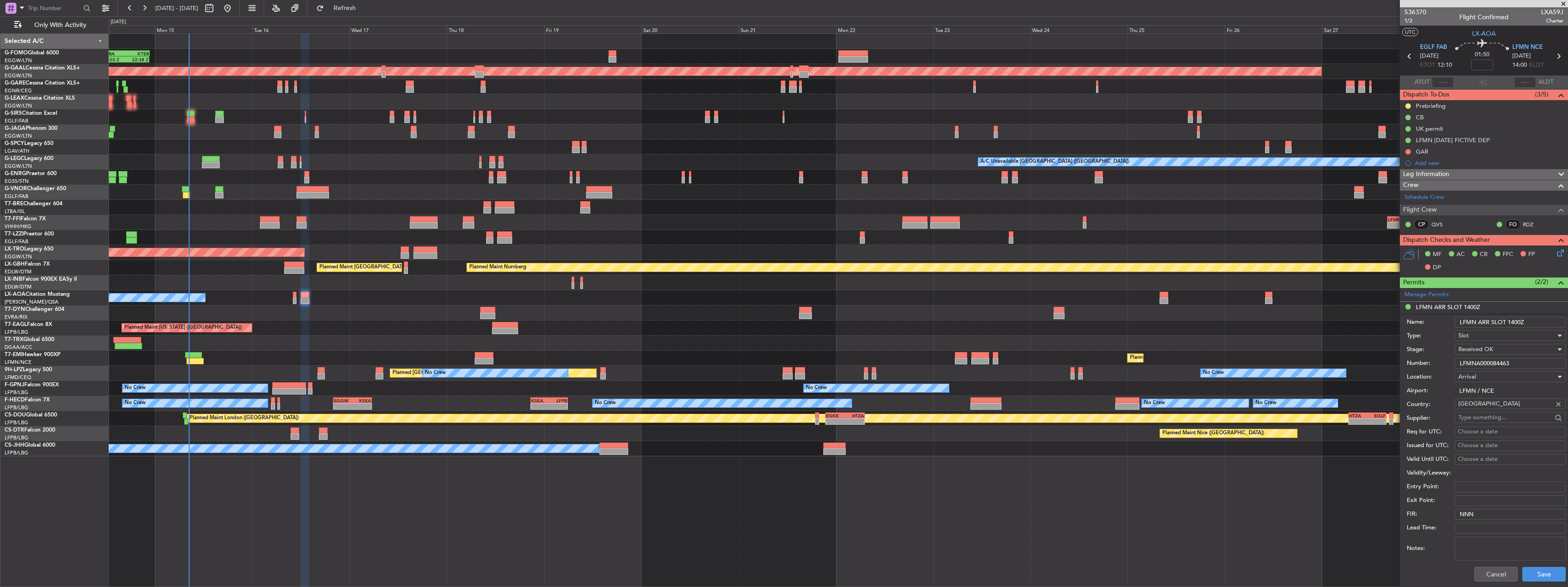
click at [1520, 323] on input "LFMN ARR SLOT 1400Z" at bounding box center [1510, 322] width 111 height 11
type input "LFMN ARR SLOT 1405Z"
click at [1532, 572] on button "Save" at bounding box center [1544, 574] width 44 height 15
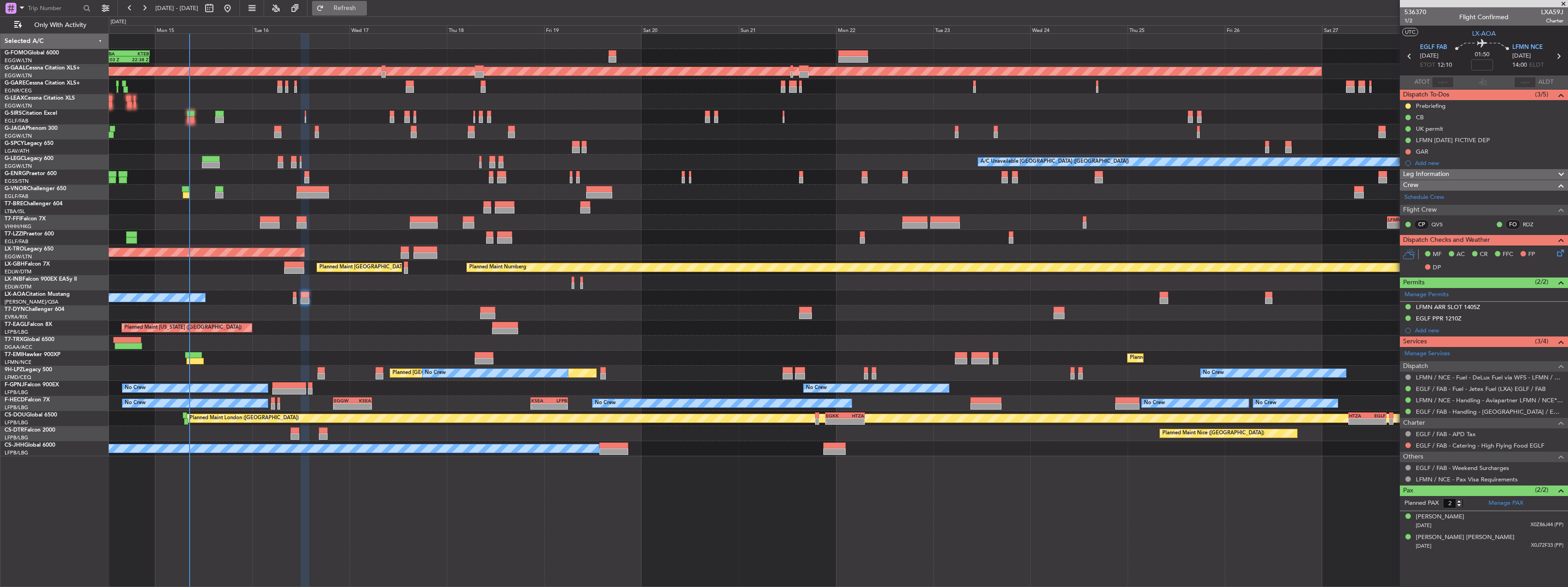
click at [364, 6] on span "Refresh" at bounding box center [344, 8] width 39 height 6
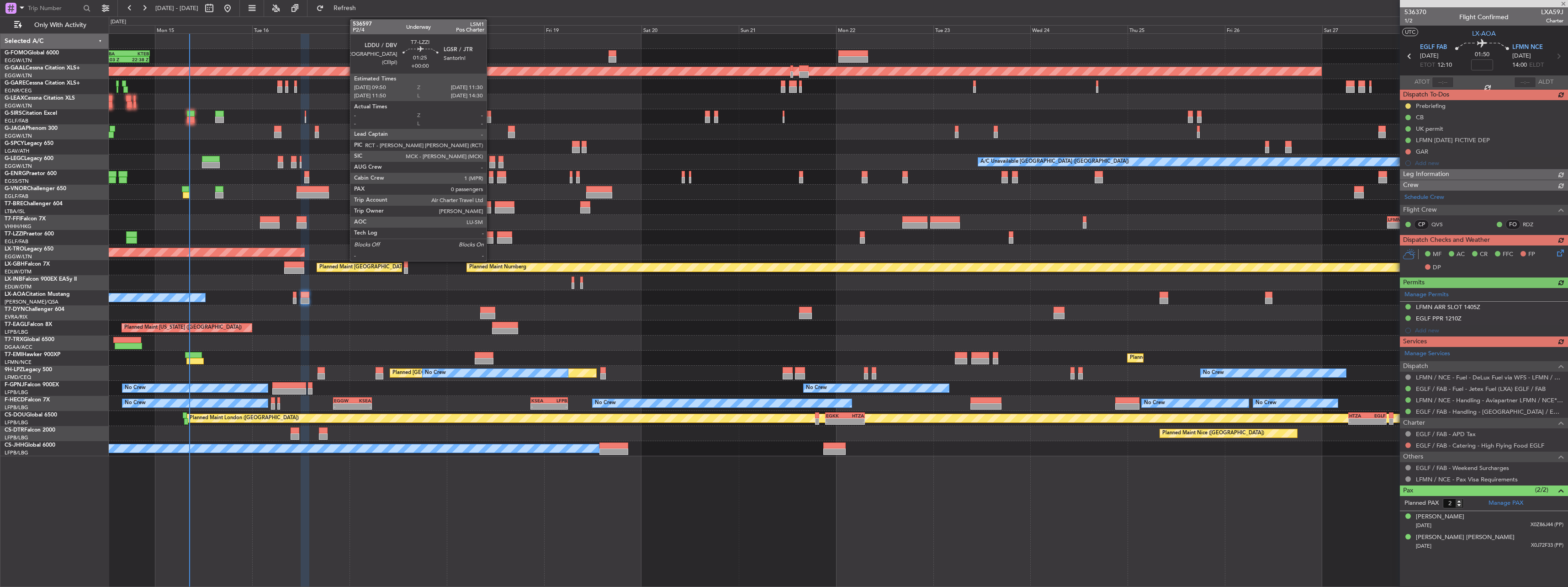
click at [491, 239] on div at bounding box center [489, 241] width 7 height 6
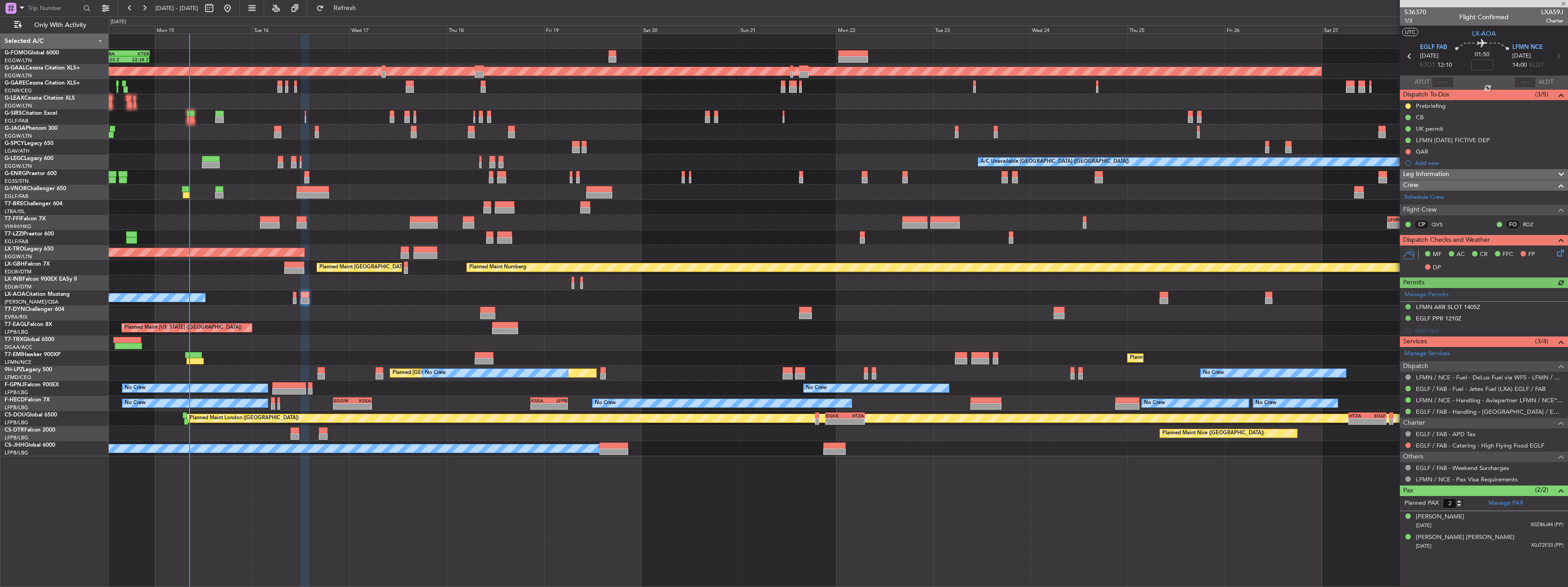
type input "0"
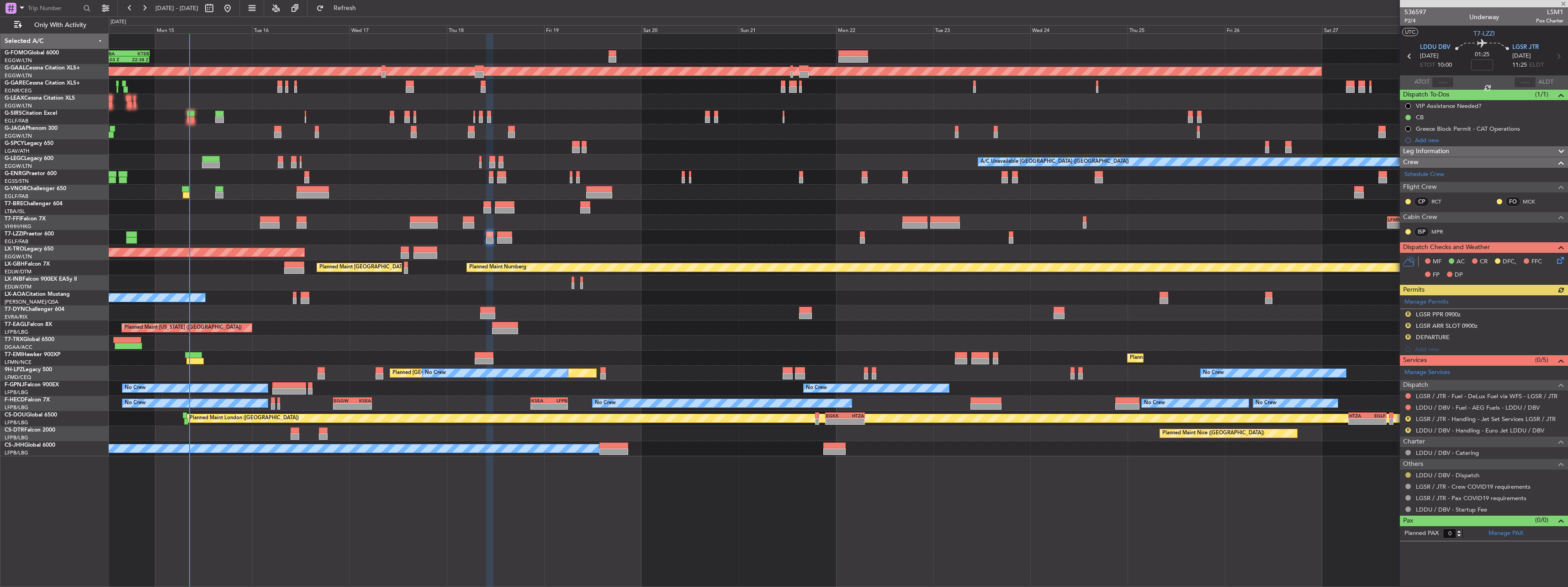
click at [1409, 476] on button at bounding box center [1408, 475] width 6 height 6
drag, startPoint x: 1385, startPoint y: 453, endPoint x: 1390, endPoint y: 466, distance: 13.9
click at [1390, 466] on ul "Not Required Not Requested R Review Requested Cancelled R Cancelled - Notificat…" at bounding box center [1408, 413] width 106 height 110
click at [1409, 474] on button at bounding box center [1408, 475] width 6 height 6
click at [1387, 458] on span "Confirmed" at bounding box center [1382, 460] width 29 height 9
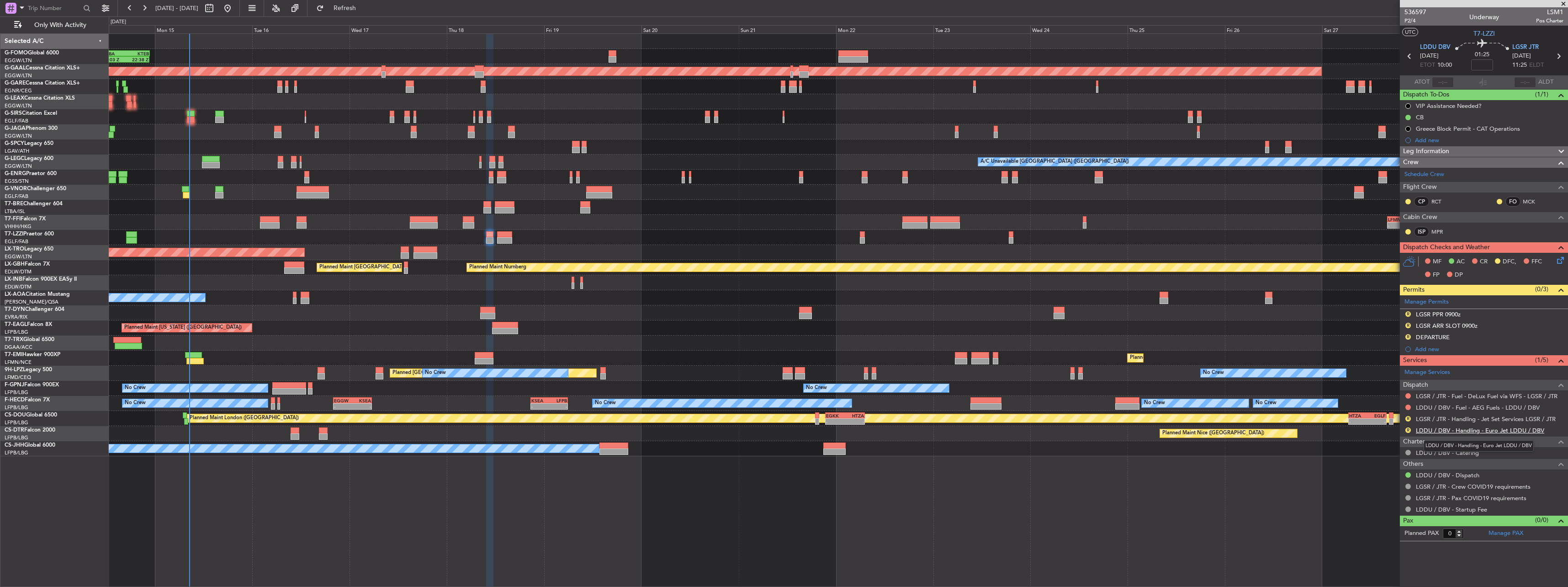
click at [1430, 431] on link "LDDU / DBV - Handling - Euro Jet LDDU / DBV" at bounding box center [1480, 431] width 129 height 8
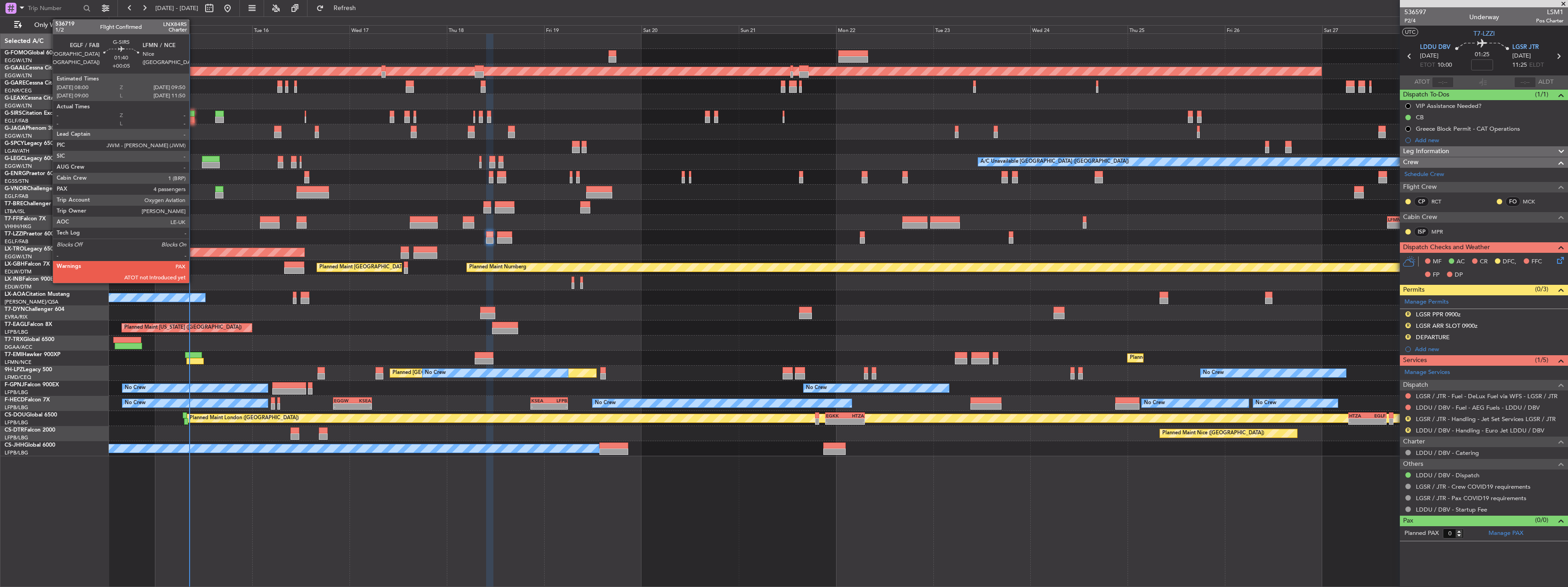
click at [193, 112] on div at bounding box center [191, 114] width 8 height 6
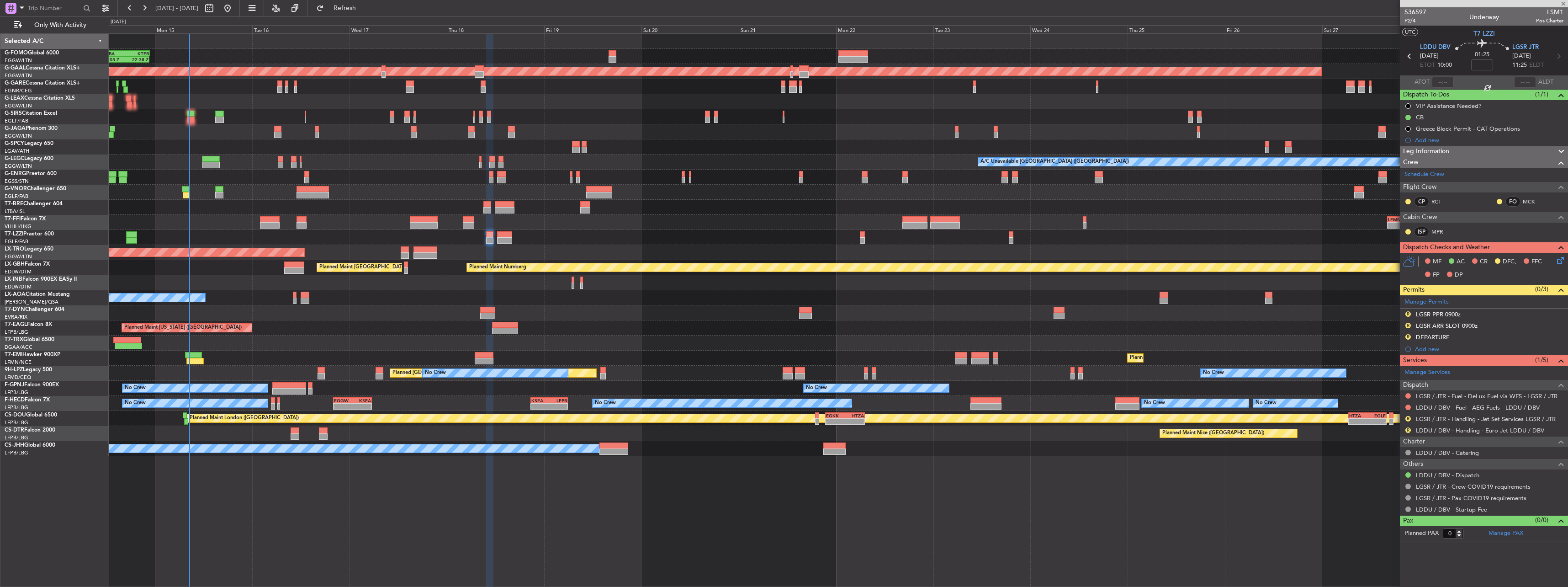
type input "+00:05"
type input "4"
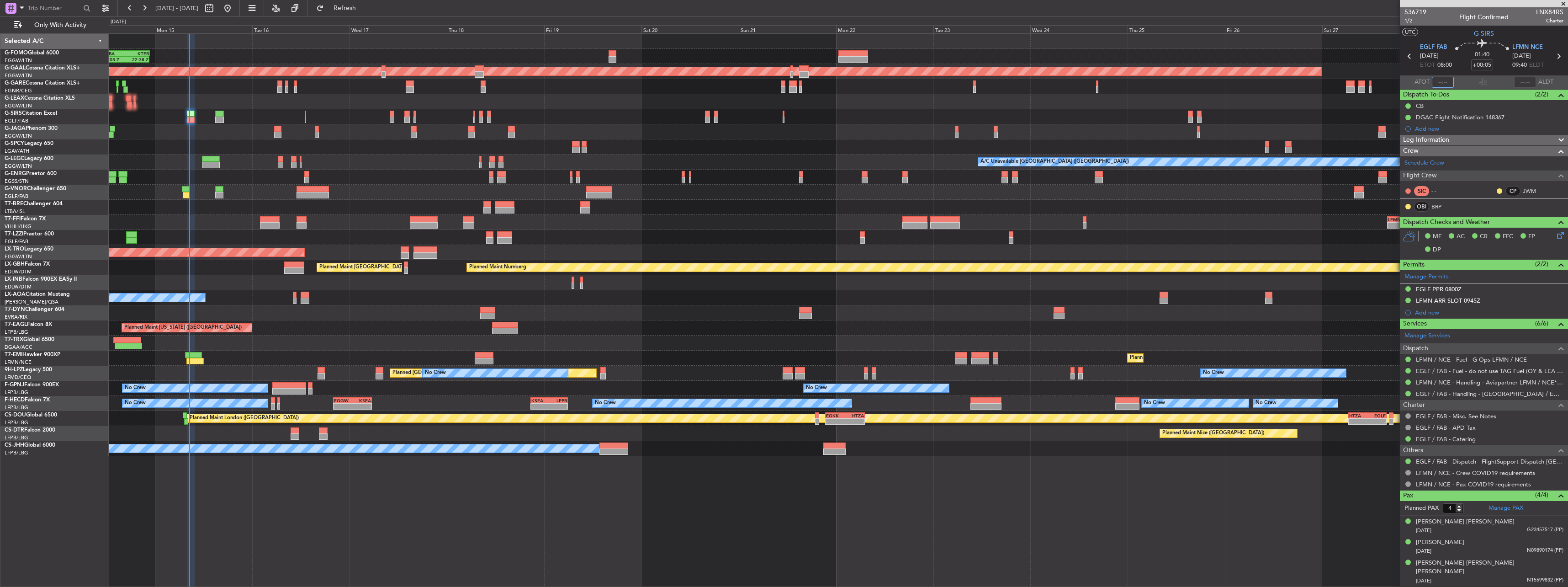
click at [1441, 81] on input "text" at bounding box center [1442, 82] width 22 height 11
type input "08:25"
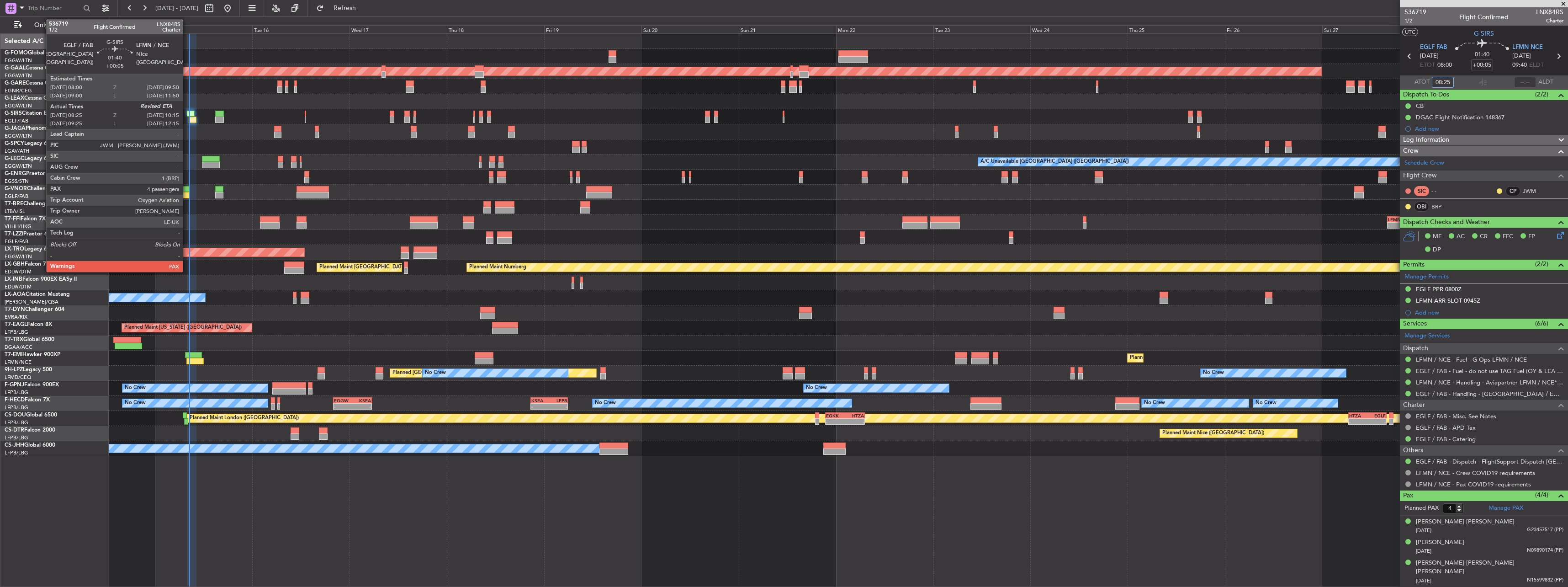
click at [188, 112] on div at bounding box center [191, 114] width 8 height 6
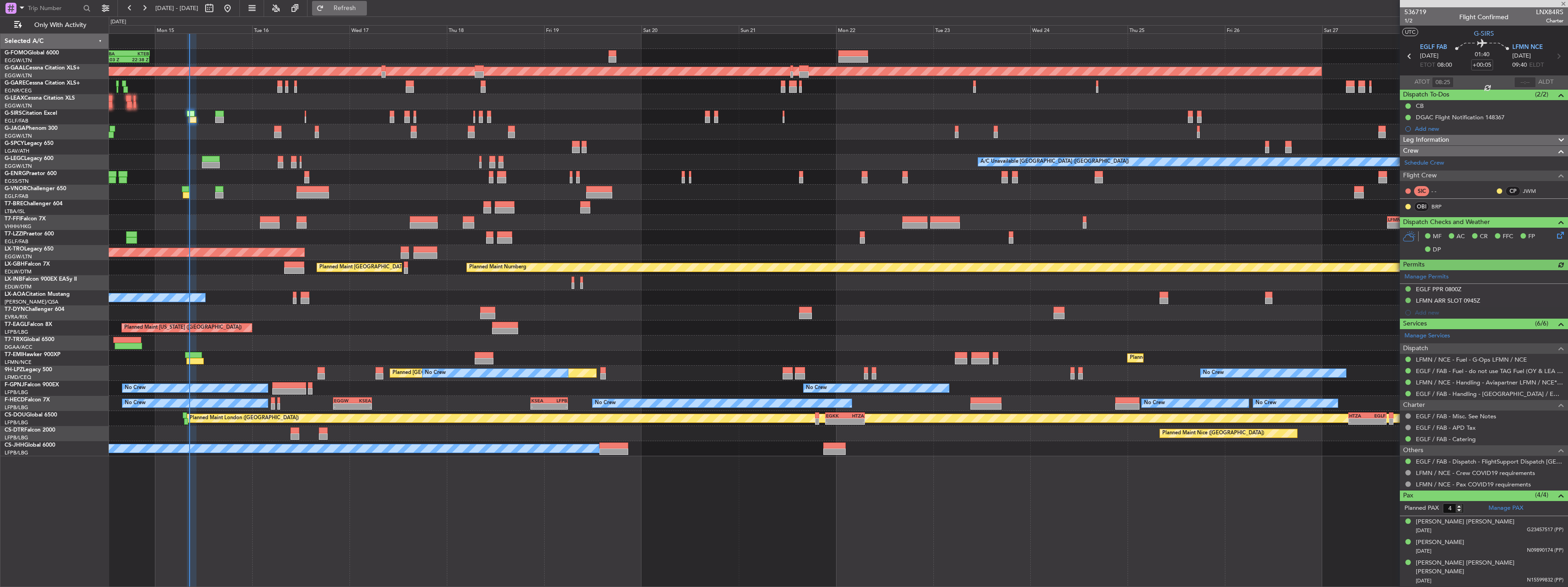
click at [367, 1] on button "Refresh" at bounding box center [338, 8] width 54 height 15
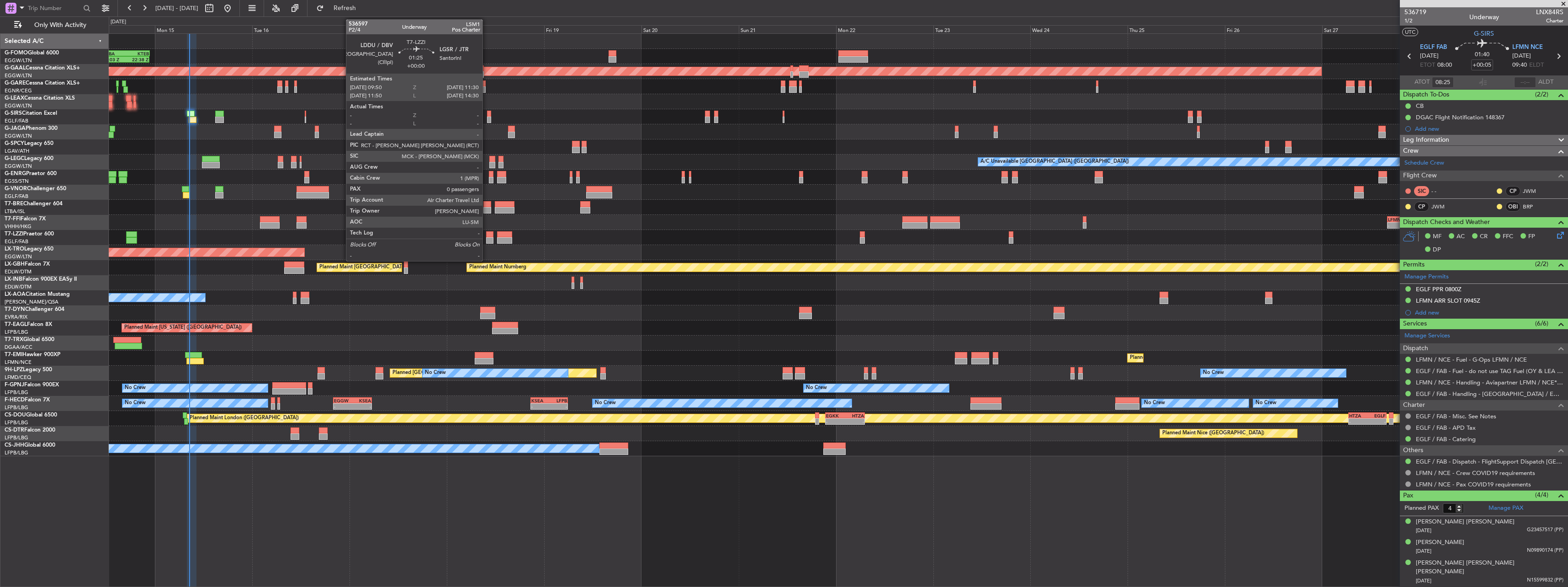
click at [487, 236] on div at bounding box center [489, 235] width 7 height 6
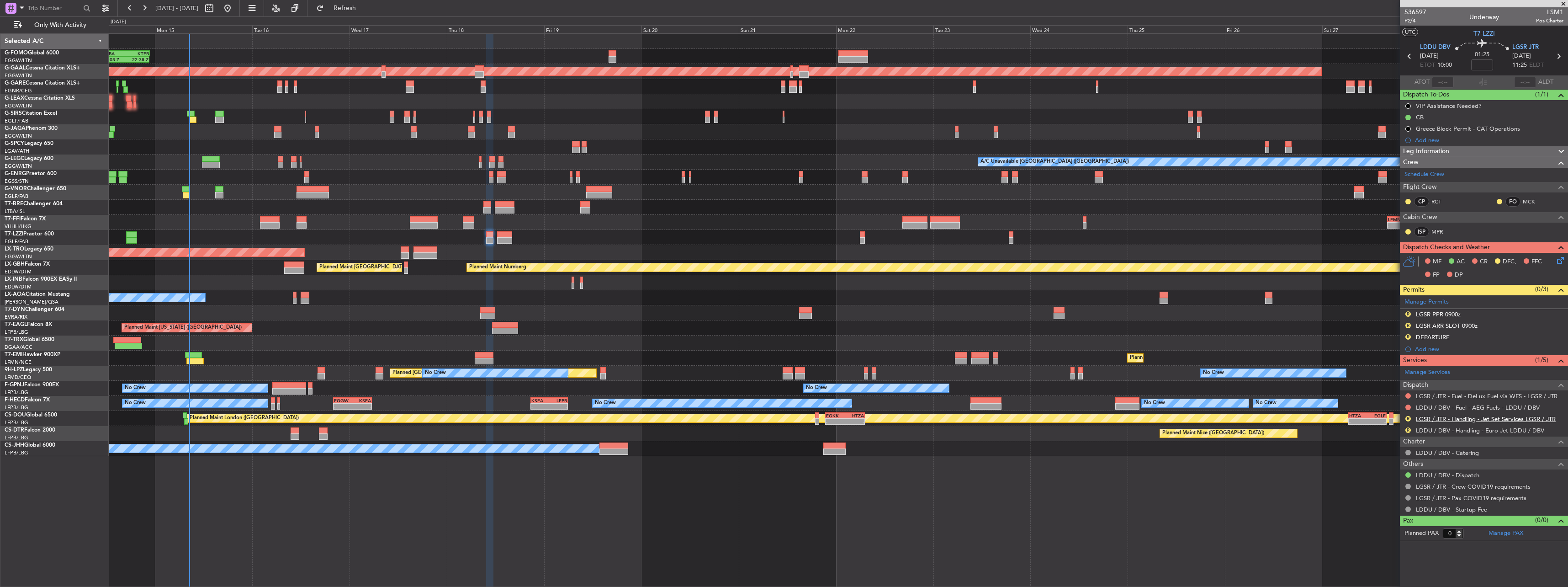
click at [1424, 419] on link "LGSR / JTR - Handling - Jet Set Services LGSR / JTR" at bounding box center [1485, 419] width 139 height 8
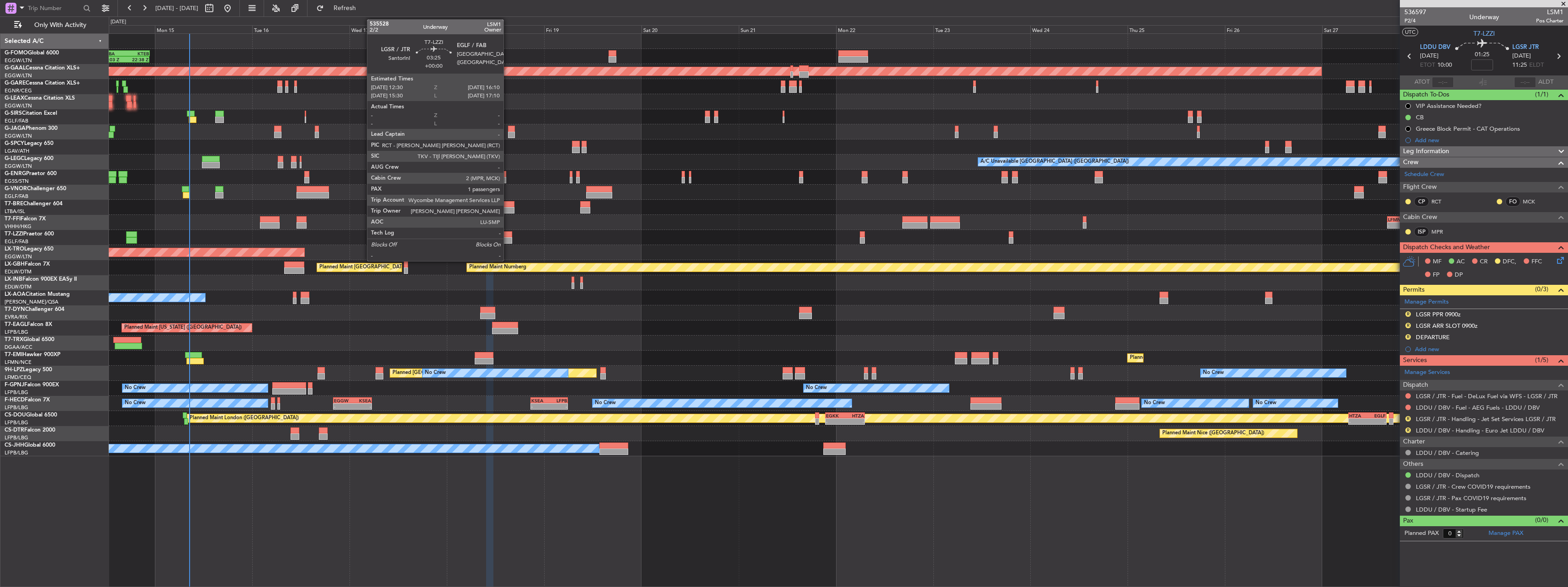
click at [507, 239] on div at bounding box center [504, 241] width 15 height 6
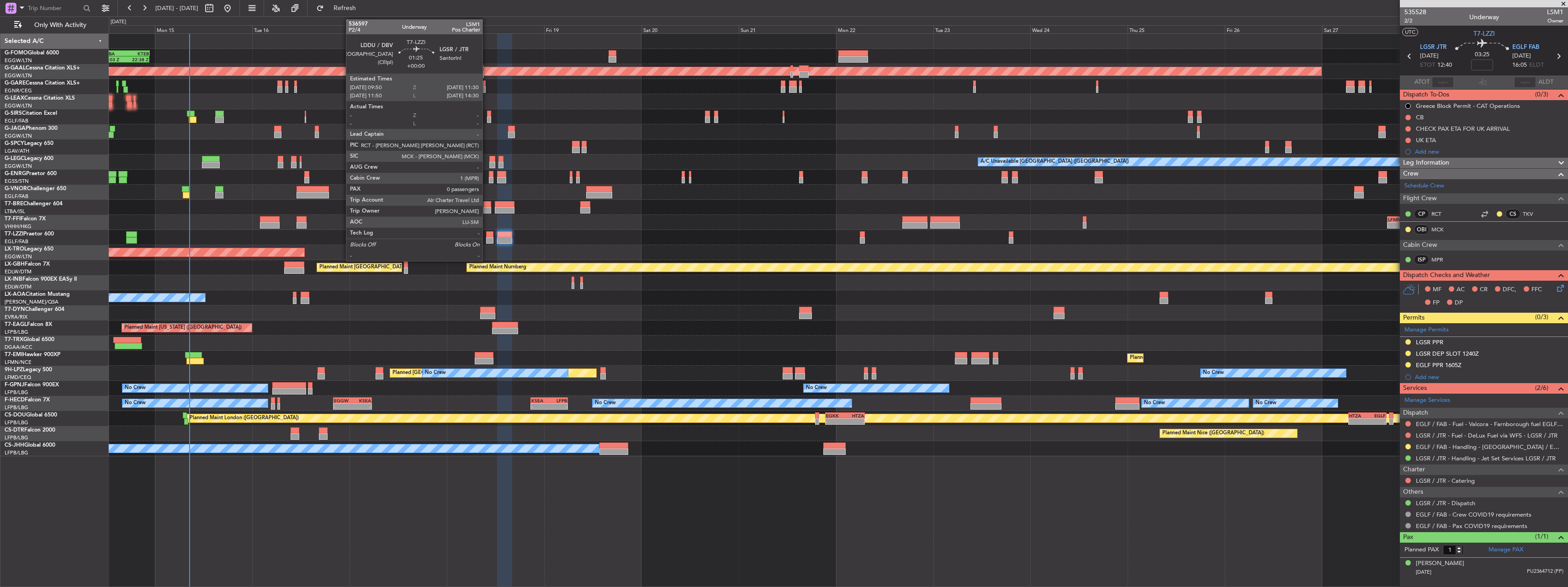
click at [487, 232] on div at bounding box center [489, 235] width 7 height 6
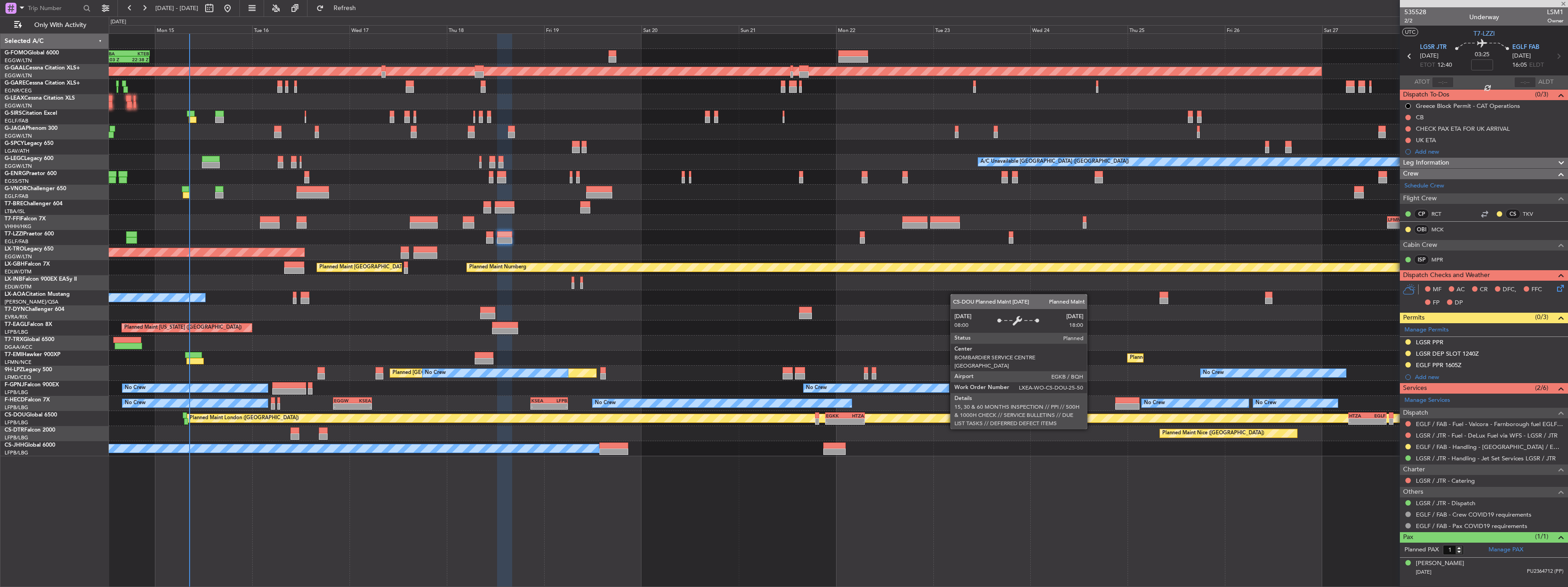
type input "0"
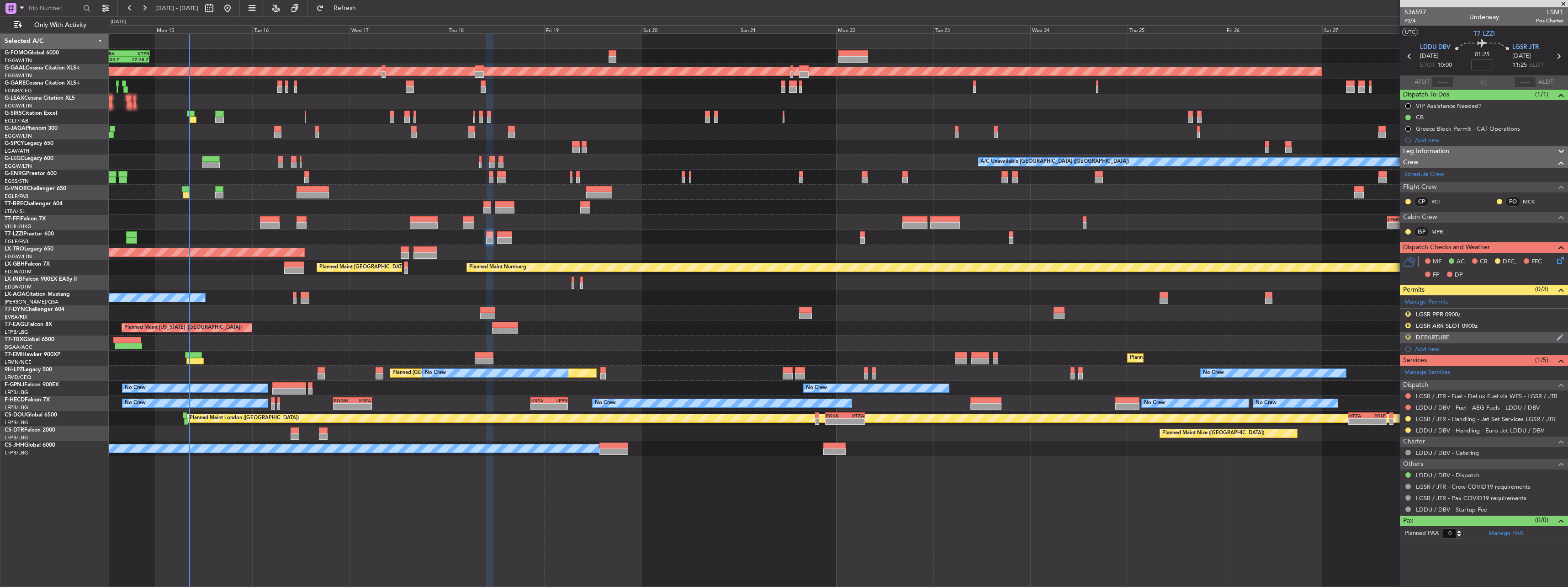
click at [1408, 337] on button "R" at bounding box center [1408, 338] width 6 height 6
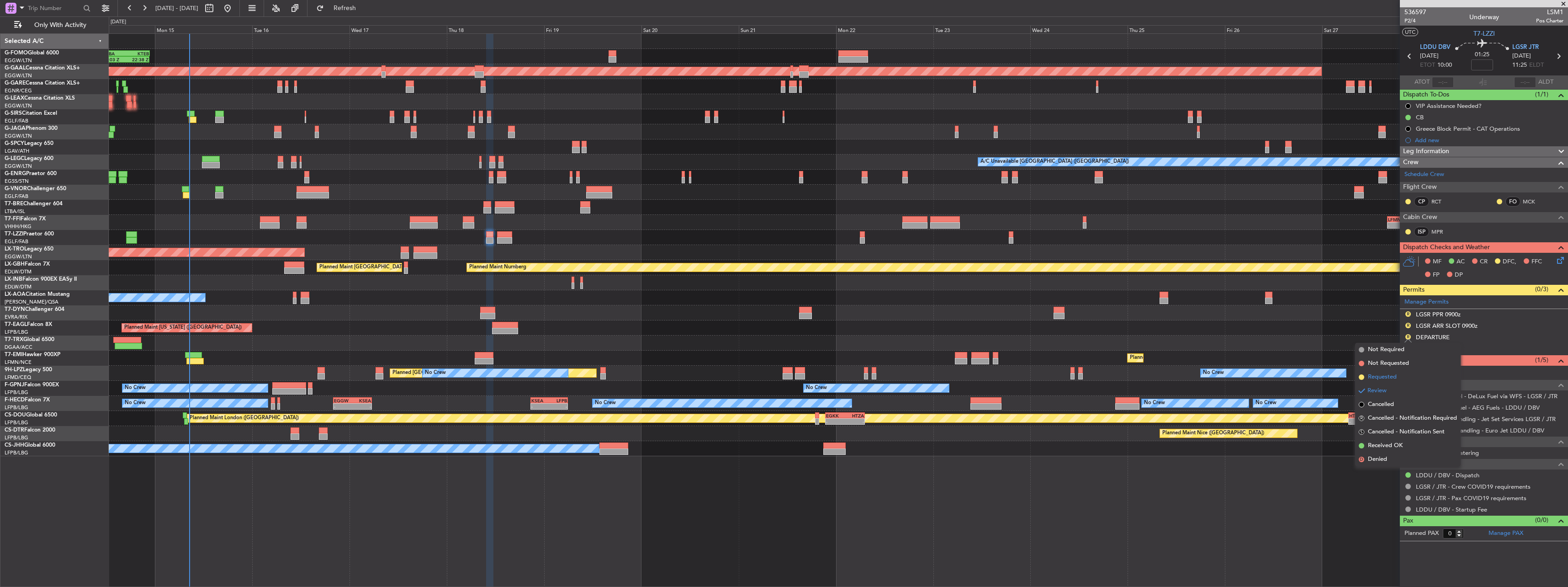
click at [1381, 378] on span "Requested" at bounding box center [1382, 376] width 29 height 9
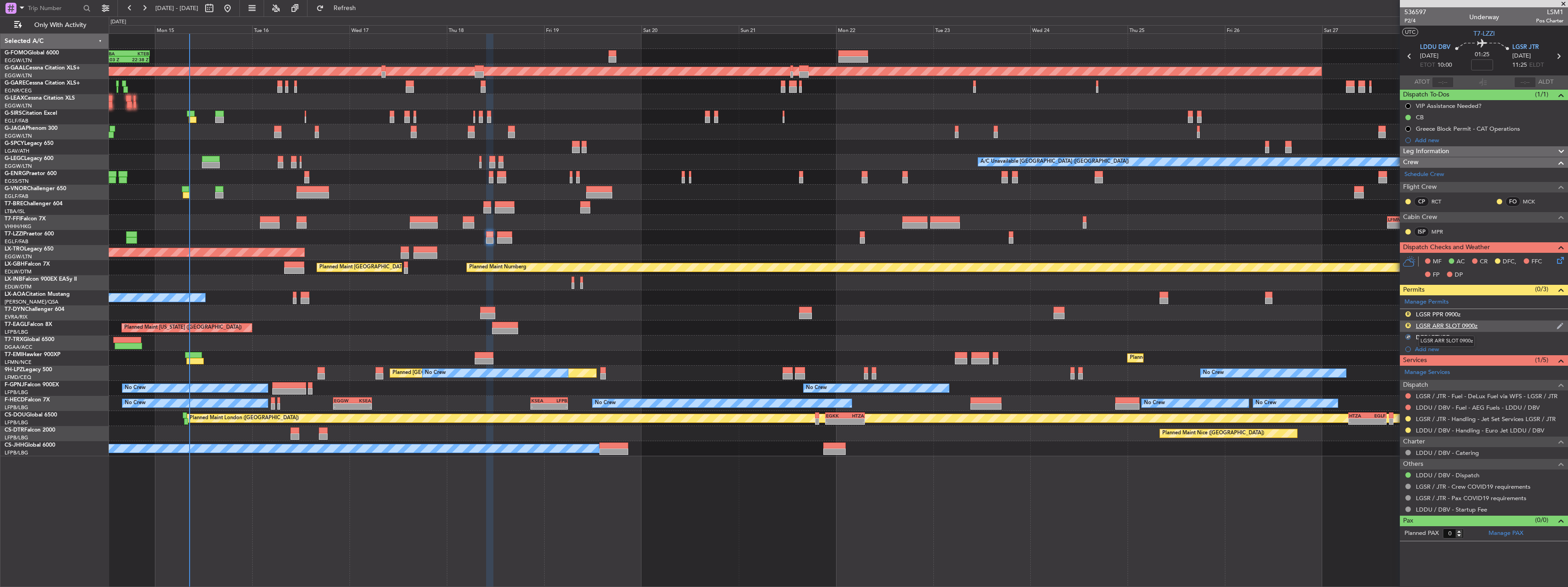
click at [1433, 328] on div "LGSR ARR SLOT 0900z" at bounding box center [1446, 326] width 61 height 8
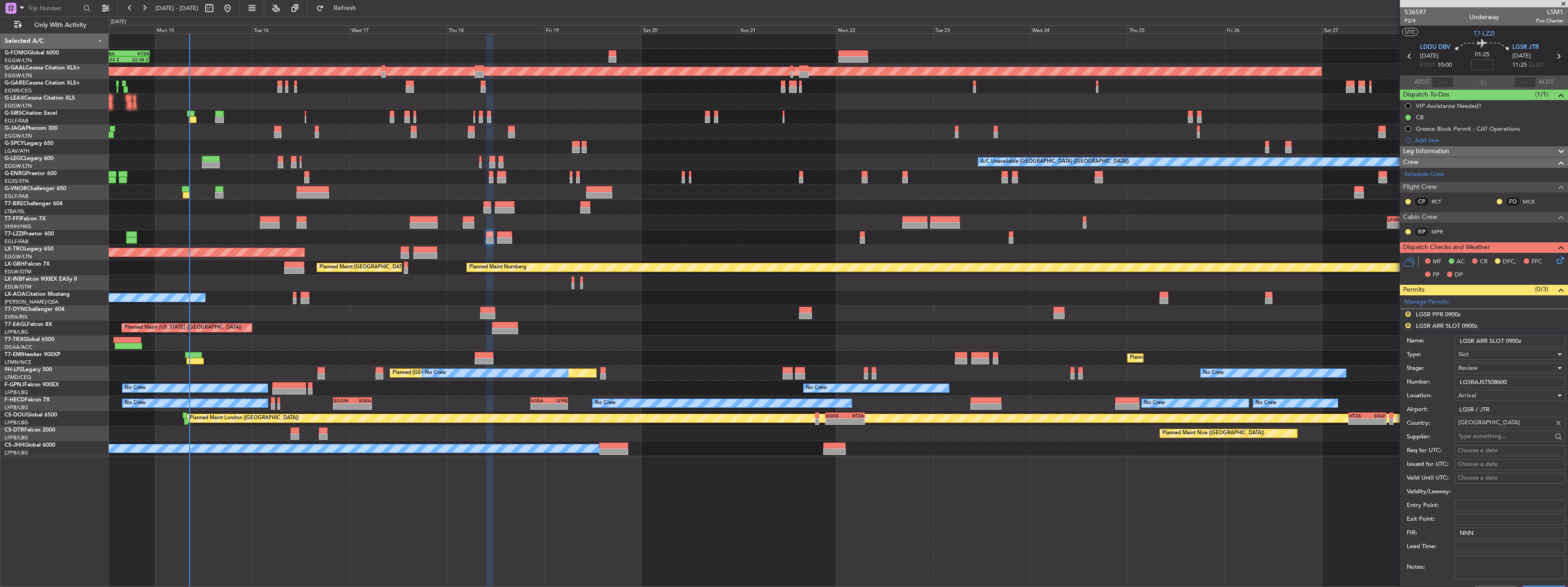
click at [1518, 339] on input "LGSR ARR SLOT 0900z" at bounding box center [1510, 341] width 111 height 11
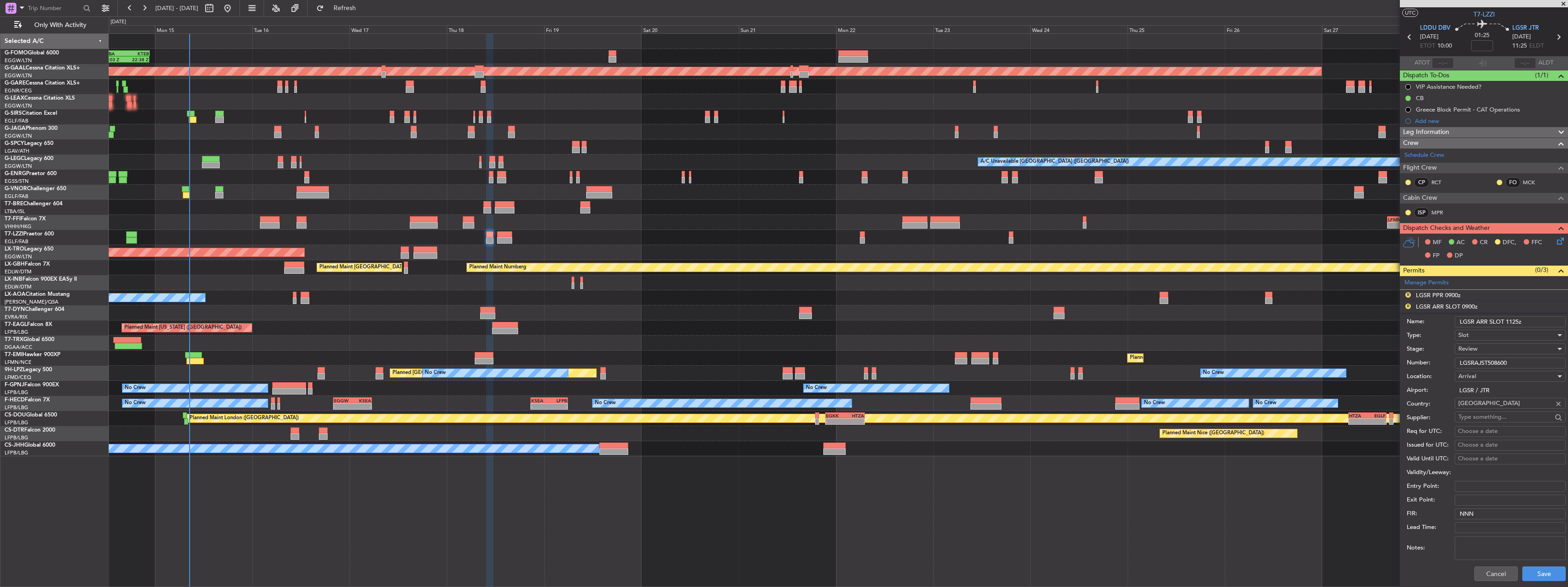
scroll to position [46, 0]
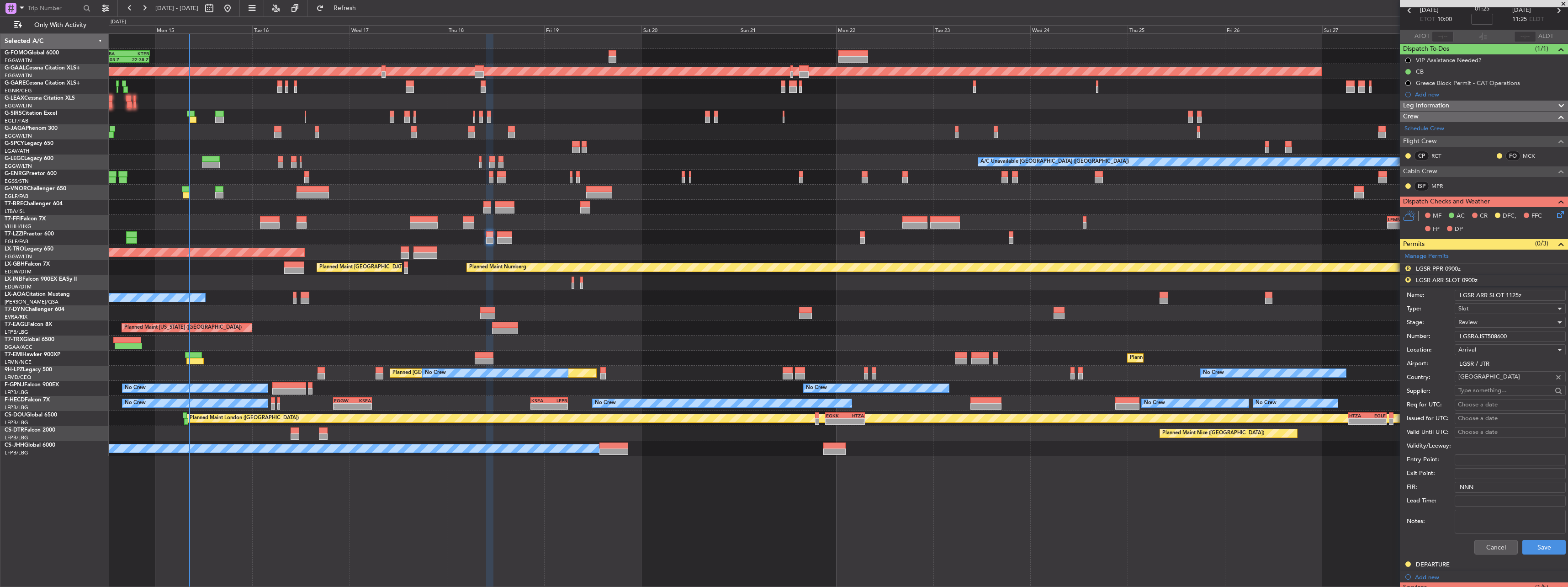
type input "LGSR ARR SLOT 1125z"
click at [1476, 328] on div "Review" at bounding box center [1507, 323] width 97 height 14
click at [1493, 382] on span "Requested" at bounding box center [1506, 382] width 96 height 14
click at [1532, 547] on button "Save" at bounding box center [1544, 546] width 44 height 15
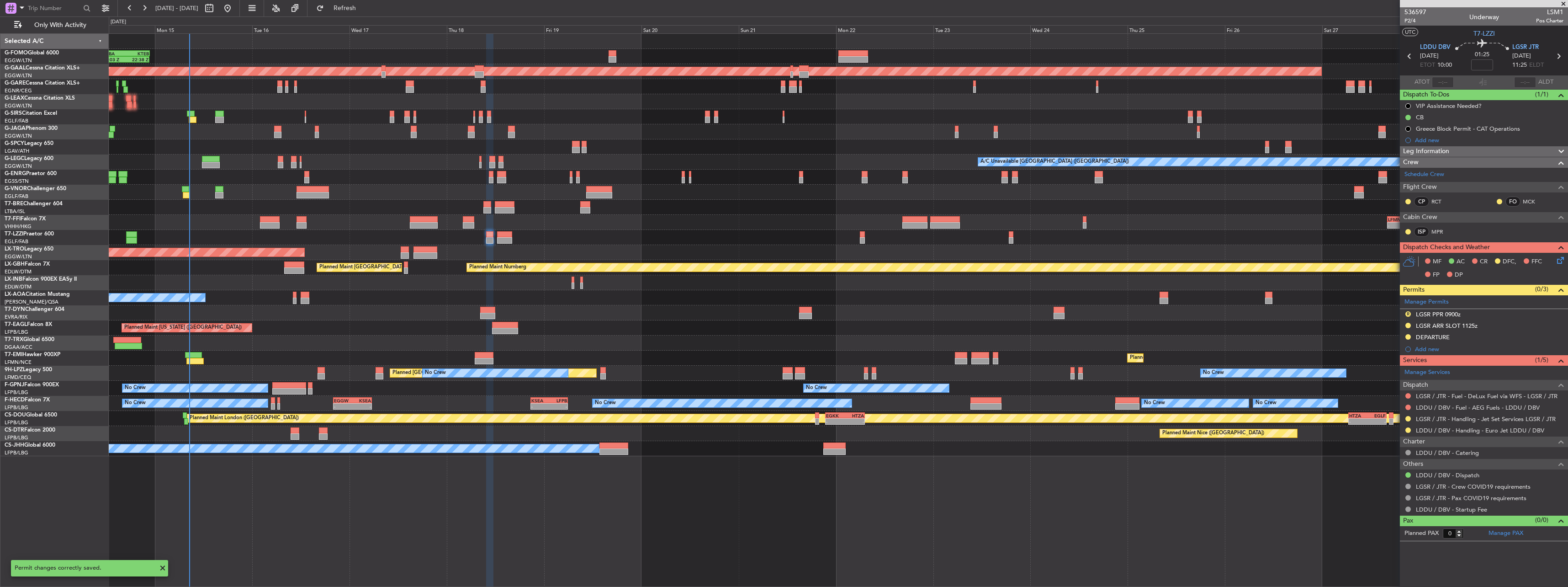
scroll to position [0, 0]
click at [1425, 314] on div "LGSR PPR 0900z" at bounding box center [1437, 315] width 45 height 8
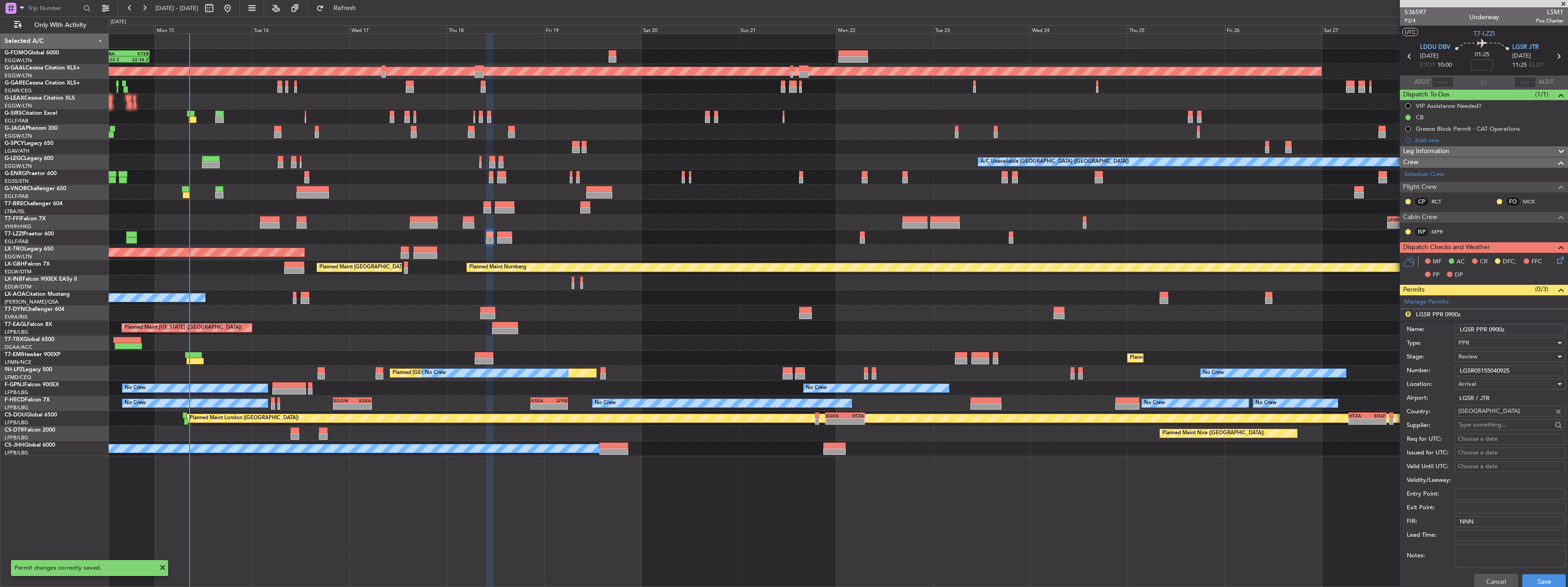
drag, startPoint x: 1494, startPoint y: 329, endPoint x: 1500, endPoint y: 328, distance: 6.1
click at [1496, 328] on input "LGSR PPR 0900z" at bounding box center [1510, 329] width 111 height 11
click at [1503, 329] on input "LGSR PPR 0900z" at bounding box center [1510, 329] width 111 height 11
type input "LGSR PPR 1125z"
click at [1533, 580] on button "Save" at bounding box center [1544, 581] width 44 height 15
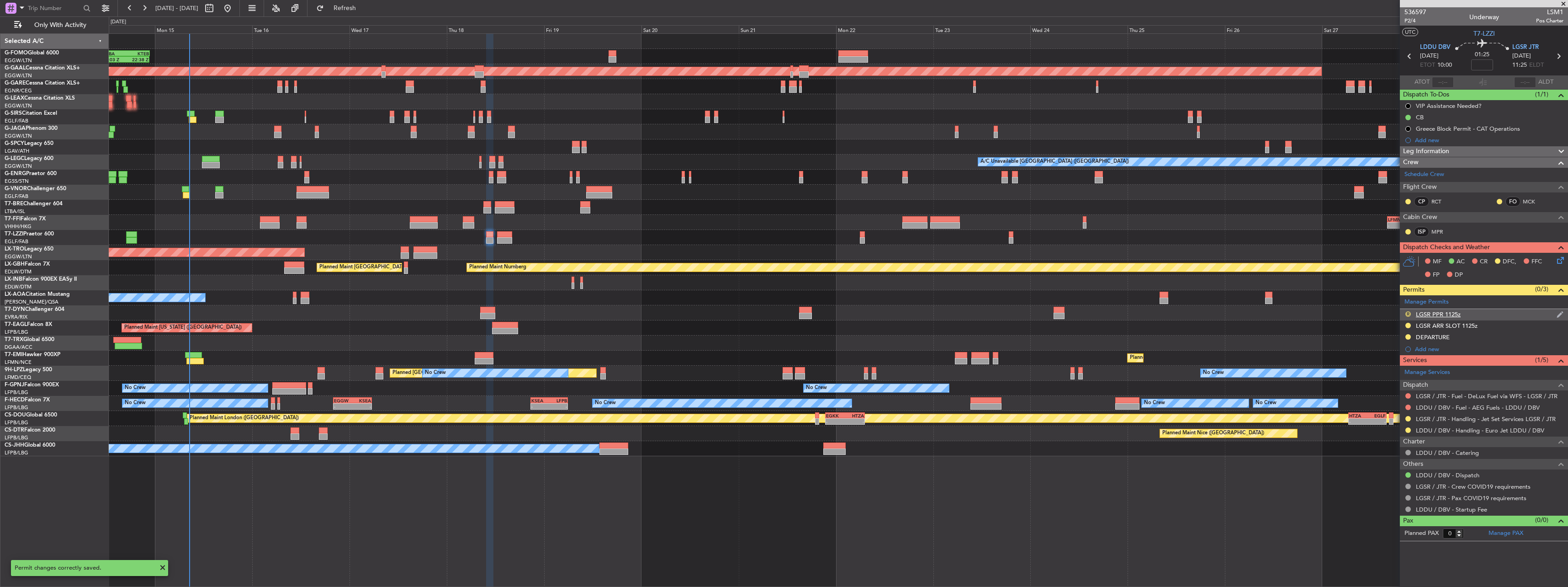
click at [1406, 314] on button "R" at bounding box center [1408, 314] width 6 height 6
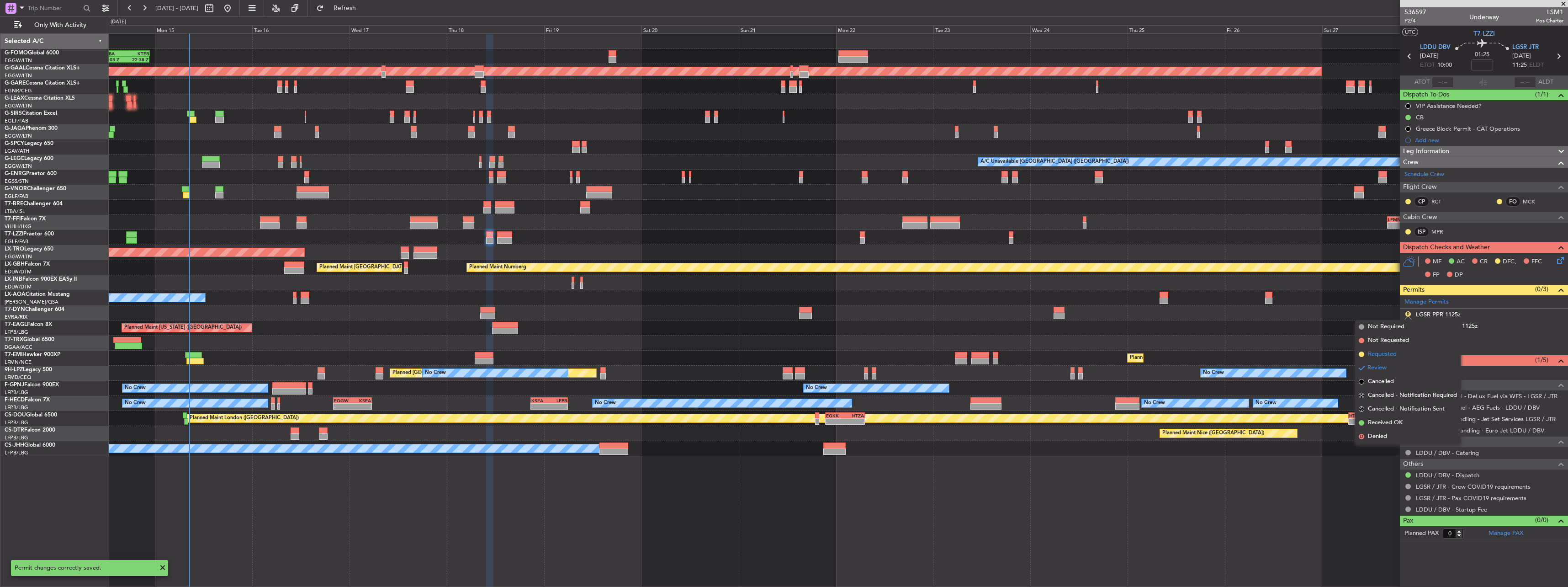
click at [1392, 354] on span "Requested" at bounding box center [1382, 353] width 29 height 9
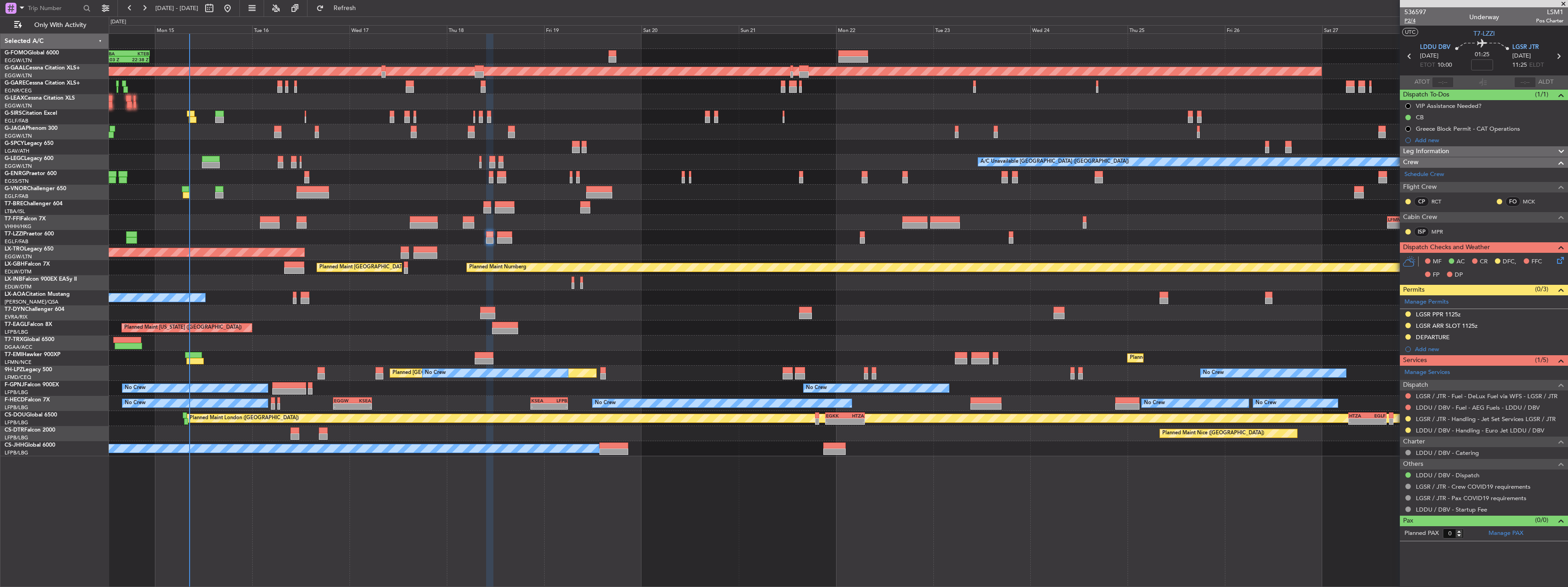
click at [1411, 21] on span "P2/4" at bounding box center [1416, 21] width 22 height 8
click at [1406, 117] on button at bounding box center [1408, 118] width 6 height 6
click at [1410, 131] on span "Not Started" at bounding box center [1413, 130] width 33 height 9
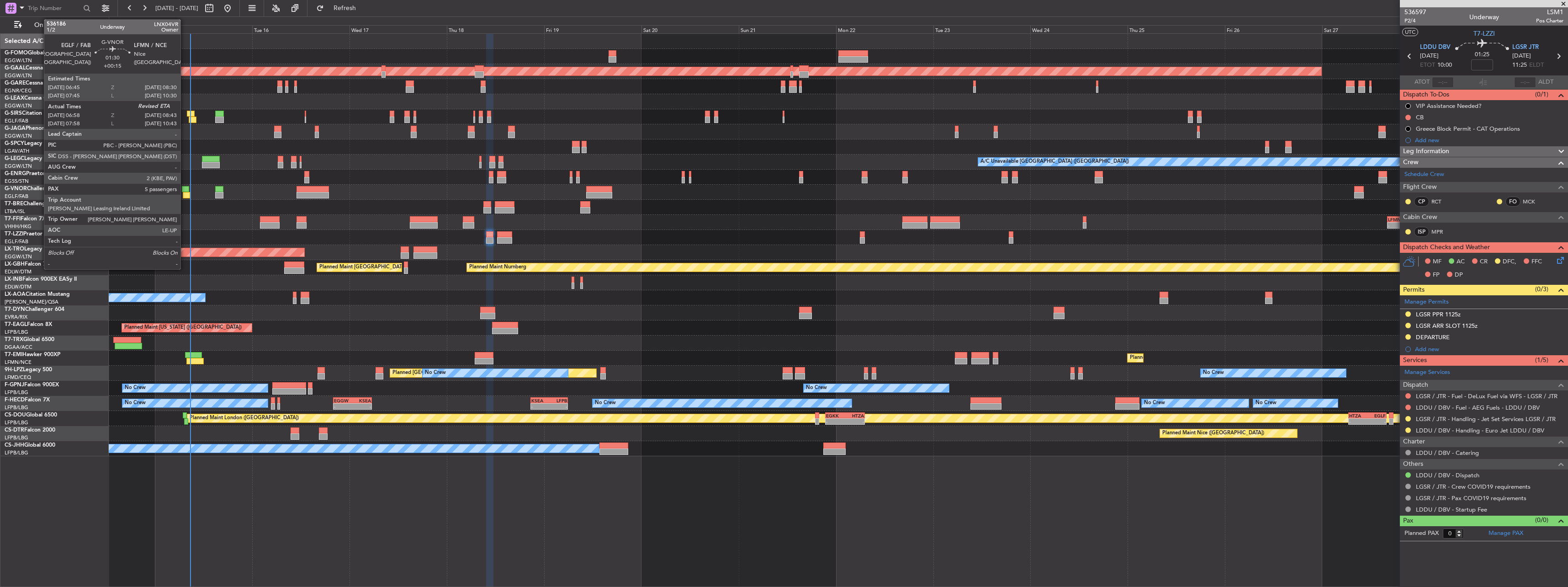
click at [185, 194] on div at bounding box center [186, 195] width 7 height 6
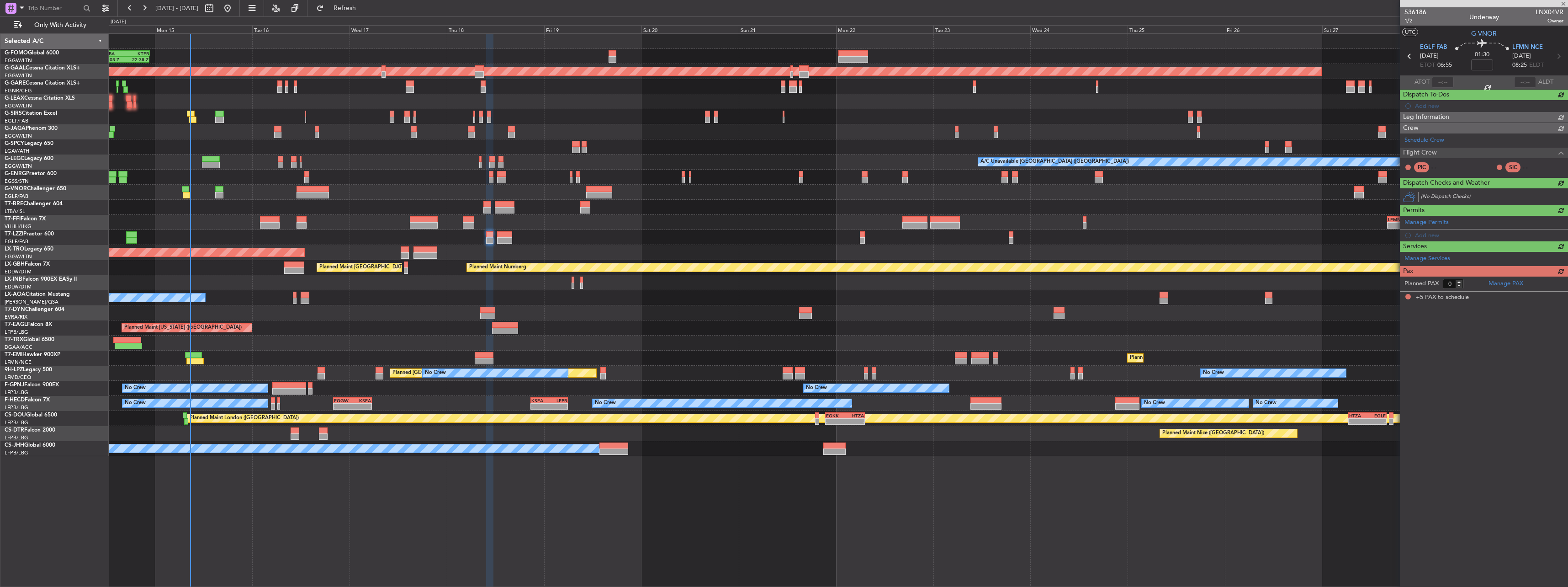
type input "+00:15"
type input "07:08"
type input "5"
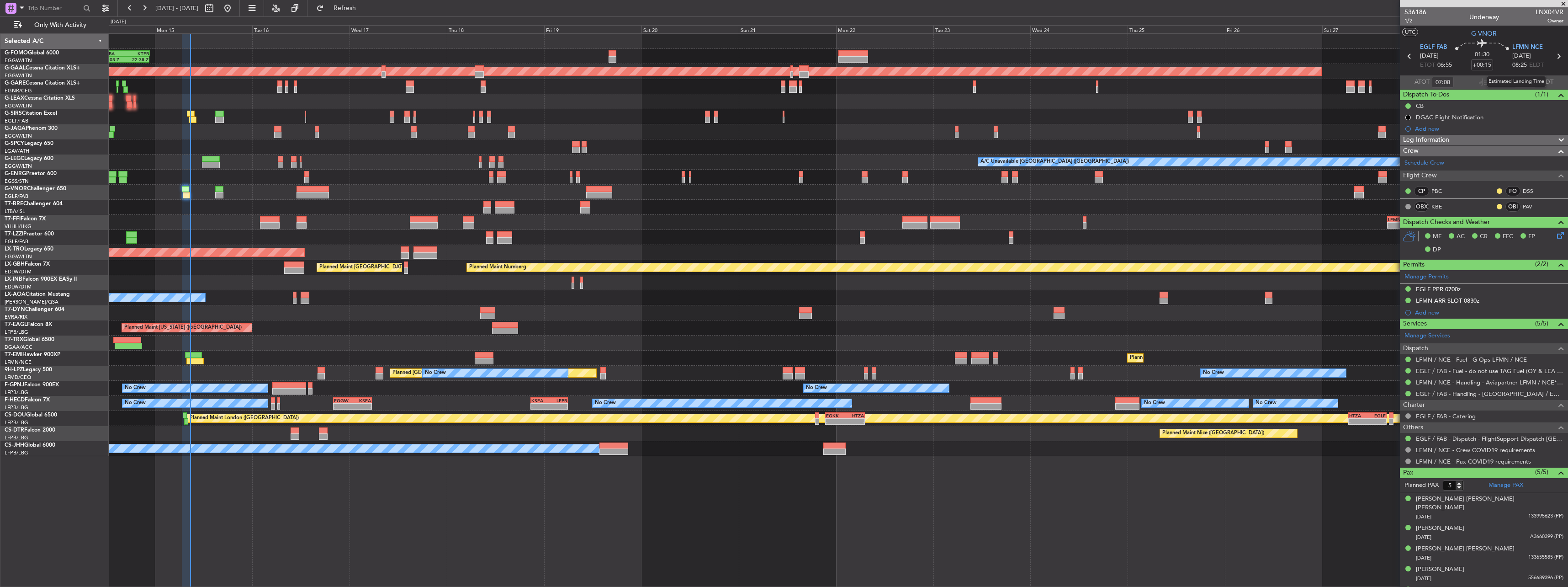
click at [1519, 79] on div "Estimated Landing Time" at bounding box center [1517, 82] width 59 height 12
click at [1524, 82] on input "text" at bounding box center [1524, 82] width 22 height 11
type input "08:38"
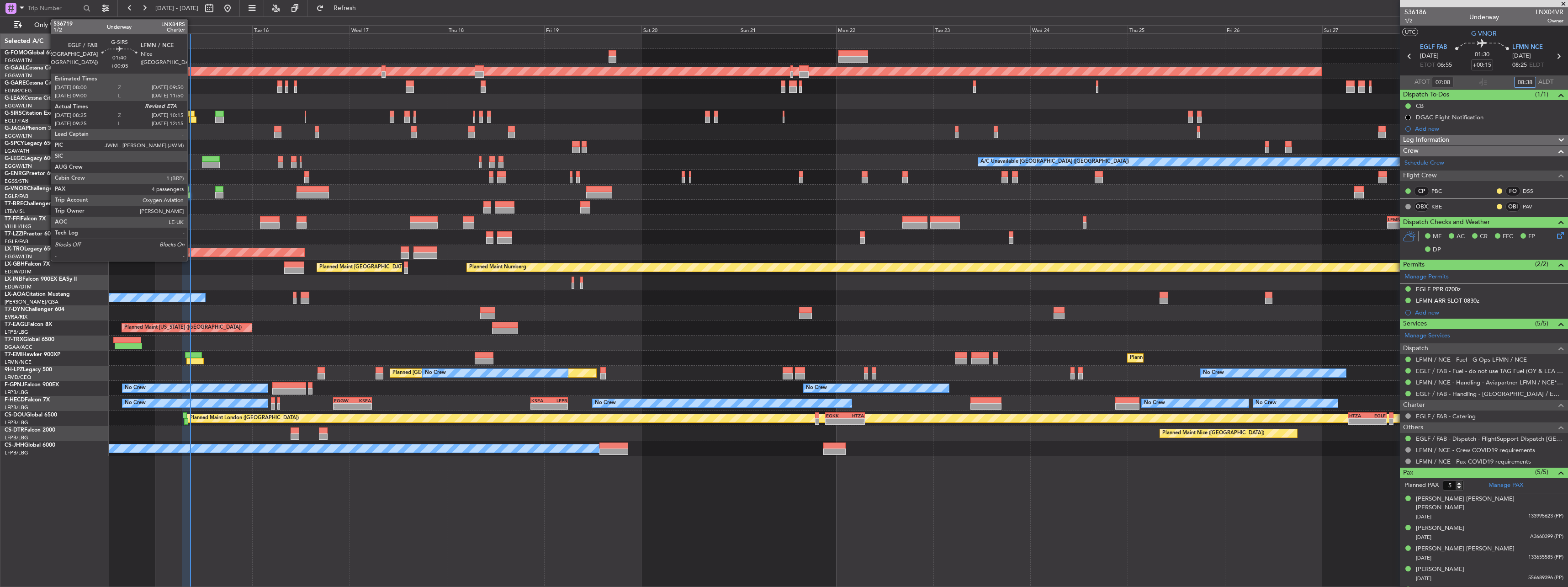
click at [191, 112] on div at bounding box center [191, 114] width 8 height 6
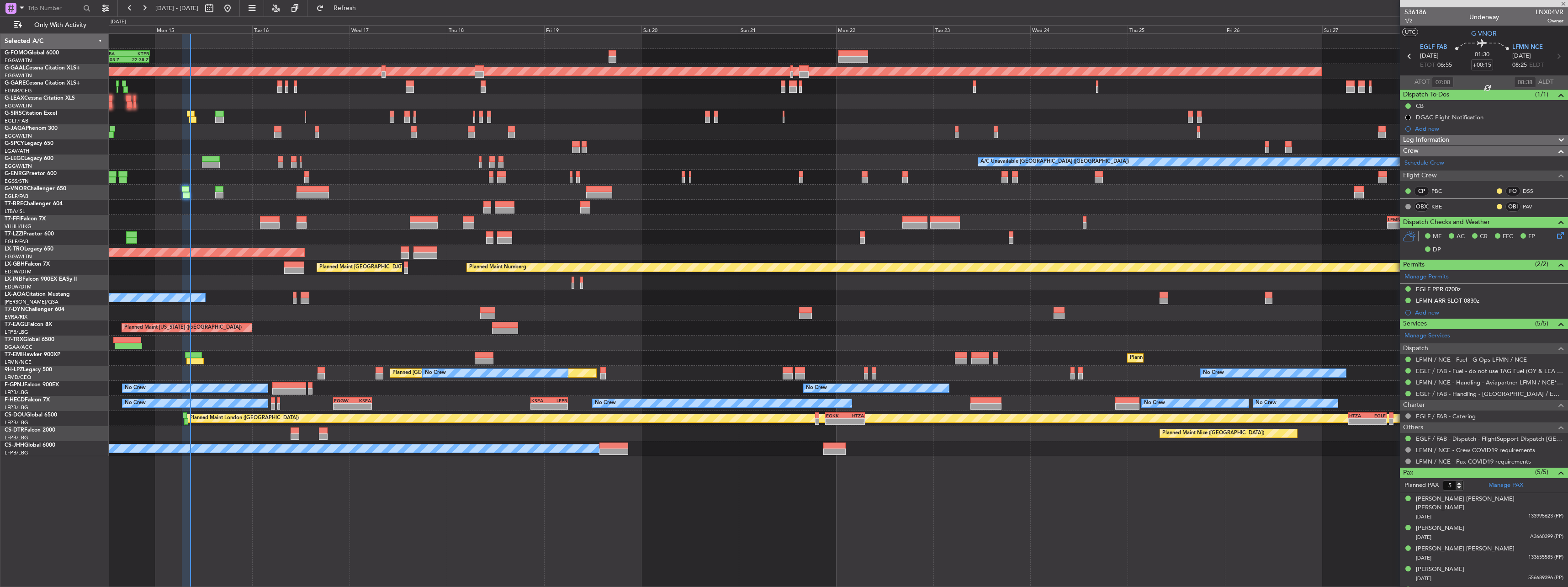
type input "+00:05"
type input "08:25"
type input "4"
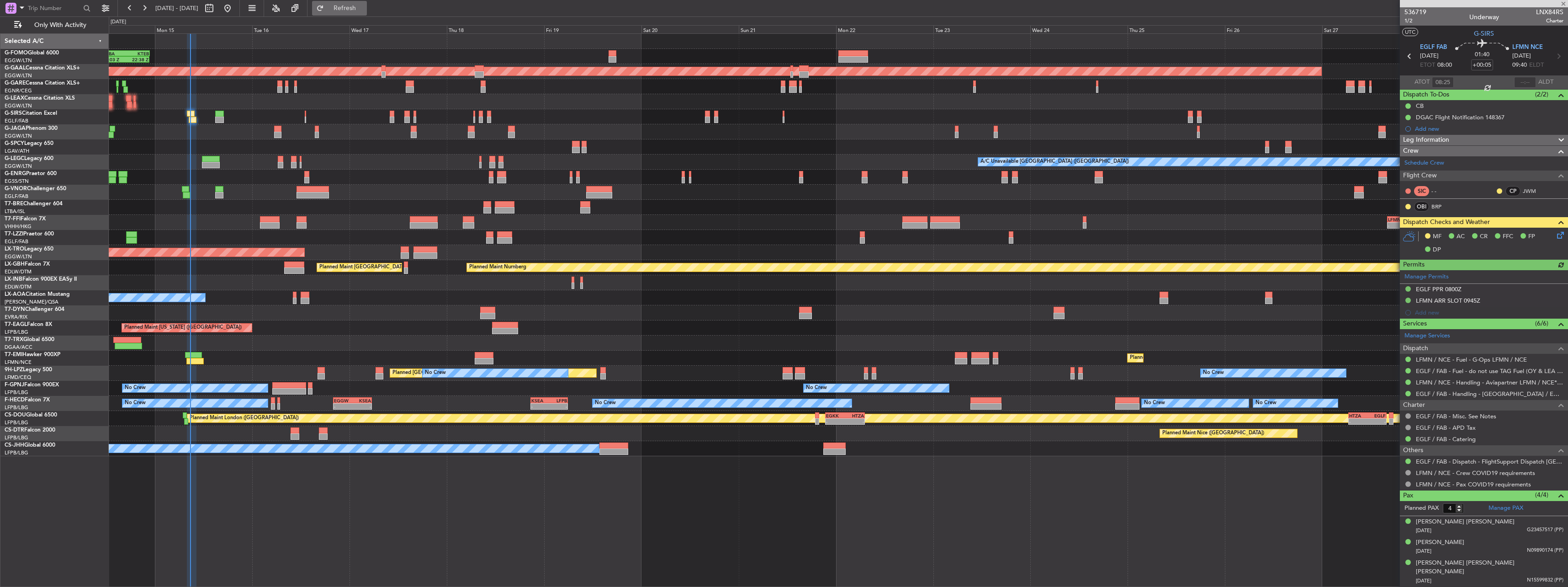
click at [364, 6] on span "Refresh" at bounding box center [344, 8] width 39 height 6
click at [1555, 236] on icon at bounding box center [1558, 233] width 7 height 7
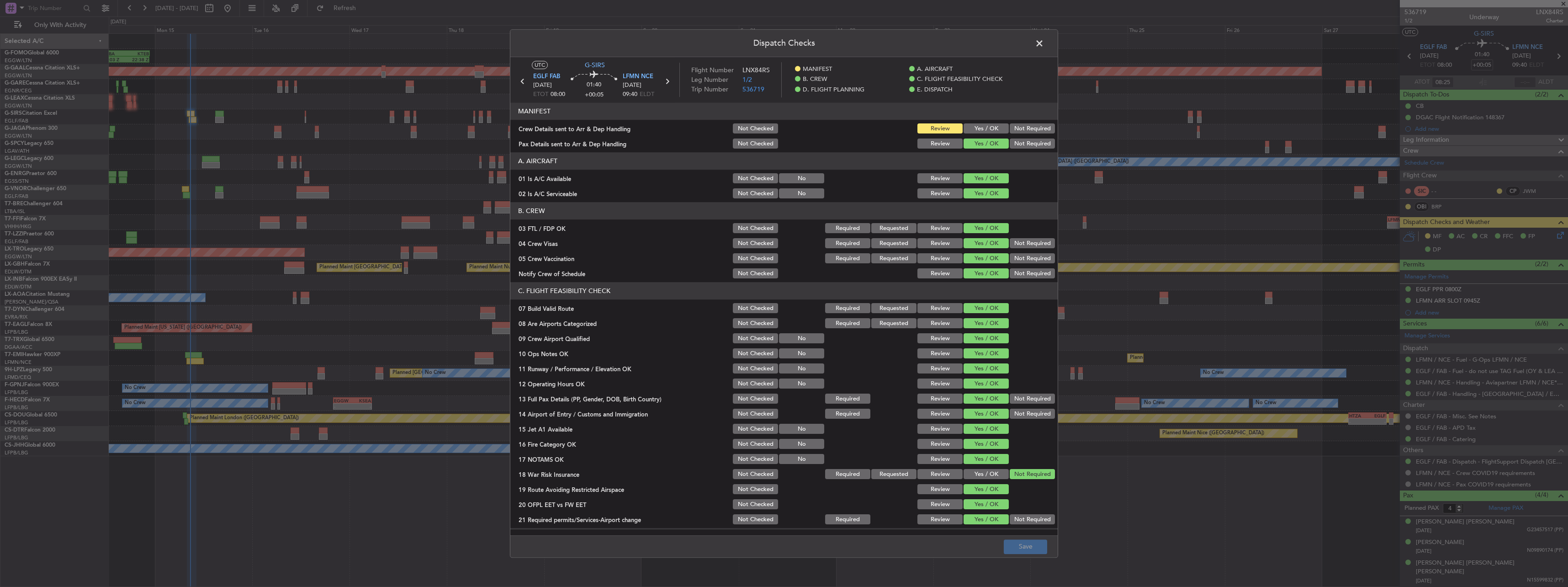
click at [977, 128] on button "Yes / OK" at bounding box center [986, 129] width 46 height 10
click at [1026, 541] on button "Save" at bounding box center [1026, 546] width 44 height 15
click at [1044, 44] on span at bounding box center [1044, 46] width 0 height 18
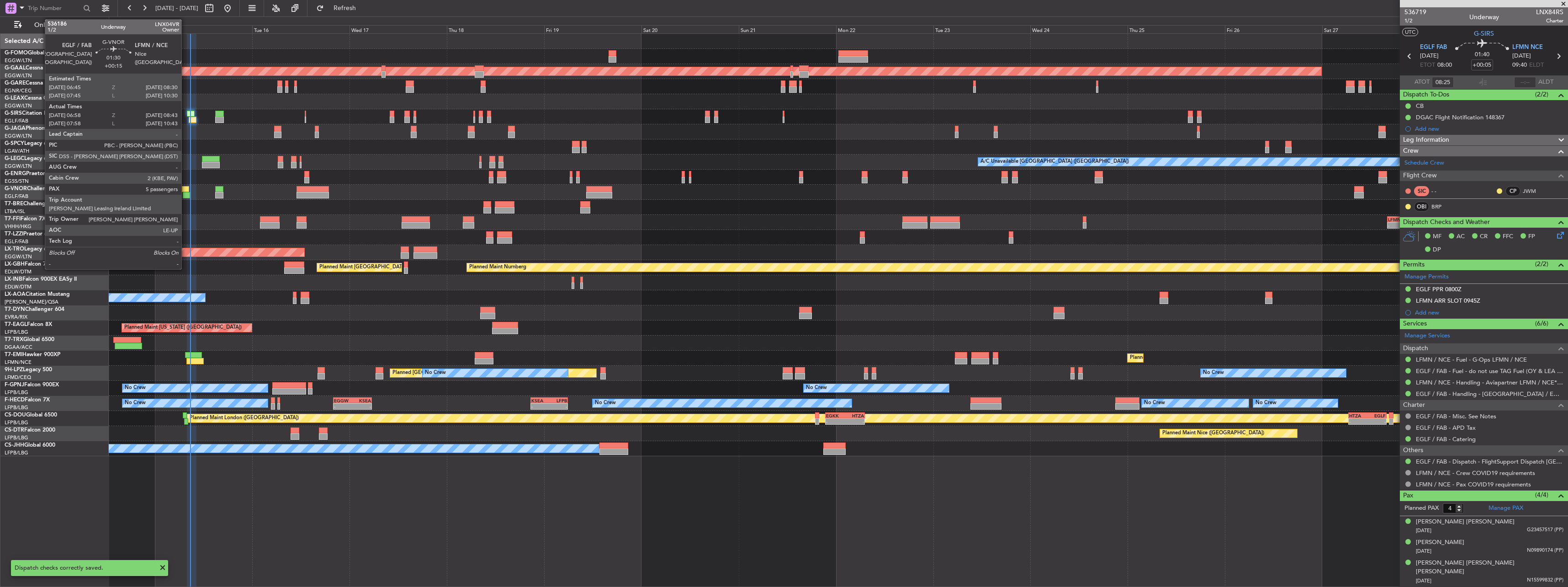
click at [186, 193] on div at bounding box center [186, 195] width 7 height 6
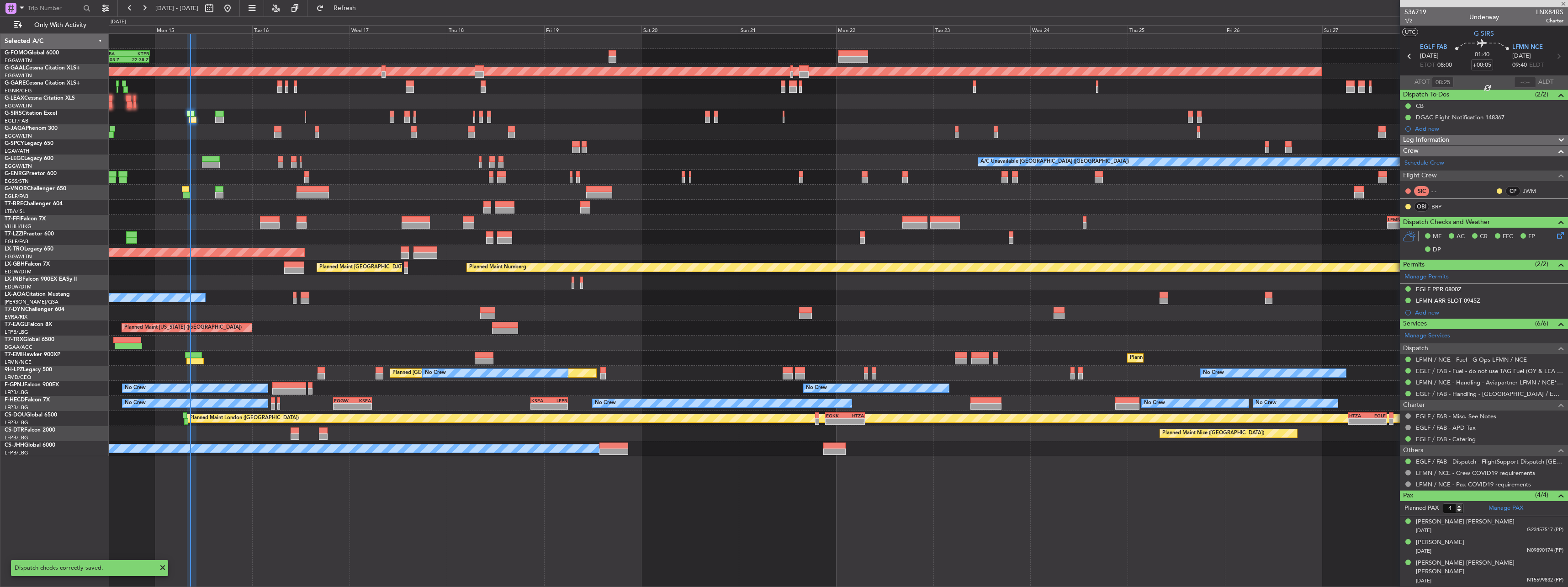
type input "+00:15"
type input "07:08"
type input "08:38"
type input "5"
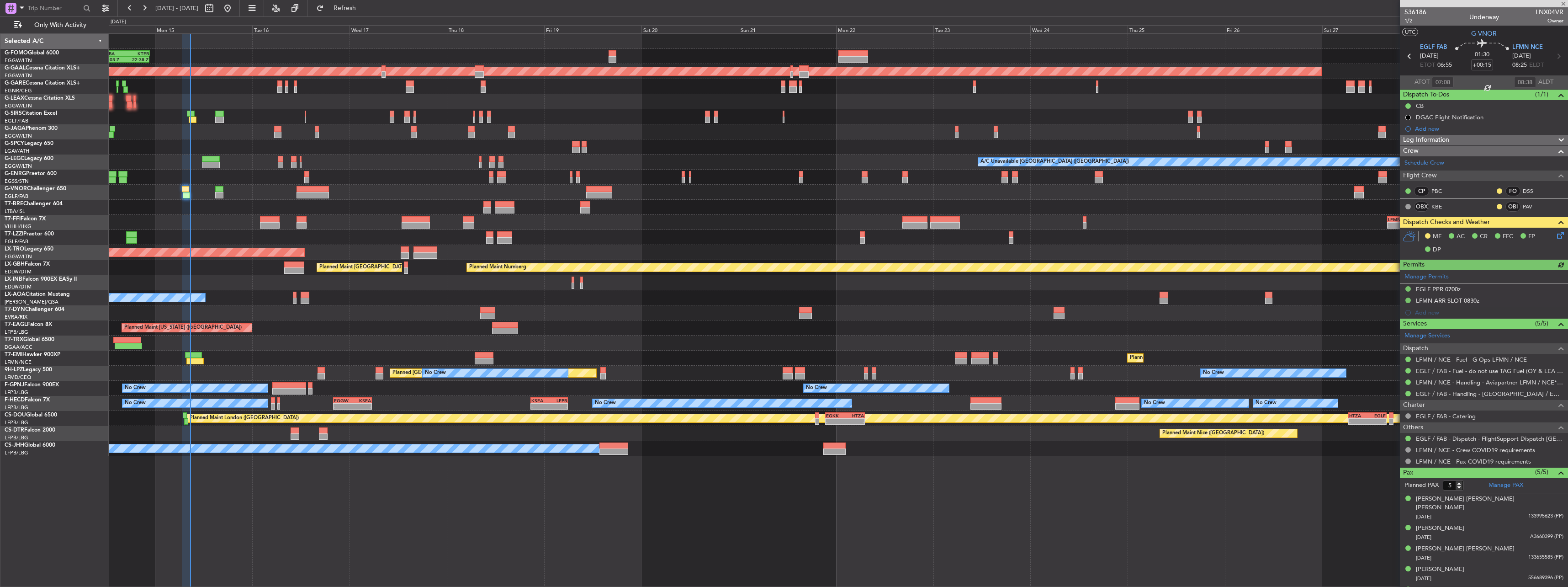
click at [1557, 236] on icon at bounding box center [1558, 233] width 7 height 7
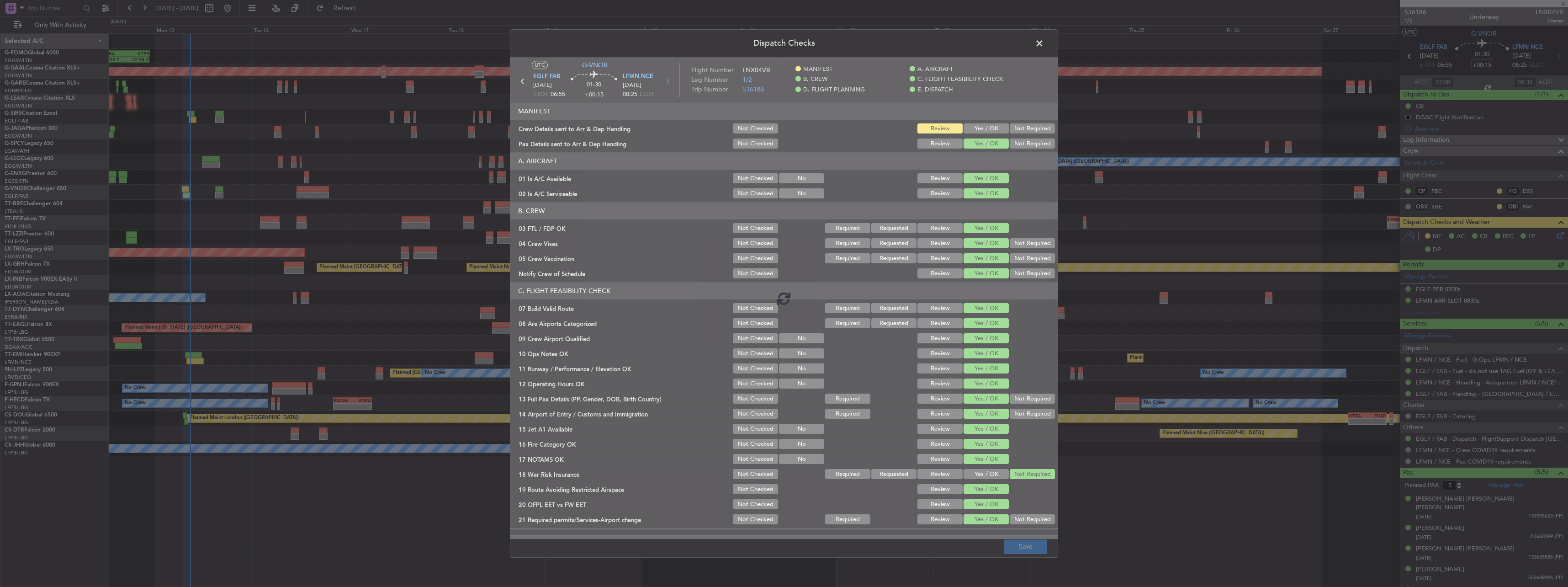
click at [972, 132] on div at bounding box center [784, 298] width 547 height 482
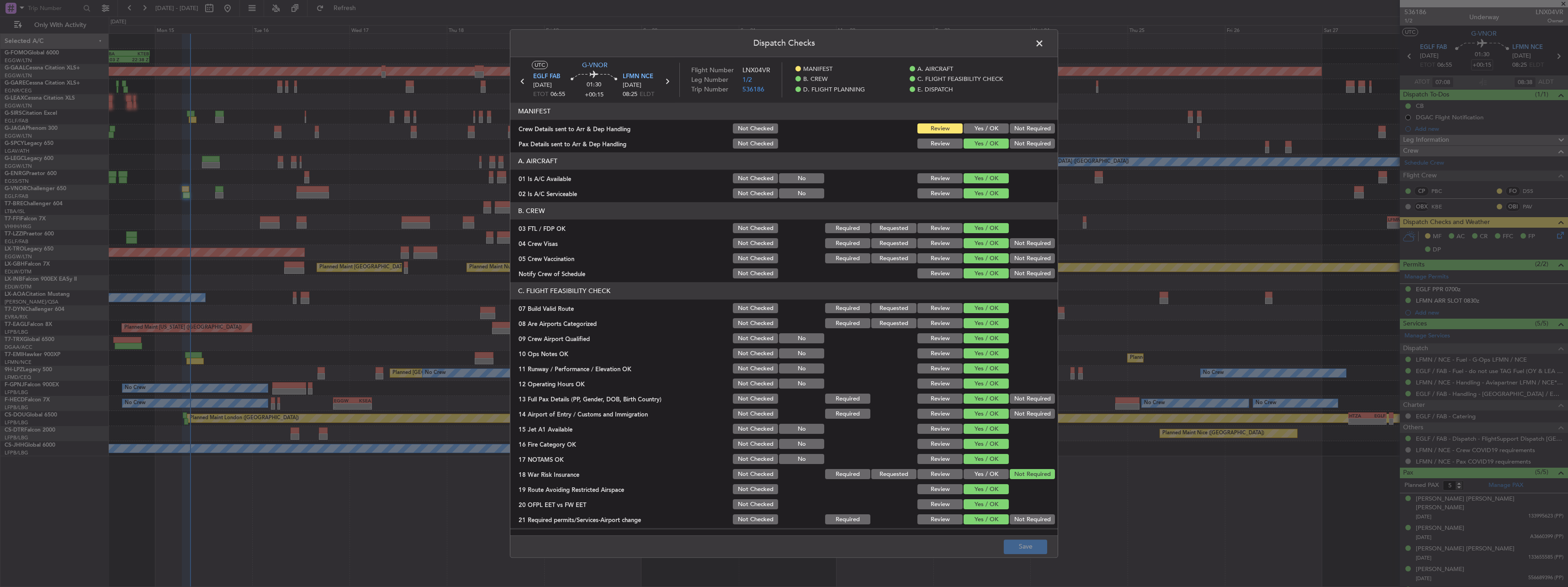
click at [972, 132] on button "Yes / OK" at bounding box center [986, 129] width 46 height 10
click at [1025, 544] on button "Save" at bounding box center [1026, 546] width 44 height 15
click at [1044, 42] on span at bounding box center [1044, 46] width 0 height 18
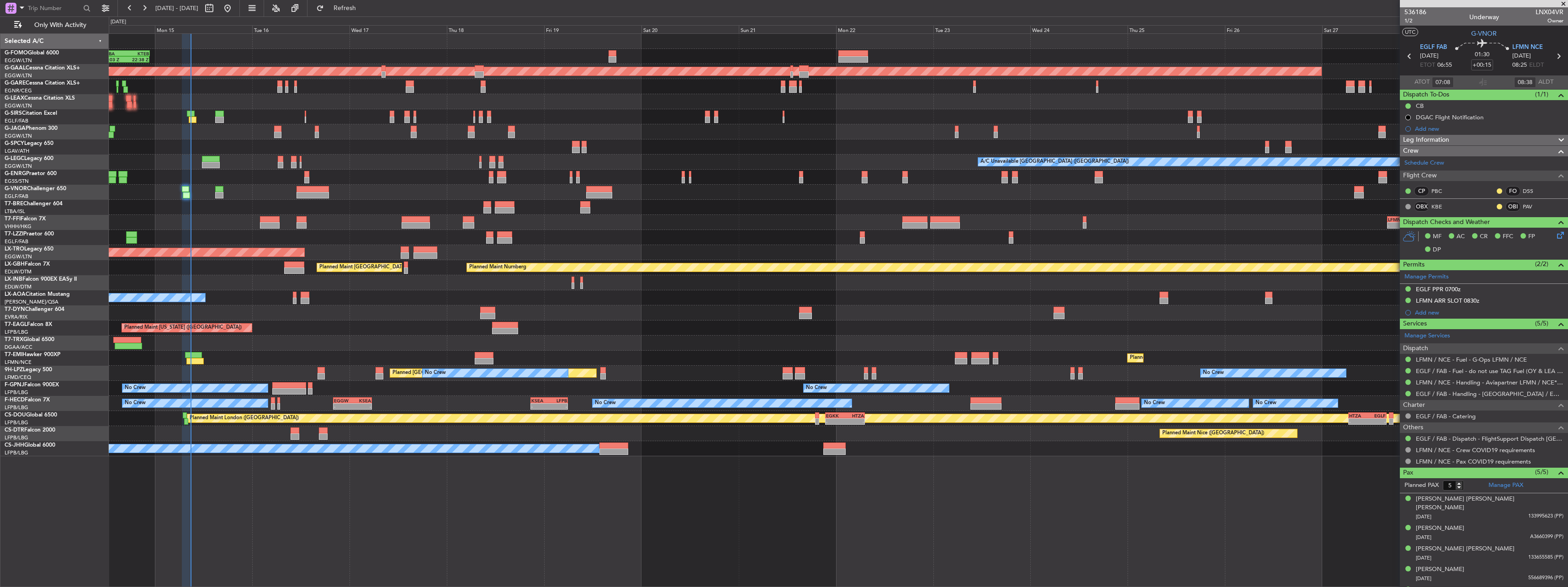
click at [469, 149] on div at bounding box center [838, 147] width 1458 height 15
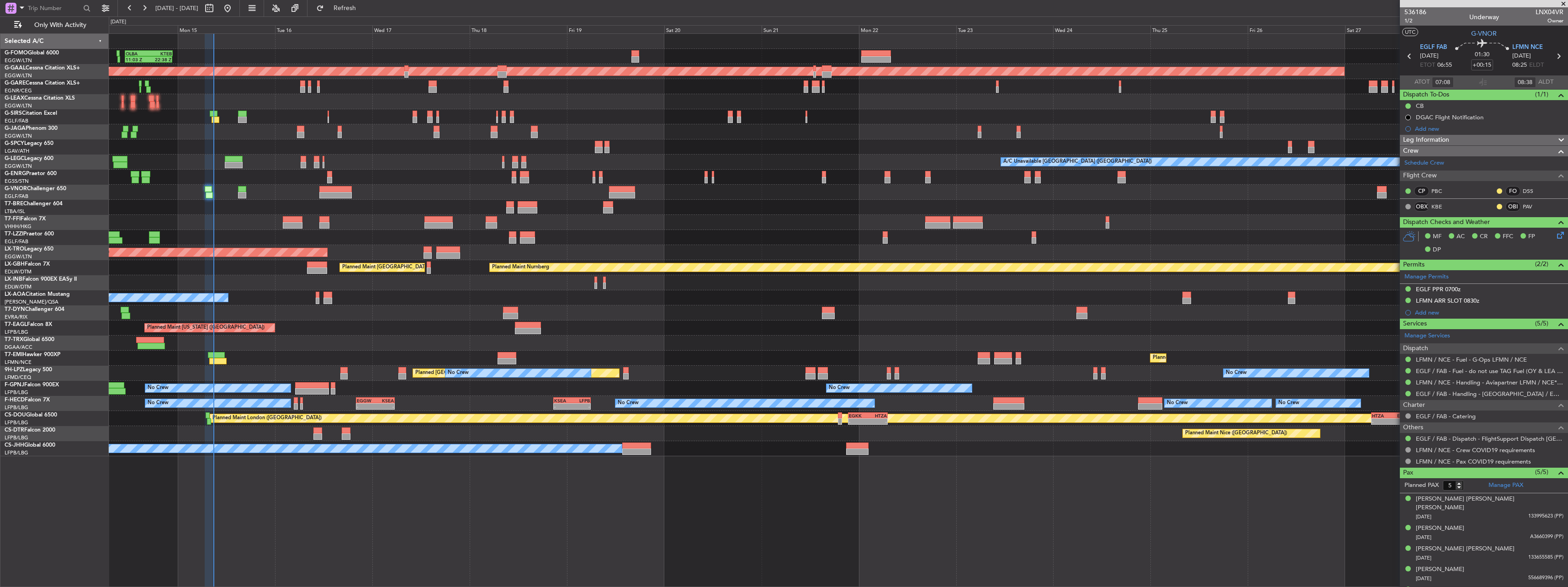
click at [564, 114] on div "Planned Maint London (Farnborough) AOG Maint Kemble" at bounding box center [838, 116] width 1458 height 15
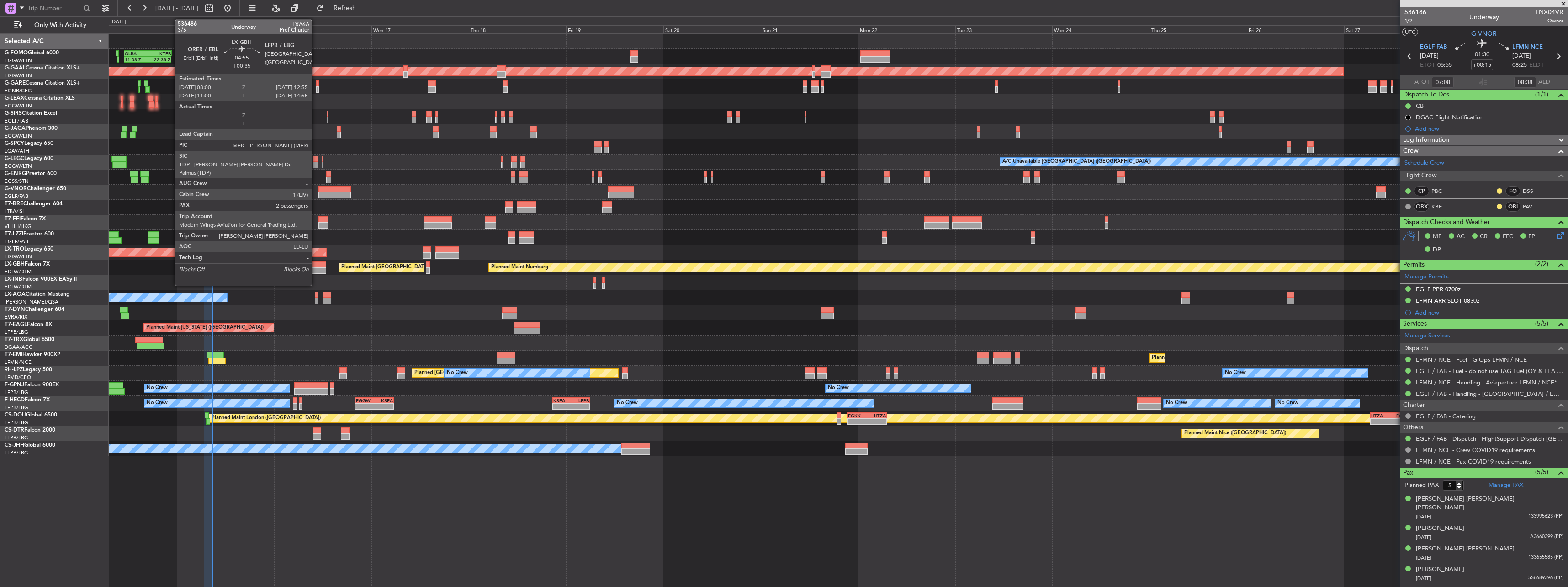
click at [316, 271] on div at bounding box center [316, 270] width 20 height 6
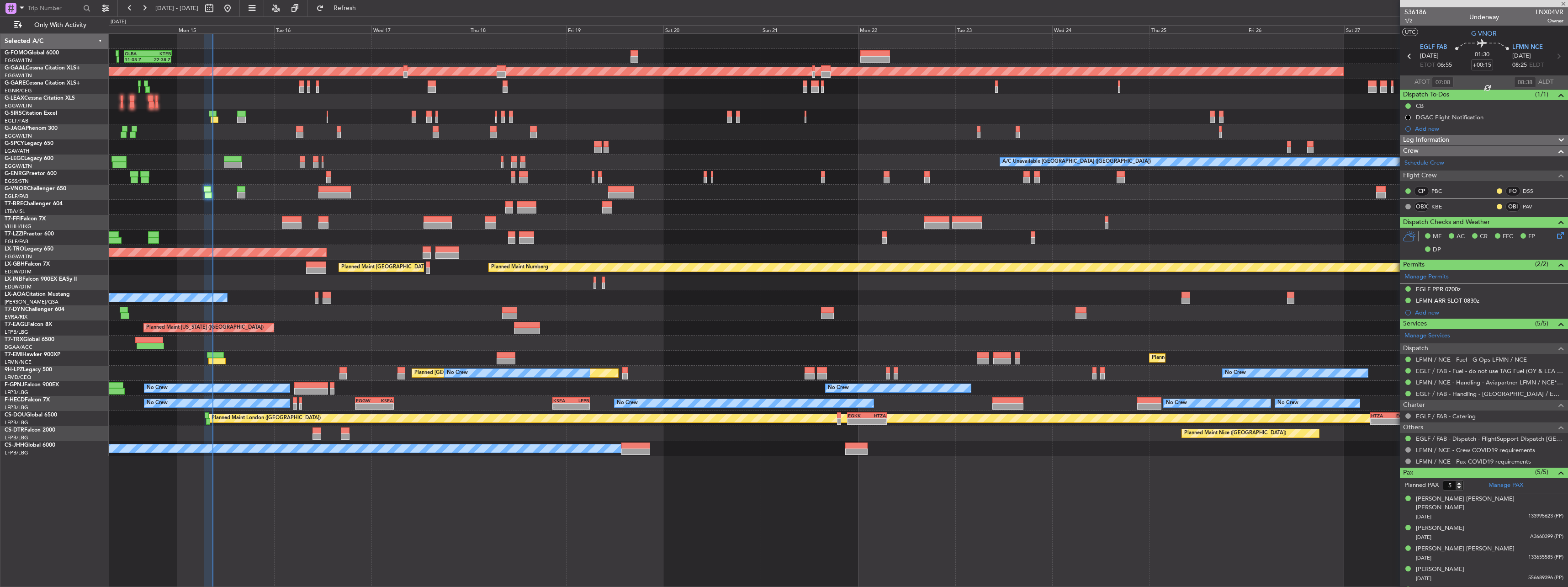
type input "+00:35"
type input "2"
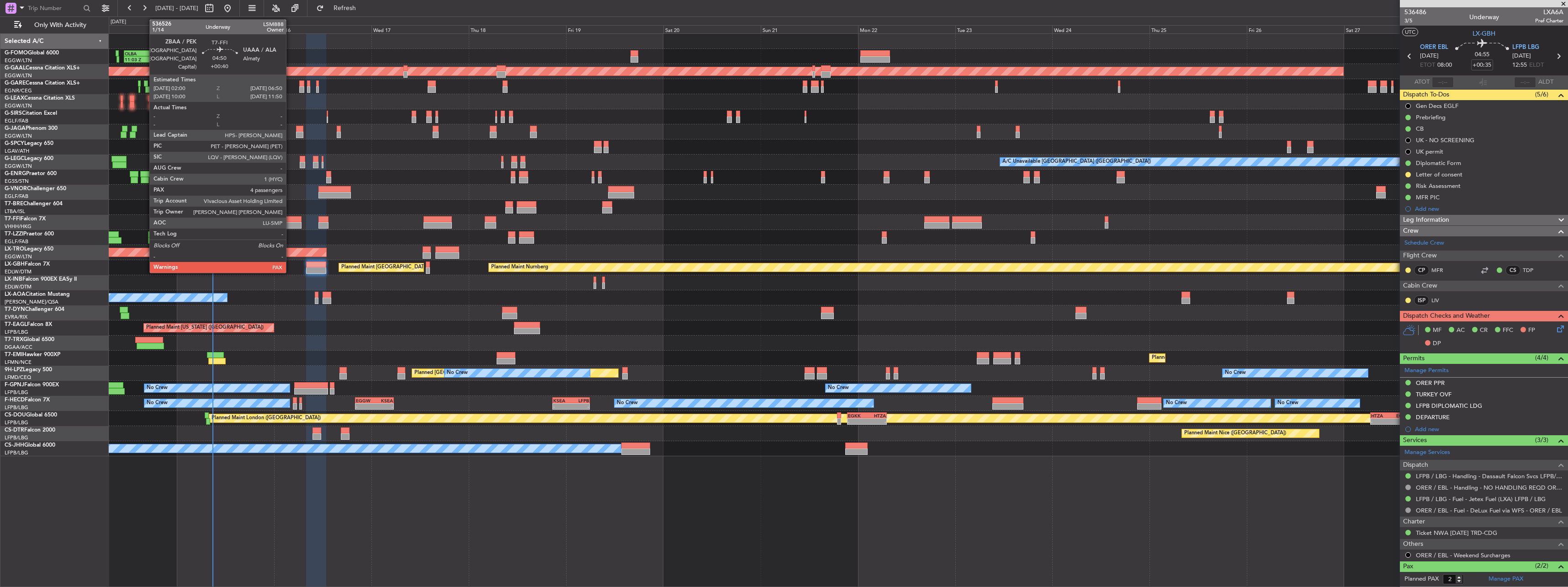
click at [290, 224] on div at bounding box center [292, 225] width 20 height 6
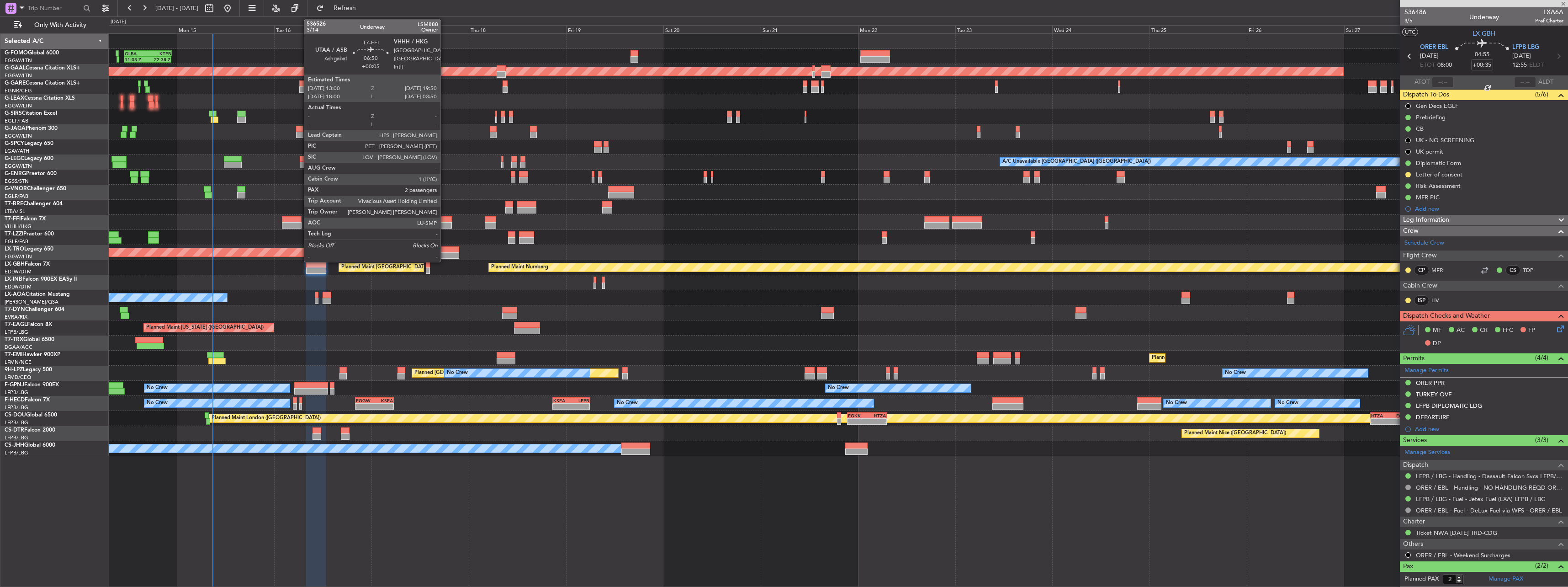
click at [444, 223] on div at bounding box center [437, 225] width 28 height 6
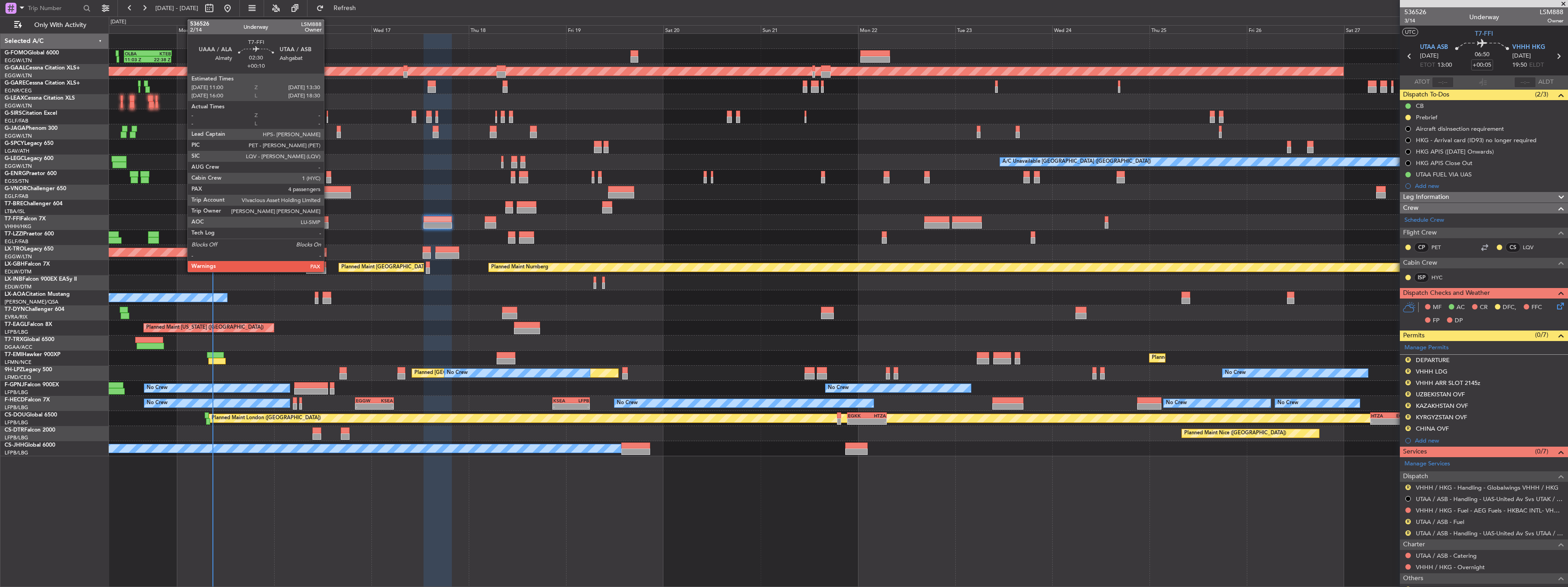
click at [328, 222] on div at bounding box center [323, 225] width 11 height 6
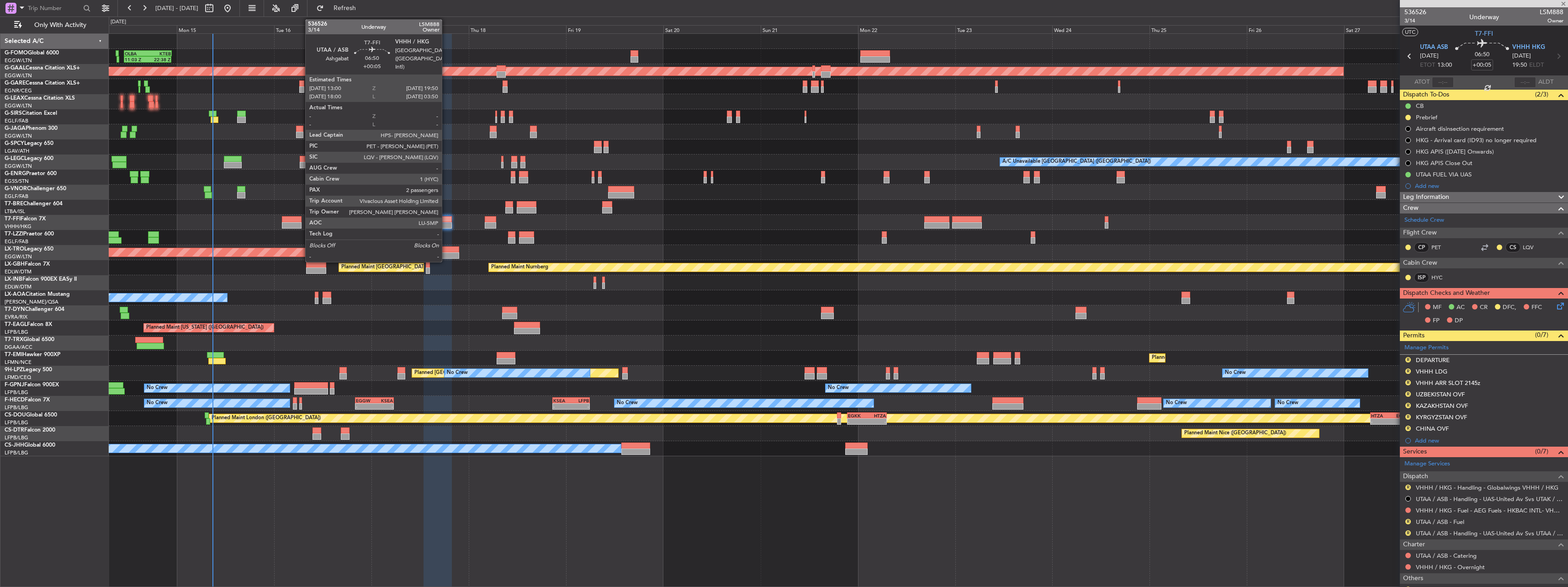
type input "+00:10"
type input "4"
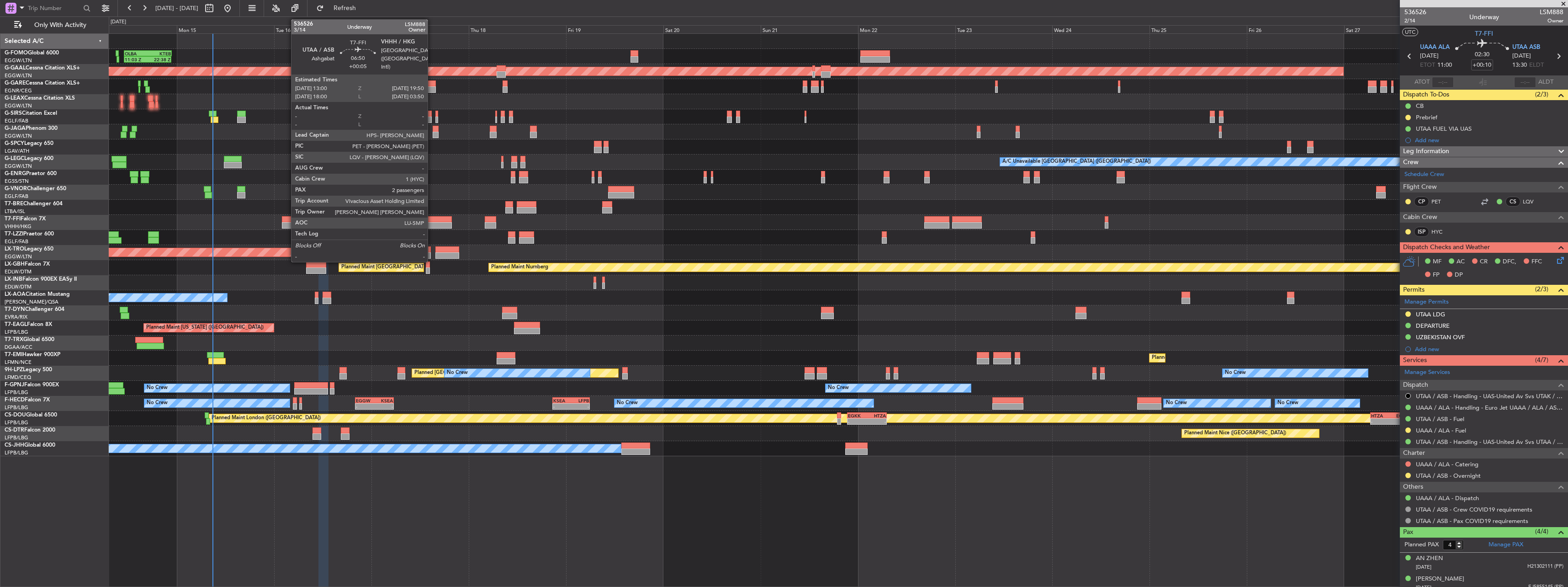
click at [432, 216] on div at bounding box center [437, 219] width 28 height 6
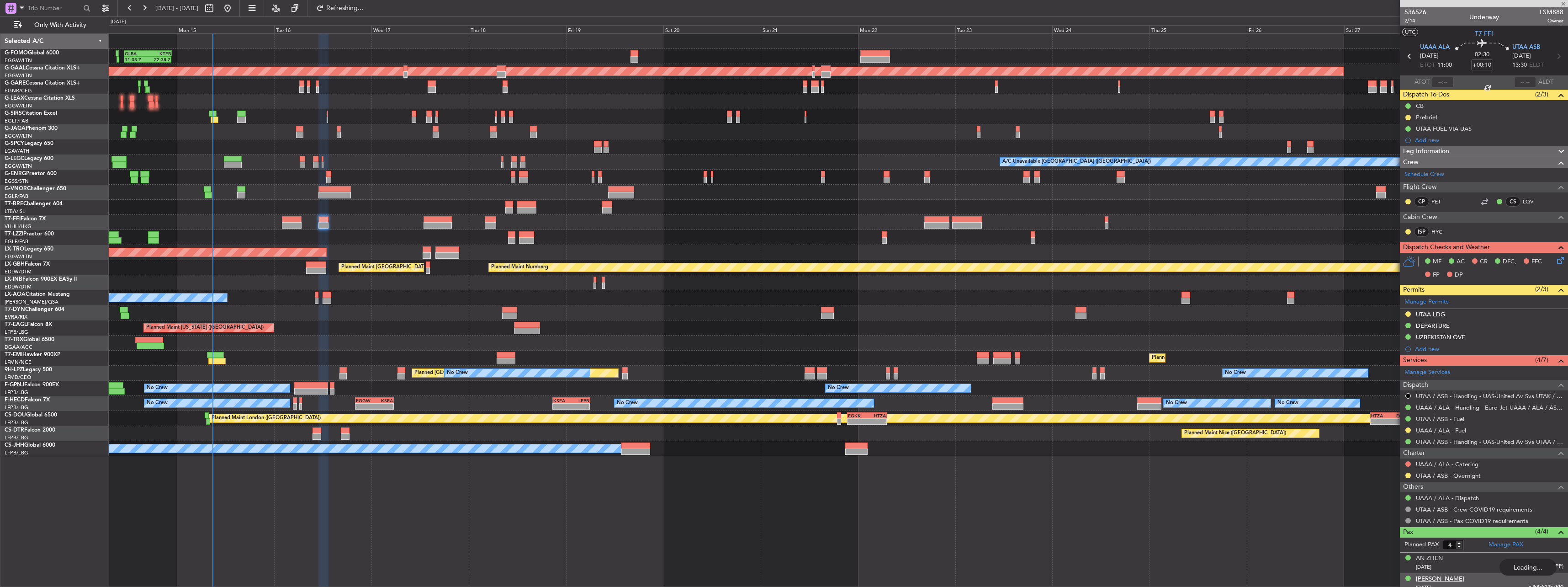
type input "+00:05"
type input "2"
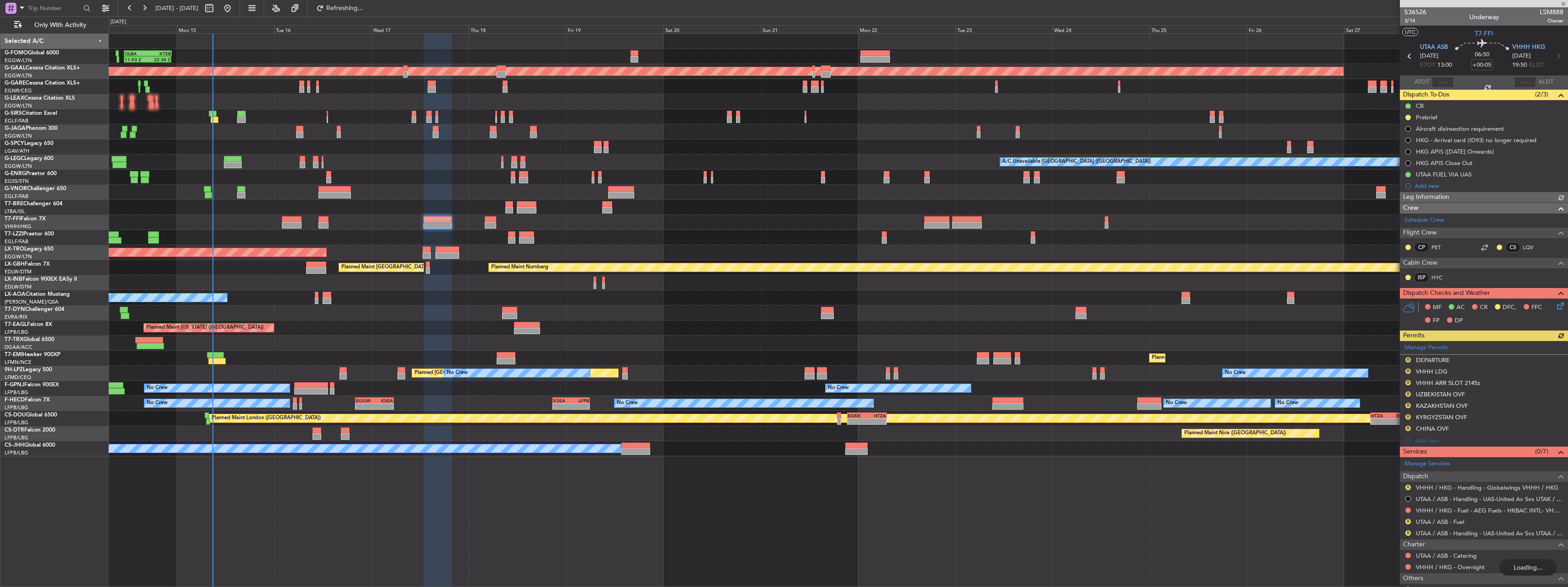
type input "+00:10"
type input "4"
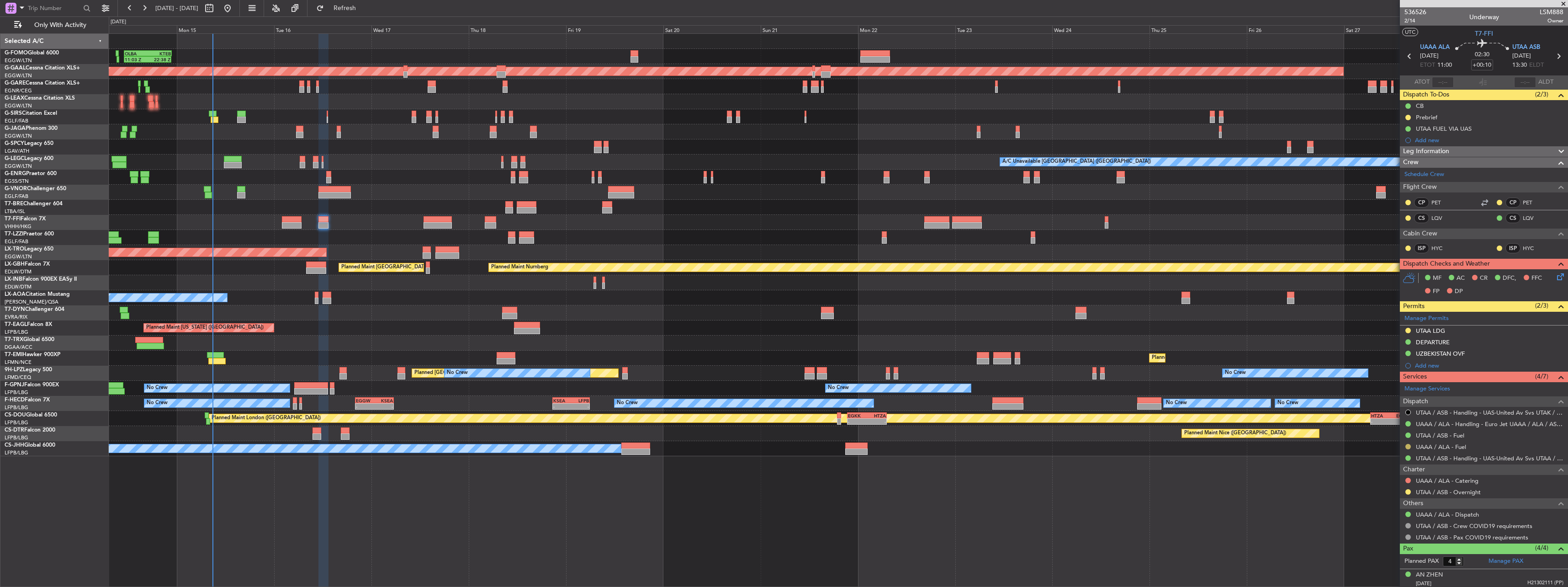
click at [1409, 445] on button at bounding box center [1408, 446] width 6 height 6
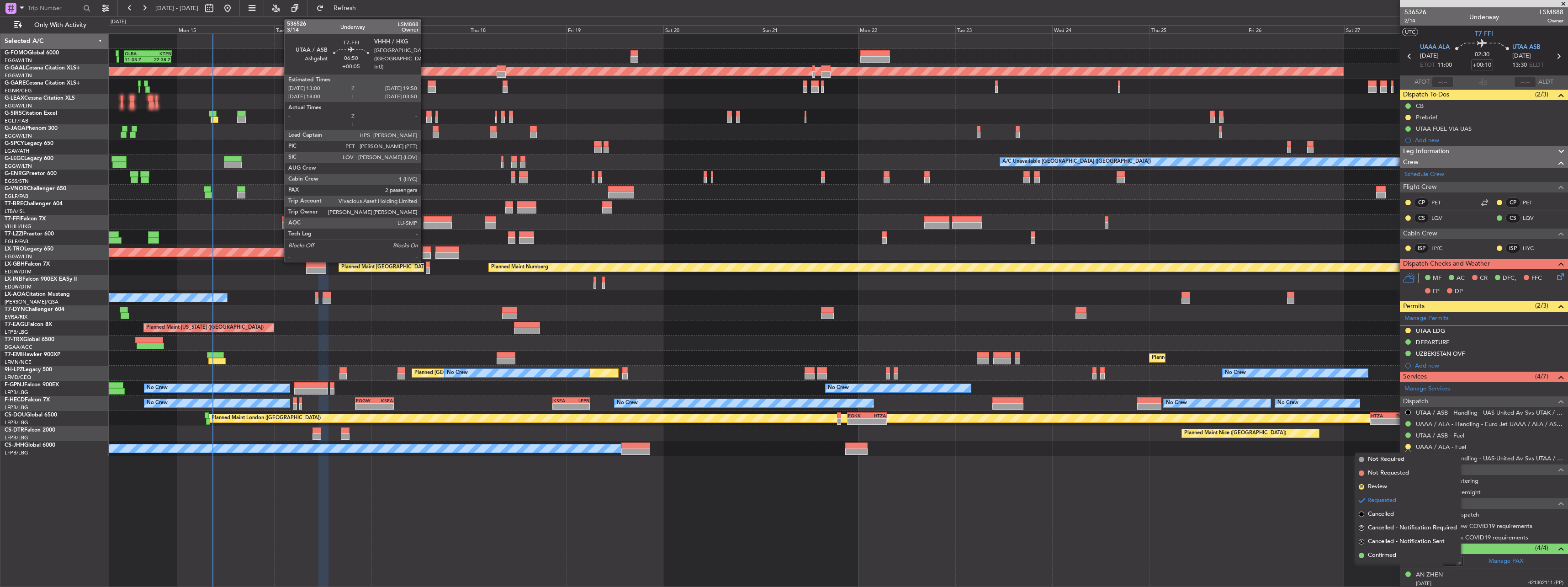
click at [424, 217] on div at bounding box center [437, 219] width 28 height 6
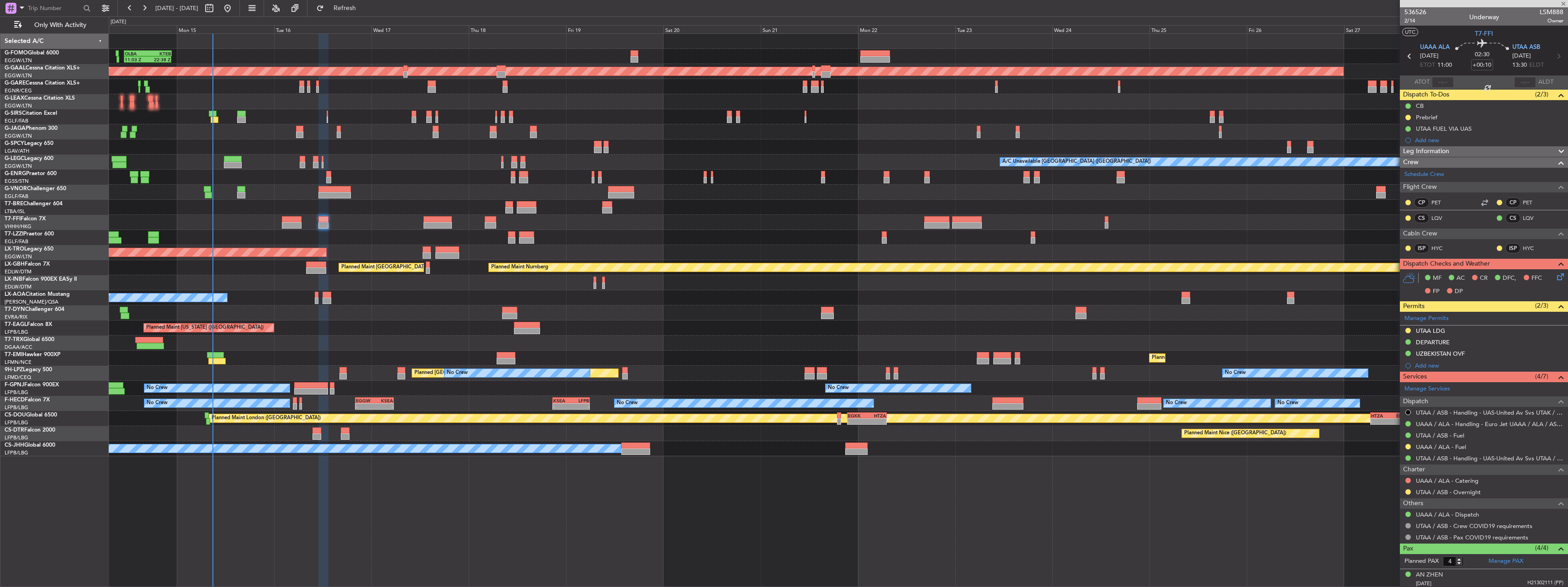
type input "+00:05"
type input "2"
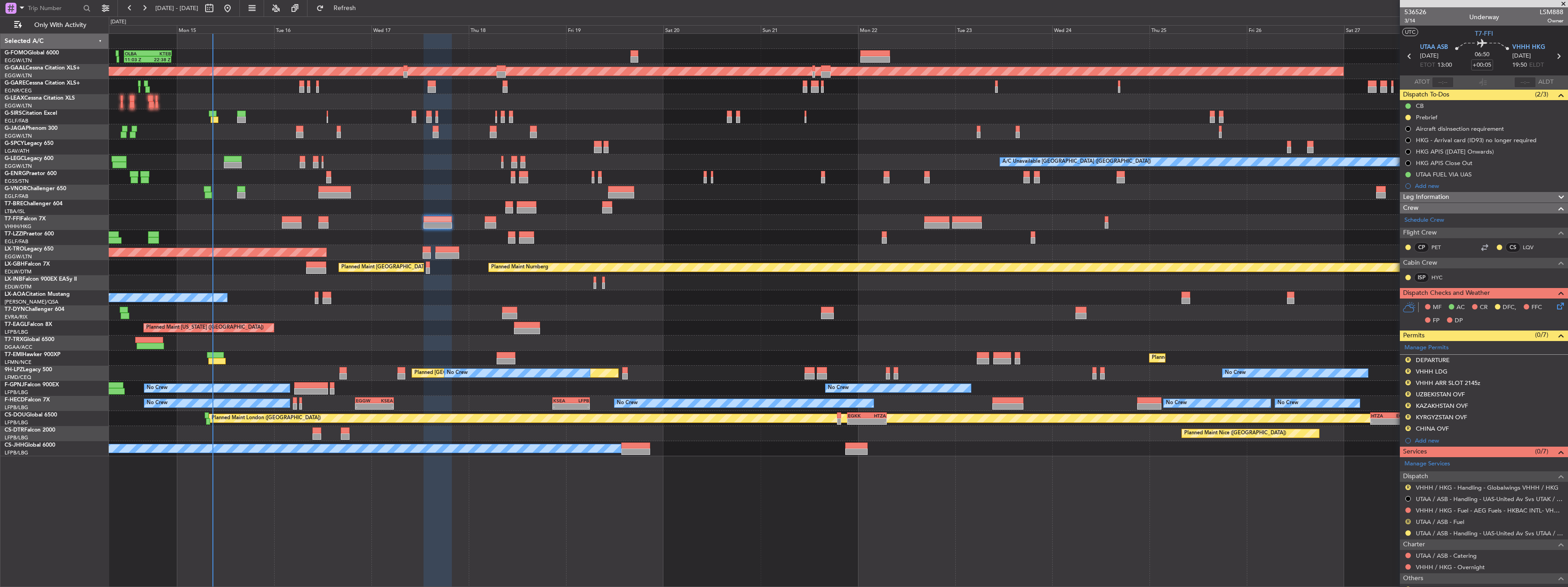
click at [1405, 522] on button "R" at bounding box center [1408, 522] width 6 height 6
click at [1394, 509] on span "Confirmed" at bounding box center [1382, 507] width 29 height 9
click at [246, 122] on div "Planned Maint London (Farnborough) AOG Maint Kemble" at bounding box center [838, 116] width 1458 height 15
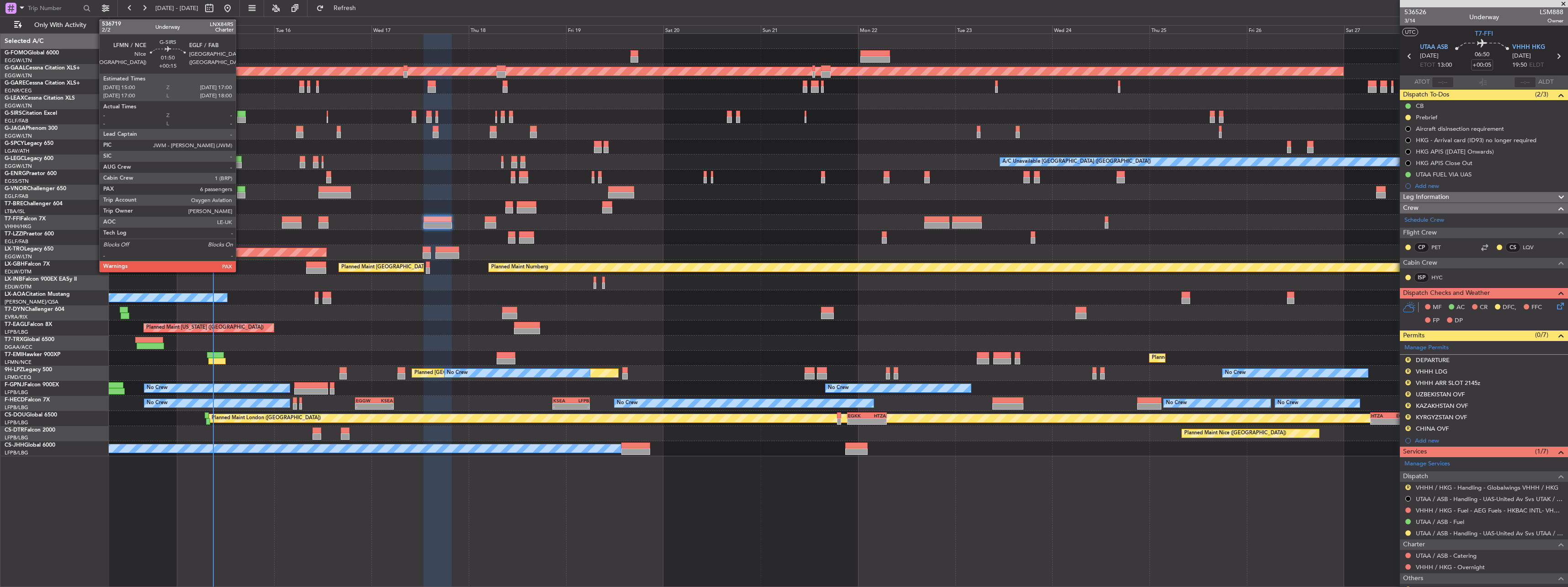
click at [239, 113] on div at bounding box center [241, 114] width 8 height 6
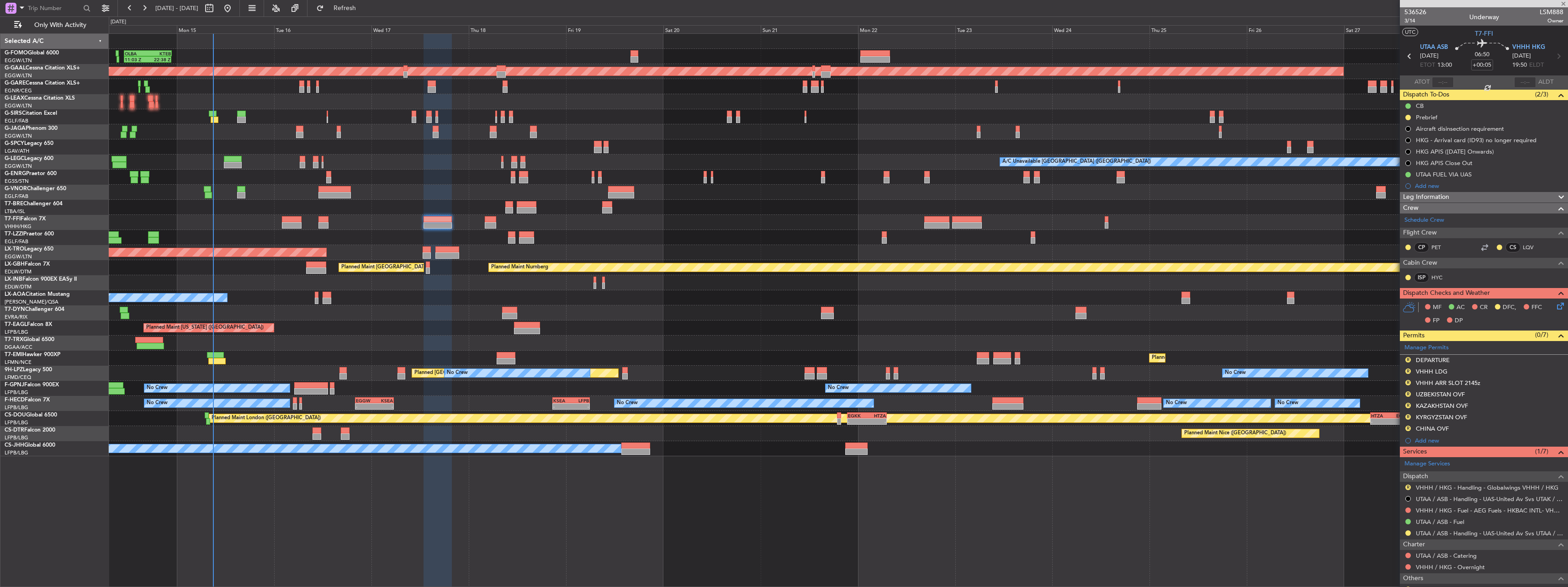
type input "+00:15"
type input "6"
